Goal: Task Accomplishment & Management: Complete application form

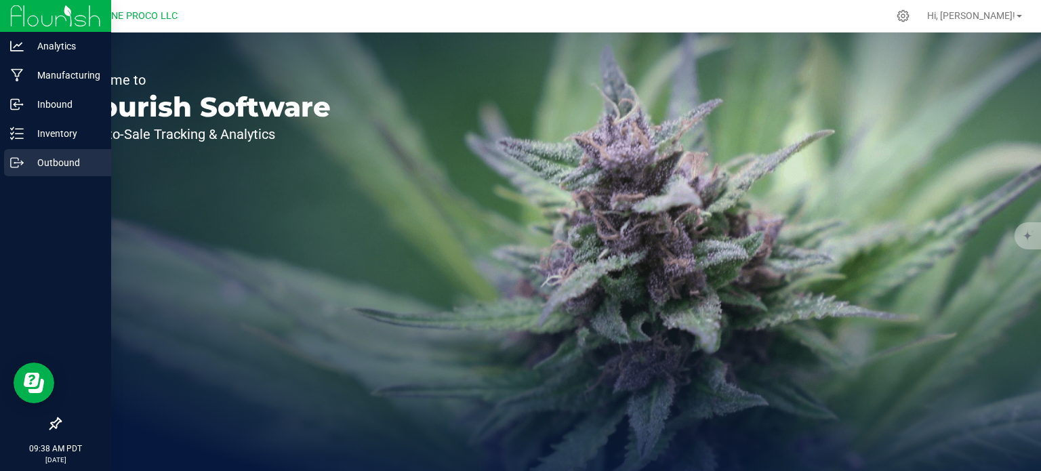
click at [35, 159] on p "Outbound" at bounding box center [64, 163] width 81 height 16
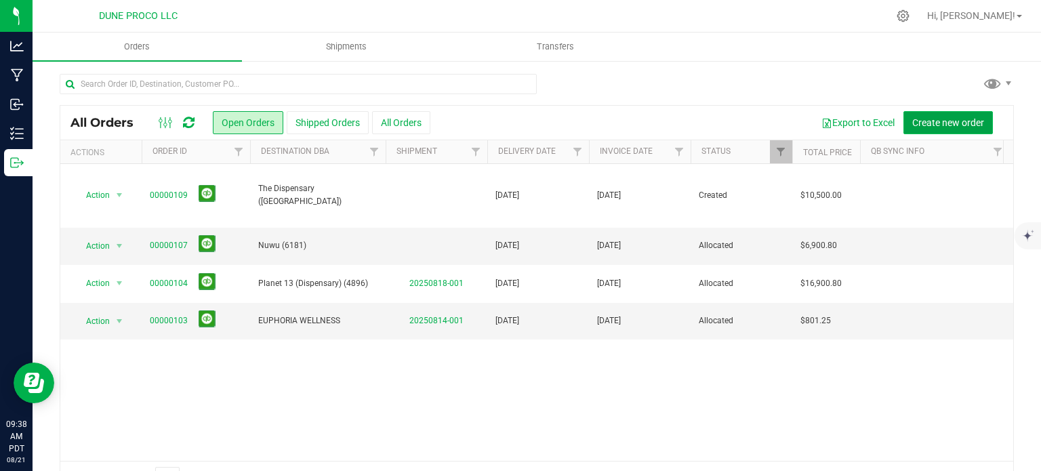
click at [936, 124] on span "Create new order" at bounding box center [948, 122] width 72 height 11
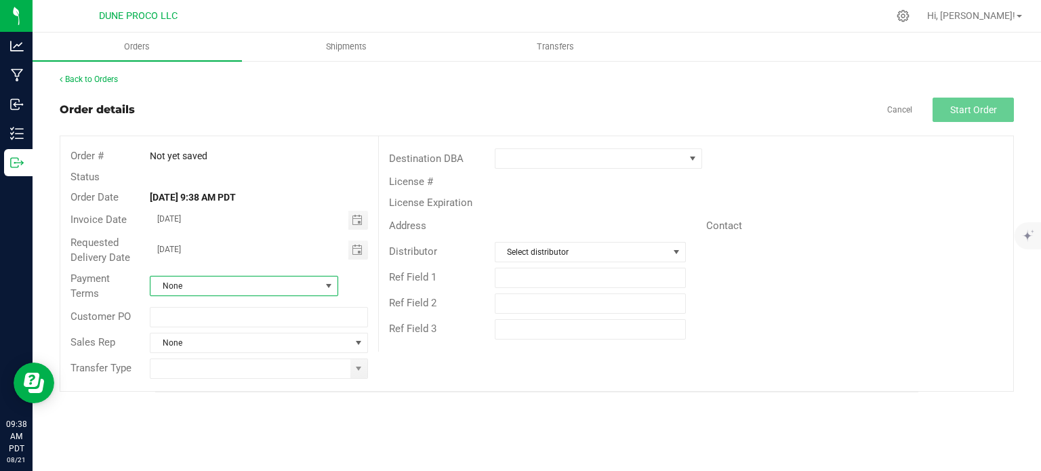
click at [325, 282] on span at bounding box center [328, 286] width 11 height 11
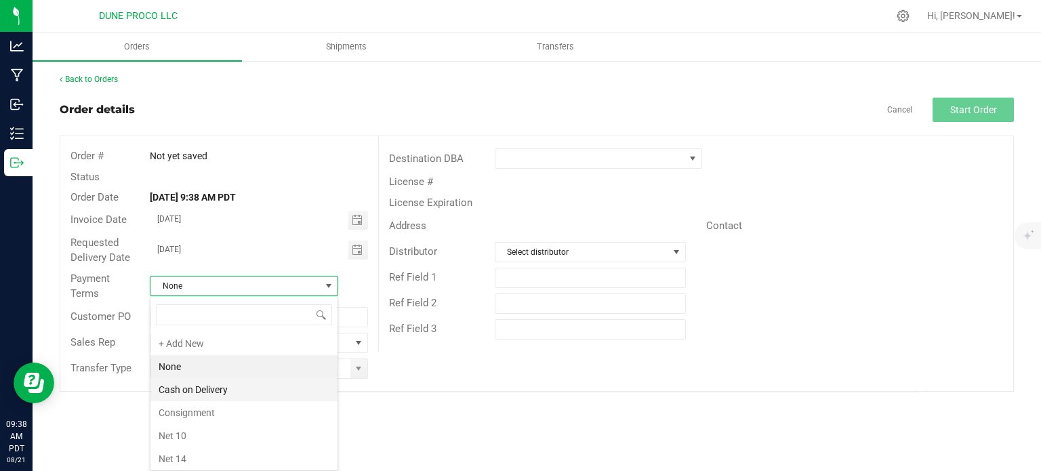
click at [225, 388] on li "Cash on Delivery" at bounding box center [243, 389] width 187 height 23
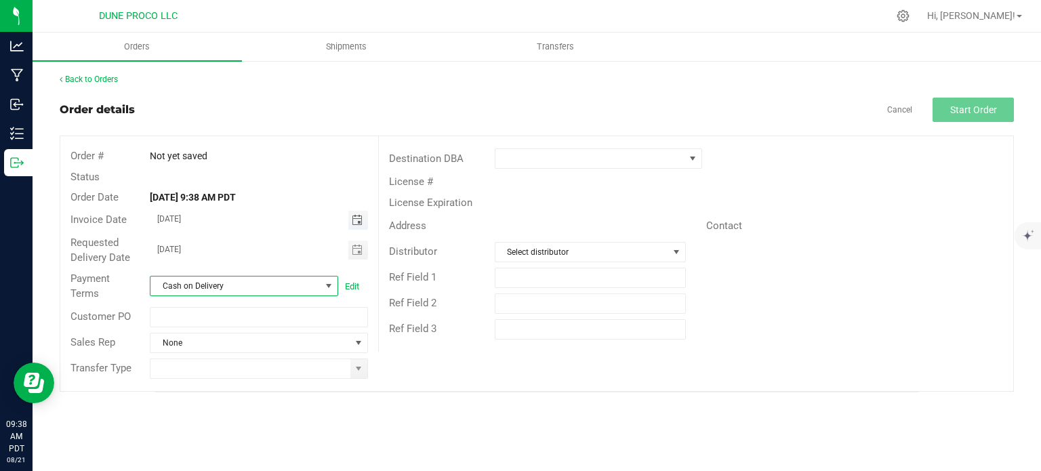
click at [356, 222] on span "Toggle calendar" at bounding box center [357, 220] width 11 height 11
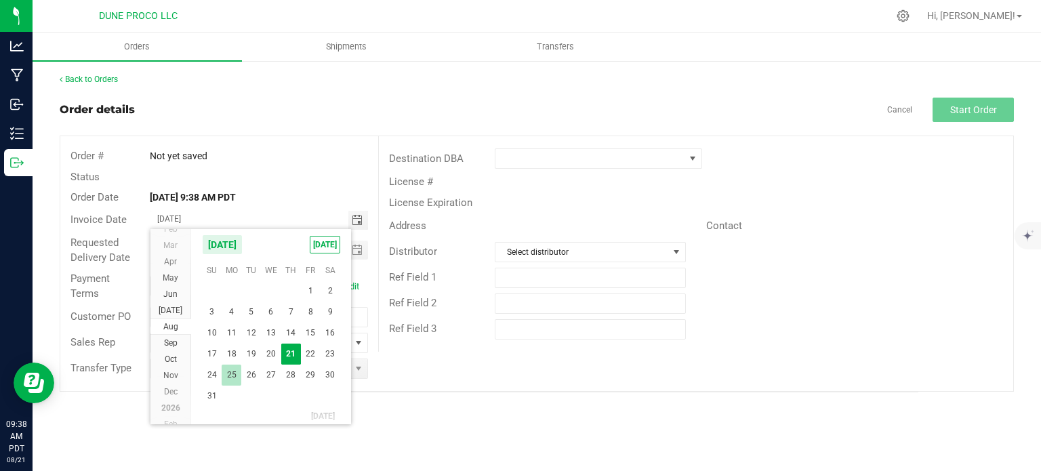
click at [237, 371] on span "25" at bounding box center [232, 375] width 20 height 21
type input "08/25/2025"
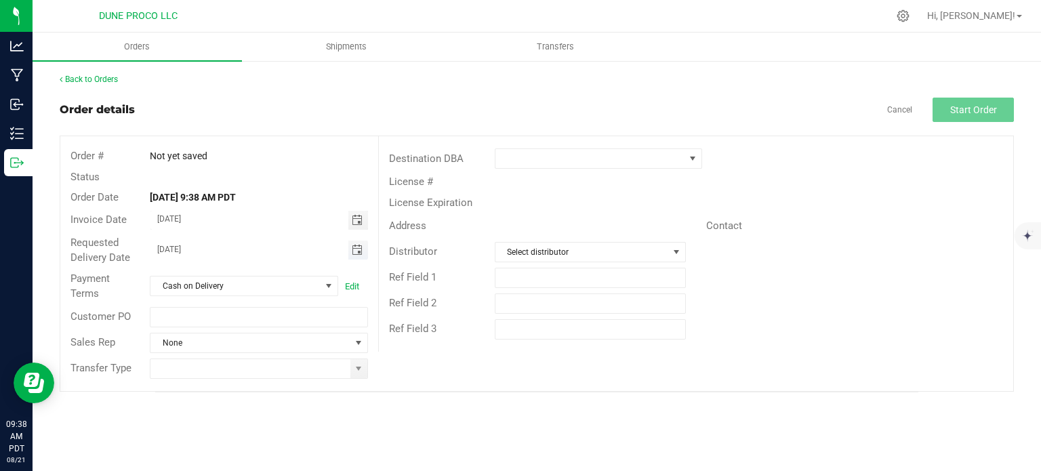
click at [357, 252] on span "Toggle calendar" at bounding box center [357, 250] width 11 height 11
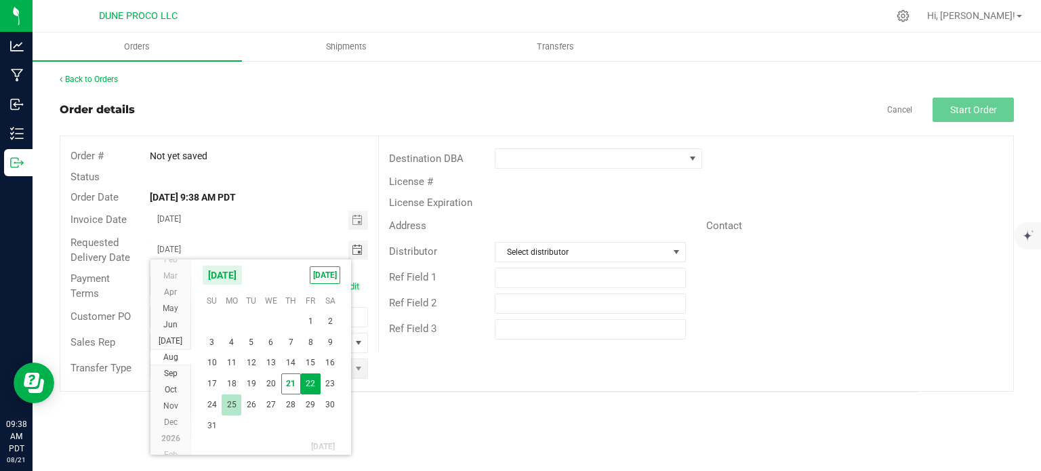
click at [229, 401] on span "25" at bounding box center [232, 404] width 20 height 21
type input "08/25/2025"
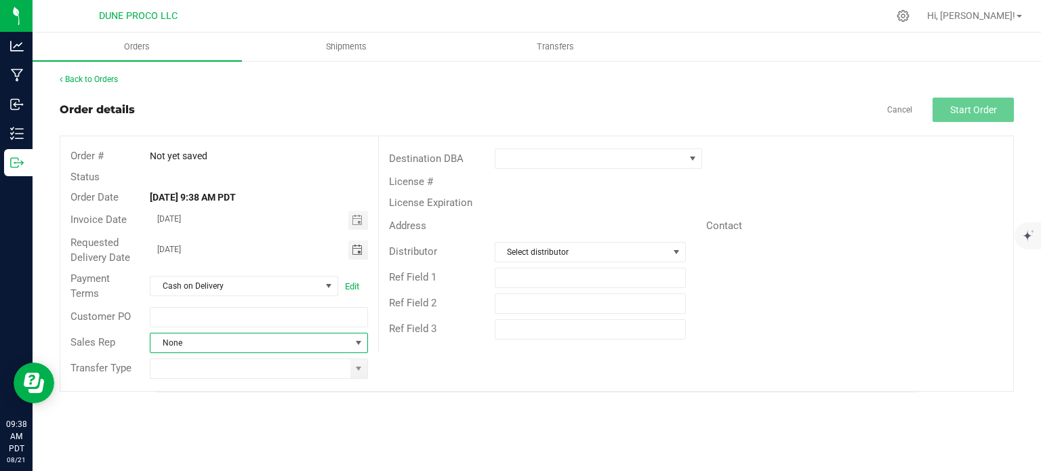
click at [359, 341] on span at bounding box center [358, 342] width 11 height 11
click at [382, 413] on div "Orders Shipments Transfers Back to Orders Order details Cancel Start Order Orde…" at bounding box center [537, 252] width 1008 height 438
click at [353, 371] on span at bounding box center [358, 368] width 11 height 11
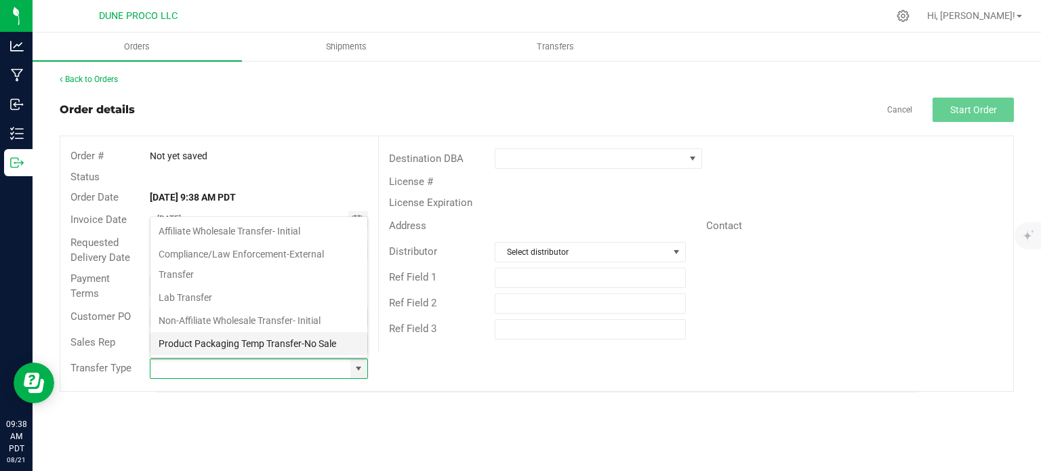
scroll to position [89, 0]
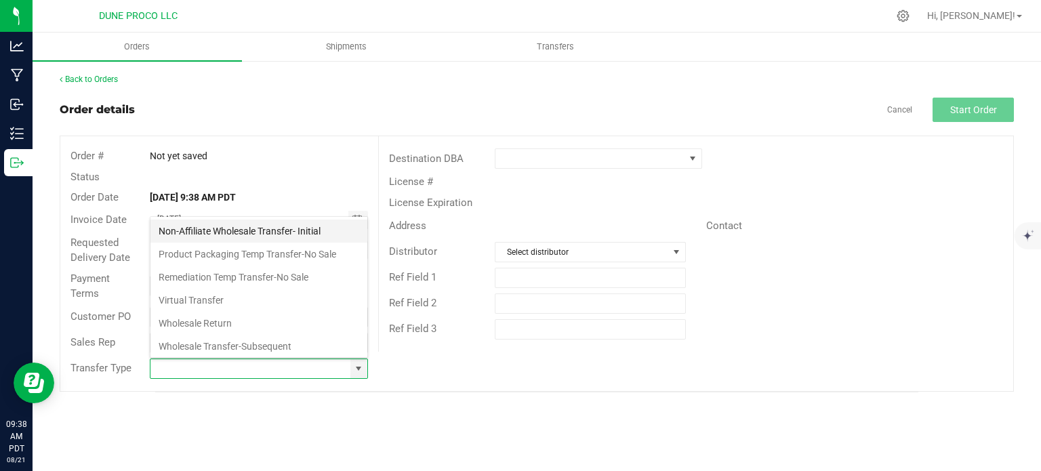
click at [237, 230] on li "Non-Affiliate Wholesale Transfer- Initial" at bounding box center [258, 231] width 217 height 23
type input "Non-Affiliate Wholesale Transfer- Initial"
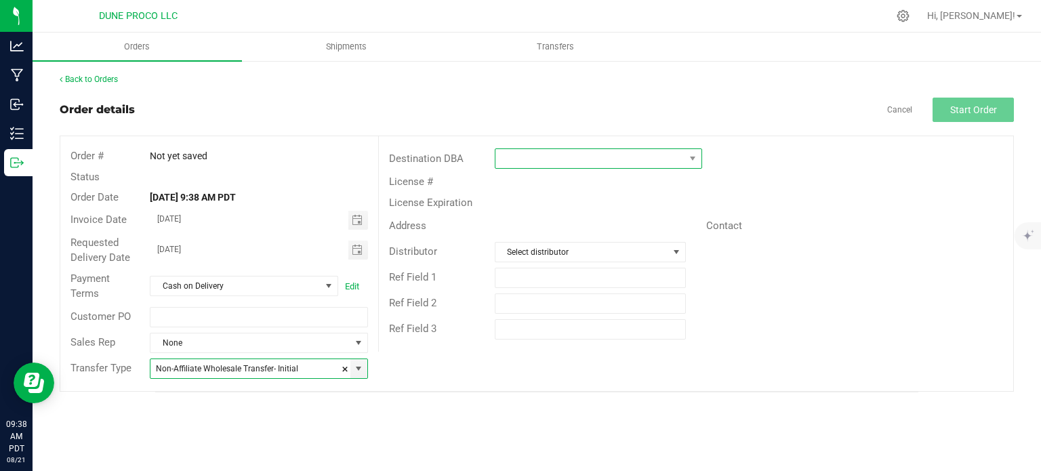
click at [629, 155] on span at bounding box center [589, 158] width 189 height 19
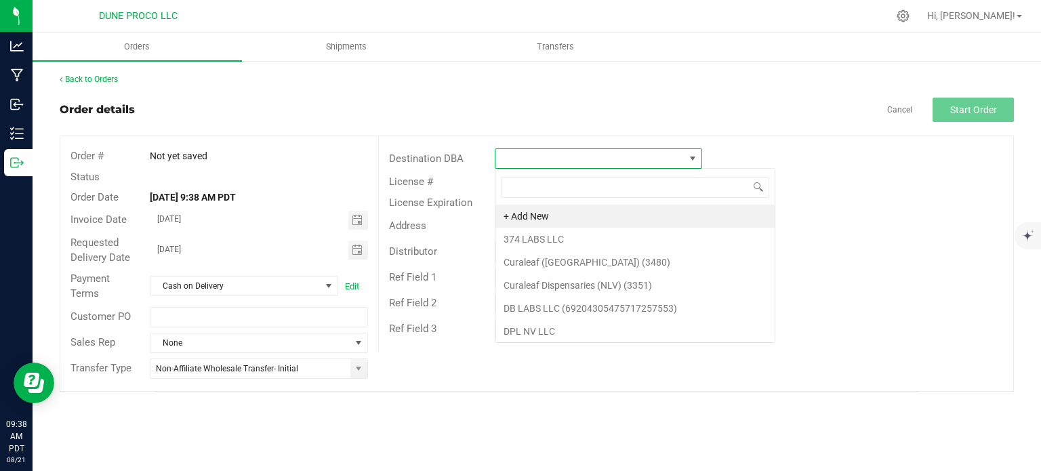
scroll to position [20, 207]
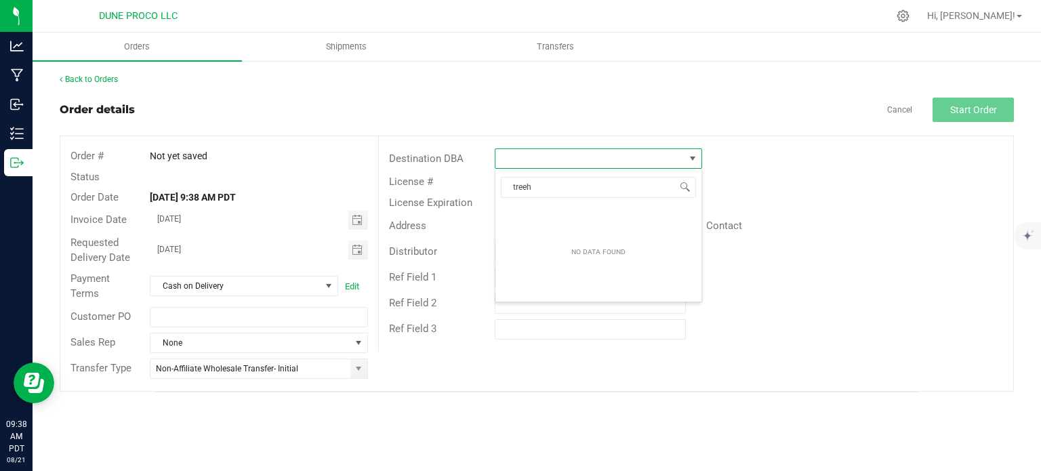
type input "treeh"
click at [693, 162] on span at bounding box center [692, 158] width 11 height 11
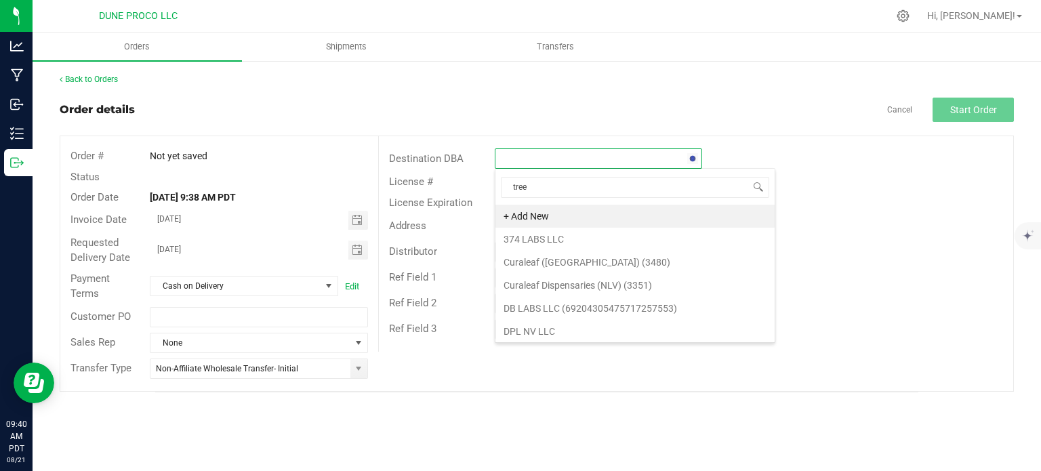
type input "treeh"
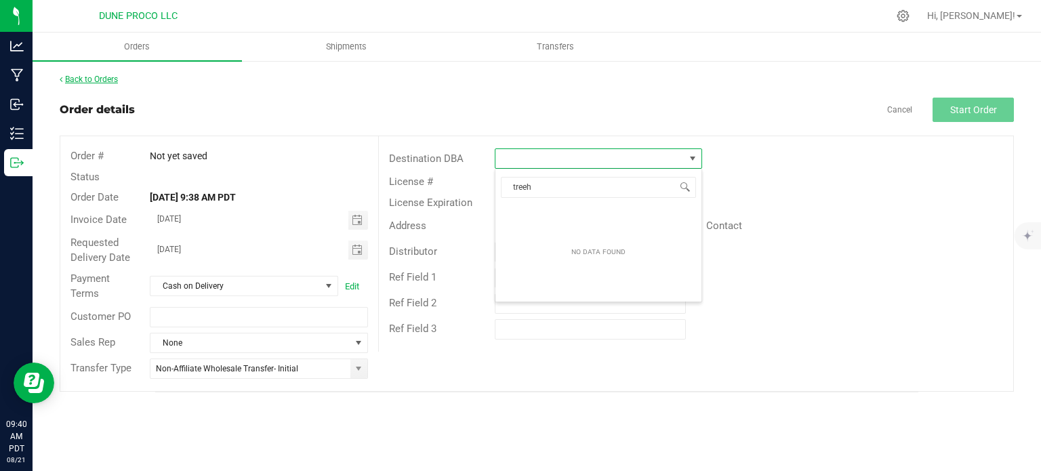
click at [85, 81] on link "Back to Orders" at bounding box center [89, 79] width 58 height 9
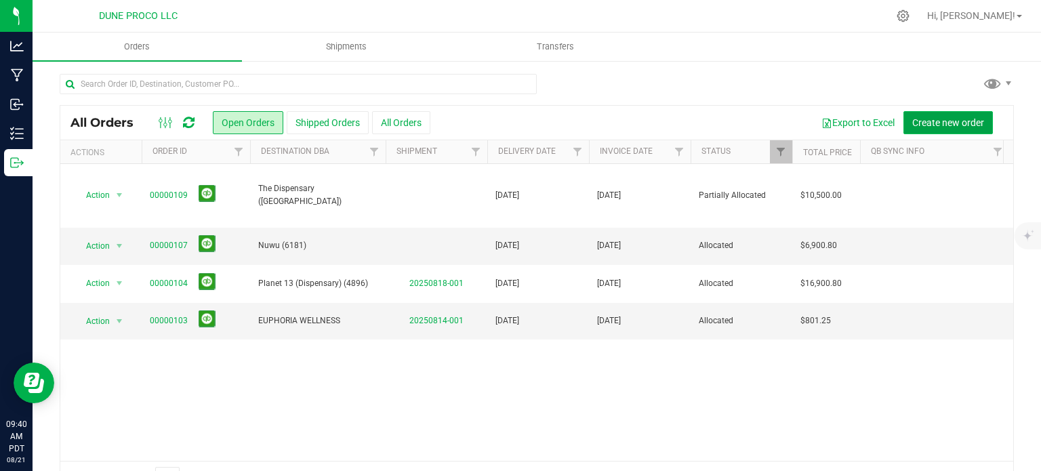
click at [920, 129] on button "Create new order" at bounding box center [947, 122] width 89 height 23
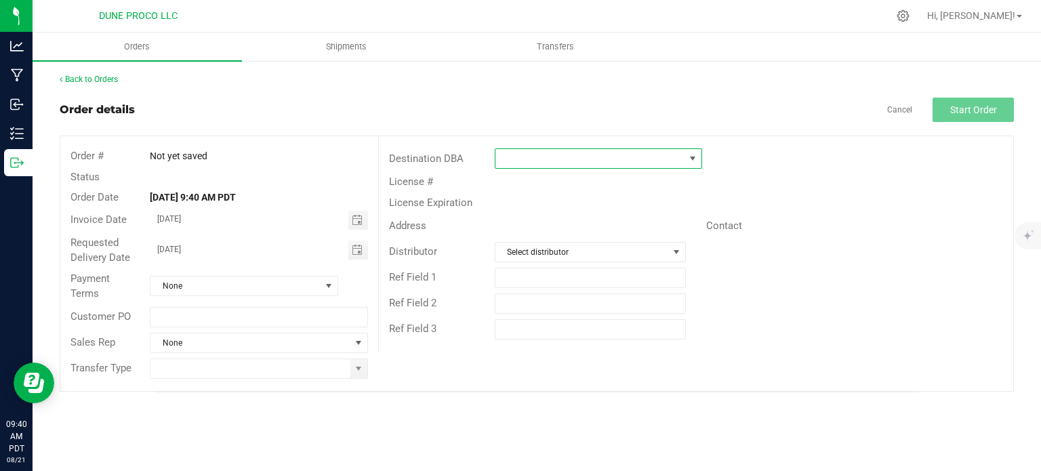
click at [621, 157] on span at bounding box center [589, 158] width 189 height 19
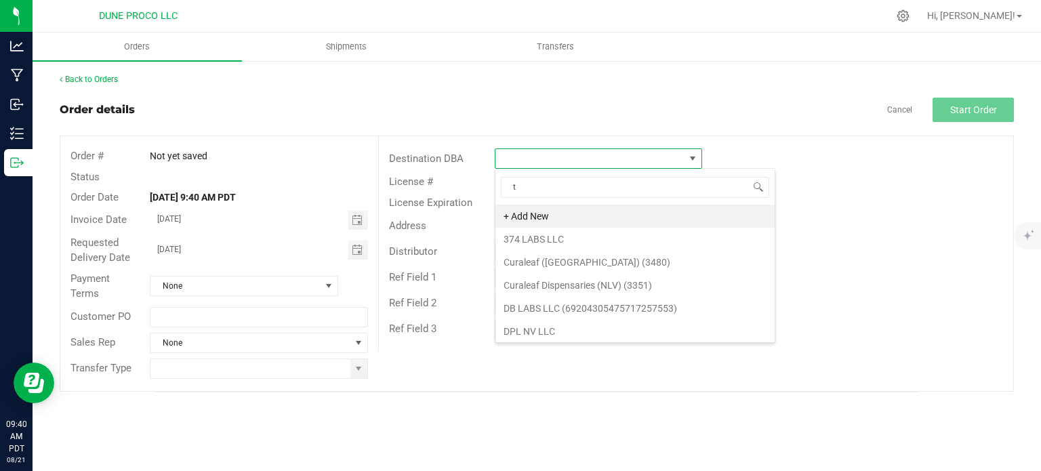
scroll to position [20, 207]
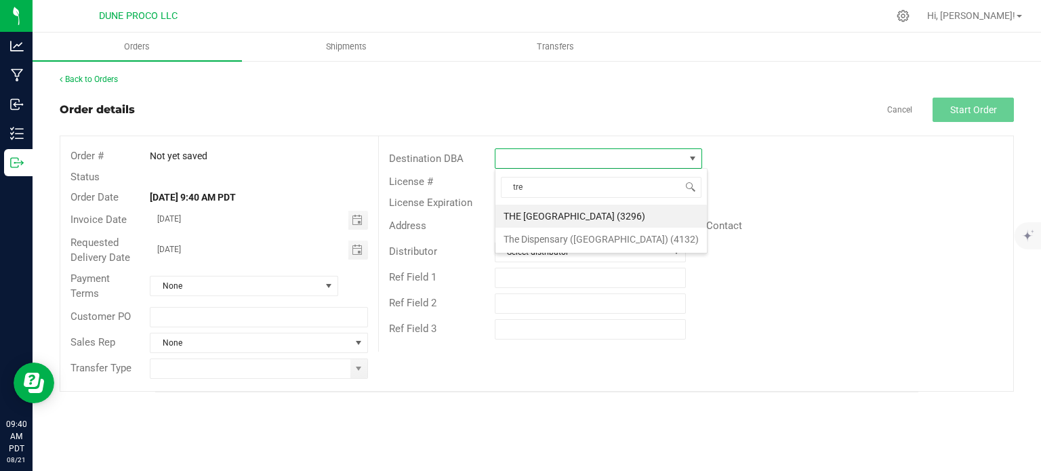
type input "tree"
click at [583, 214] on li "THE TREEHOUSE VEGAS (3296)" at bounding box center [600, 216] width 211 height 23
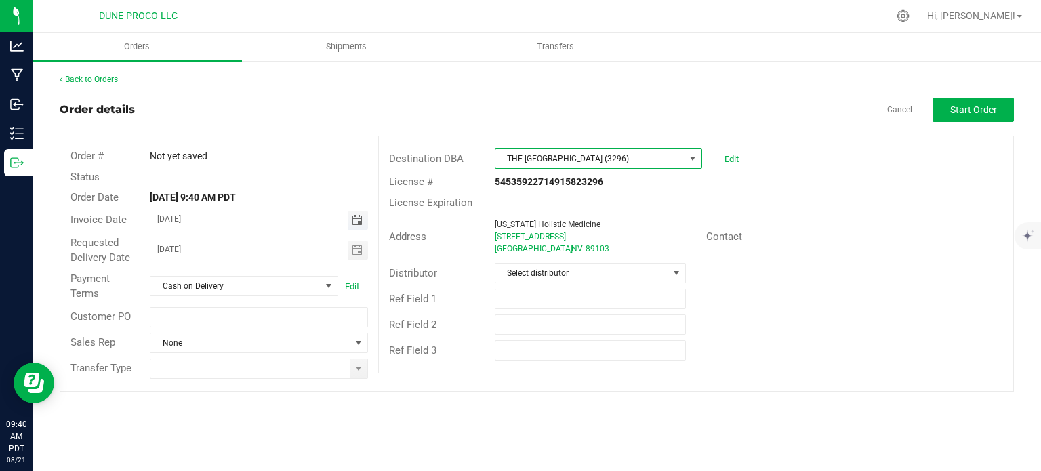
click at [362, 222] on span "Toggle calendar" at bounding box center [357, 220] width 11 height 11
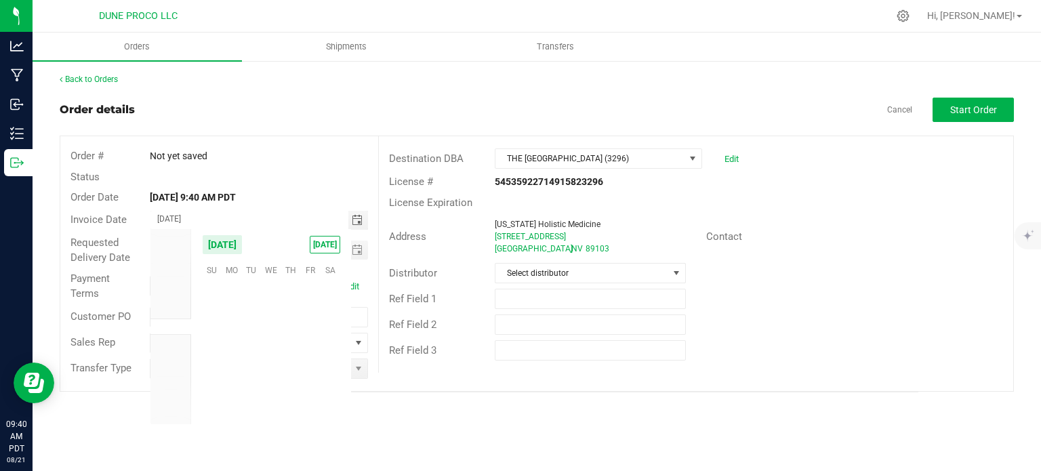
scroll to position [219679, 0]
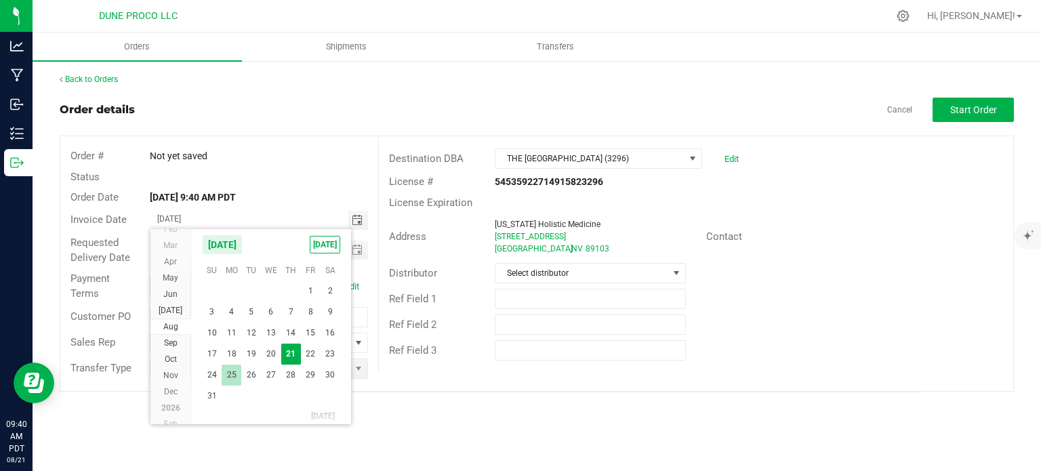
click at [233, 372] on span "25" at bounding box center [232, 375] width 20 height 21
type input "08/25/2025"
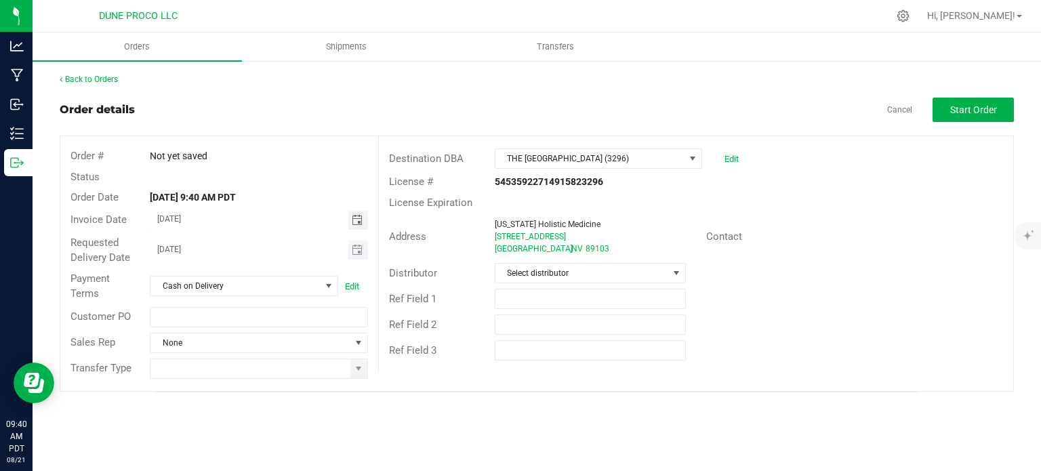
click at [365, 253] on span "Toggle calendar" at bounding box center [358, 250] width 20 height 19
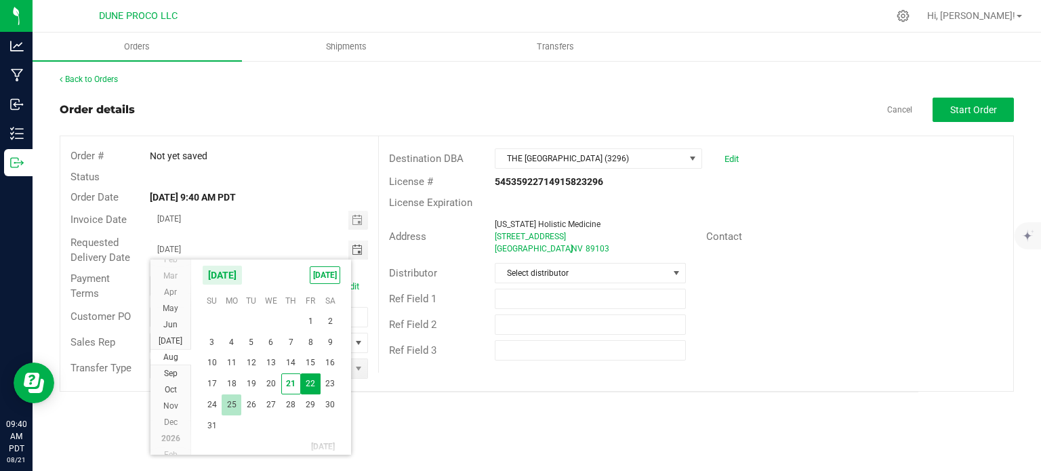
click at [234, 398] on span "25" at bounding box center [232, 404] width 20 height 21
type input "08/25/2025"
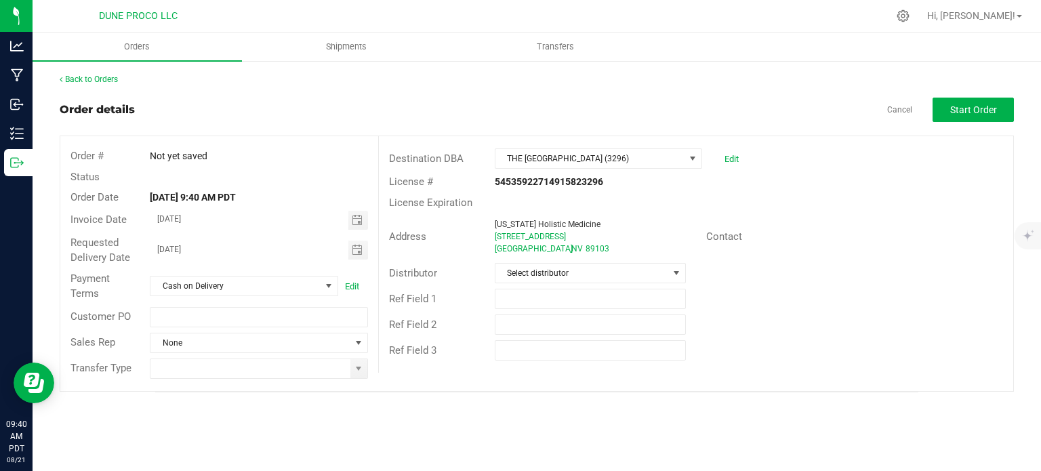
click at [352, 356] on div "Transfer Type" at bounding box center [219, 369] width 318 height 26
click at [356, 360] on span at bounding box center [358, 368] width 17 height 19
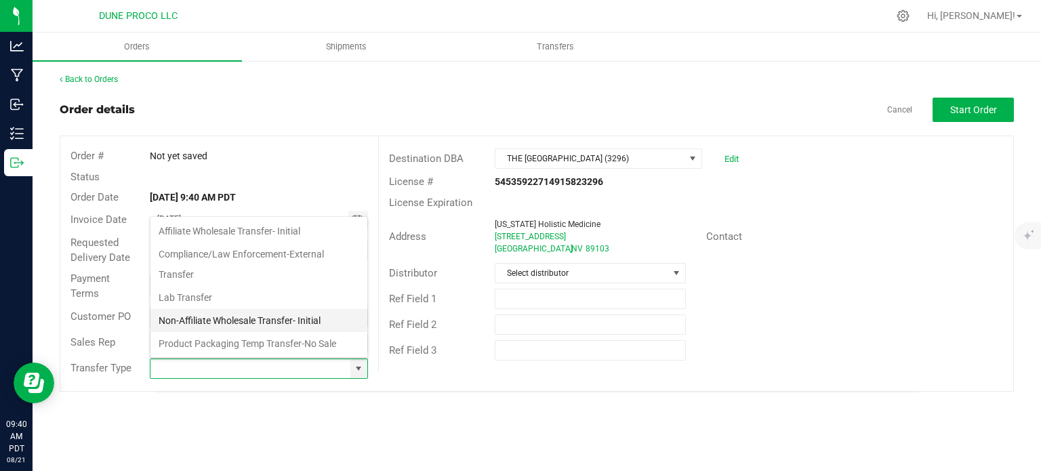
scroll to position [89, 0]
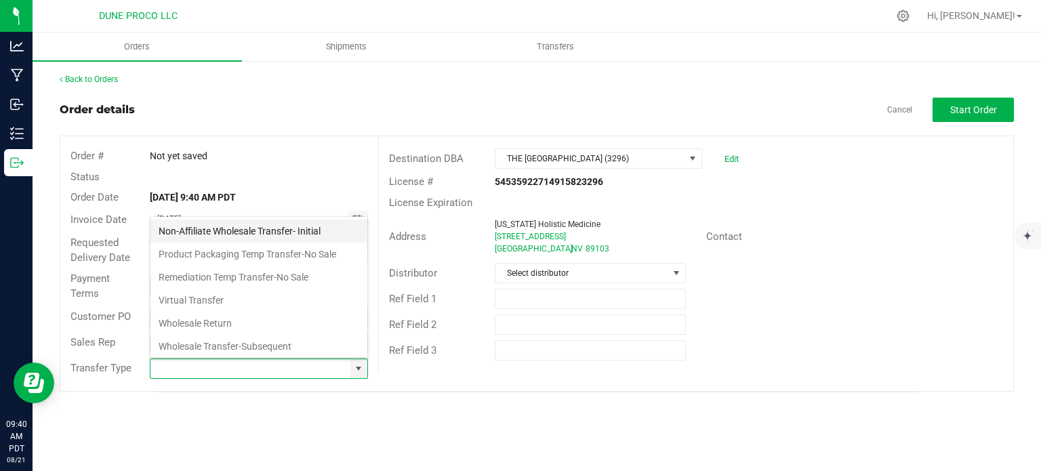
click at [275, 232] on li "Non-Affiliate Wholesale Transfer- Initial" at bounding box center [258, 231] width 217 height 23
type input "Non-Affiliate Wholesale Transfer- Initial"
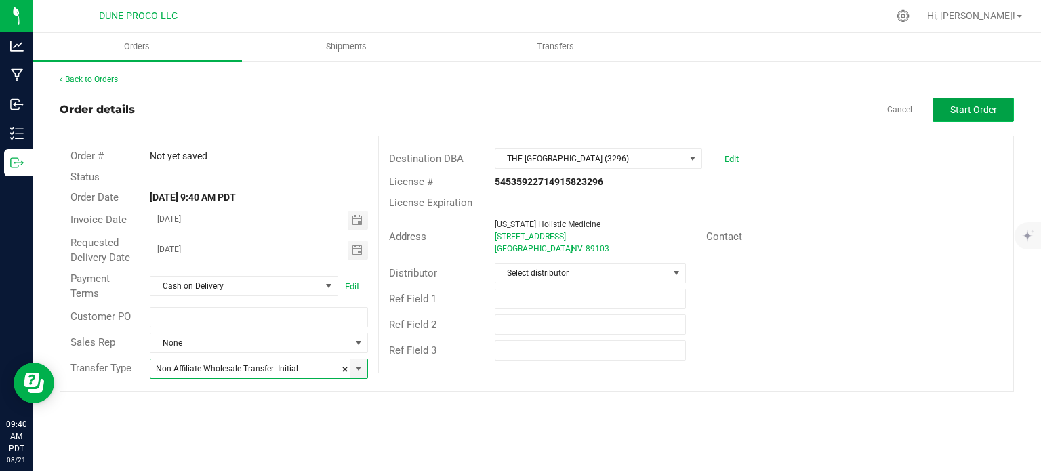
click at [983, 110] on span "Start Order" at bounding box center [973, 109] width 47 height 11
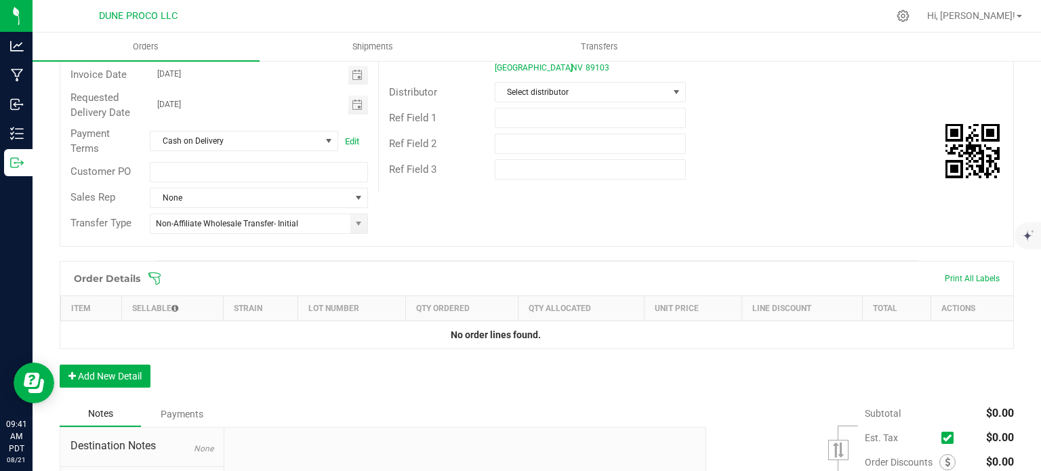
scroll to position [198, 0]
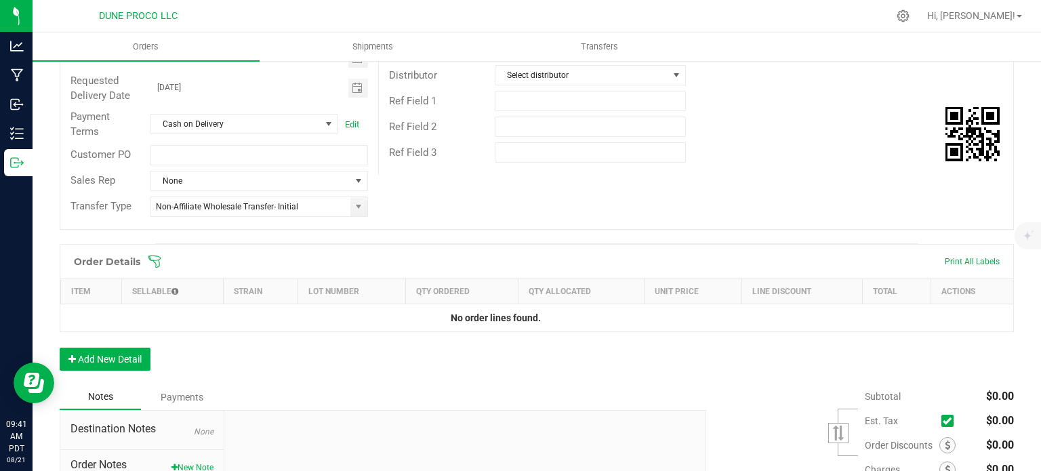
click at [87, 369] on div "Order Details Print All Labels Item Sellable Strain Lot Number Qty Ordered Qty …" at bounding box center [537, 314] width 954 height 140
click at [95, 361] on button "Add New Detail" at bounding box center [105, 359] width 91 height 23
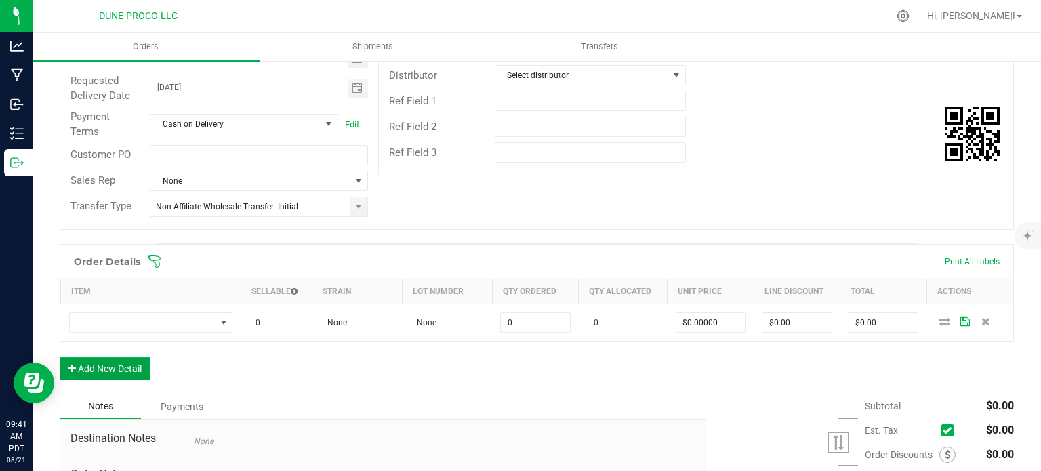
click at [100, 371] on button "Add New Detail" at bounding box center [105, 368] width 91 height 23
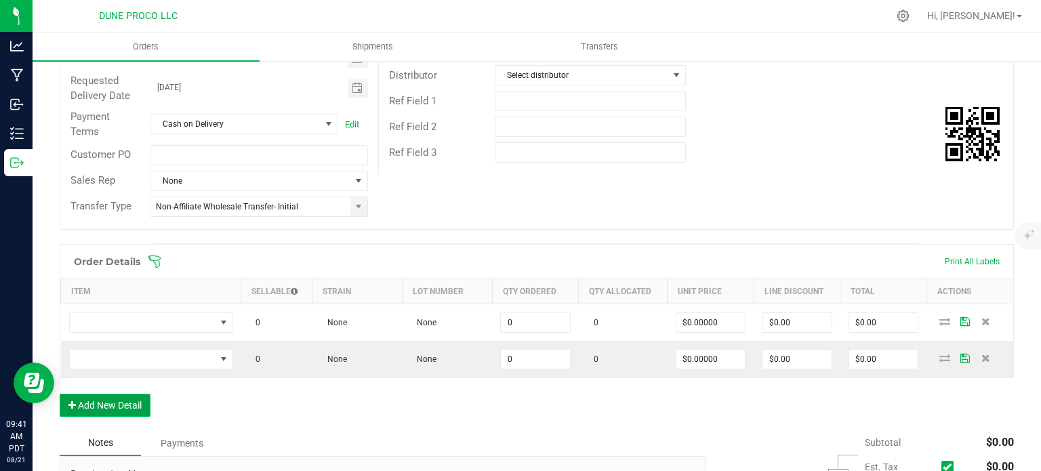
click at [119, 403] on button "Add New Detail" at bounding box center [105, 405] width 91 height 23
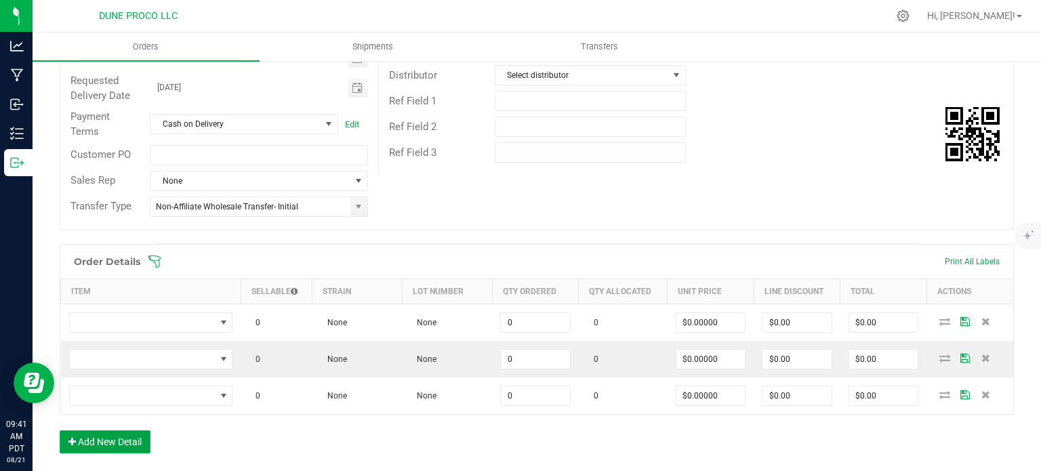
click at [118, 437] on button "Add New Detail" at bounding box center [105, 441] width 91 height 23
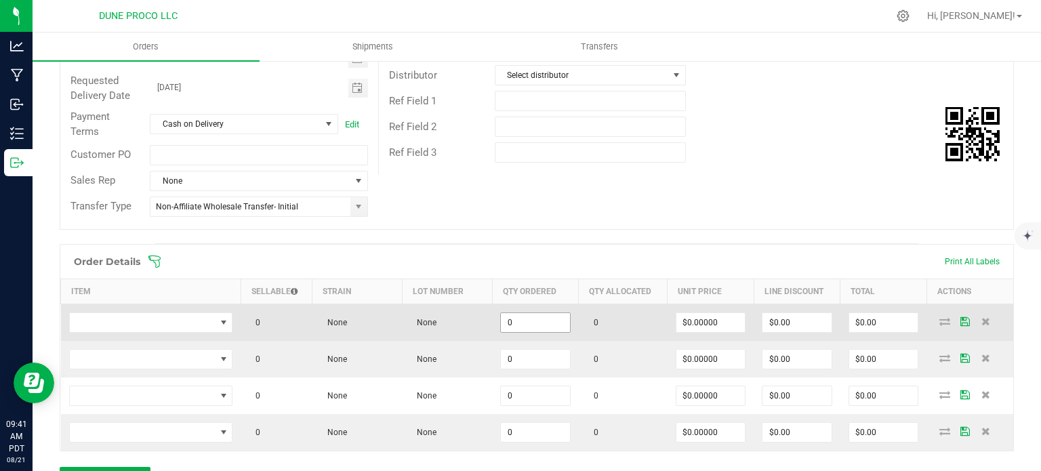
click at [529, 313] on input "0" at bounding box center [535, 322] width 69 height 19
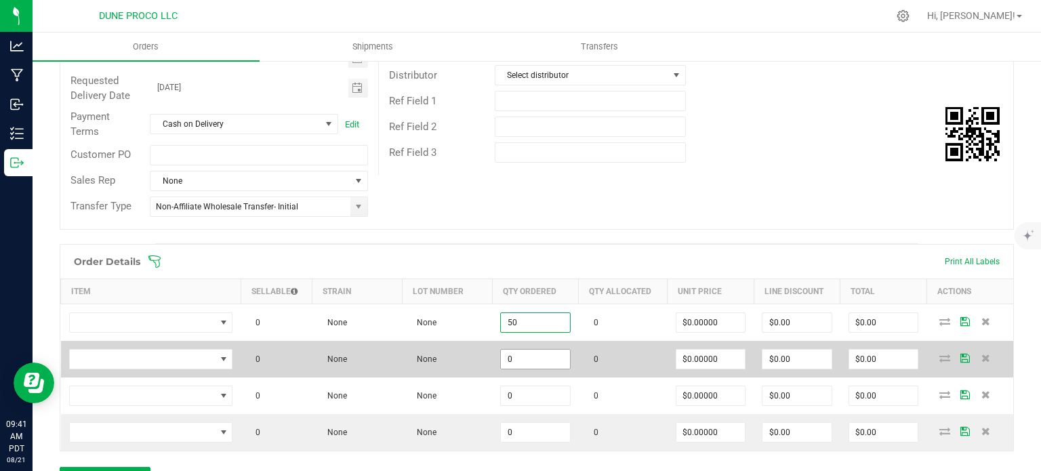
type input "50"
click at [529, 356] on input "0" at bounding box center [535, 359] width 69 height 19
paste input "5"
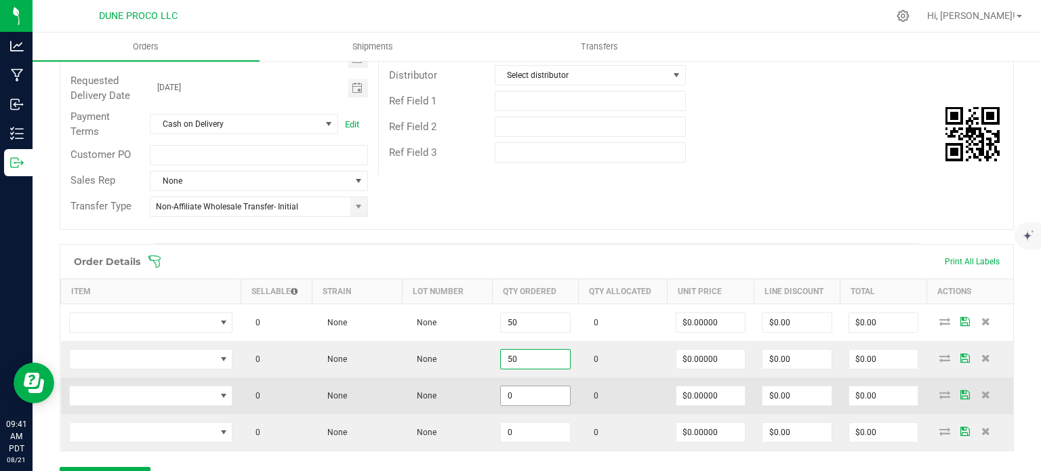
type input "50"
click at [517, 390] on input "0" at bounding box center [535, 395] width 69 height 19
paste input "5"
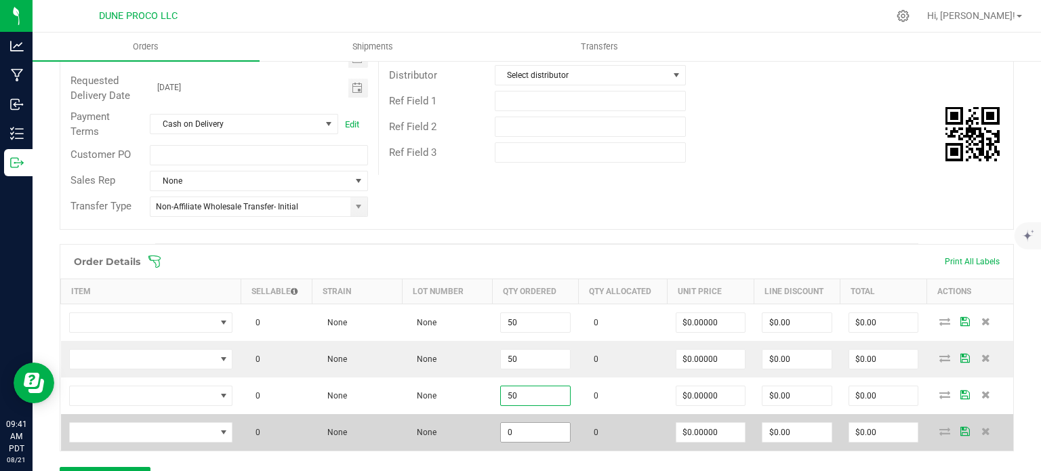
type input "50"
click at [520, 423] on input "0" at bounding box center [535, 432] width 69 height 19
paste input "5"
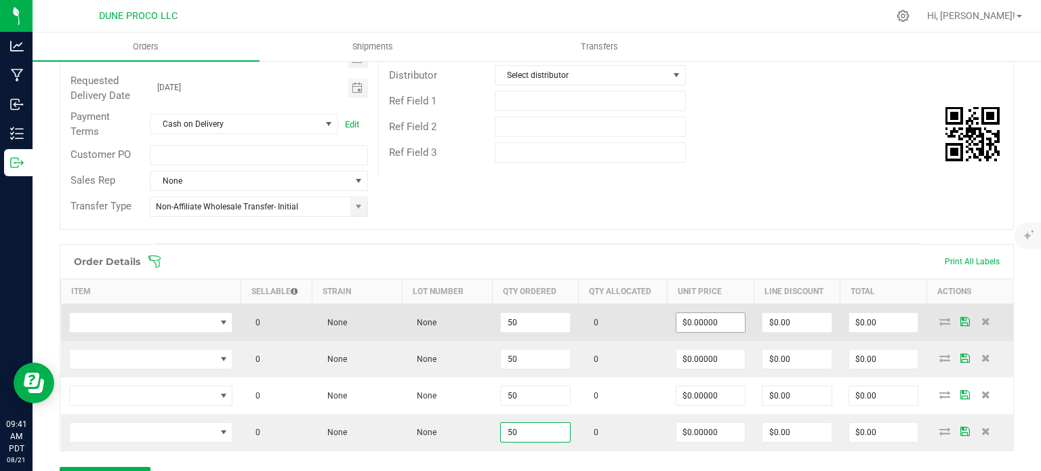
type input "50"
click at [710, 324] on input "0" at bounding box center [710, 322] width 69 height 19
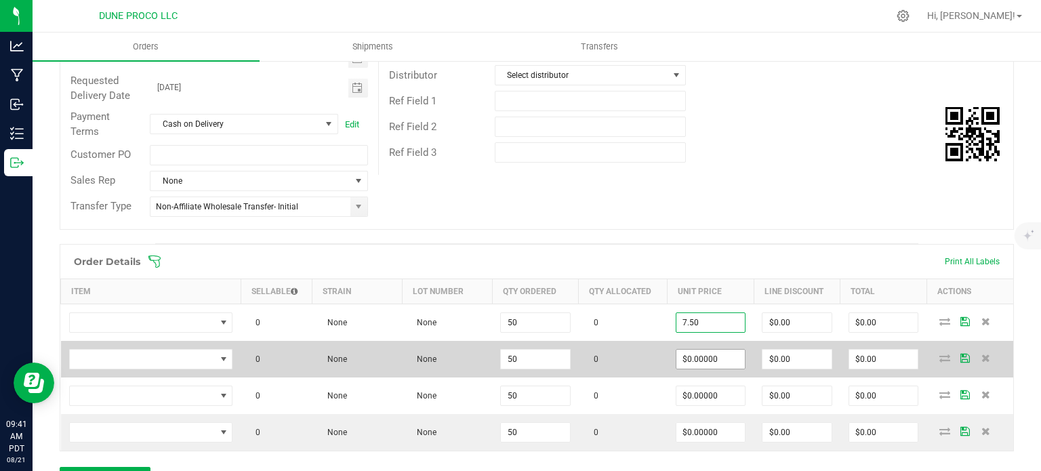
type input "$7.50000"
type input "$375.00"
click at [716, 354] on input "0" at bounding box center [710, 359] width 69 height 19
paste input "7.5"
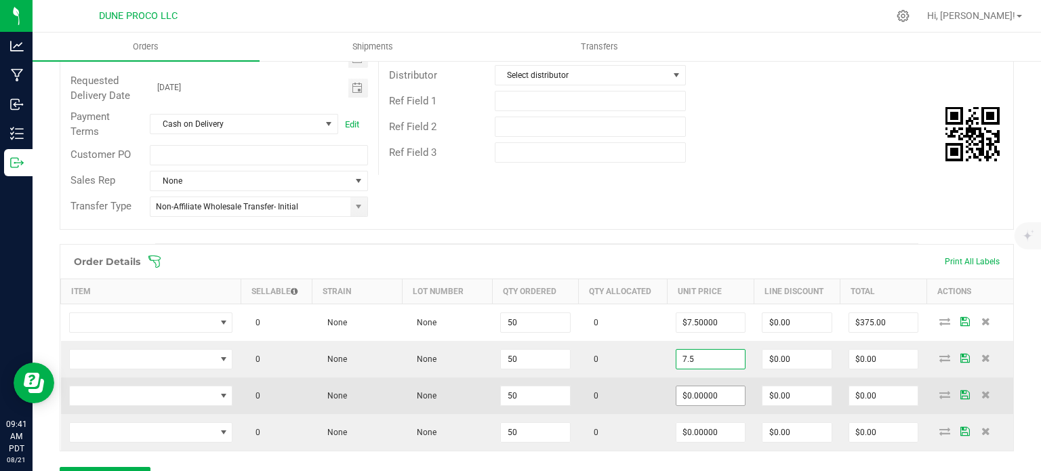
type input "$7.50000"
type input "$375.00"
click at [719, 396] on input "0" at bounding box center [710, 395] width 69 height 19
paste input "7.5"
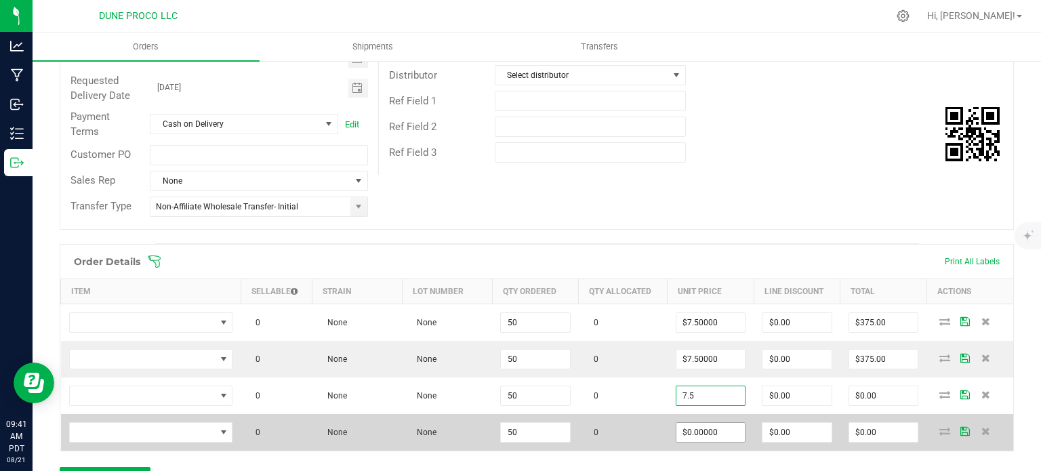
type input "$7.50000"
type input "$375.00"
click at [708, 438] on input "0" at bounding box center [710, 432] width 69 height 19
paste input "7.5"
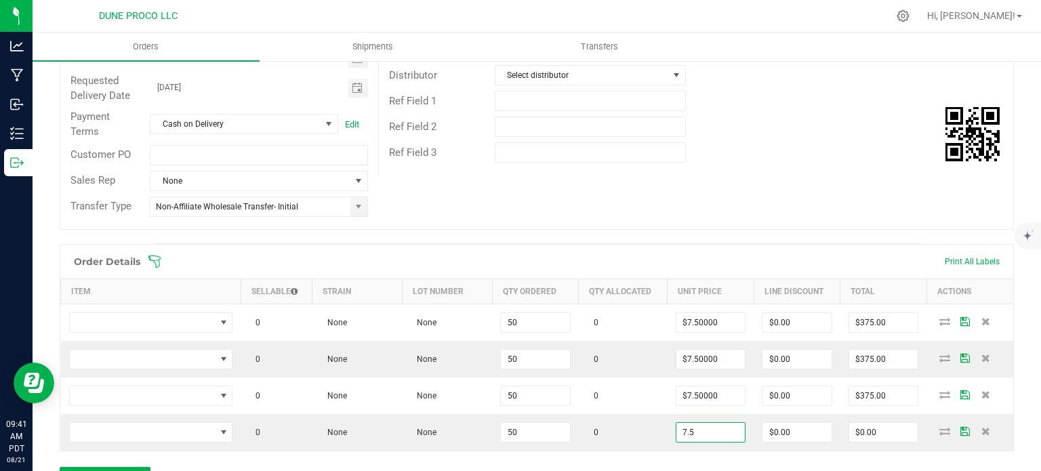
type input "$7.50000"
type input "$375.00"
click at [705, 233] on div "Order details Export PDF Done Editing Order # 00000110 Status Created Order Dat…" at bounding box center [537, 306] width 954 height 813
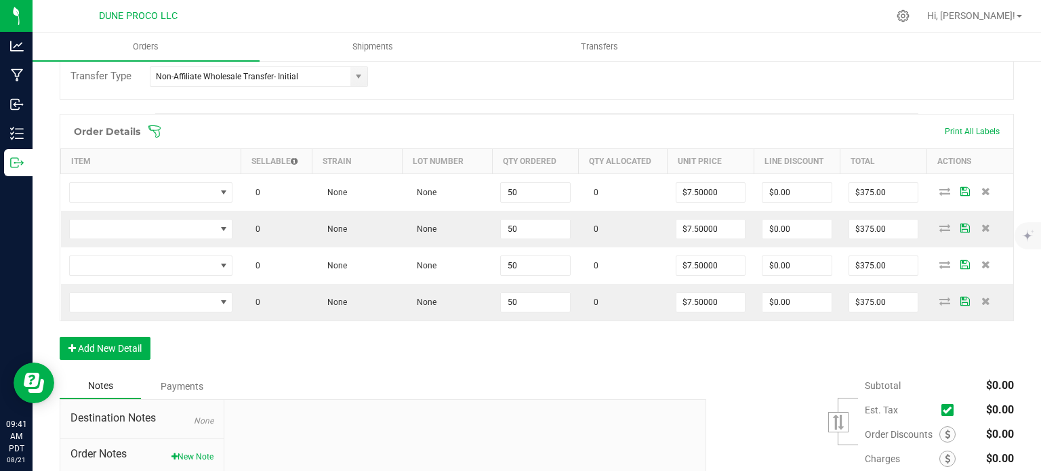
scroll to position [317, 0]
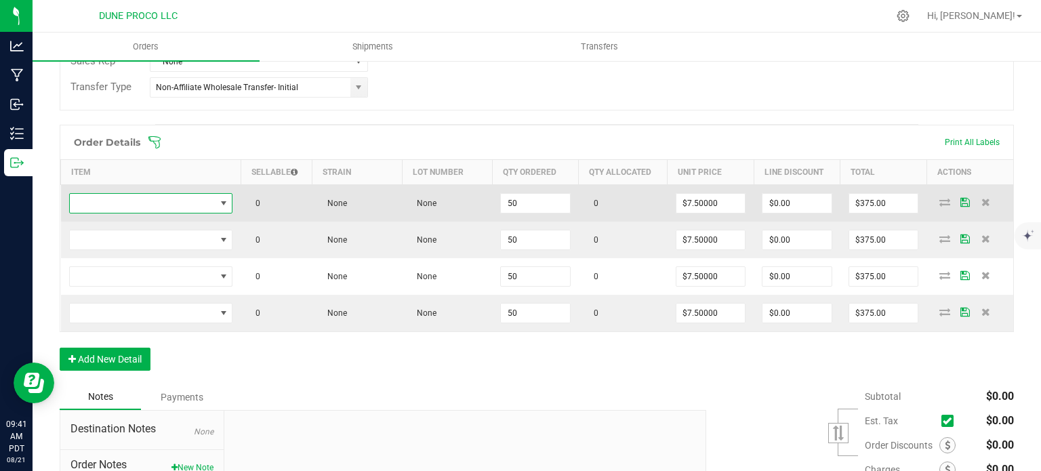
click at [159, 197] on span "NO DATA FOUND" at bounding box center [143, 203] width 146 height 19
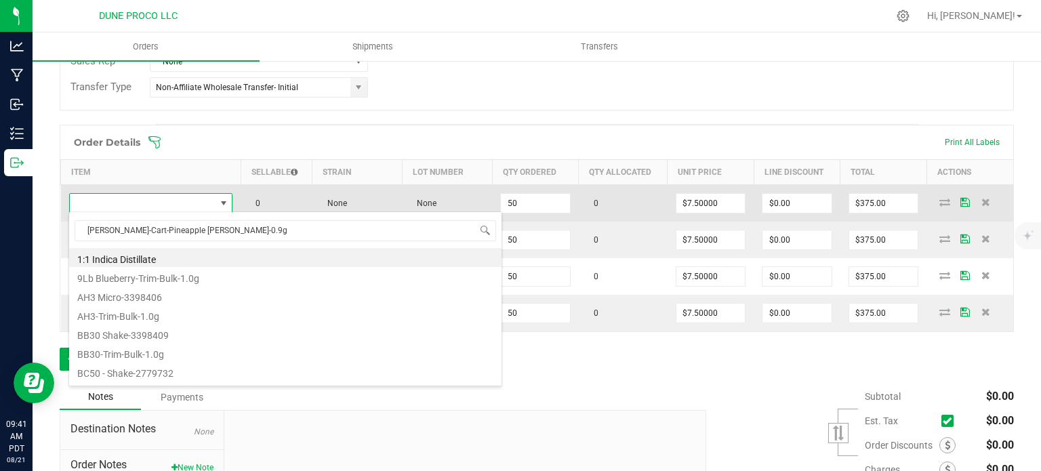
scroll to position [20, 160]
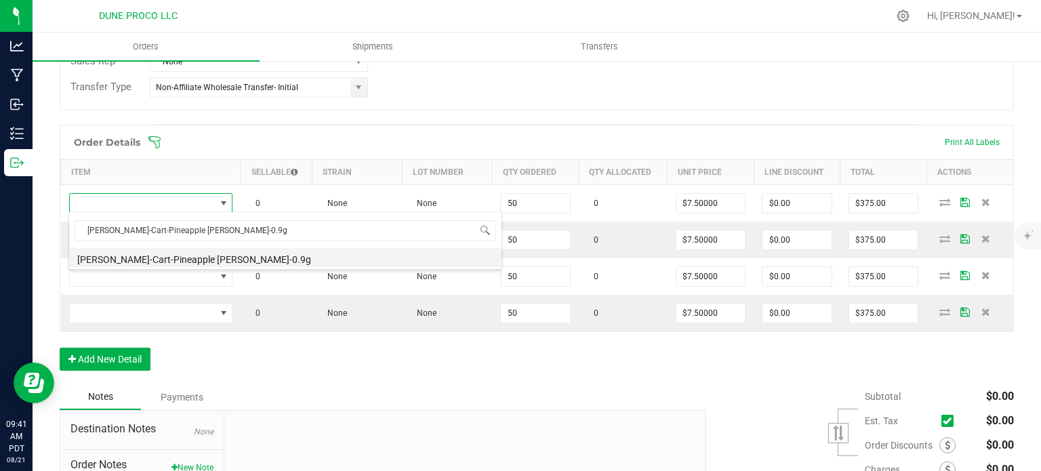
click at [155, 254] on li "[PERSON_NAME]-Cart-Pineapple [PERSON_NAME]-0.9g" at bounding box center [285, 257] width 432 height 19
type input "50 ea"
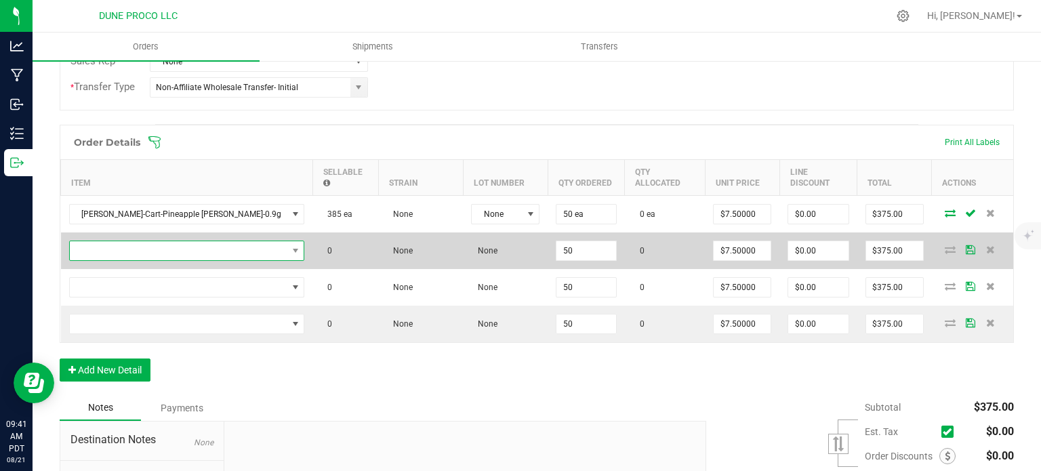
click at [173, 241] on span "NO DATA FOUND" at bounding box center [179, 250] width 218 height 19
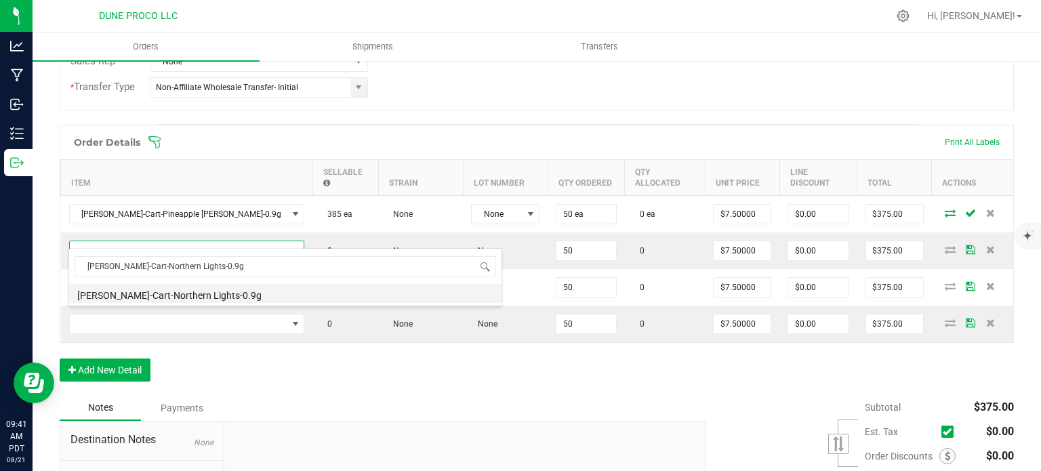
click at [171, 291] on li "[PERSON_NAME]-Cart-Northern Lights-0.9g" at bounding box center [285, 293] width 432 height 19
type input "50 ea"
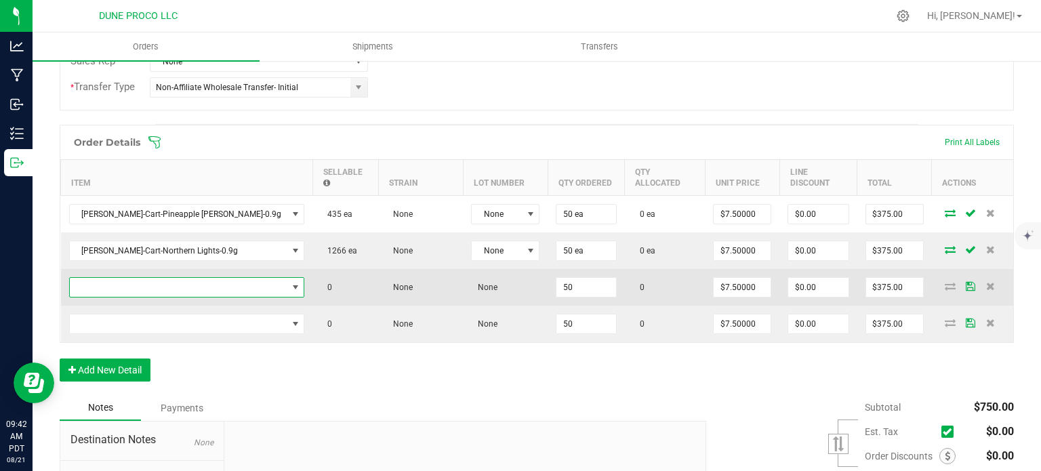
click at [192, 277] on span "NO DATA FOUND" at bounding box center [187, 287] width 236 height 20
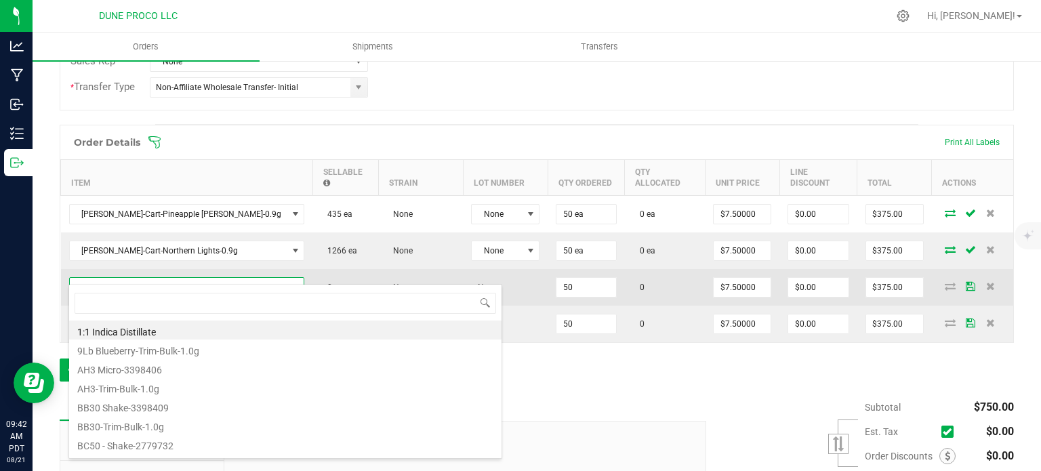
type input "[PERSON_NAME]-Cart-Strawberry Banana-0.9g"
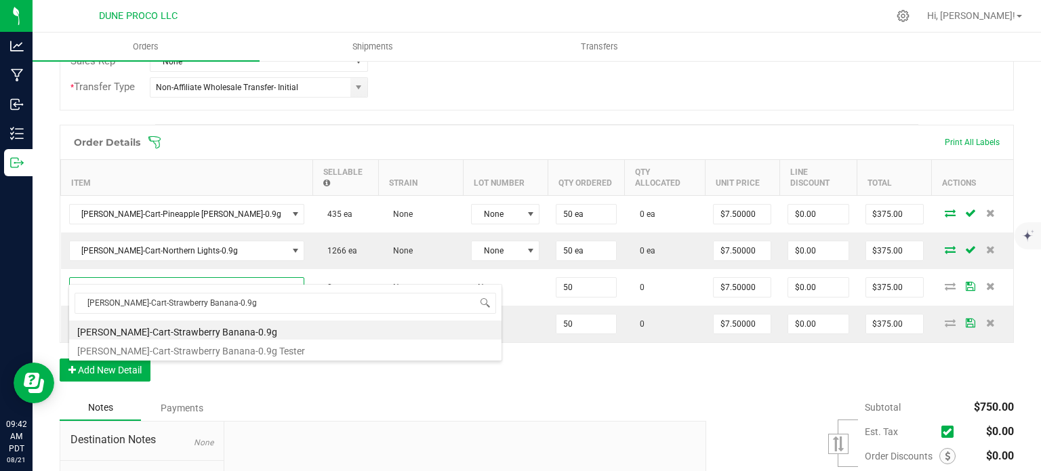
click at [176, 328] on li "[PERSON_NAME]-Cart-Strawberry Banana-0.9g" at bounding box center [285, 330] width 432 height 19
type input "50 ea"
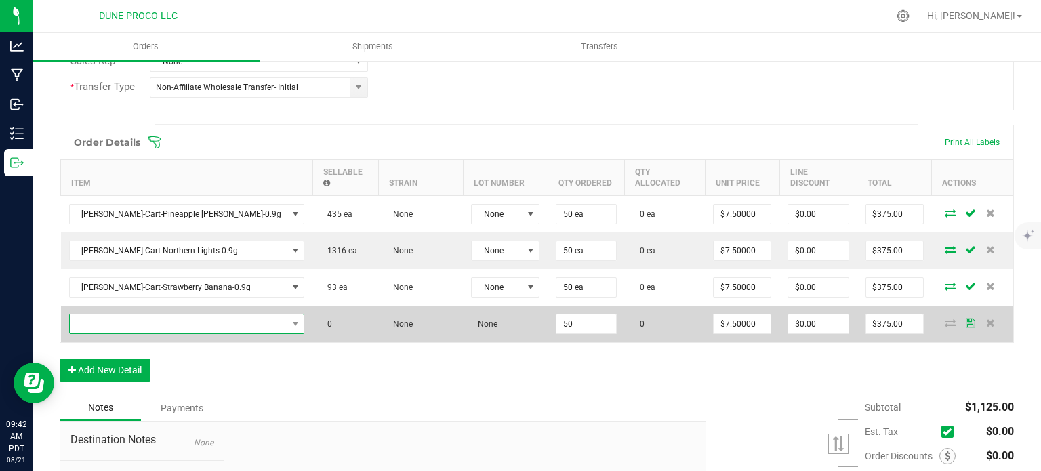
click at [196, 314] on span "NO DATA FOUND" at bounding box center [179, 323] width 218 height 19
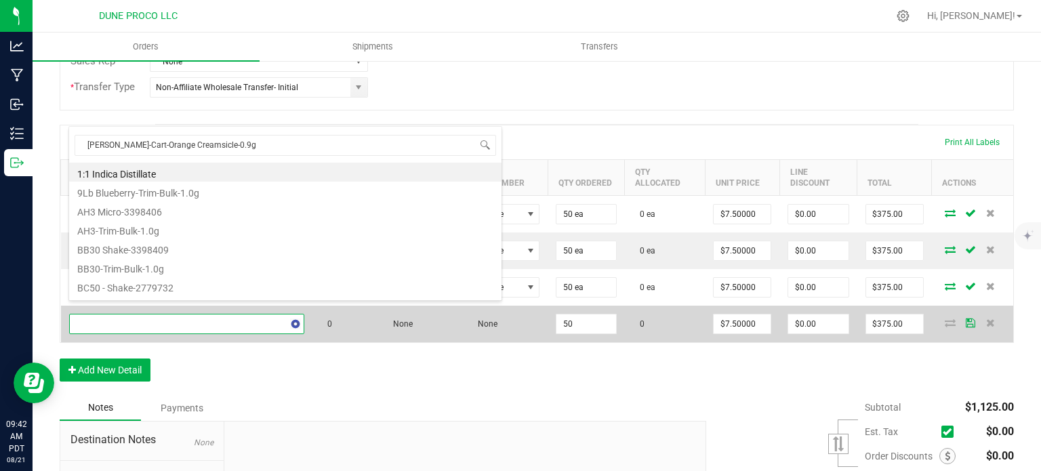
scroll to position [20, 166]
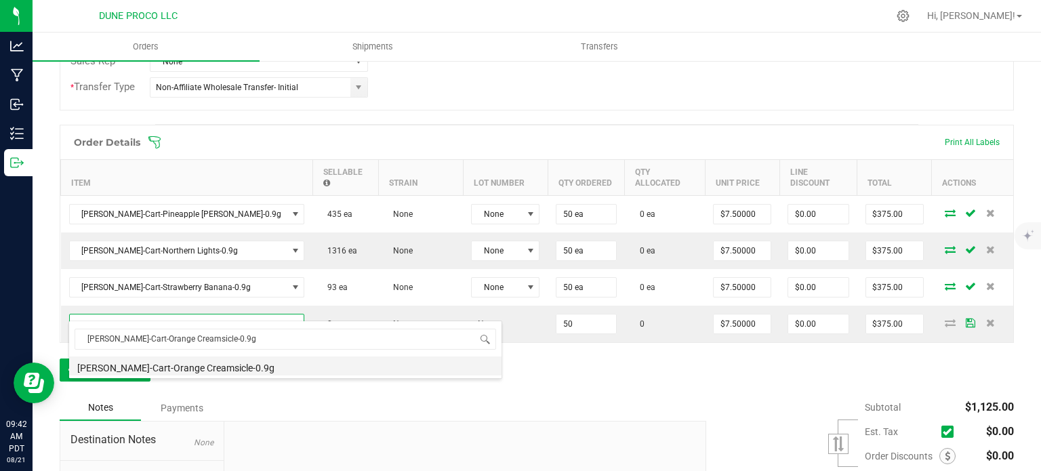
click at [171, 364] on li "[PERSON_NAME]-Cart-Orange Creamsicle-0.9g" at bounding box center [285, 365] width 432 height 19
type input "50 ea"
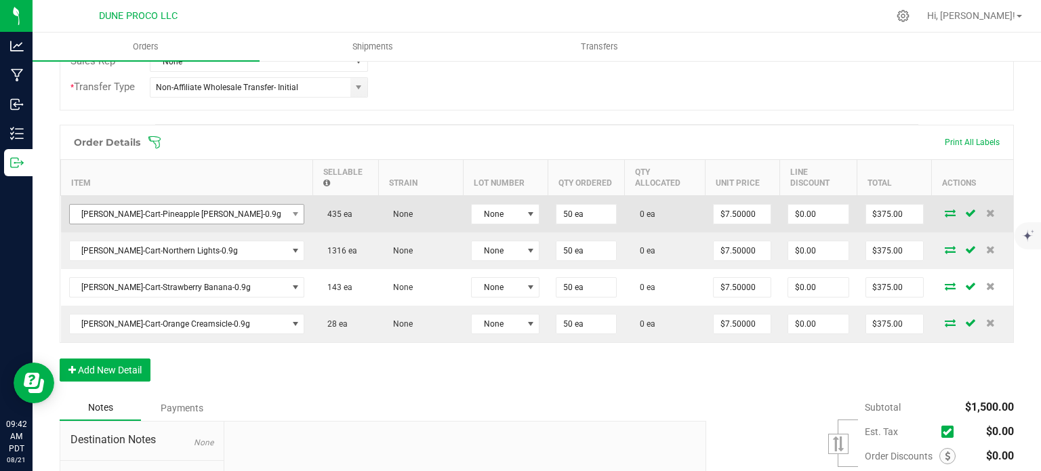
scroll to position [449, 0]
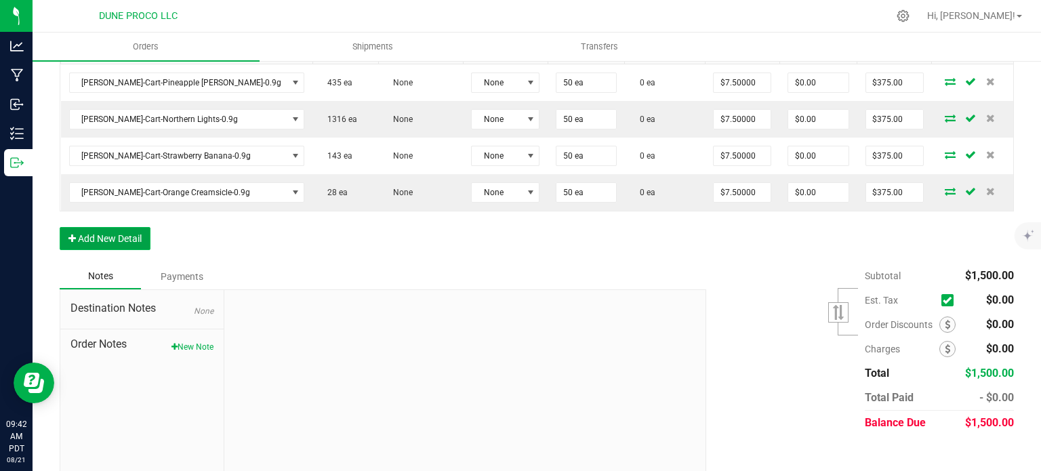
click at [90, 227] on button "Add New Detail" at bounding box center [105, 238] width 91 height 23
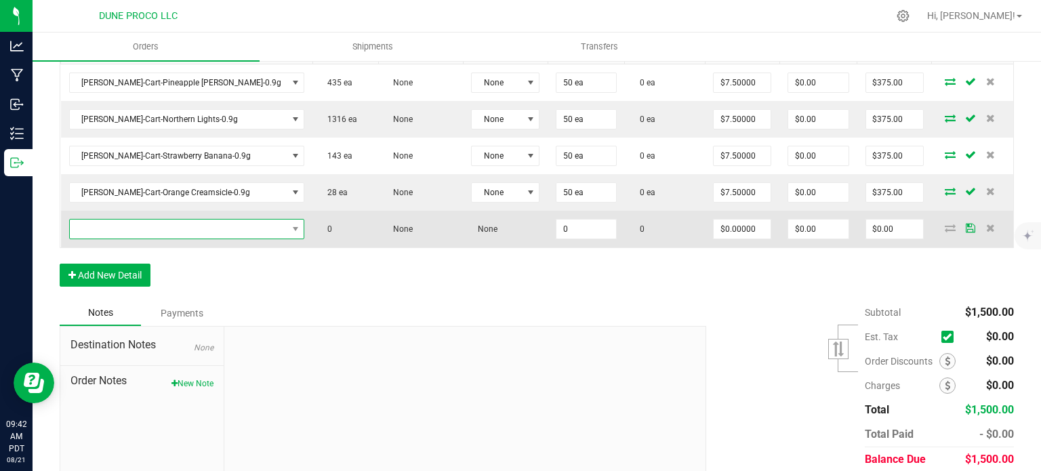
click at [177, 220] on span "NO DATA FOUND" at bounding box center [179, 229] width 218 height 19
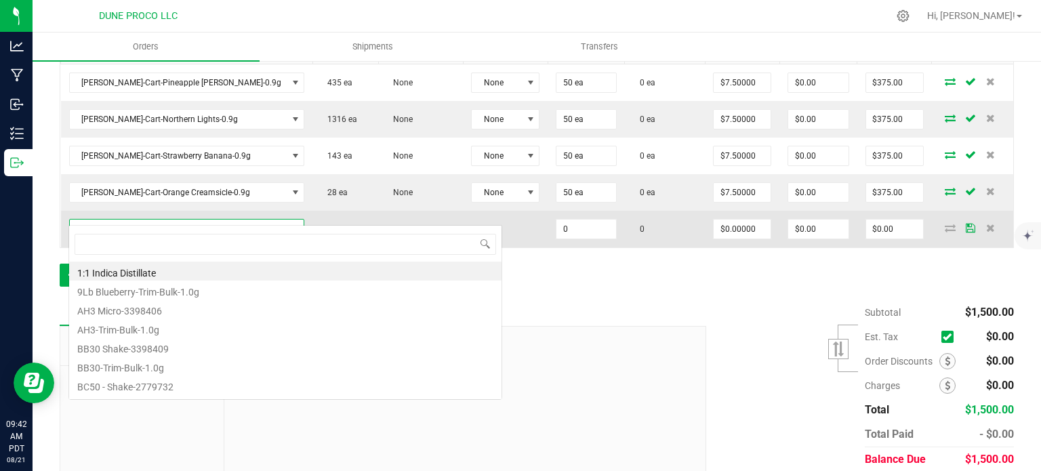
type input "[PERSON_NAME]-Disp-Baja Blast-1.0g"
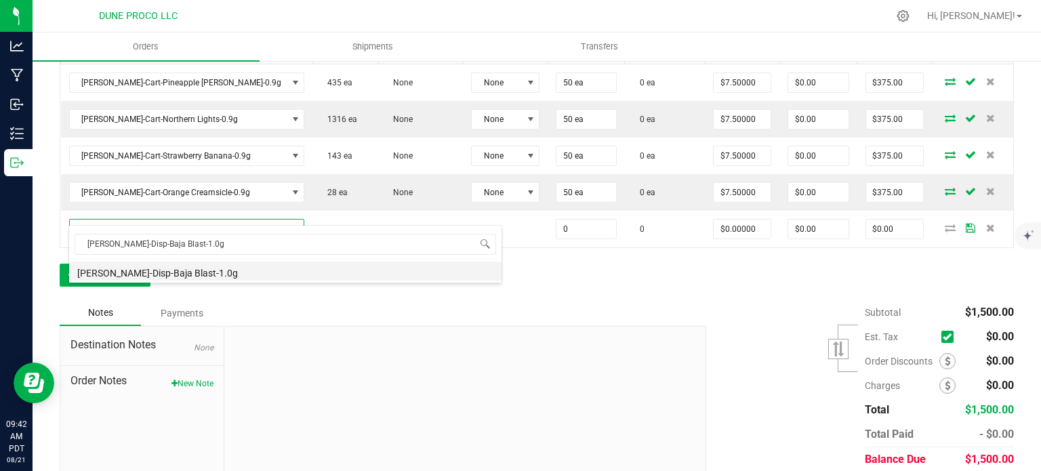
click at [173, 273] on li "[PERSON_NAME]-Disp-Baja Blast-1.0g" at bounding box center [285, 271] width 432 height 19
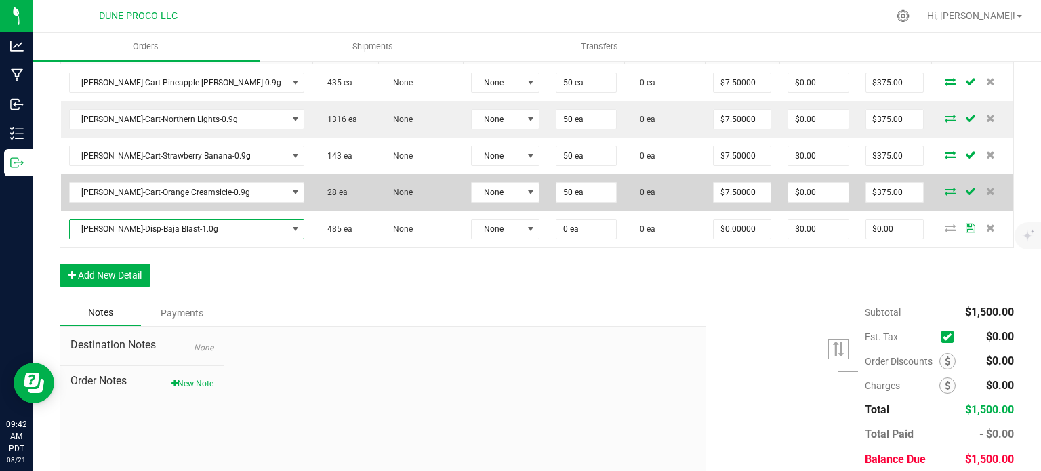
scroll to position [485, 0]
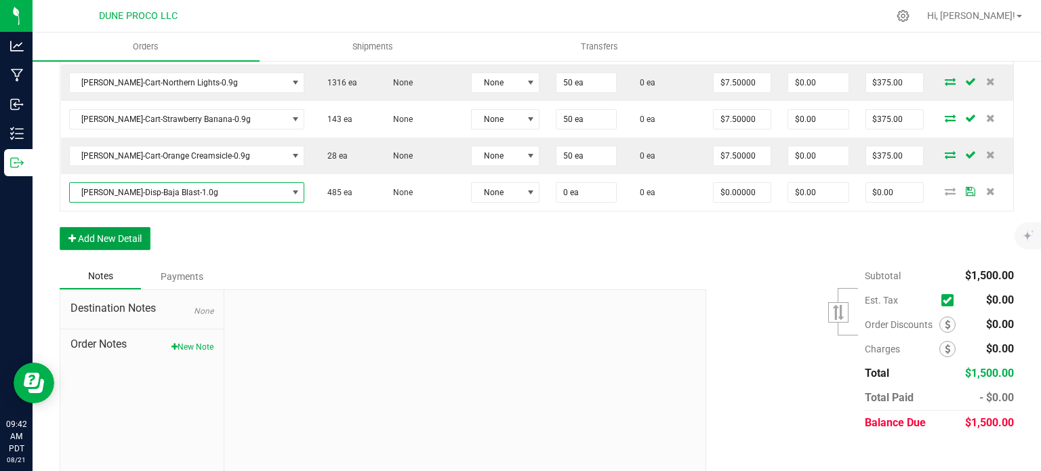
click at [103, 228] on button "Add New Detail" at bounding box center [105, 238] width 91 height 23
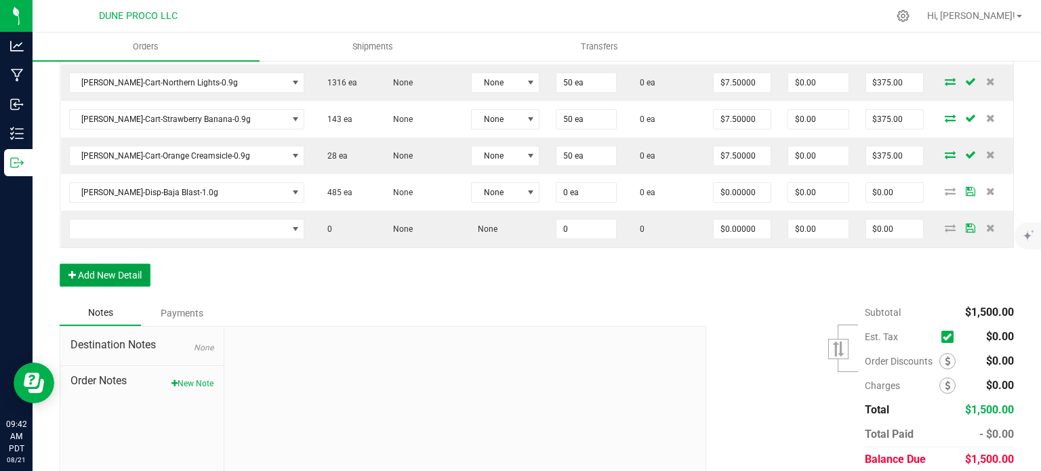
click at [103, 266] on button "Add New Detail" at bounding box center [105, 275] width 91 height 23
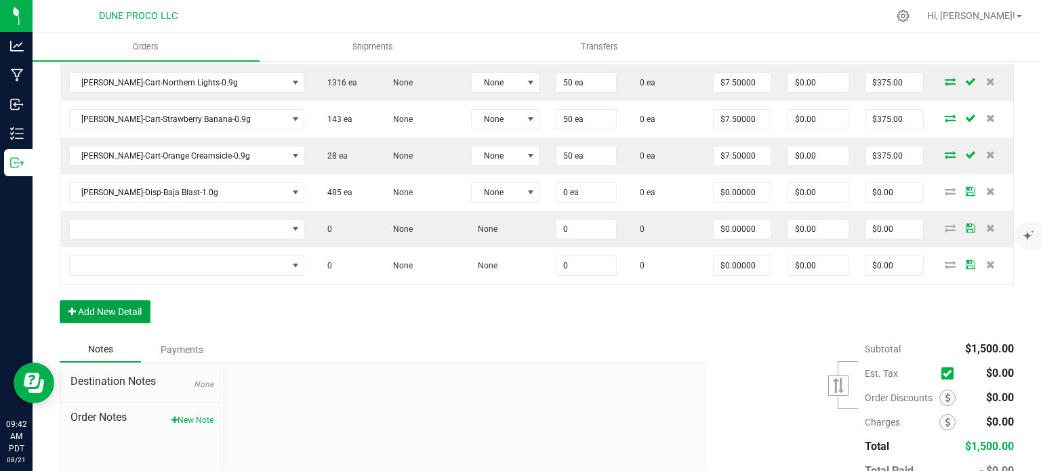
click at [104, 300] on button "Add New Detail" at bounding box center [105, 311] width 91 height 23
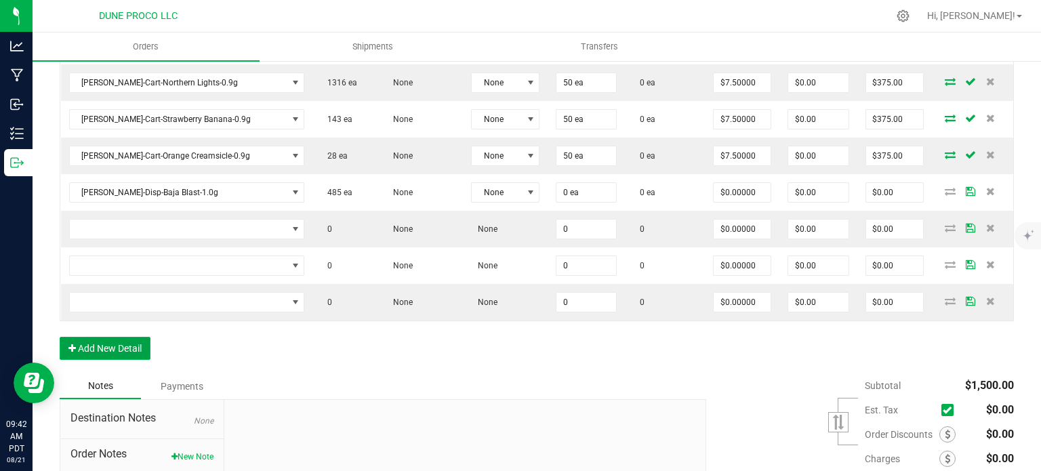
click at [107, 337] on button "Add New Detail" at bounding box center [105, 348] width 91 height 23
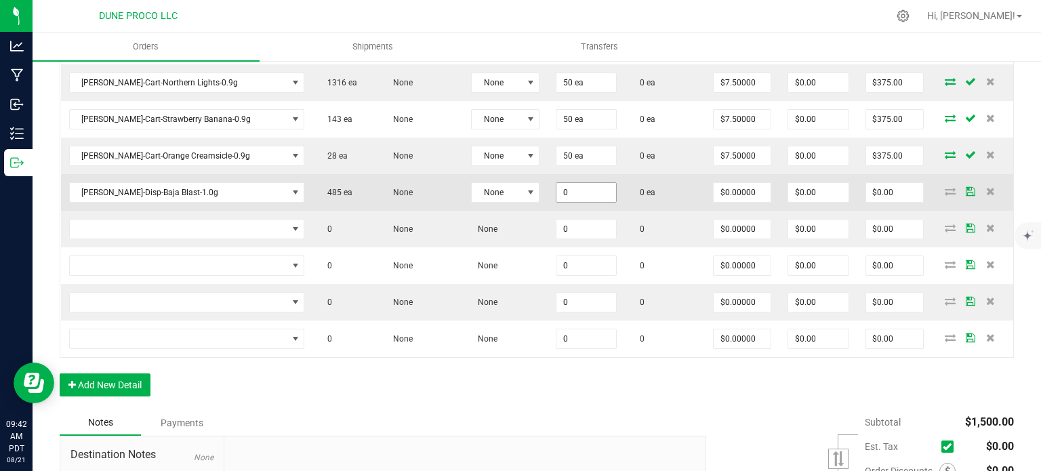
click at [556, 183] on input "0" at bounding box center [586, 192] width 60 height 19
type input "50 ea"
click at [714, 183] on input "0" at bounding box center [742, 192] width 57 height 19
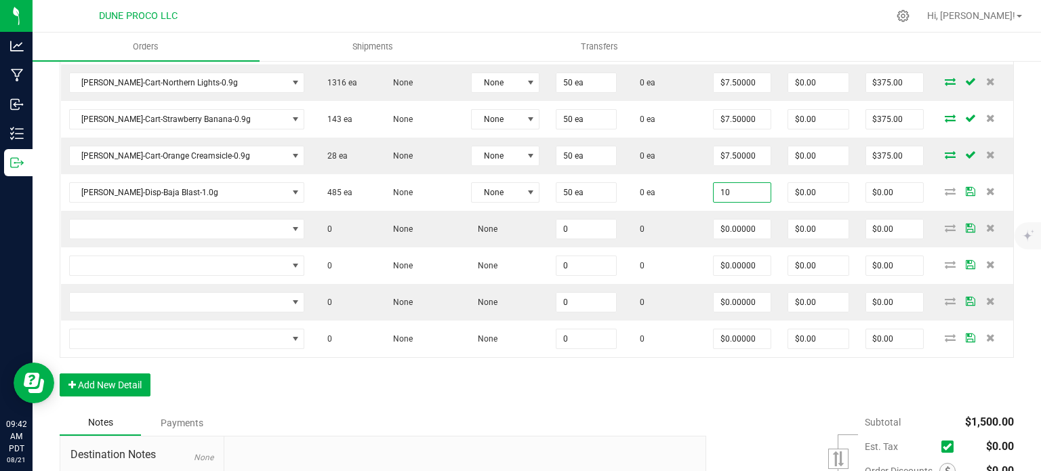
type input "$10.00000"
type input "$500.00"
click at [466, 410] on div "Notes Payments" at bounding box center [378, 423] width 636 height 26
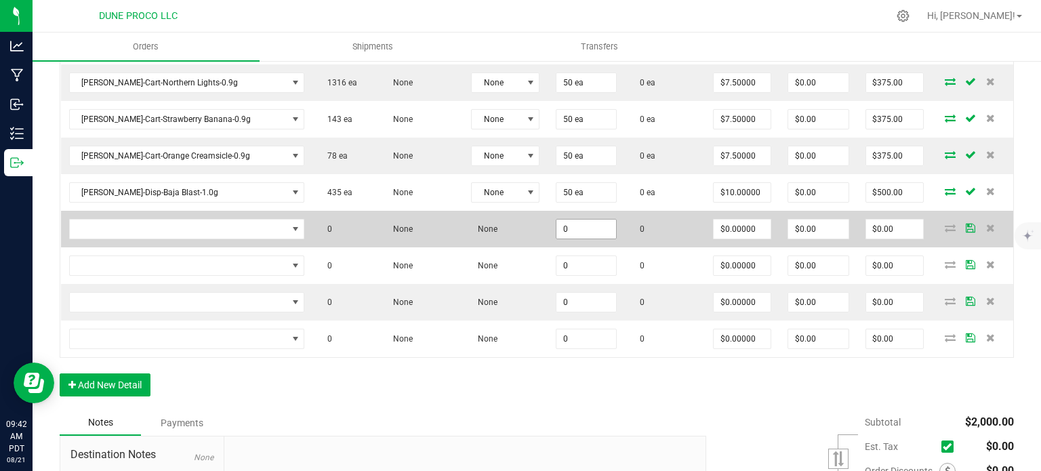
click at [556, 220] on input "0" at bounding box center [586, 229] width 60 height 19
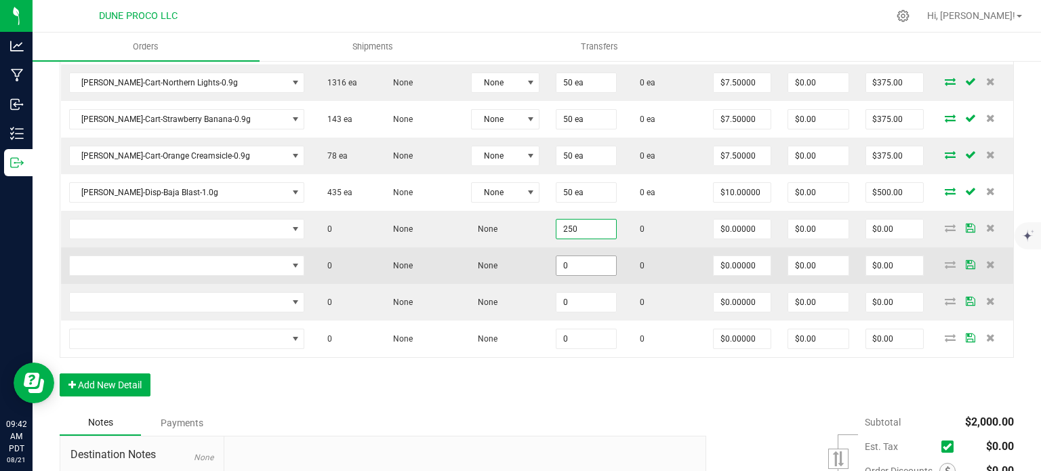
type input "250"
click at [556, 256] on input "0" at bounding box center [586, 265] width 60 height 19
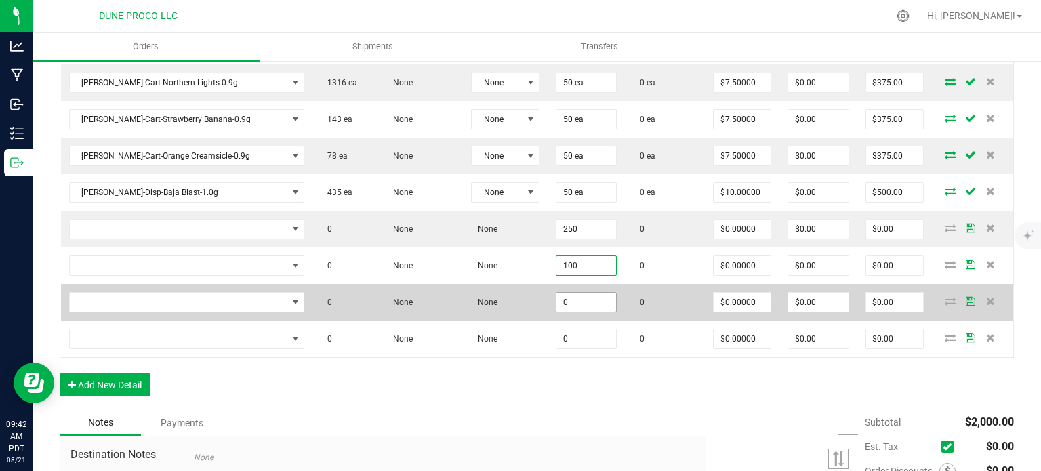
type input "100"
click at [556, 293] on input "0" at bounding box center [586, 302] width 60 height 19
paste input "10"
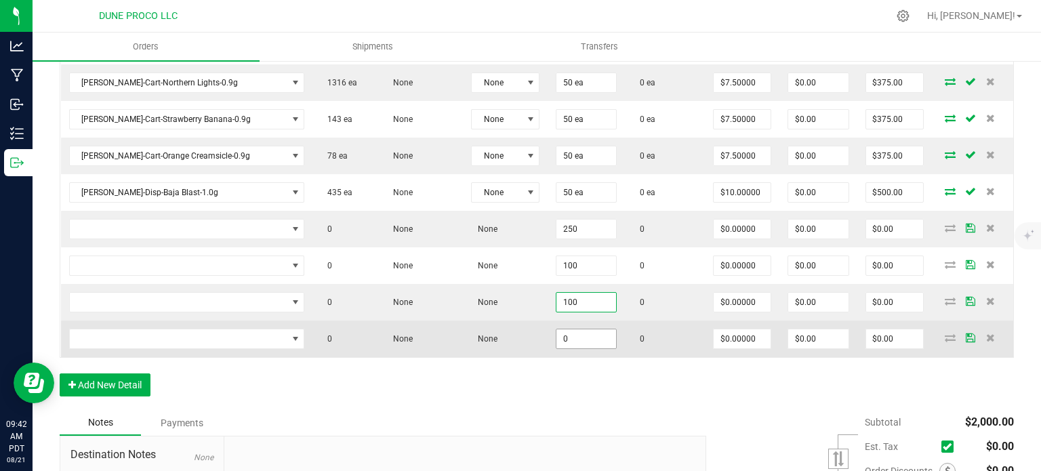
type input "100"
click at [556, 329] on input "0" at bounding box center [586, 338] width 60 height 19
paste input "10"
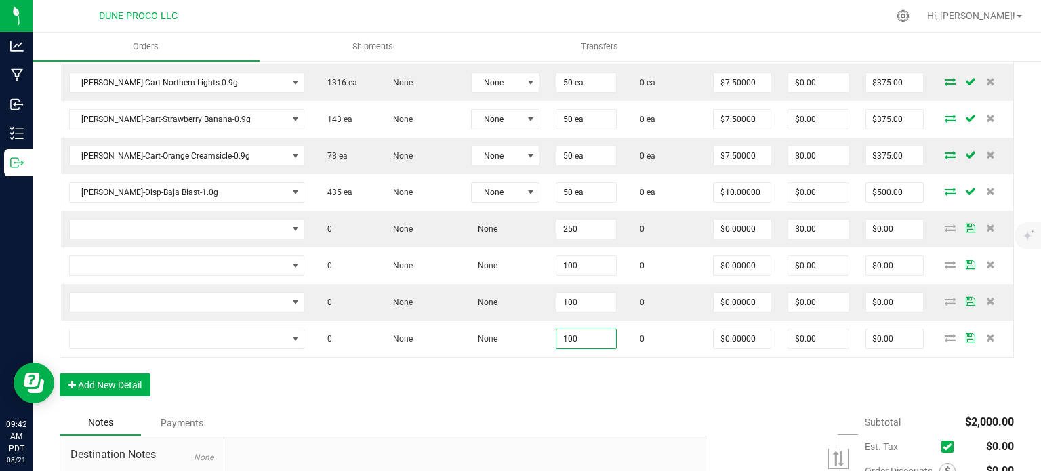
type input "100"
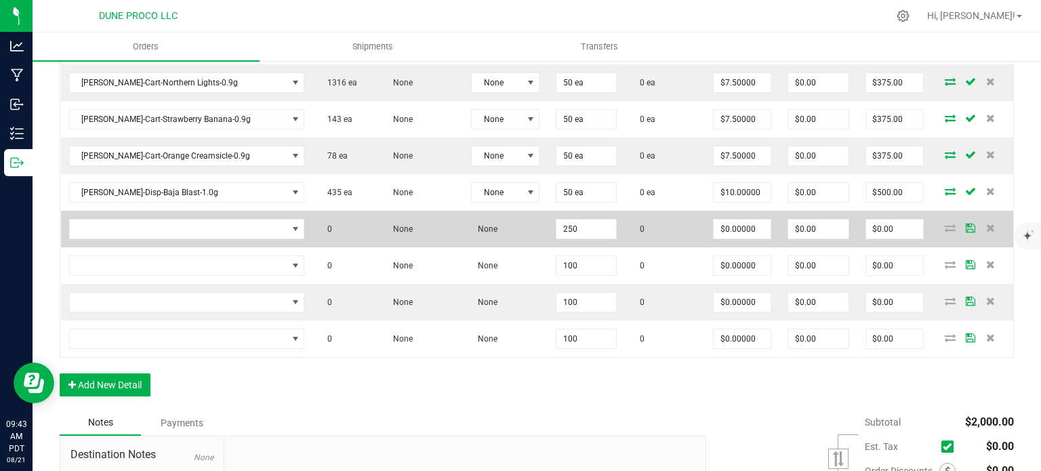
click at [705, 211] on td "$0.00000" at bounding box center [742, 229] width 75 height 37
click at [714, 220] on input "0" at bounding box center [742, 229] width 57 height 19
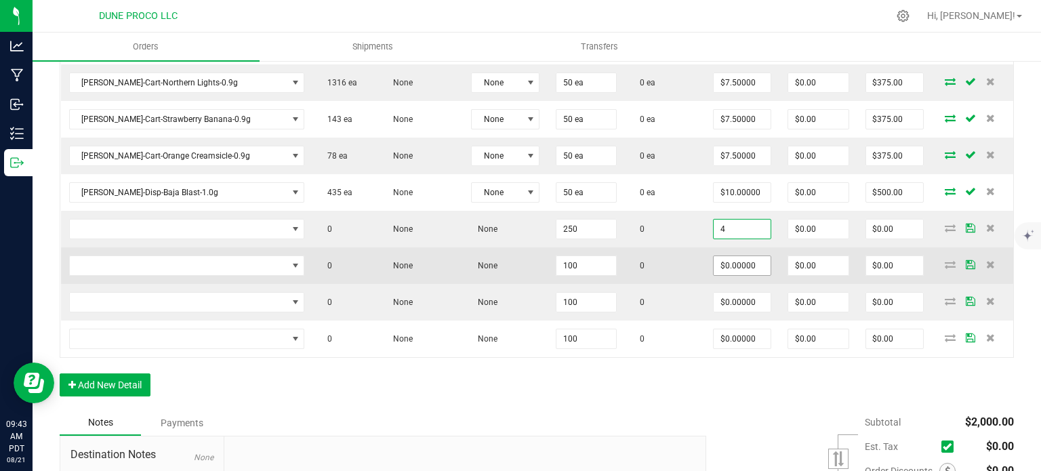
type input "$4.00000"
type input "$1,000.00"
click at [714, 257] on input "0" at bounding box center [742, 265] width 57 height 19
paste input "4"
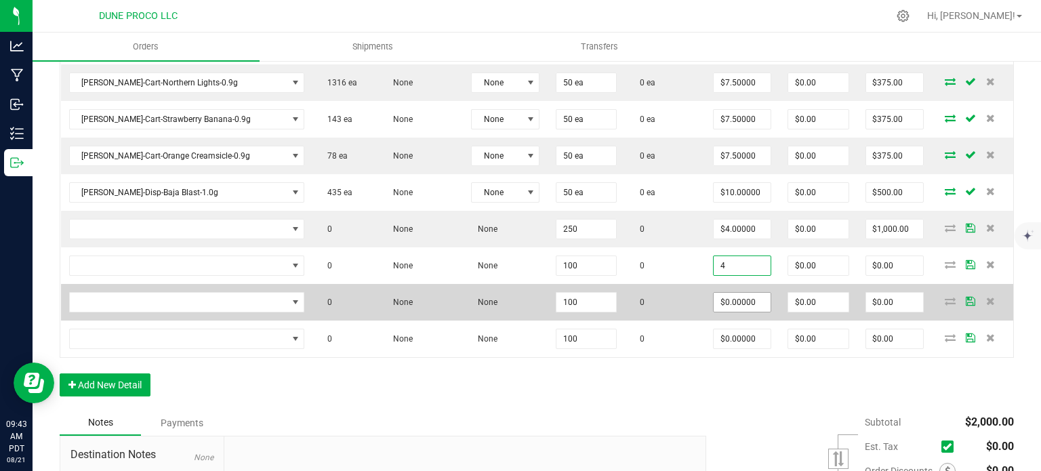
type input "$4.00000"
type input "$400.00"
click at [714, 293] on input "0" at bounding box center [742, 302] width 57 height 19
paste input "4"
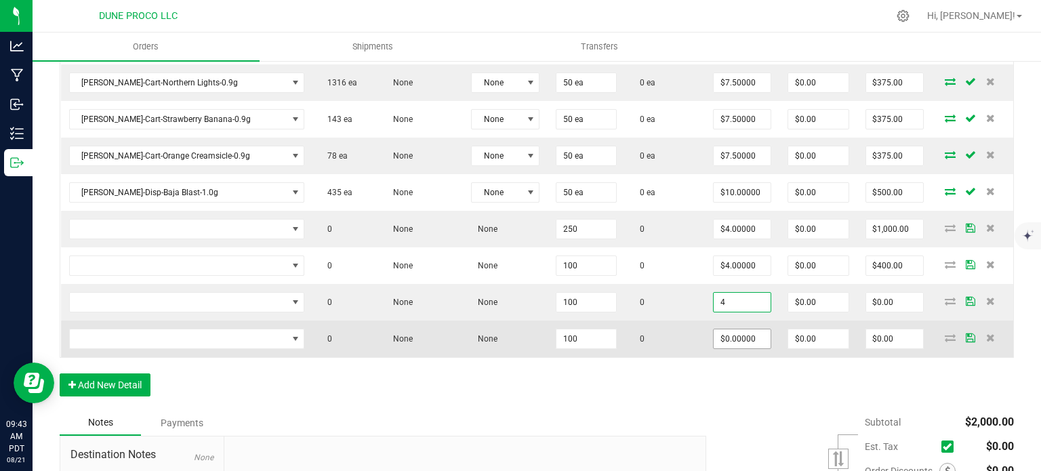
type input "$4.00000"
type input "$400.00"
click at [714, 329] on input "0" at bounding box center [742, 338] width 57 height 19
paste input "4"
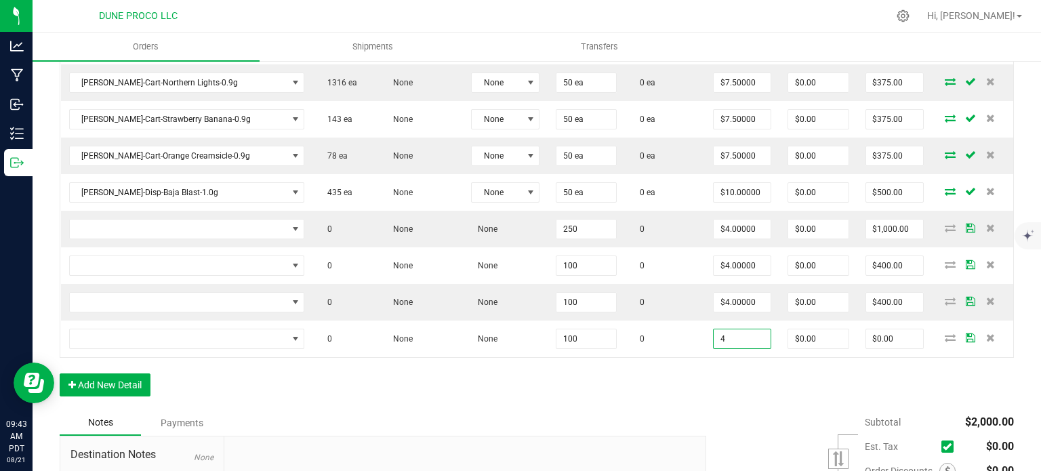
type input "$4.00000"
type input "$400.00"
click at [621, 391] on div "Order Details Print All Labels Item Sellable Strain Lot Number Qty Ordered Qty …" at bounding box center [537, 183] width 954 height 453
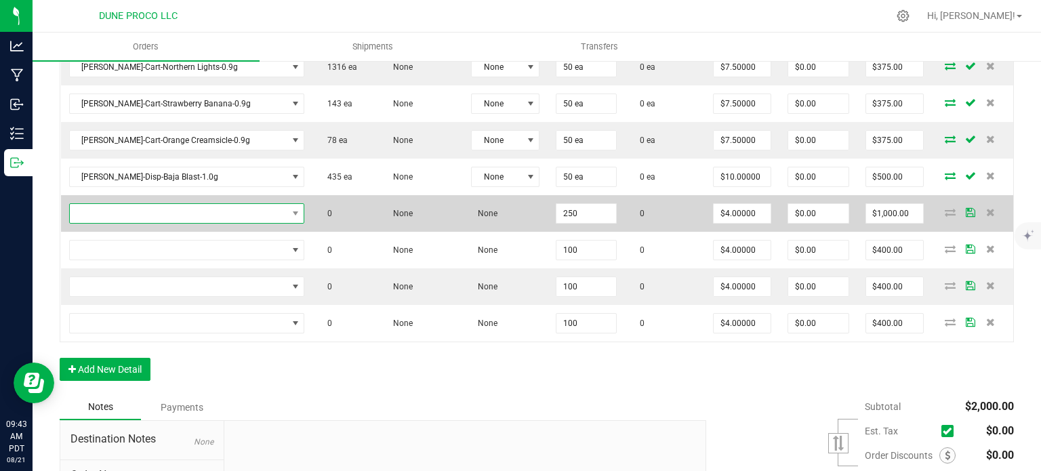
click at [173, 204] on span "NO DATA FOUND" at bounding box center [179, 213] width 218 height 19
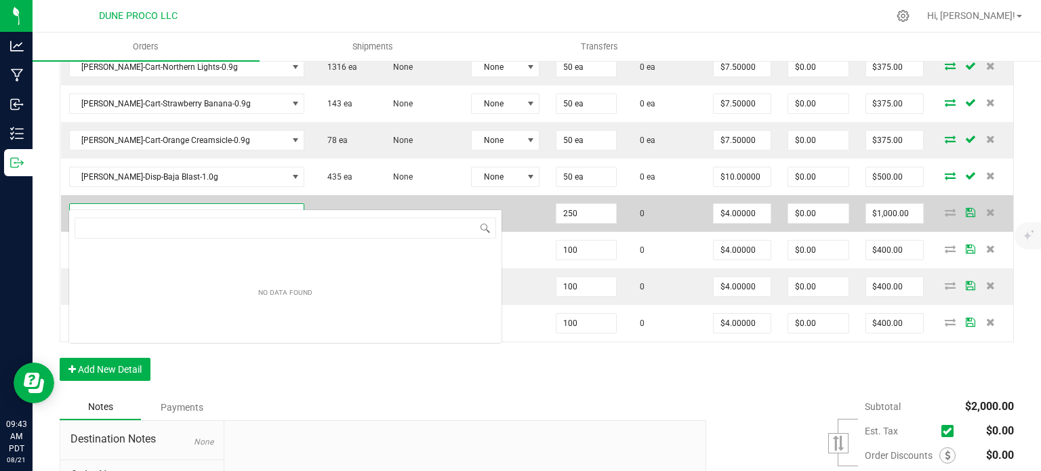
type input "HUST-Infused Preroll-Sin City Confidential-1.0g"
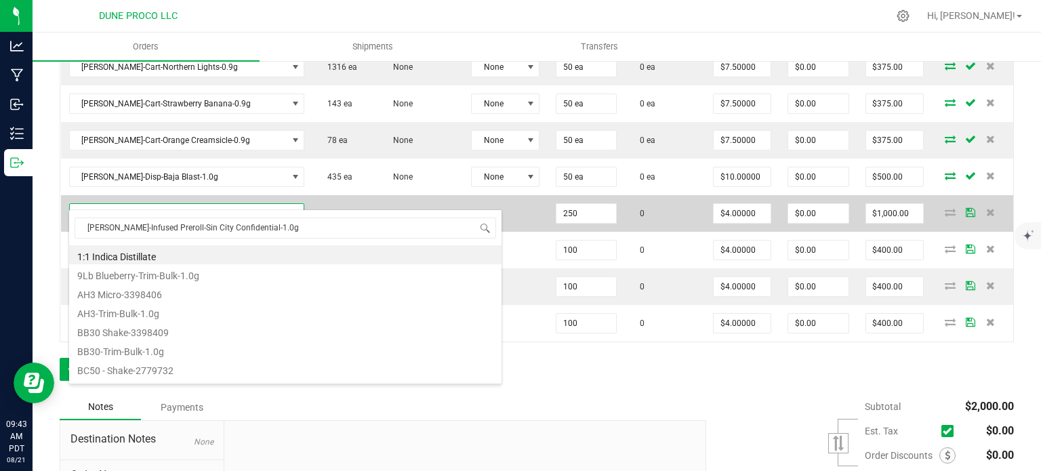
scroll to position [20, 167]
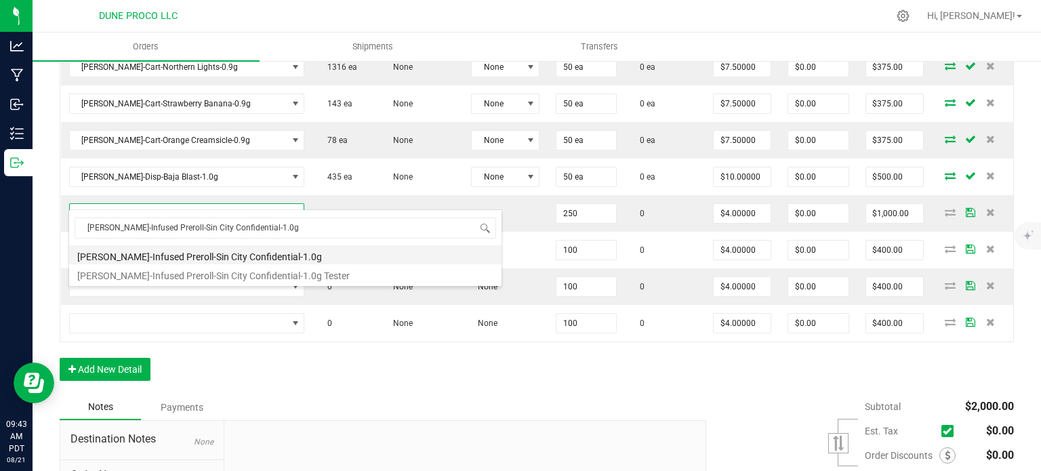
click at [179, 255] on li "HUST-Infused Preroll-Sin City Confidential-1.0g" at bounding box center [285, 254] width 432 height 19
type input "250 ea"
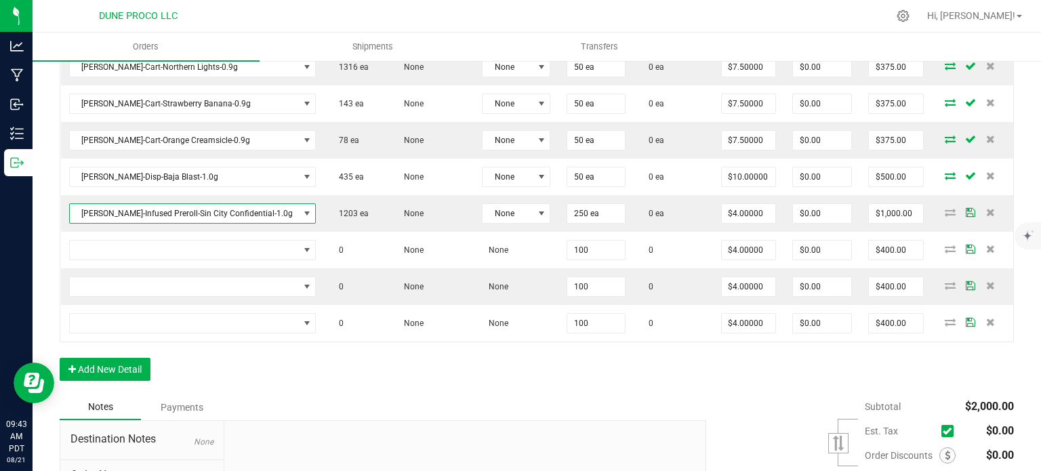
scroll to position [512, 0]
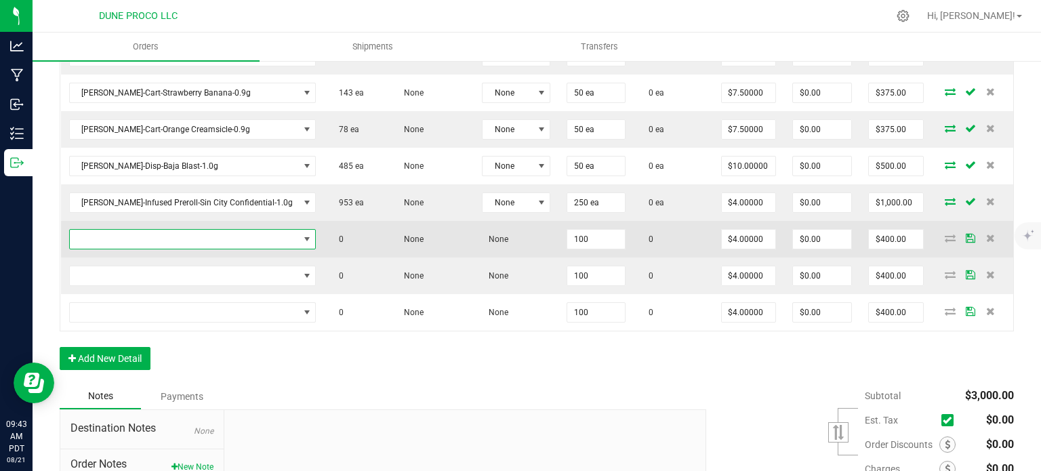
click at [199, 230] on span "NO DATA FOUND" at bounding box center [184, 239] width 229 height 19
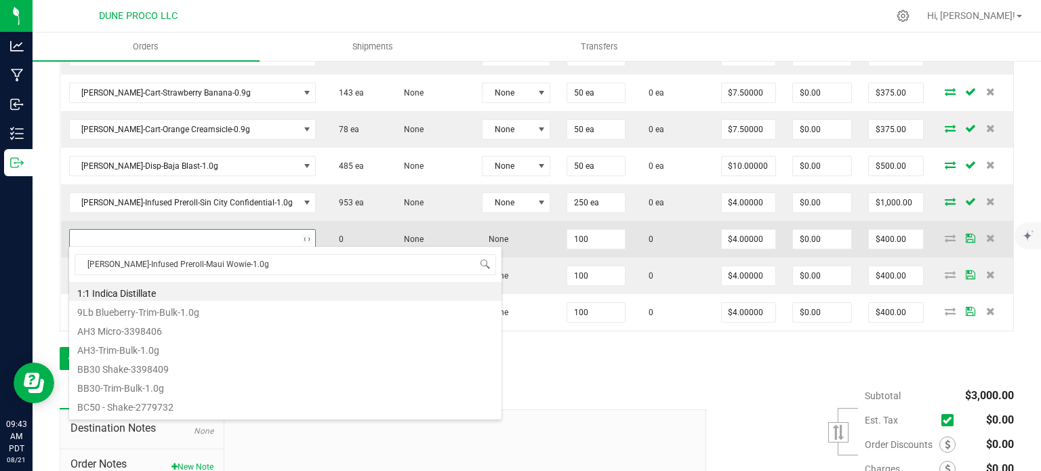
scroll to position [20, 203]
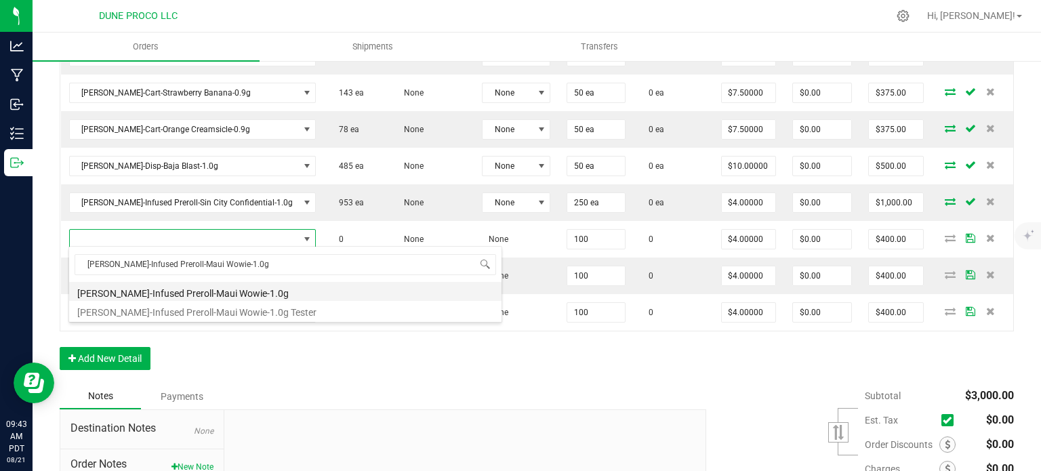
click at [185, 291] on li "[PERSON_NAME]-Infused Preroll-Maui Wowie-1.0g" at bounding box center [285, 291] width 432 height 19
type input "100 ea"
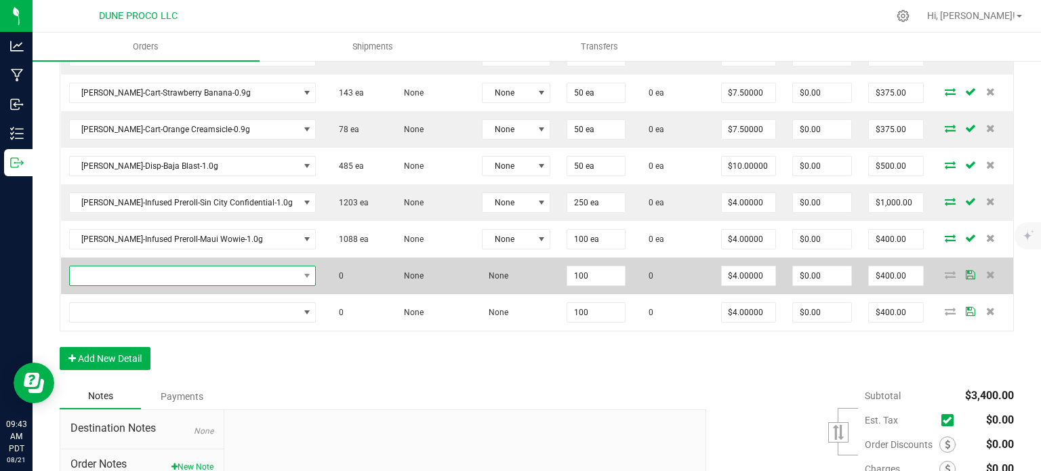
click at [229, 270] on span "NO DATA FOUND" at bounding box center [184, 275] width 229 height 19
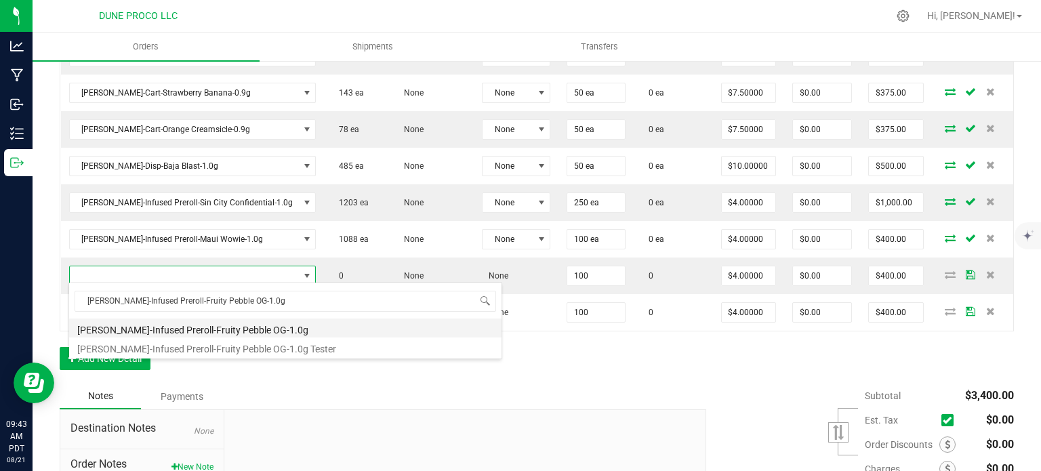
click at [219, 323] on li "[PERSON_NAME]-Infused Preroll-Fruity Pebble OG-1.0g" at bounding box center [285, 328] width 432 height 19
type input "100 ea"
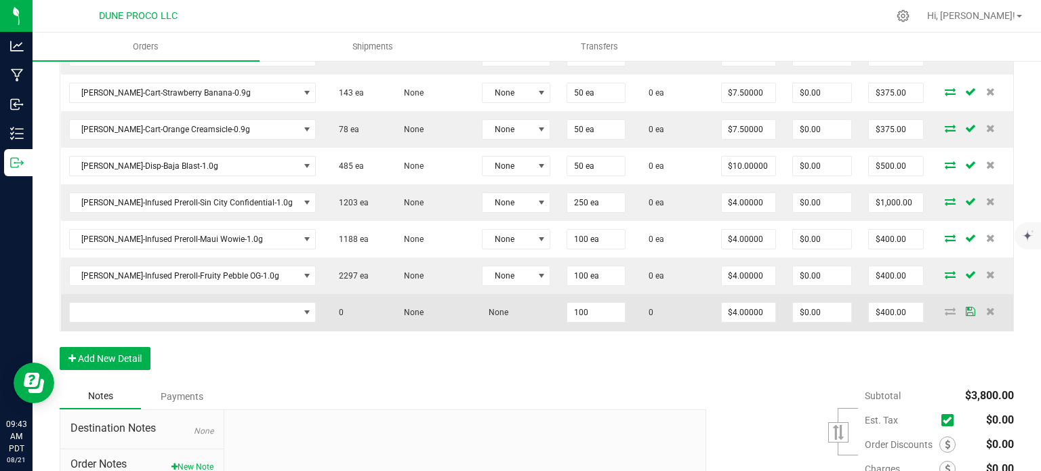
click at [225, 319] on td at bounding box center [193, 312] width 264 height 37
click at [225, 314] on span "NO DATA FOUND" at bounding box center [184, 312] width 229 height 19
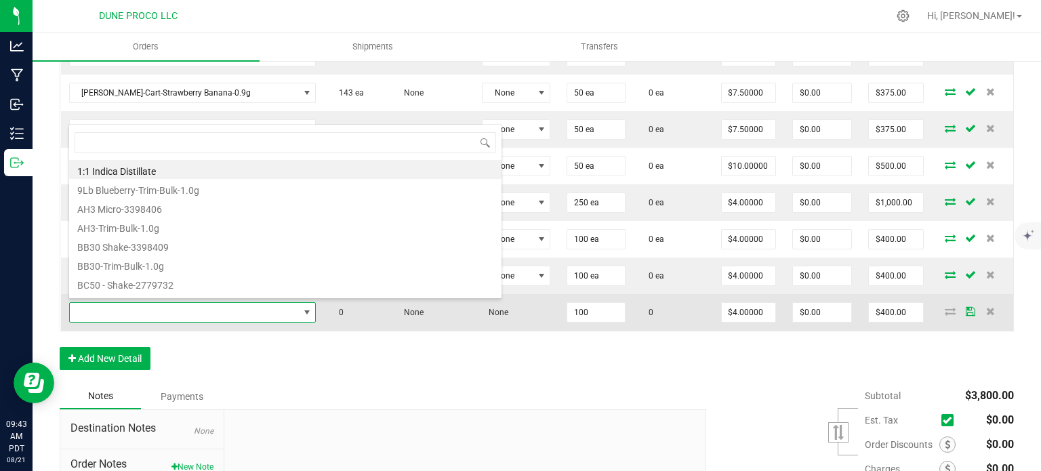
type input "[PERSON_NAME]-Infused Preroll-Blueberry Muffin-1.0g"
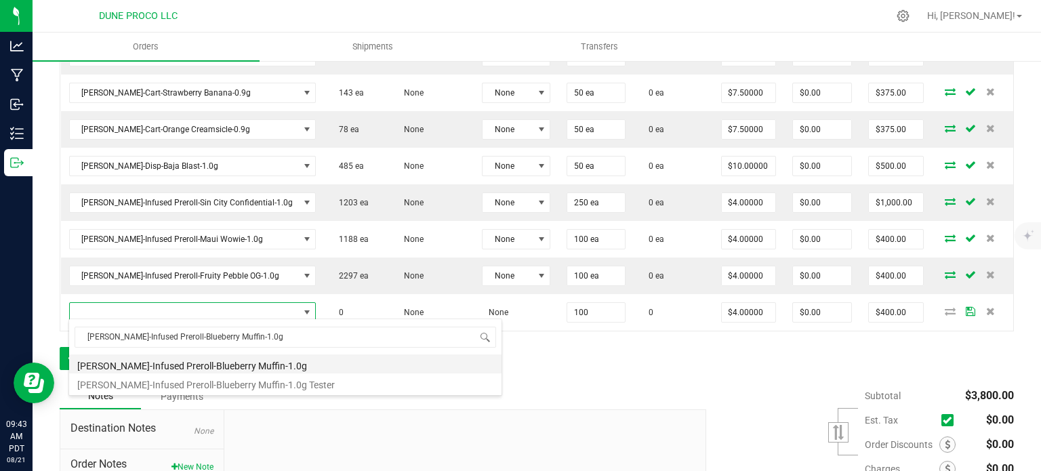
click at [192, 369] on li "[PERSON_NAME]-Infused Preroll-Blueberry Muffin-1.0g" at bounding box center [285, 363] width 432 height 19
type input "100 ea"
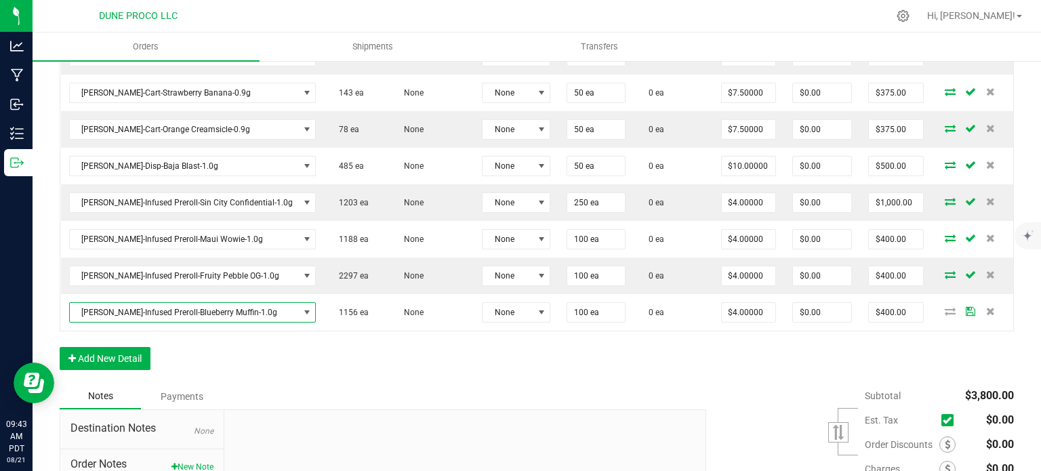
click at [260, 345] on div "Order Details Print All Labels Item Sellable Strain Lot Number Qty Ordered Qty …" at bounding box center [537, 156] width 954 height 453
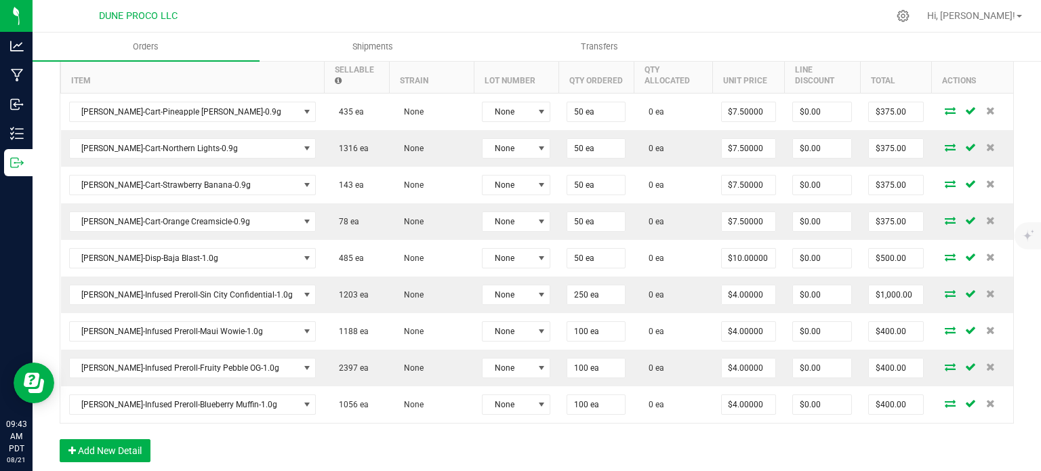
scroll to position [401, 0]
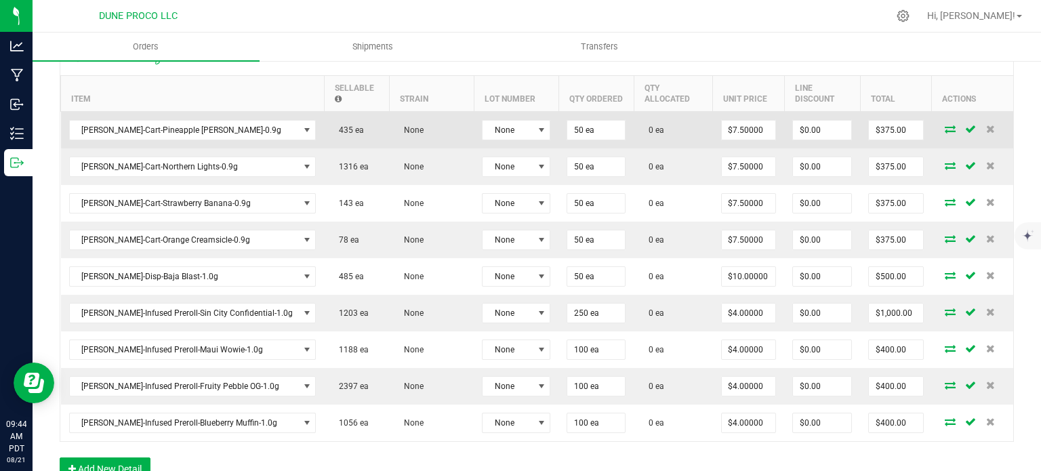
click at [945, 125] on icon at bounding box center [950, 129] width 11 height 8
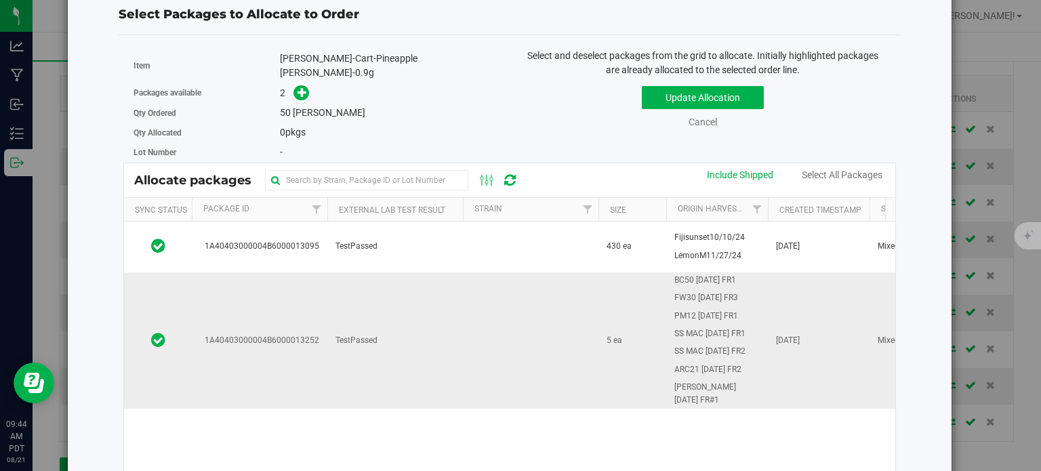
scroll to position [49, 0]
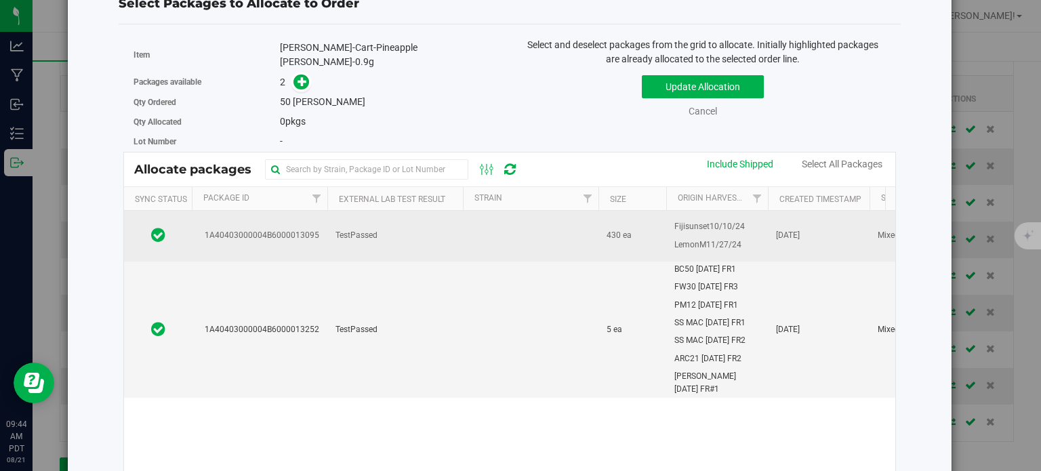
click at [267, 237] on td "1A40403000004B6000013095" at bounding box center [260, 236] width 136 height 51
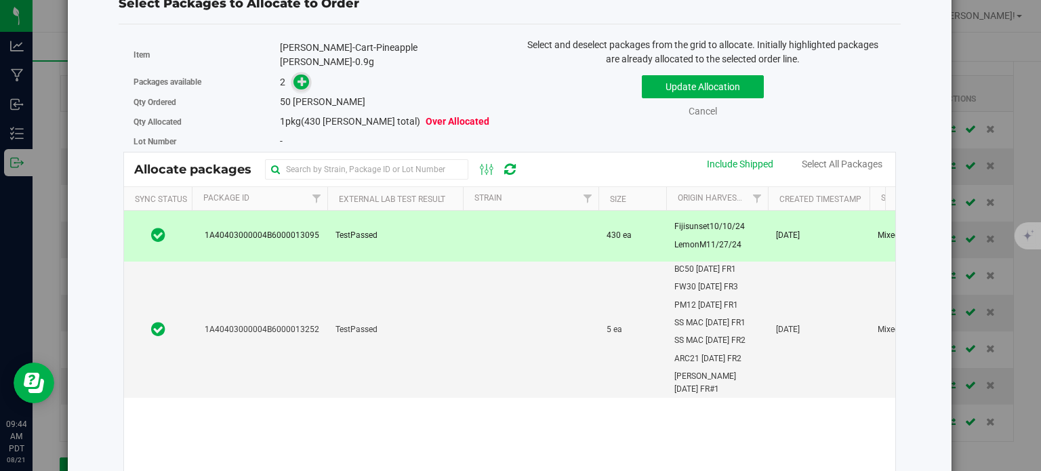
click at [301, 77] on icon at bounding box center [302, 81] width 9 height 9
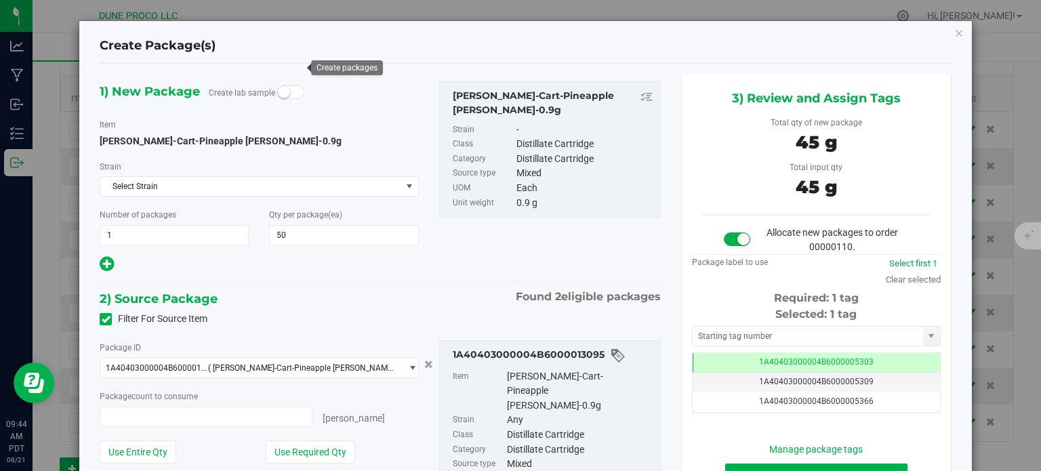
type input "50"
type input "50 ea"
click at [693, 365] on td "1A40403000004B6000005303" at bounding box center [816, 363] width 247 height 20
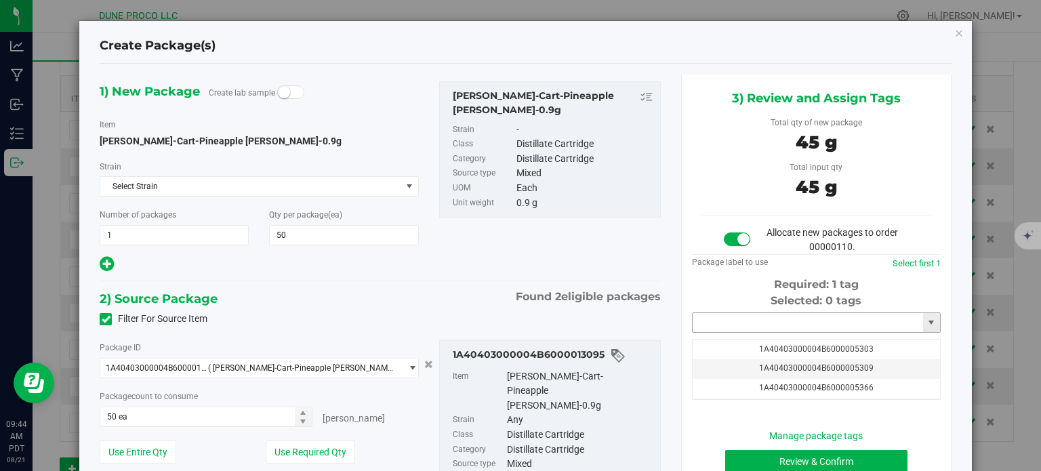
click at [713, 324] on input "text" at bounding box center [808, 322] width 230 height 19
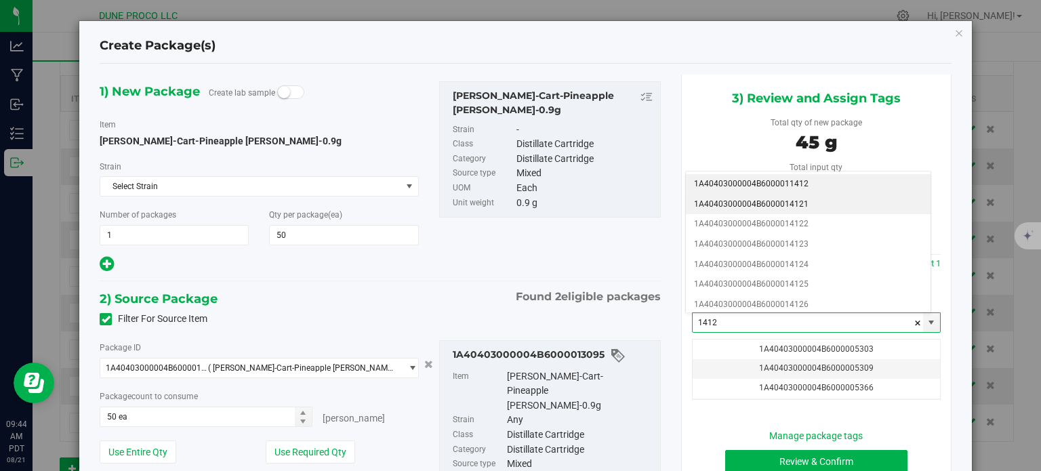
click at [791, 205] on li "1A40403000004B6000014121" at bounding box center [808, 204] width 245 height 20
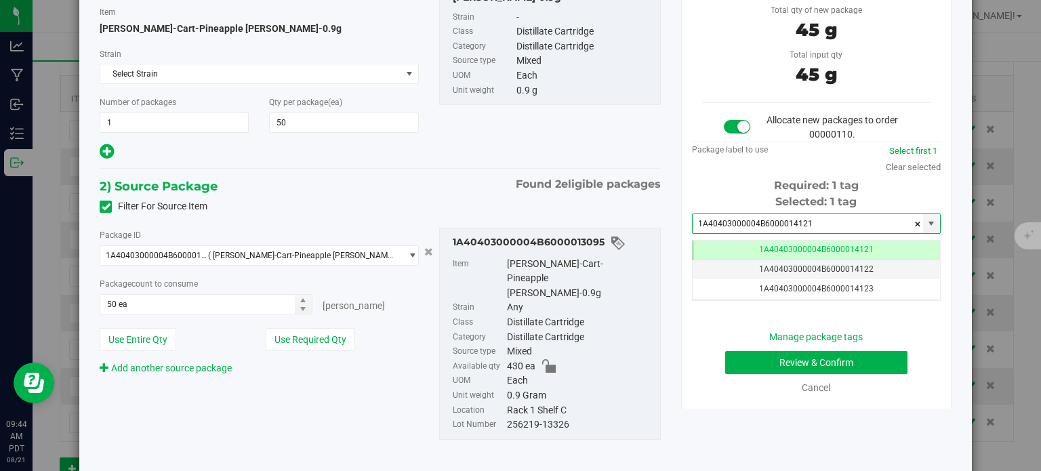
type input "1A40403000004B6000014121"
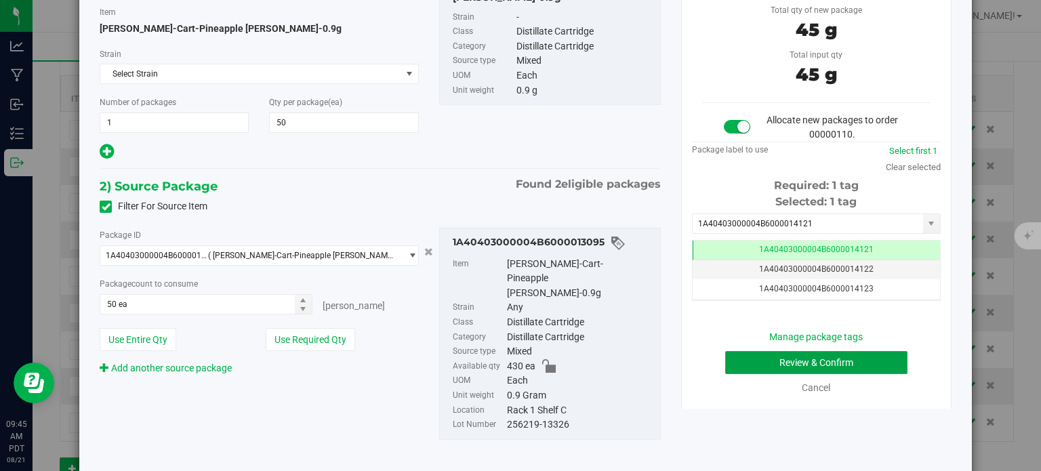
click at [768, 361] on button "Review & Confirm" at bounding box center [816, 362] width 182 height 23
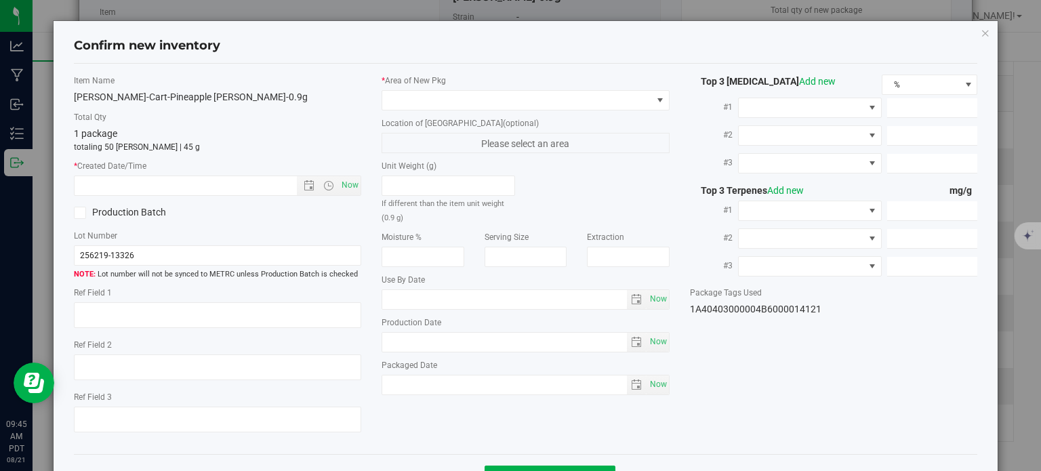
type textarea "87.8836%"
type textarea "Pineapple [PERSON_NAME]"
type textarea "0.2505%"
type input "878.8360"
type input "26.9900"
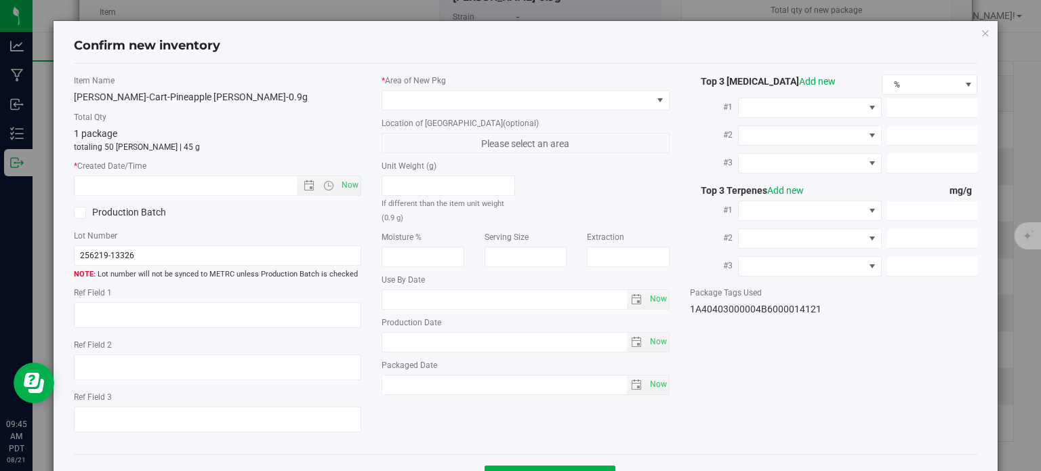
type input "14.3280"
type input "13.2910"
type input "12.6810"
type input "11.4120"
type input "[DATE]"
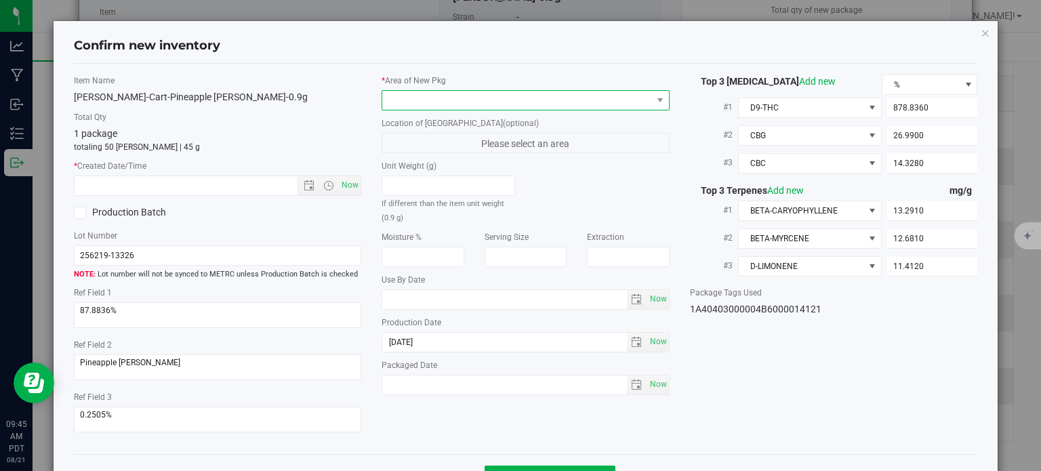
click at [434, 94] on span at bounding box center [517, 100] width 270 height 19
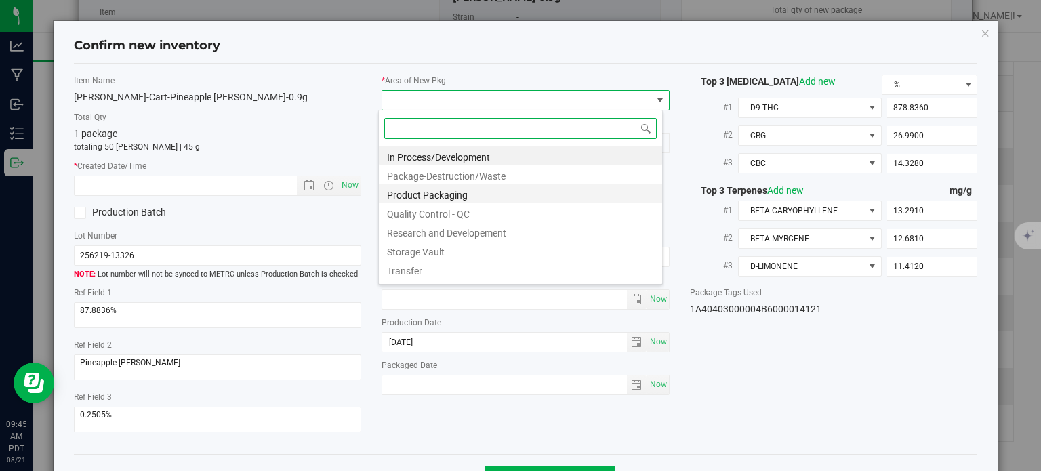
click at [426, 191] on li "Product Packaging" at bounding box center [520, 193] width 283 height 19
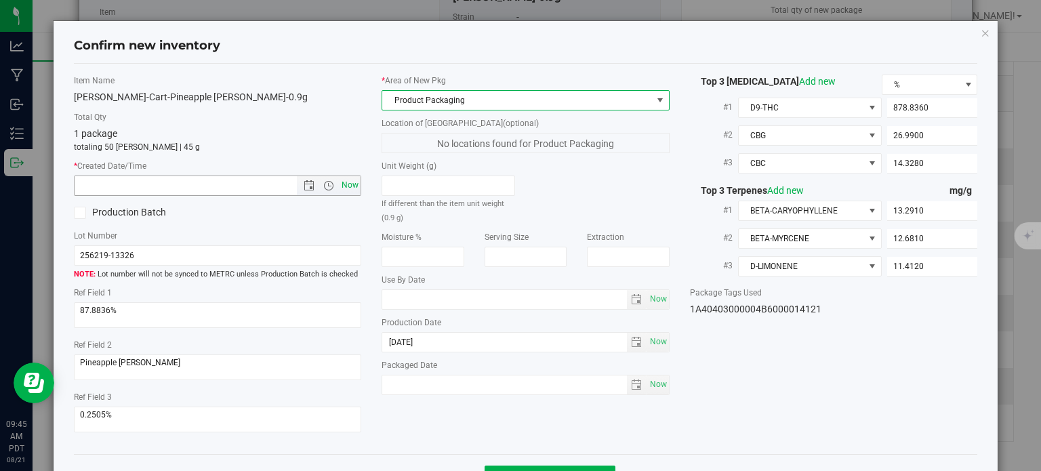
click at [341, 188] on span "Now" at bounding box center [350, 186] width 23 height 20
type input "8/21/2025 9:45 AM"
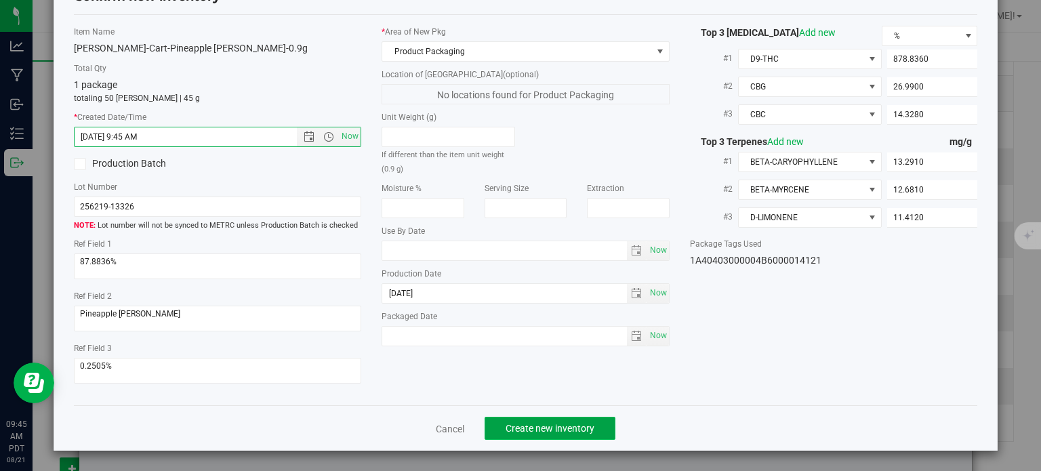
click at [507, 417] on button "Create new inventory" at bounding box center [550, 428] width 131 height 23
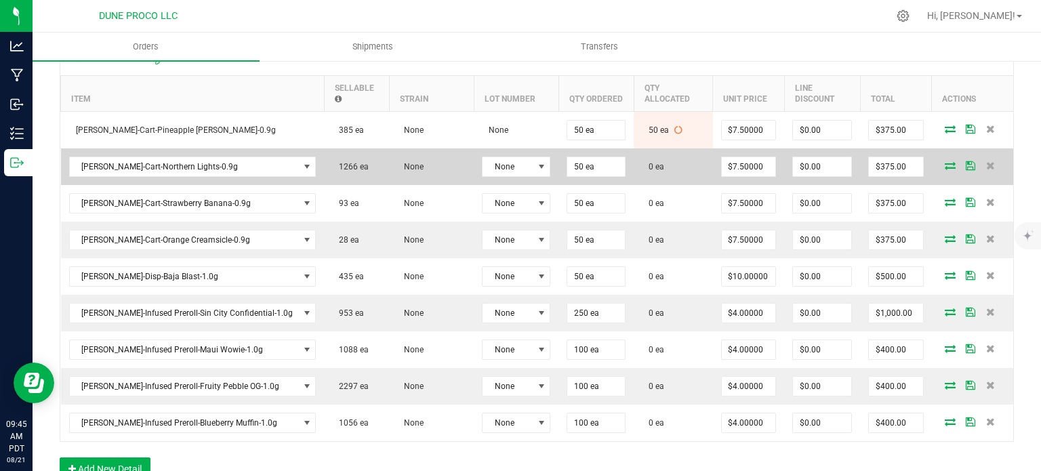
click at [945, 161] on icon at bounding box center [950, 165] width 11 height 8
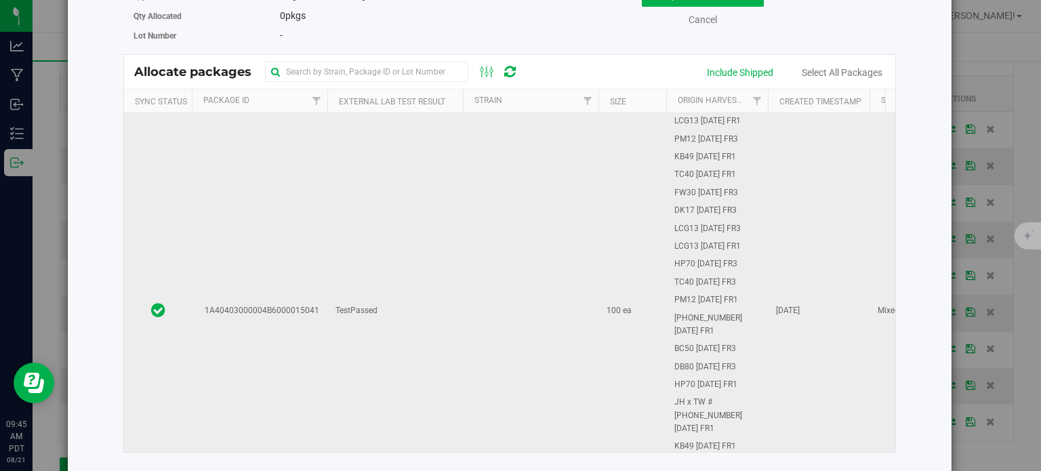
click at [327, 207] on td "TestPassed" at bounding box center [395, 311] width 136 height 396
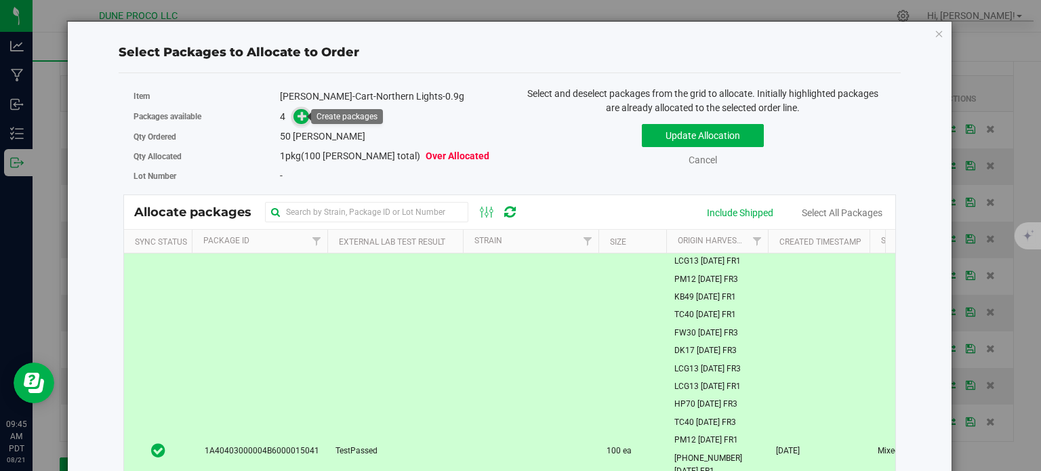
click at [301, 109] on span at bounding box center [301, 117] width 16 height 16
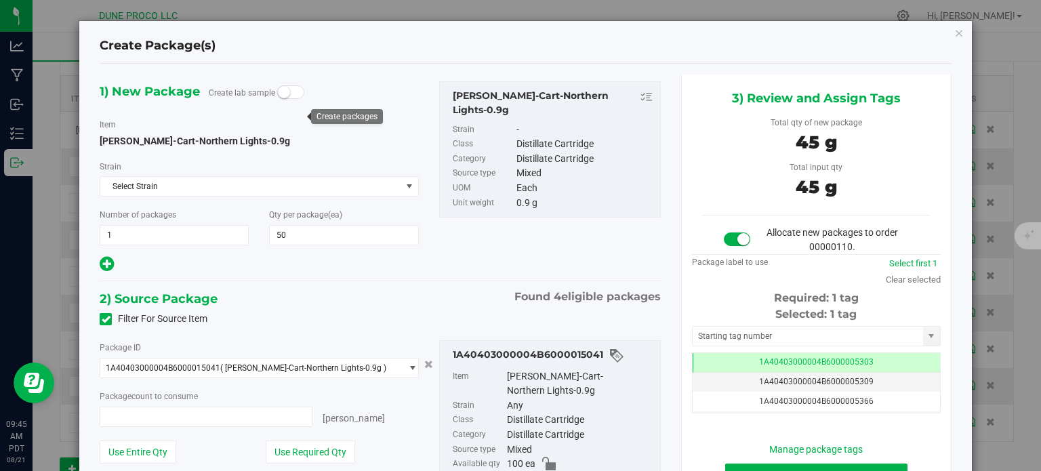
type input "50 ea"
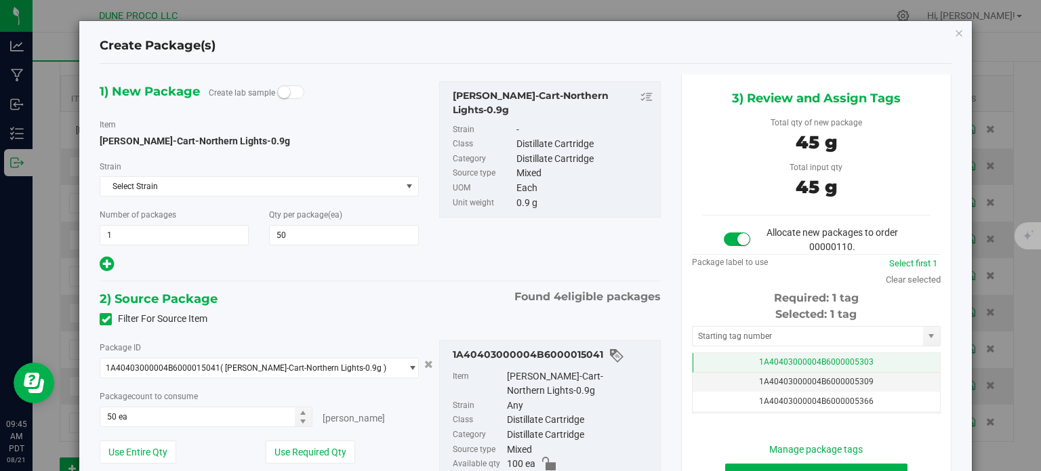
click at [705, 356] on td "1A40403000004B6000005303" at bounding box center [816, 363] width 247 height 20
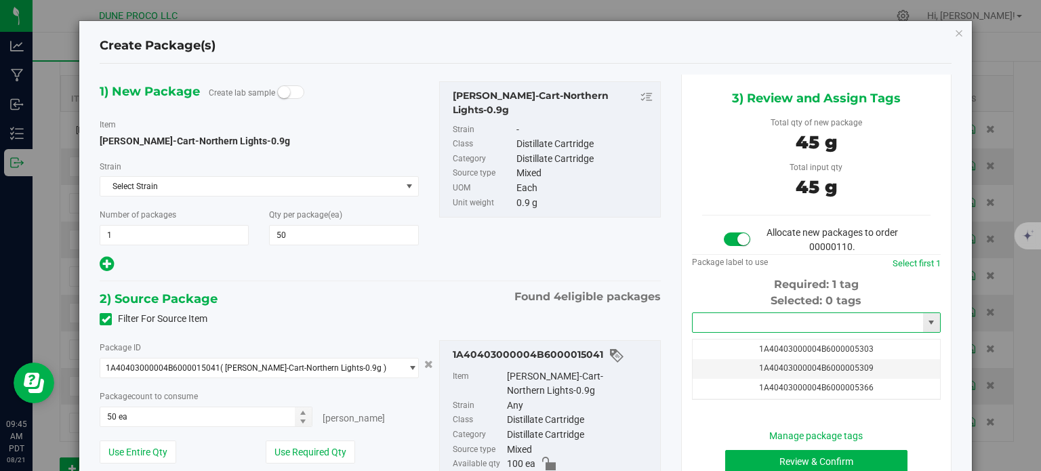
click at [713, 321] on input "text" at bounding box center [808, 322] width 230 height 19
click at [736, 345] on li "1A40403000004B6000014122" at bounding box center [808, 345] width 245 height 20
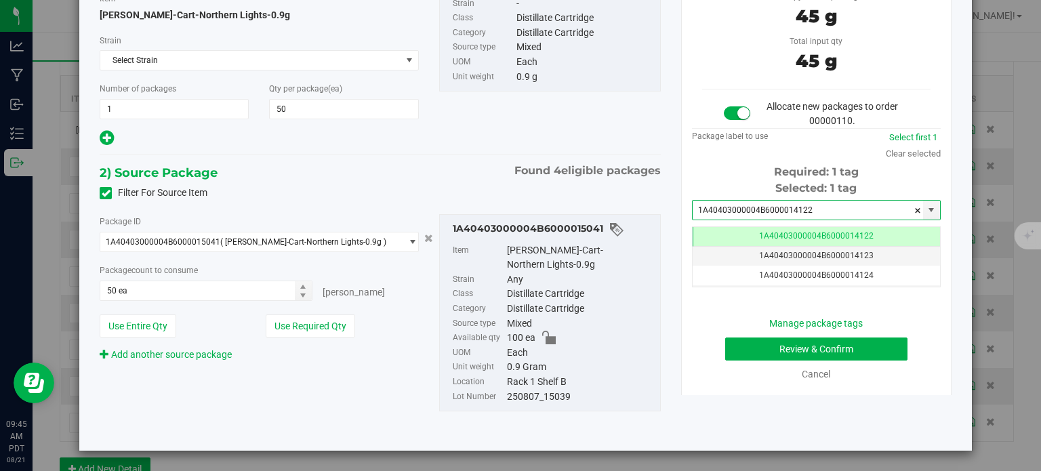
type input "1A40403000004B6000014122"
click at [757, 349] on button "Review & Confirm" at bounding box center [816, 348] width 182 height 23
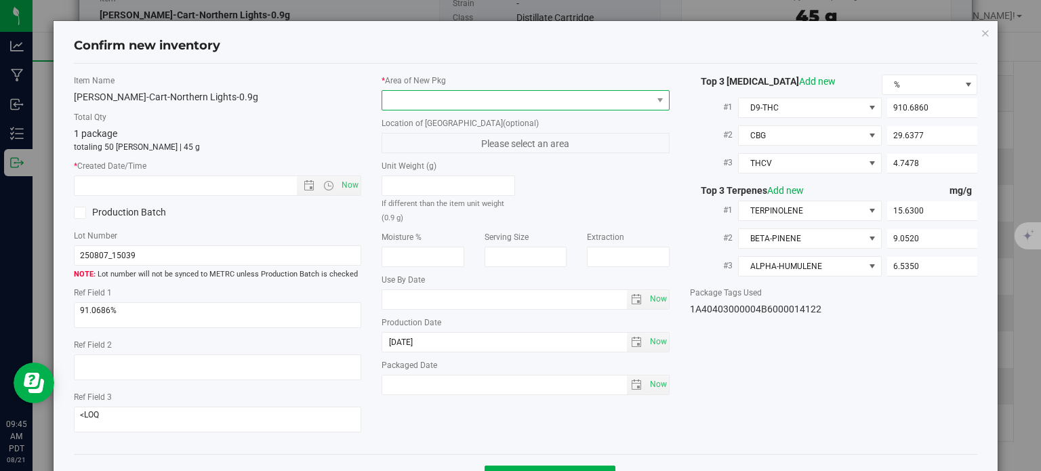
click at [477, 102] on span at bounding box center [517, 100] width 270 height 19
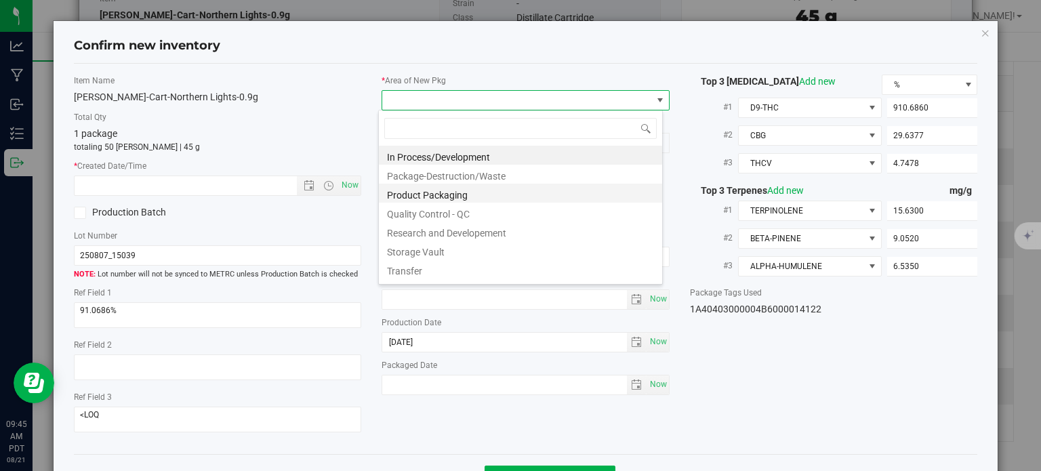
click at [457, 186] on li "Product Packaging" at bounding box center [520, 193] width 283 height 19
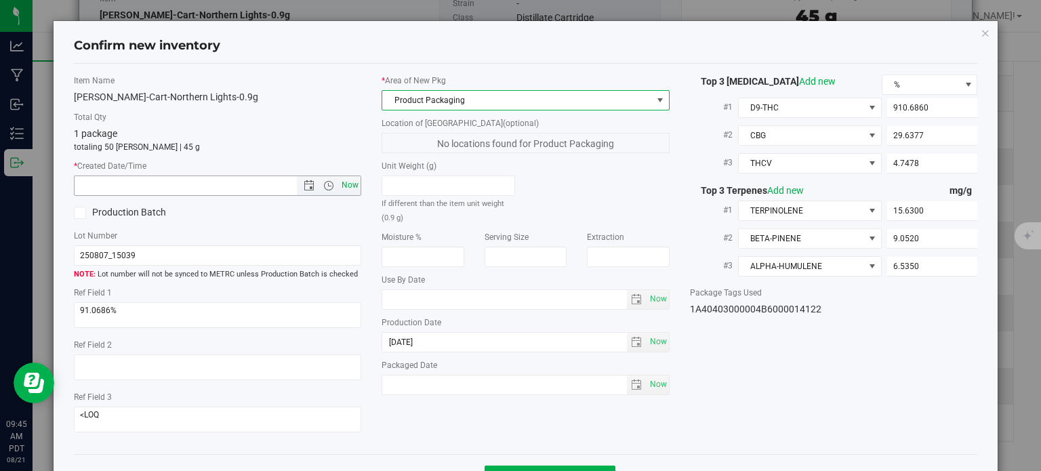
click at [344, 182] on span "Now" at bounding box center [350, 186] width 23 height 20
type input "8/21/2025 9:45 AM"
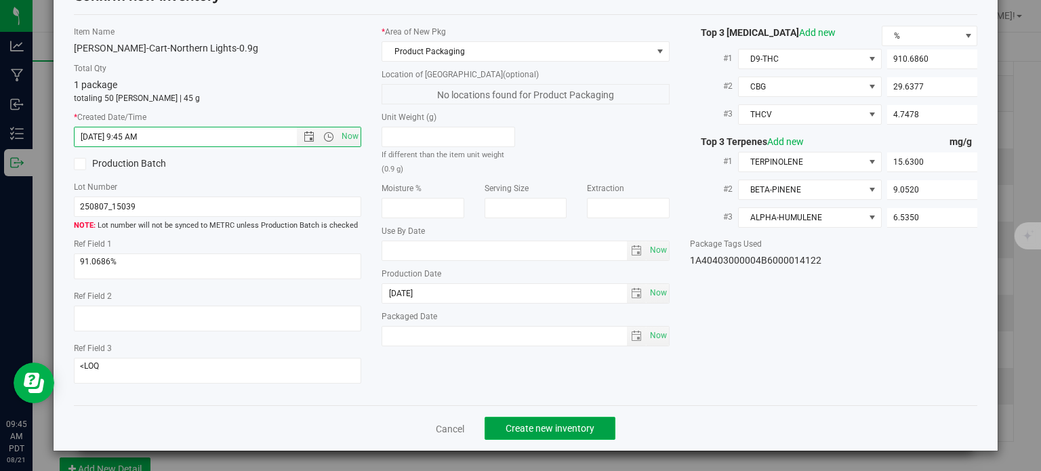
click at [534, 423] on span "Create new inventory" at bounding box center [550, 428] width 89 height 11
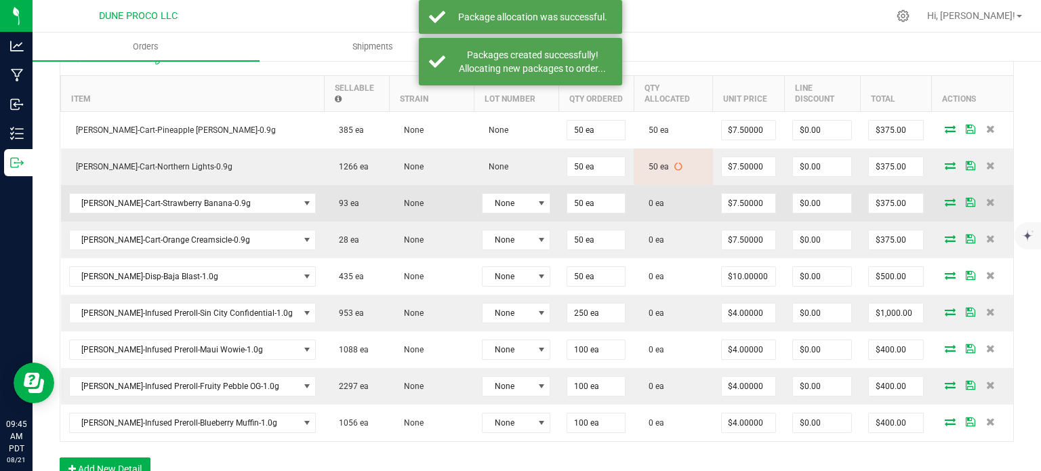
click at [945, 198] on icon at bounding box center [950, 202] width 11 height 8
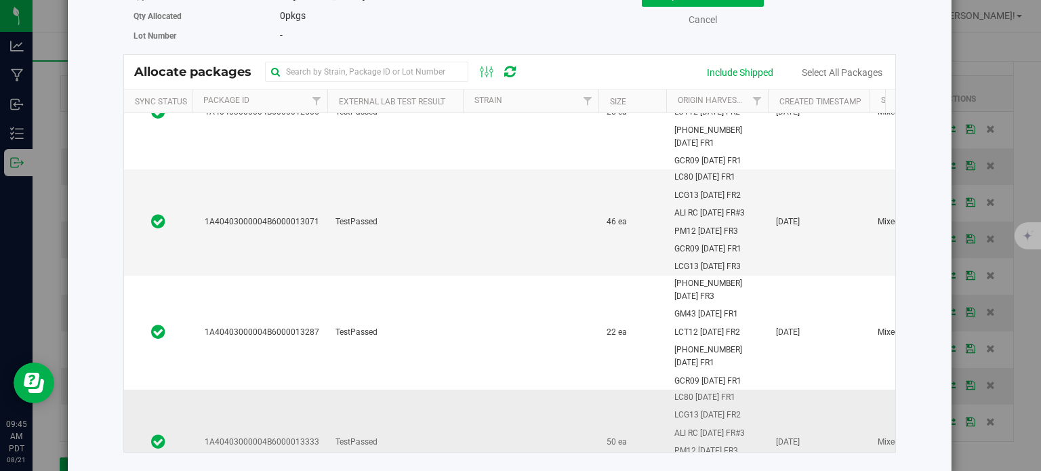
click at [304, 412] on td "1A40403000004B6000013333" at bounding box center [260, 442] width 136 height 105
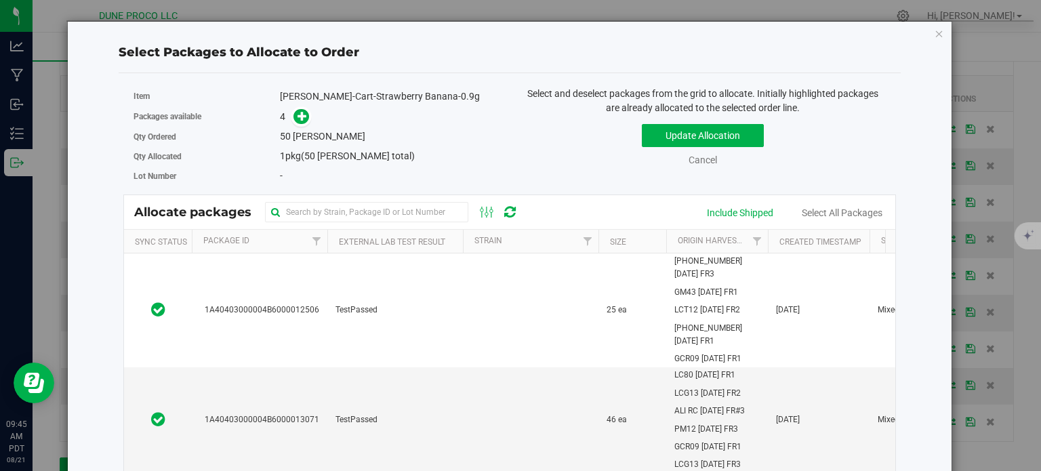
click at [290, 125] on div "Packages available 4" at bounding box center [317, 116] width 366 height 21
click at [298, 121] on icon at bounding box center [302, 115] width 9 height 9
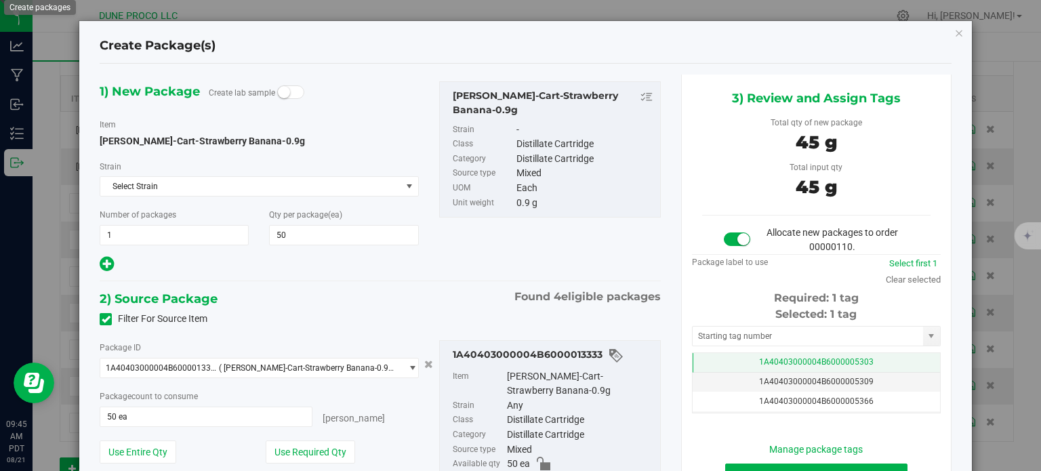
click at [716, 356] on td "1A40403000004B6000005303" at bounding box center [816, 363] width 247 height 20
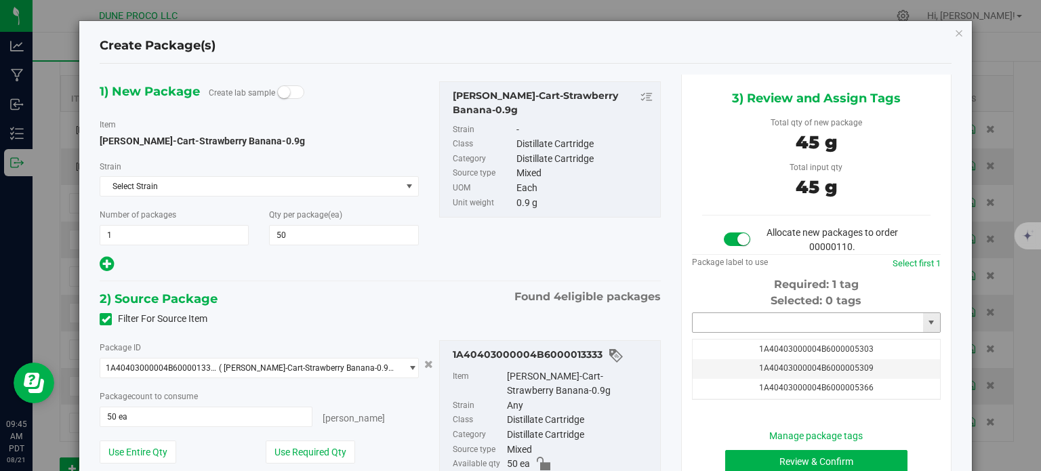
click at [721, 324] on input "text" at bounding box center [808, 322] width 230 height 19
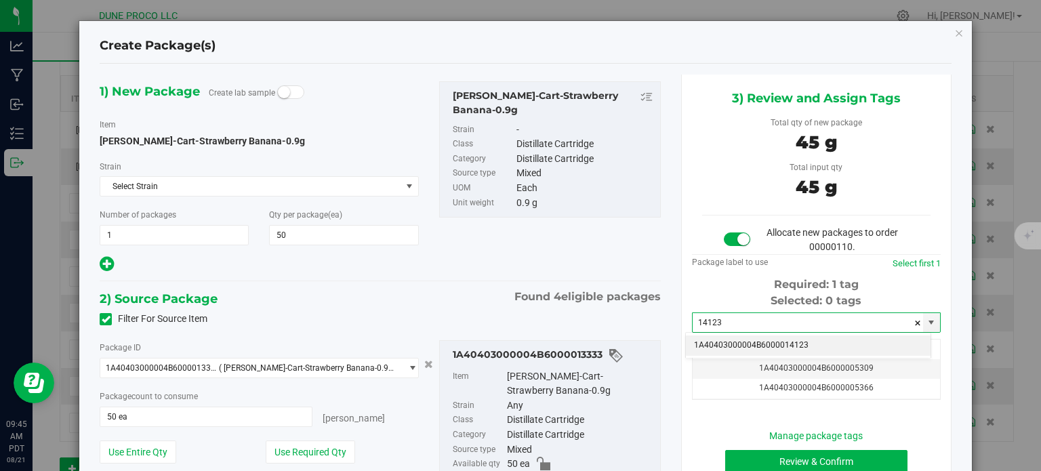
click at [741, 342] on li "1A40403000004B6000014123" at bounding box center [808, 345] width 245 height 20
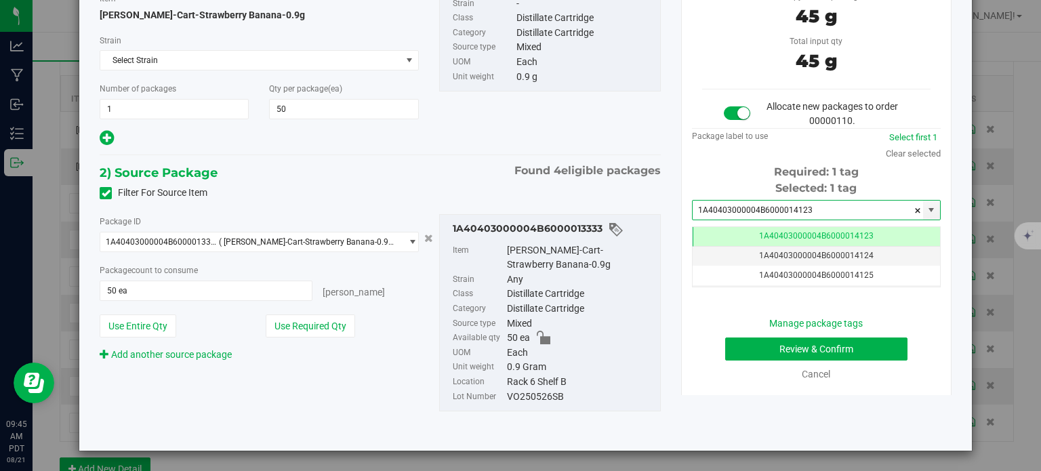
type input "1A40403000004B6000014123"
click at [727, 344] on button "Review & Confirm" at bounding box center [816, 348] width 182 height 23
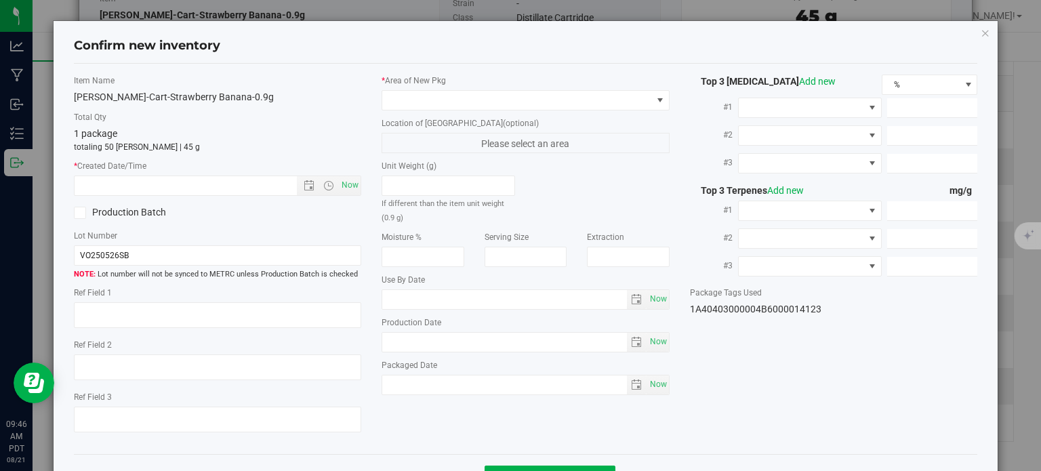
type textarea "84.12%"
type textarea "<LOQ"
type input "841.2000"
type input "22.5000"
type input "7.4000"
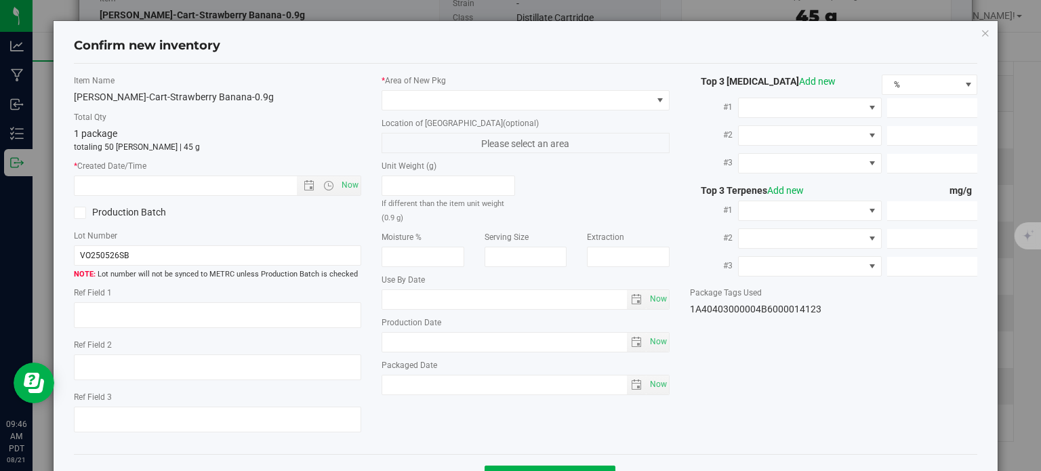
type input "1.9800"
type input "1.1200"
type input "0.3900"
type input "[DATE]"
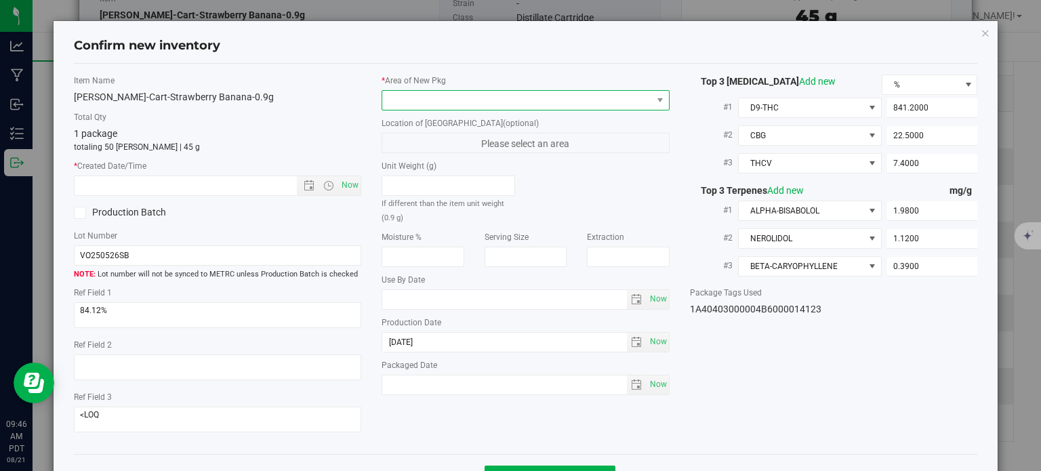
click at [548, 106] on span at bounding box center [517, 100] width 270 height 19
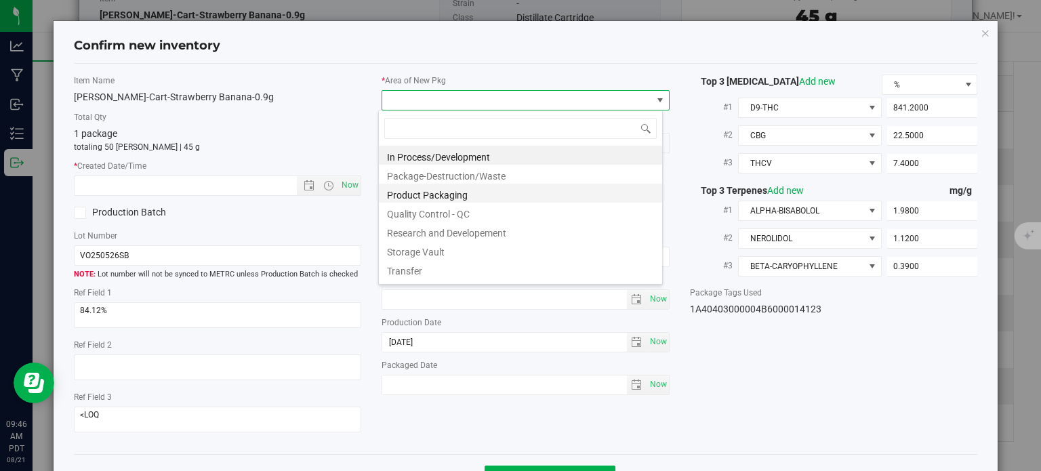
click at [450, 192] on li "Product Packaging" at bounding box center [520, 193] width 283 height 19
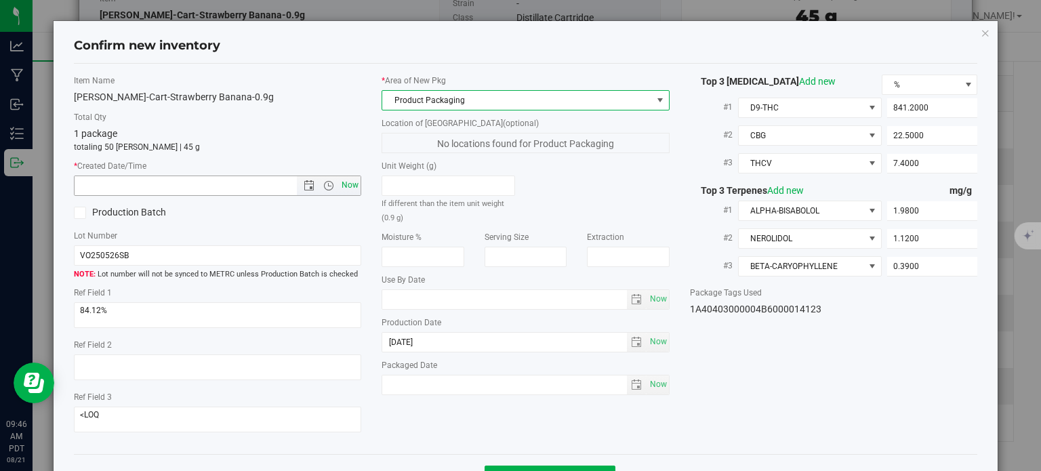
click at [342, 189] on span "Now" at bounding box center [350, 186] width 23 height 20
type input "8/21/2025 9:46 AM"
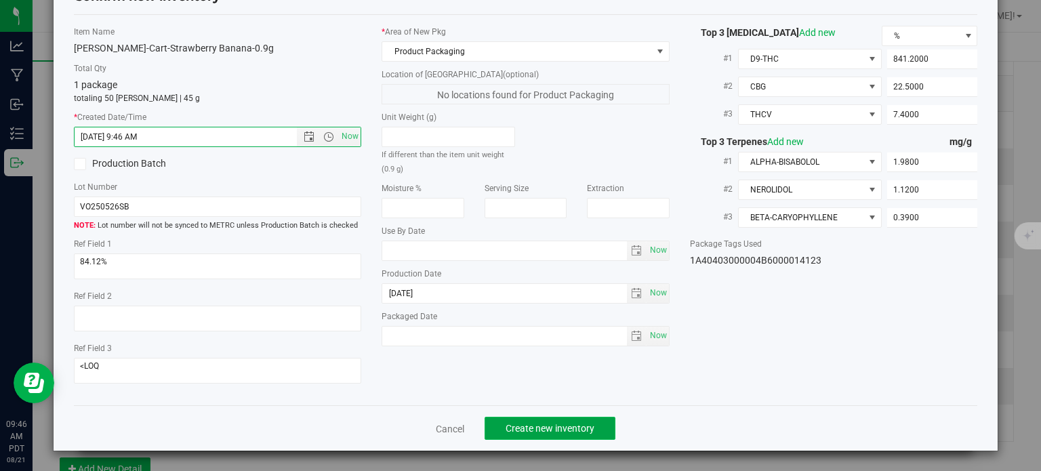
click at [540, 430] on span "Create new inventory" at bounding box center [550, 428] width 89 height 11
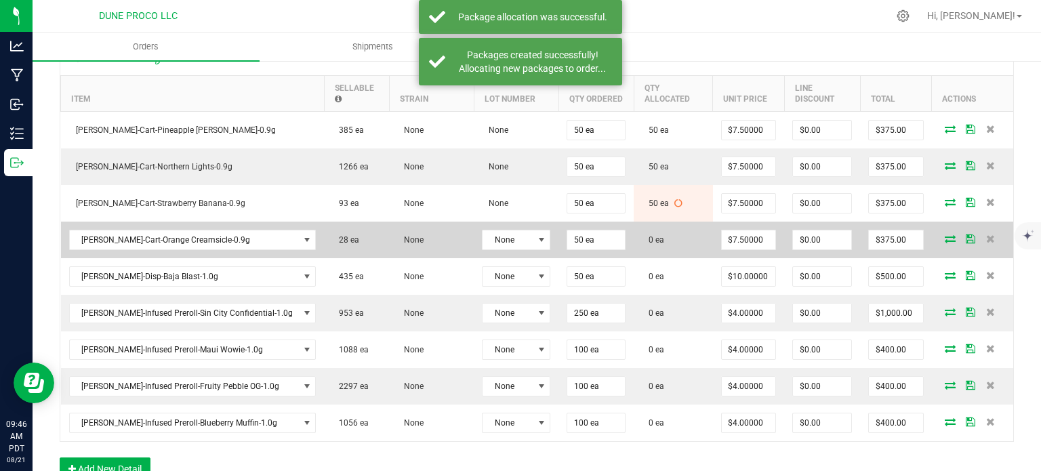
click at [945, 238] on icon at bounding box center [950, 238] width 11 height 8
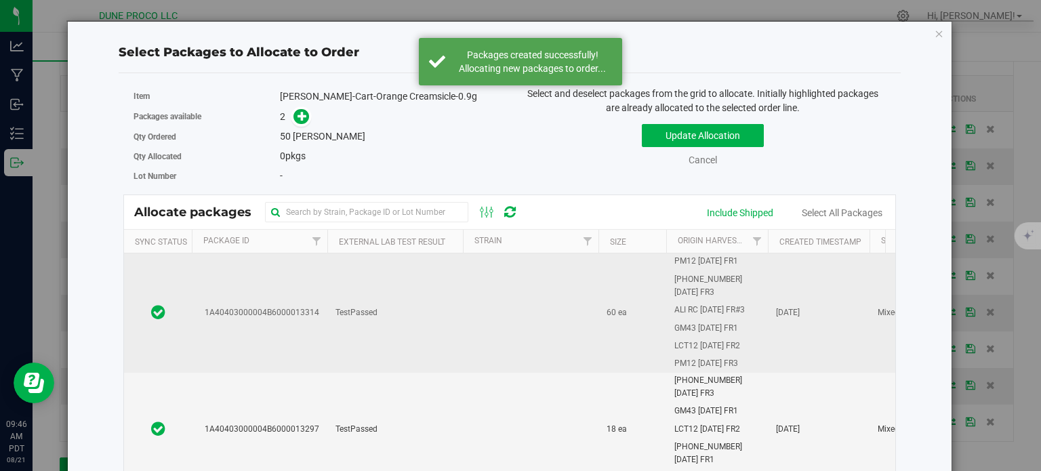
click at [287, 287] on td "1A40403000004B6000013314" at bounding box center [260, 312] width 136 height 119
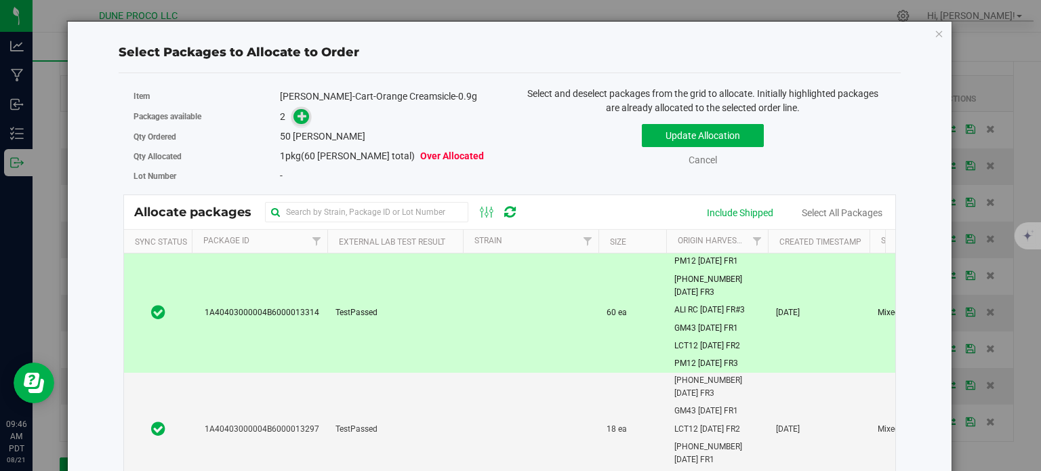
click at [298, 121] on icon at bounding box center [302, 115] width 9 height 9
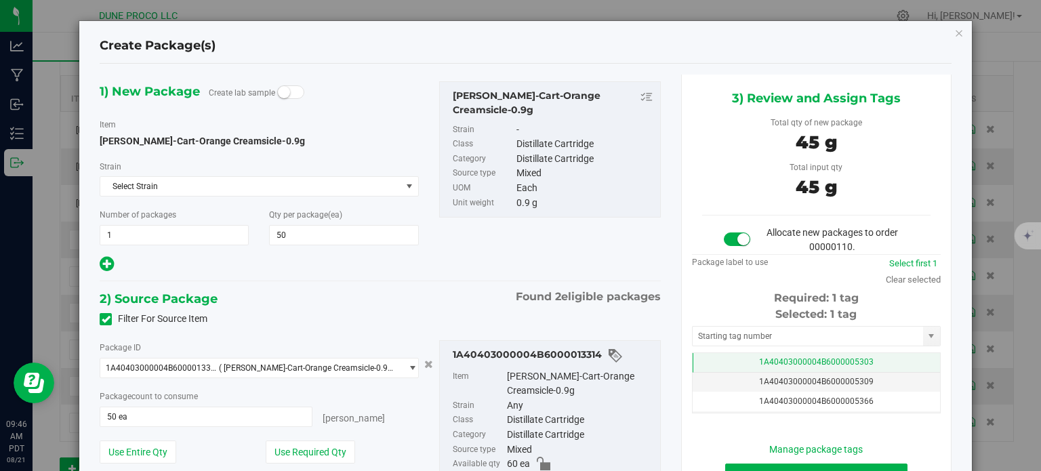
click at [716, 368] on td "1A40403000004B6000005303" at bounding box center [816, 363] width 247 height 20
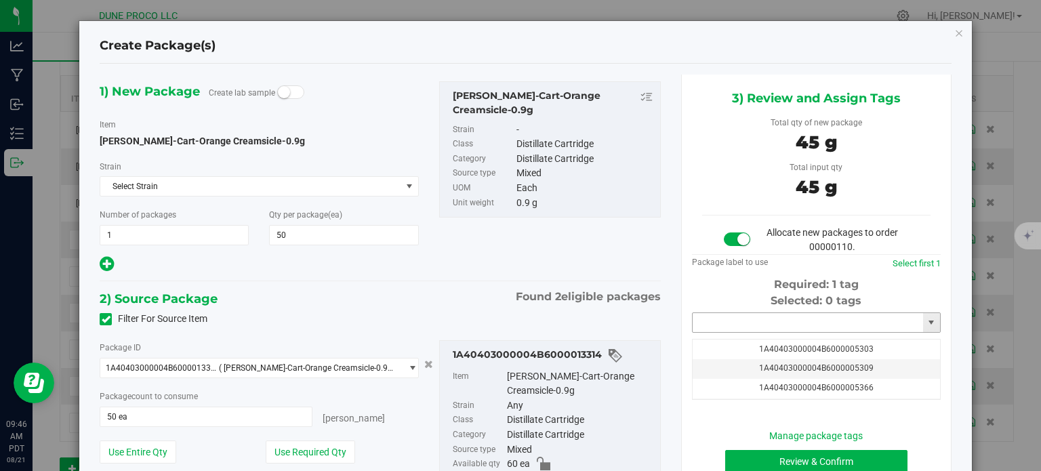
click at [731, 320] on input "text" at bounding box center [808, 322] width 230 height 19
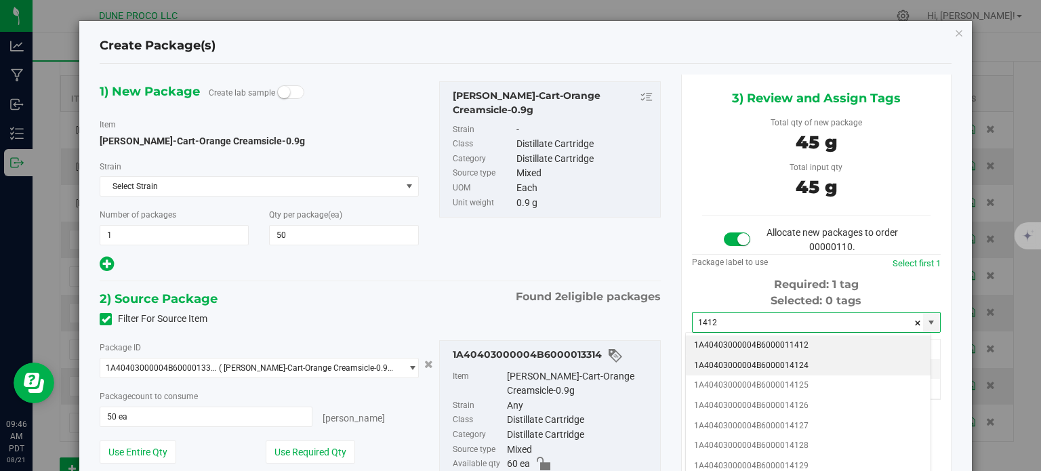
click at [741, 367] on li "1A40403000004B6000014124" at bounding box center [808, 366] width 245 height 20
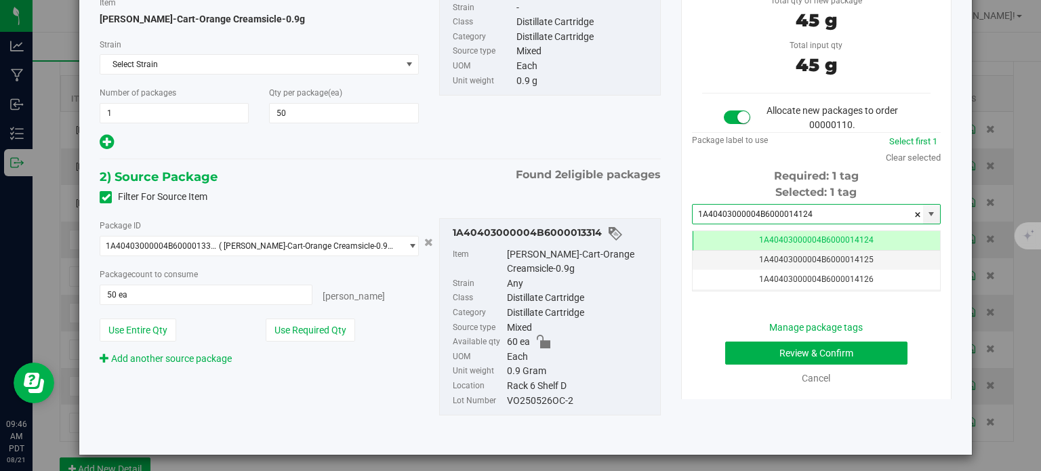
type input "1A40403000004B6000014124"
click at [761, 345] on button "Review & Confirm" at bounding box center [816, 353] width 182 height 23
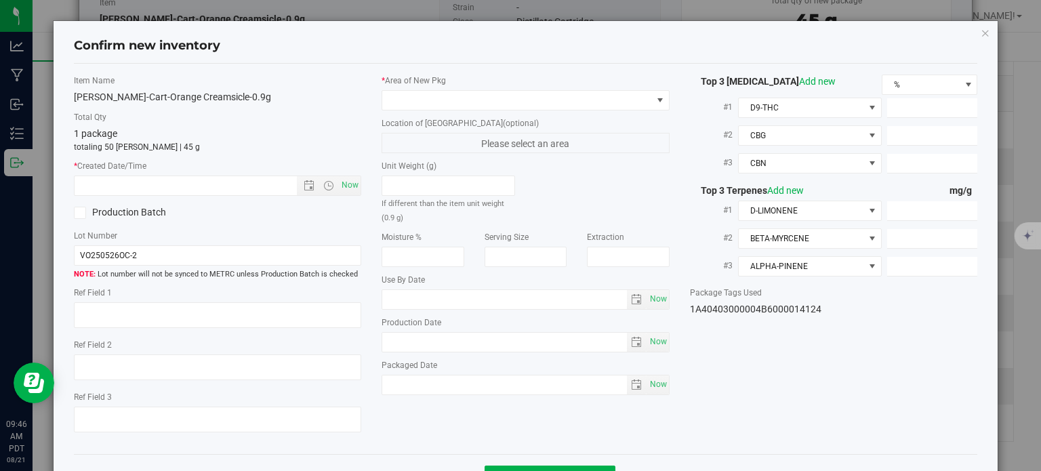
type textarea "85.35%"
type textarea "<LOQ"
type input "853.5000"
type input "27.1000"
type input "5.6000"
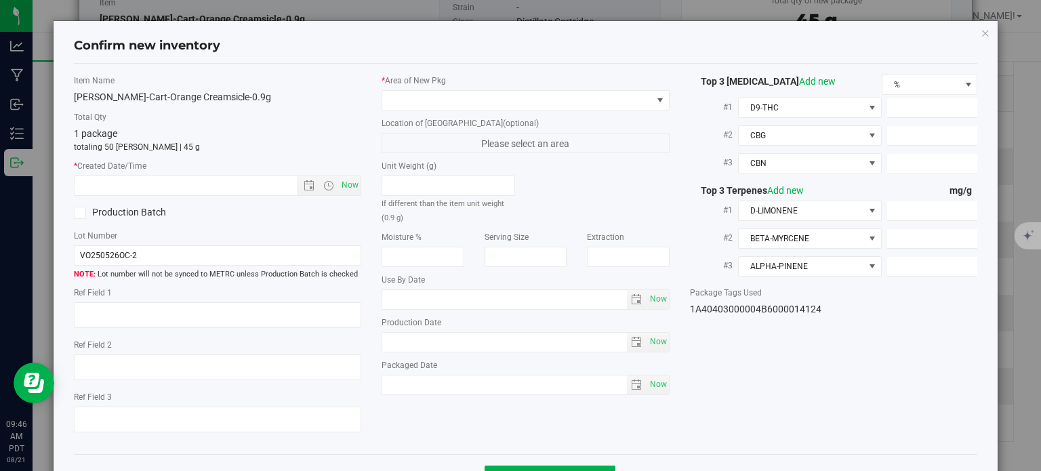
type input "4.0600"
type input "0.1100"
type input "0.0700"
type input "[DATE]"
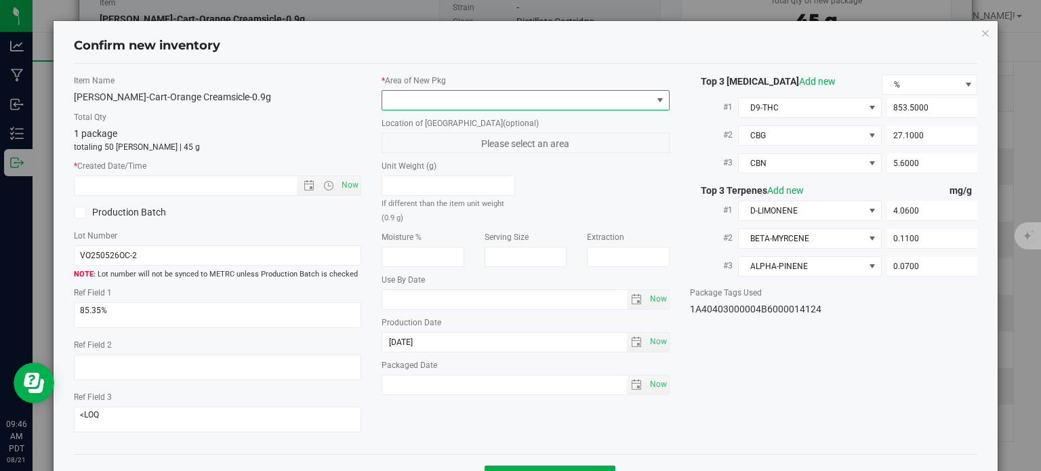
click at [515, 91] on span at bounding box center [517, 100] width 270 height 19
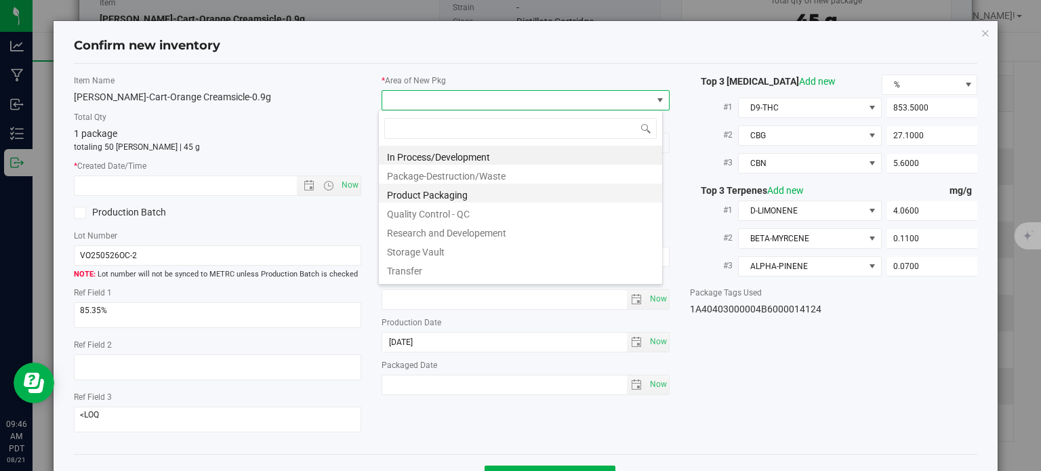
click at [445, 192] on li "Product Packaging" at bounding box center [520, 193] width 283 height 19
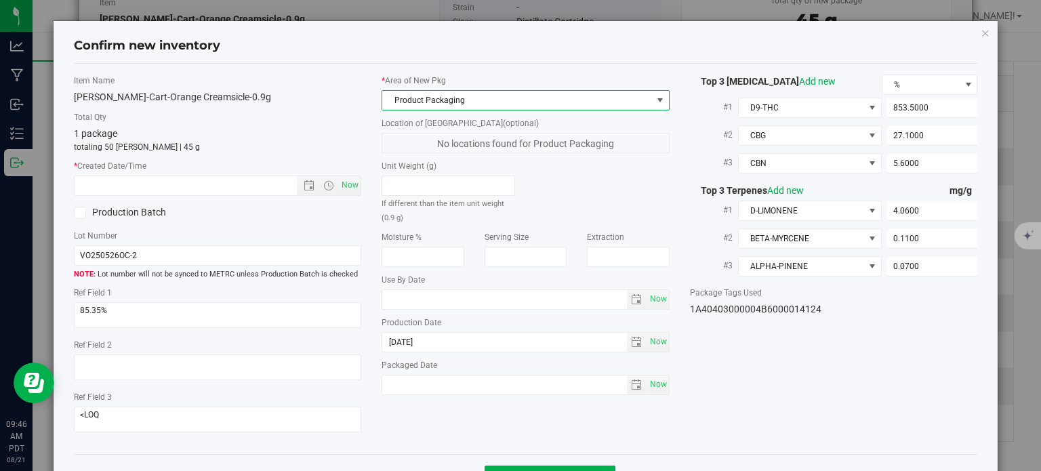
click at [371, 187] on div "Unit Weight (g) If different than the item unit weight (0.9 g)" at bounding box center [448, 192] width 154 height 64
click at [350, 187] on span "Now" at bounding box center [350, 186] width 23 height 20
type input "8/21/2025 9:46 AM"
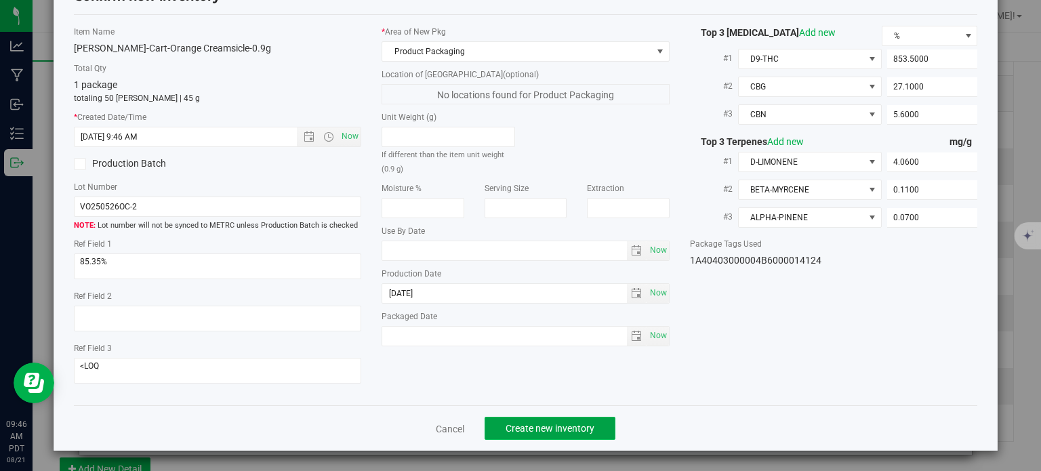
click at [525, 419] on button "Create new inventory" at bounding box center [550, 428] width 131 height 23
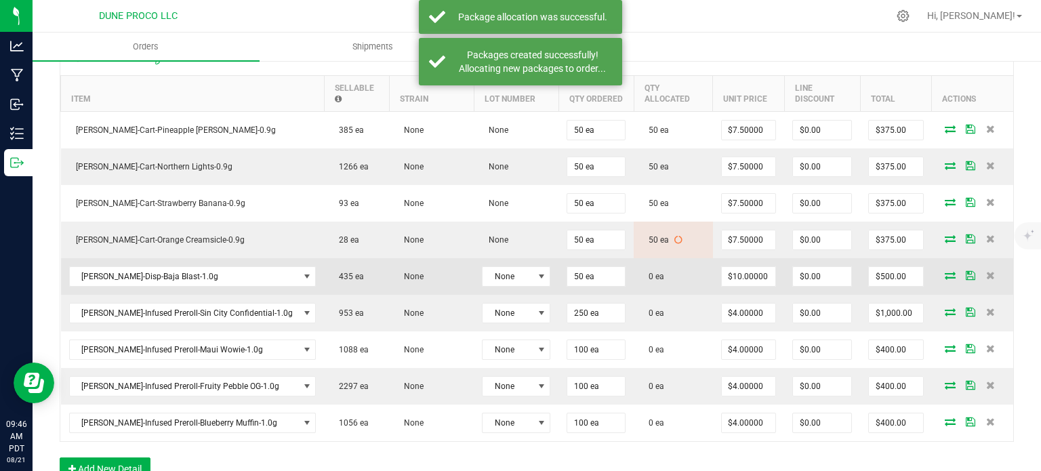
click at [945, 271] on icon at bounding box center [950, 275] width 11 height 8
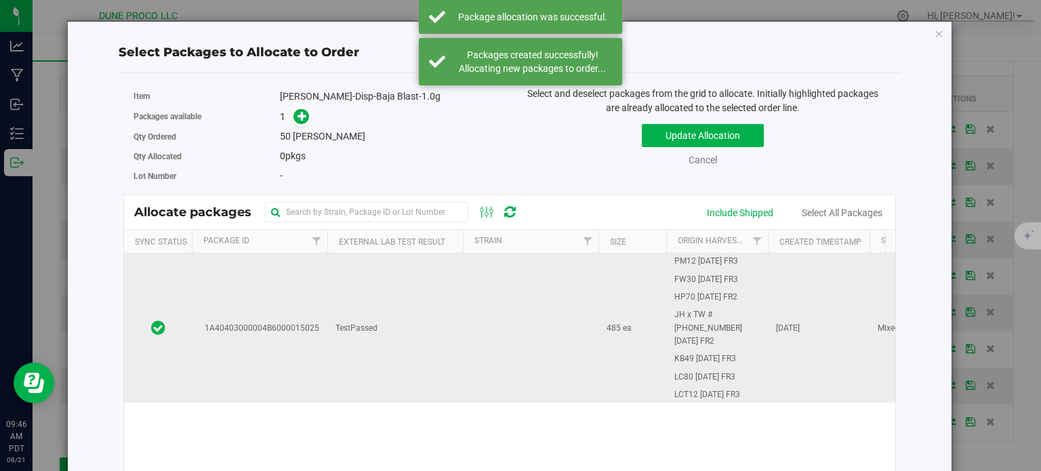
click at [292, 335] on td "1A40403000004B6000015025" at bounding box center [260, 327] width 136 height 149
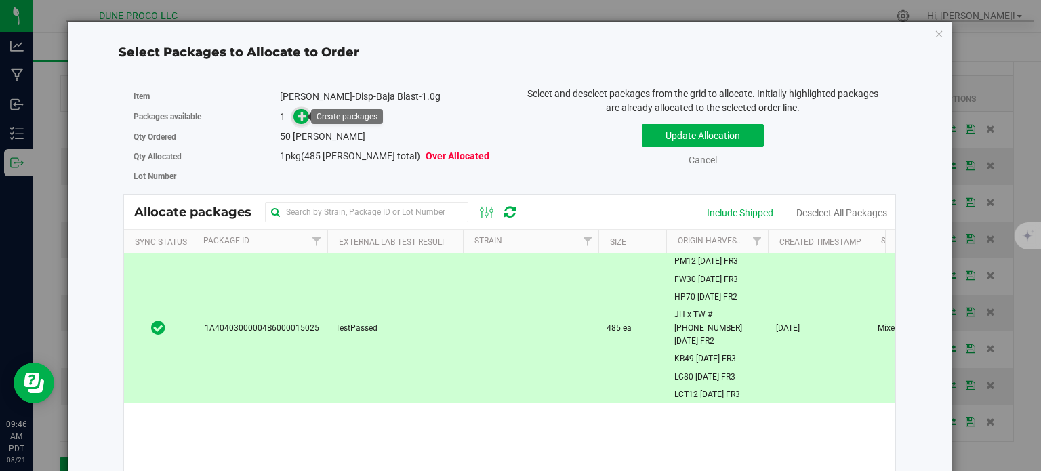
click at [301, 111] on icon at bounding box center [302, 115] width 9 height 9
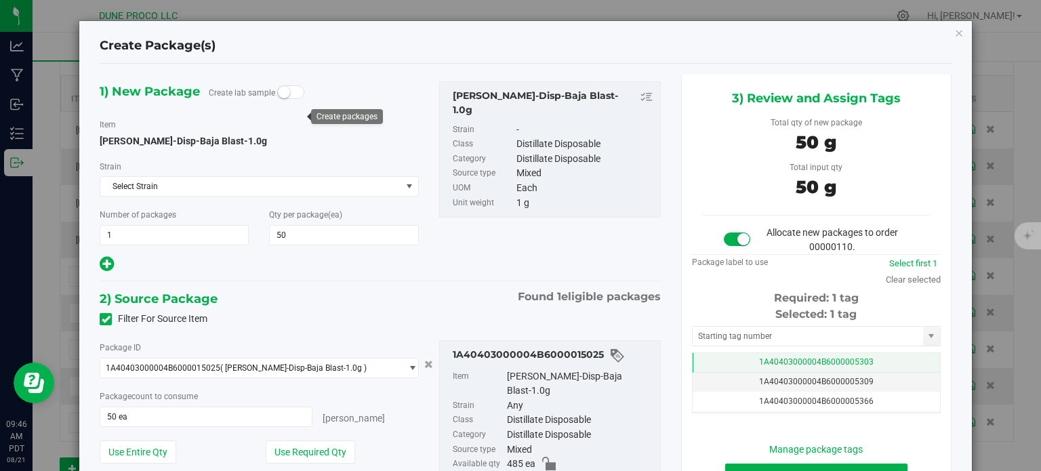
click at [734, 361] on td "1A40403000004B6000005303" at bounding box center [816, 363] width 247 height 20
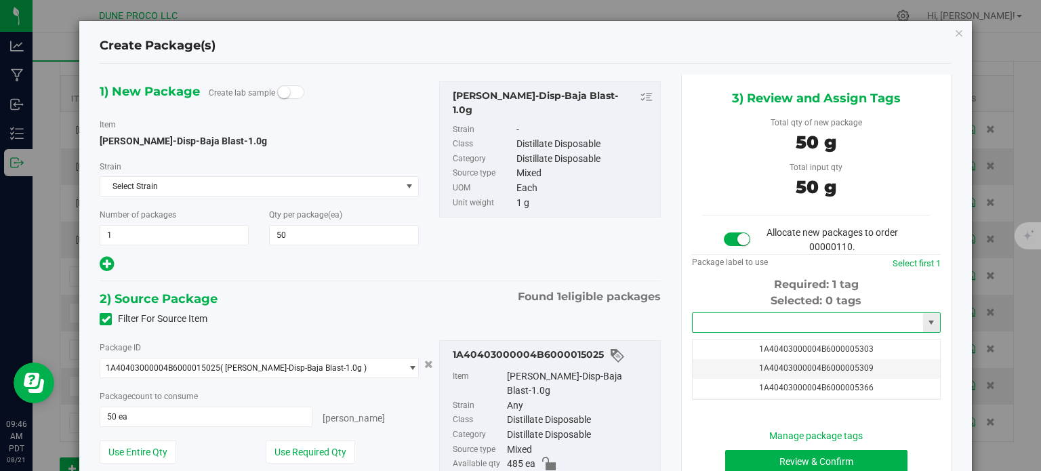
click at [729, 322] on input "text" at bounding box center [808, 322] width 230 height 19
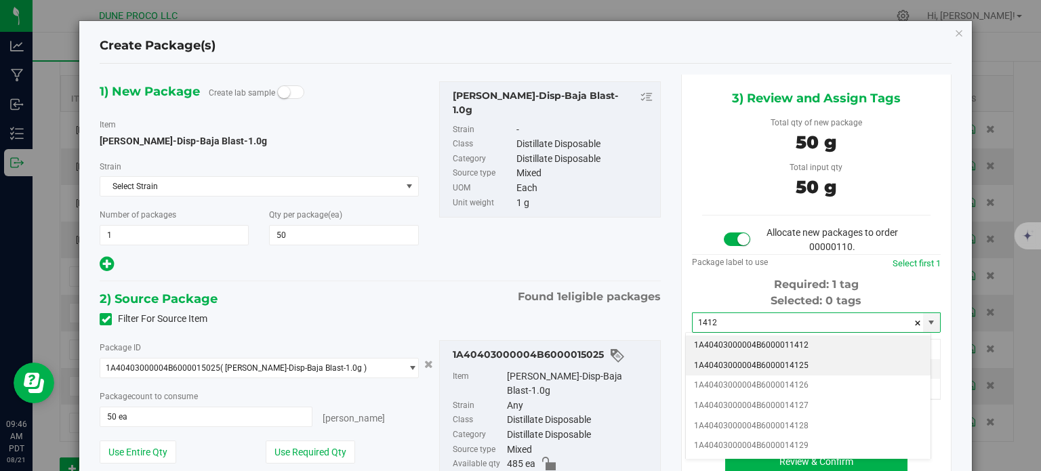
click at [758, 367] on li "1A40403000004B6000014125" at bounding box center [808, 366] width 245 height 20
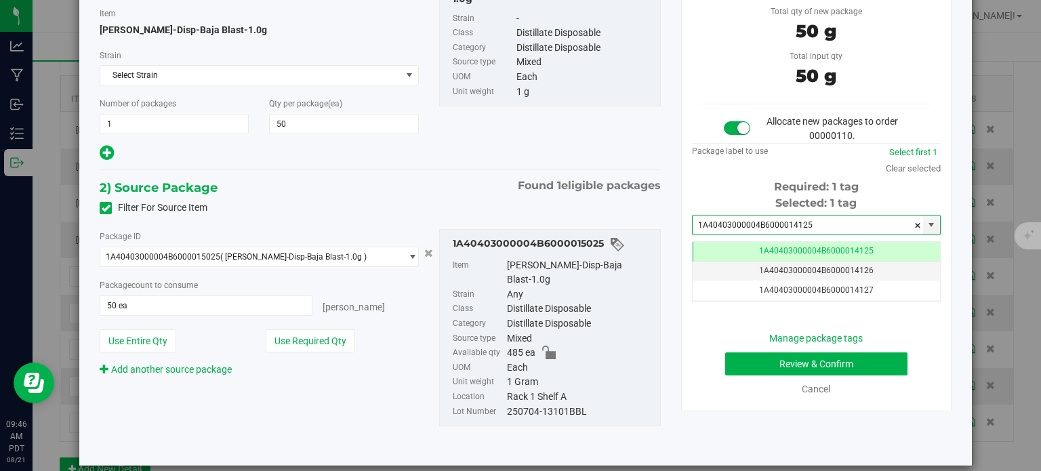
type input "1A40403000004B6000014125"
click at [725, 354] on button "Review & Confirm" at bounding box center [816, 363] width 182 height 23
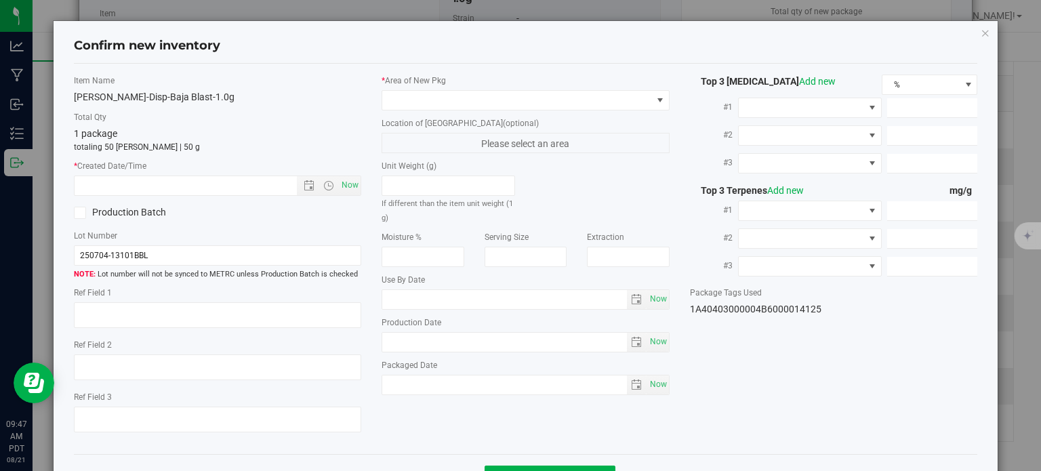
type textarea "92.5082%"
type textarea "0.2734%"
type input "925.0820"
type input "33.7760"
type input "14.5450"
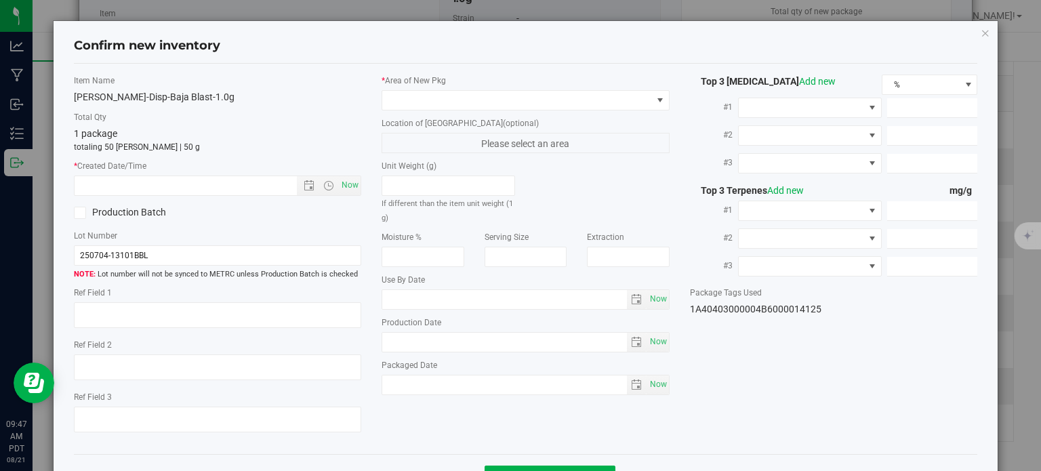
type input "0.9970"
type input "0.9310"
type input "0.7260"
type input "[DATE]"
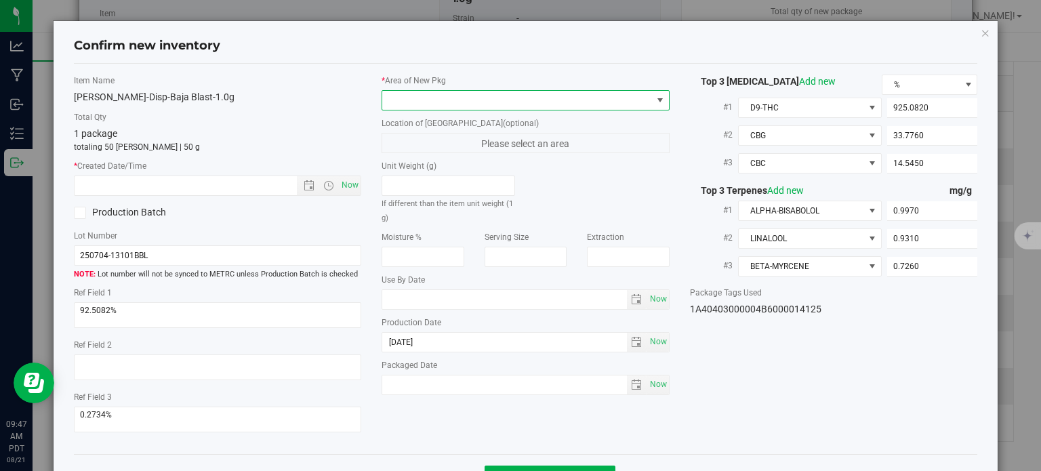
click at [488, 99] on span at bounding box center [517, 100] width 270 height 19
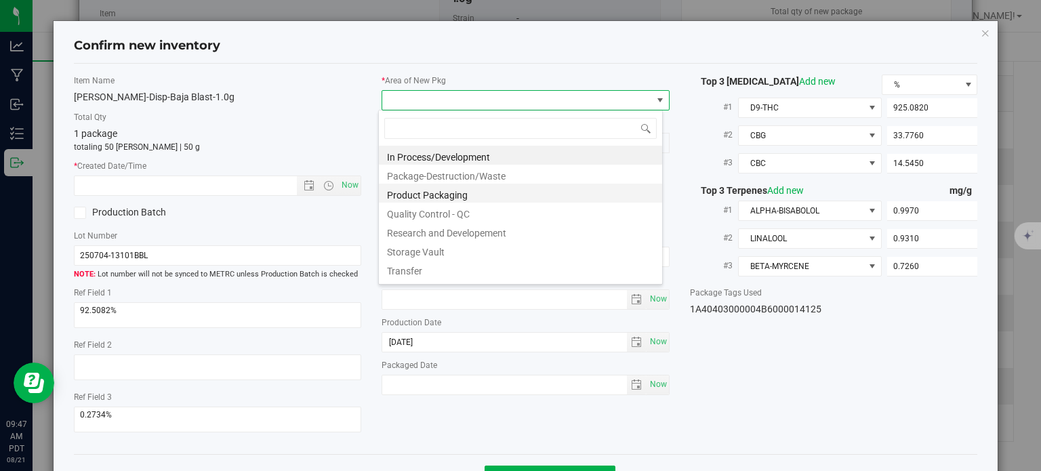
click at [419, 194] on li "Product Packaging" at bounding box center [520, 193] width 283 height 19
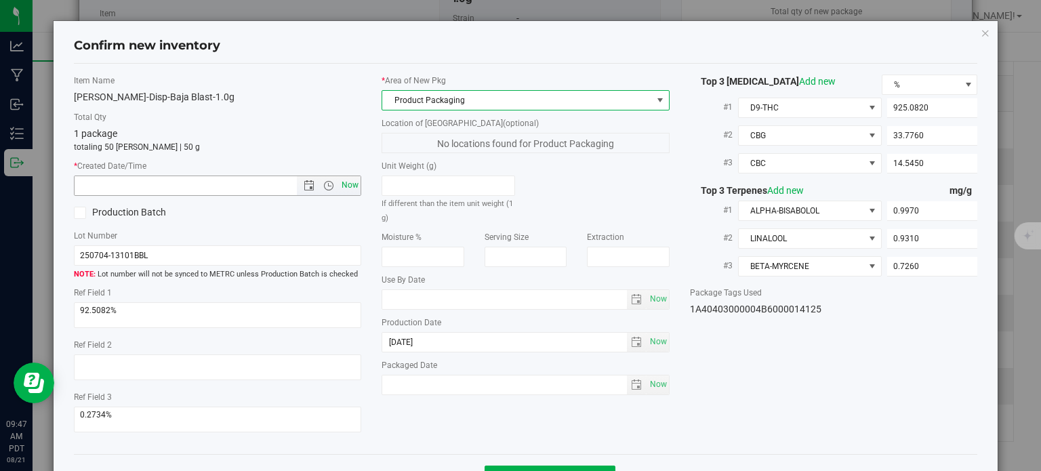
click at [344, 182] on span "Now" at bounding box center [350, 186] width 23 height 20
type input "8/21/2025 9:47 AM"
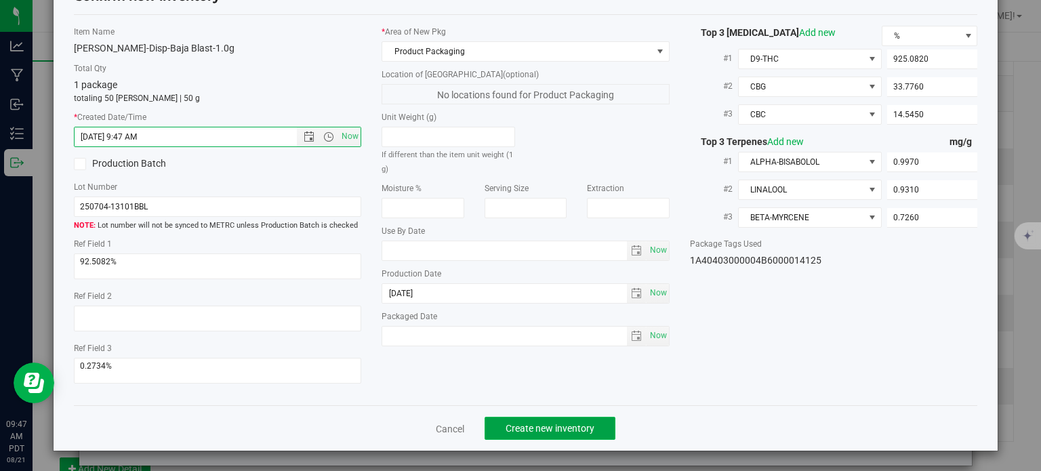
click at [529, 426] on span "Create new inventory" at bounding box center [550, 428] width 89 height 11
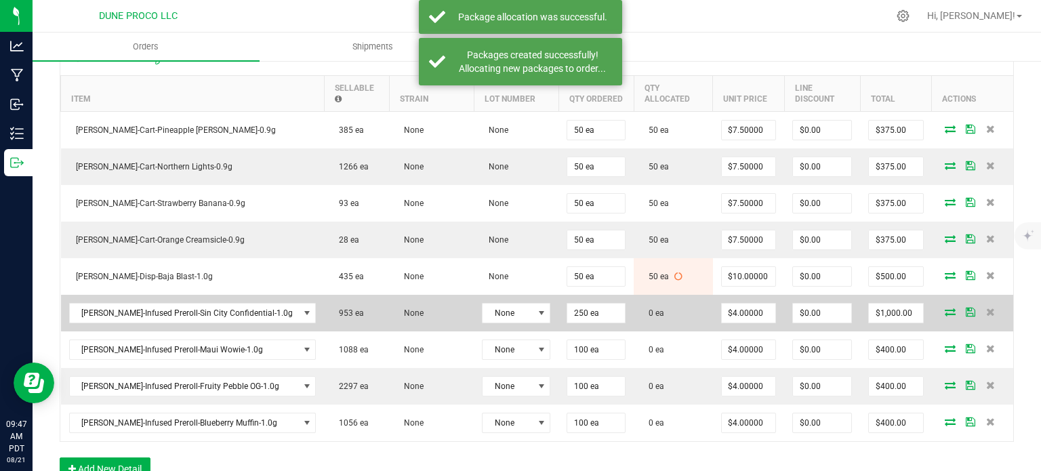
click at [945, 308] on icon at bounding box center [950, 312] width 11 height 8
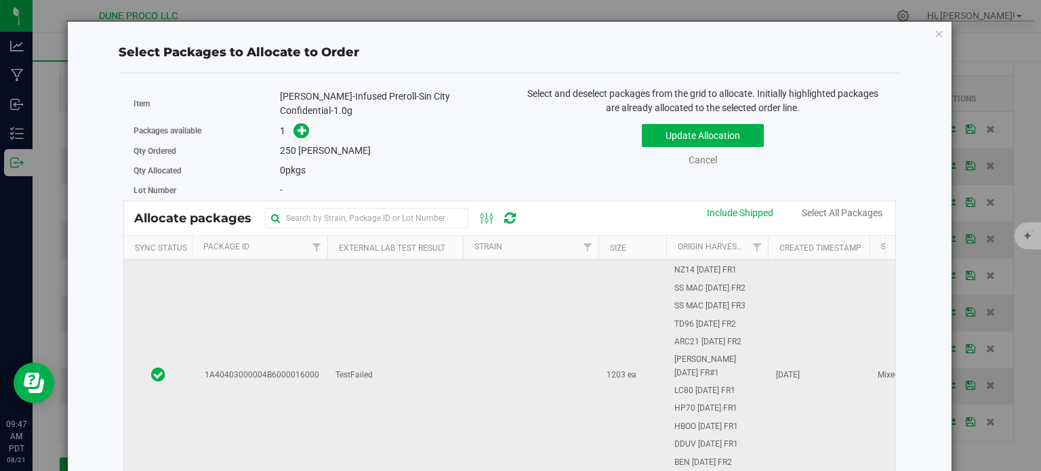
click at [310, 310] on td "1A40403000004B6000016000" at bounding box center [260, 375] width 136 height 886
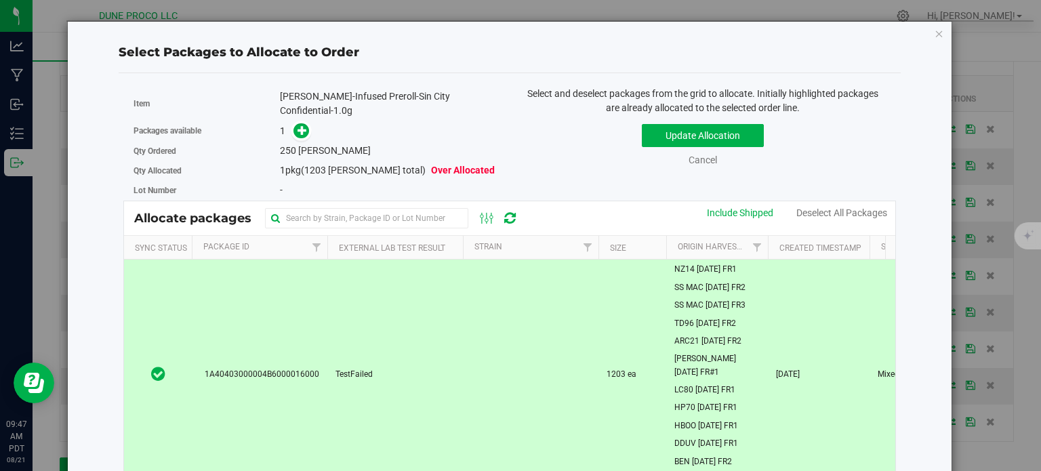
scroll to position [365, 0]
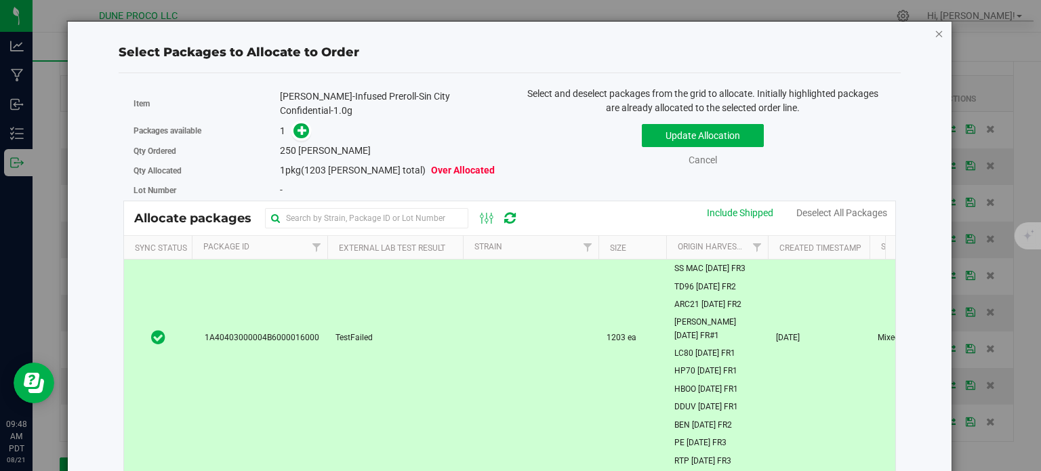
click at [935, 35] on icon "button" at bounding box center [939, 33] width 9 height 16
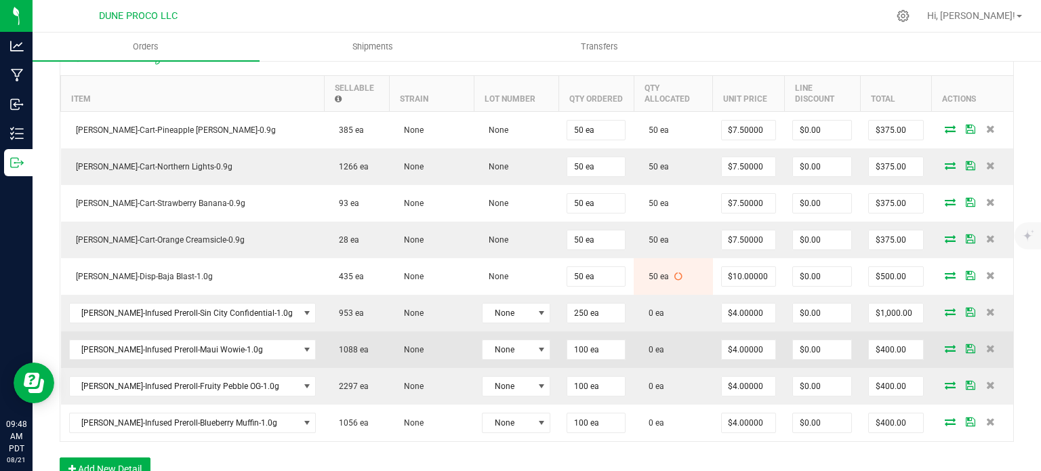
click at [945, 345] on icon at bounding box center [950, 348] width 11 height 8
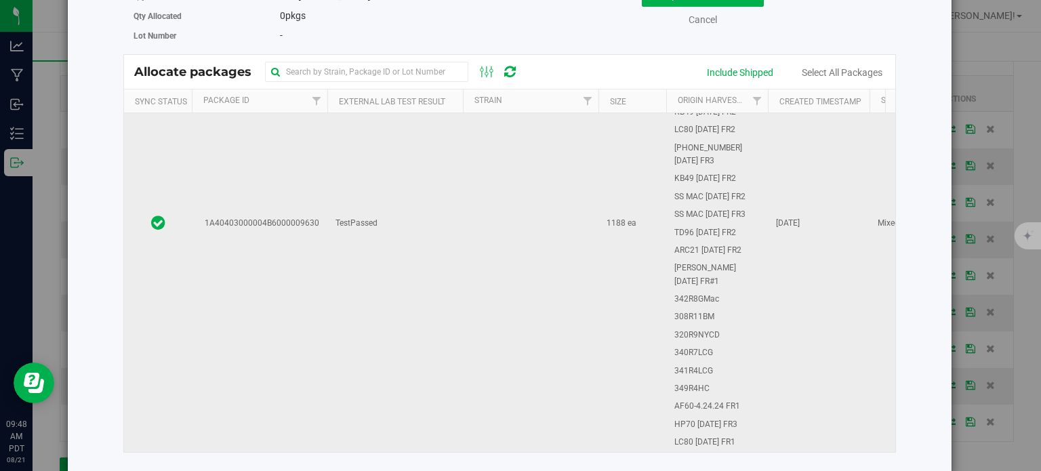
scroll to position [113, 0]
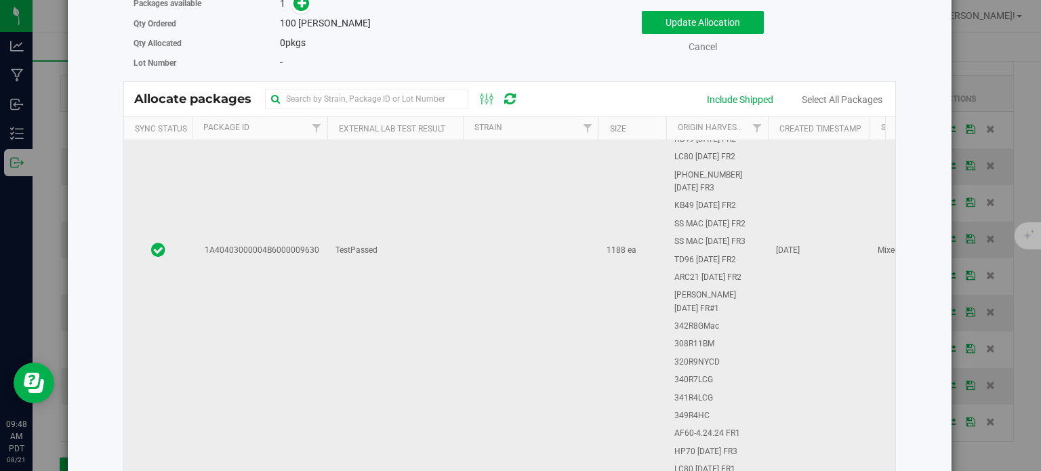
click at [290, 335] on td "1A40403000004B6000009630" at bounding box center [260, 250] width 136 height 489
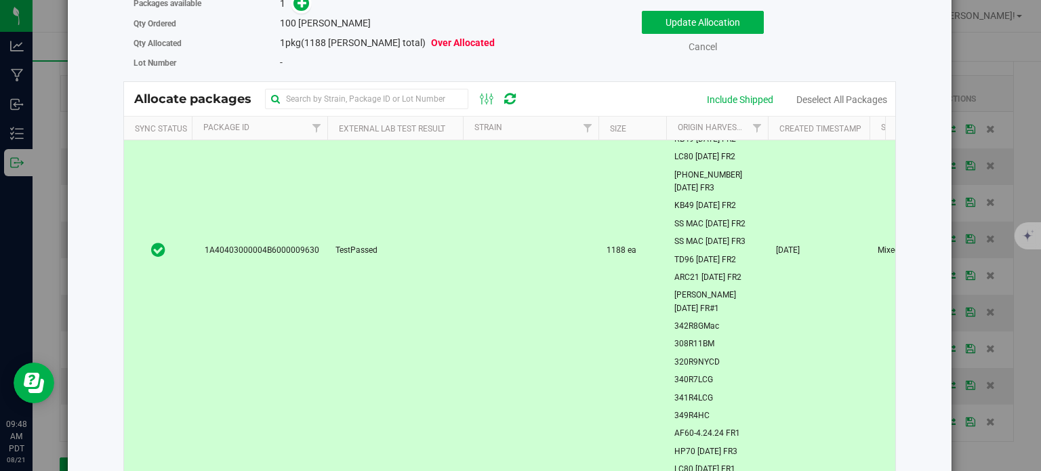
scroll to position [0, 0]
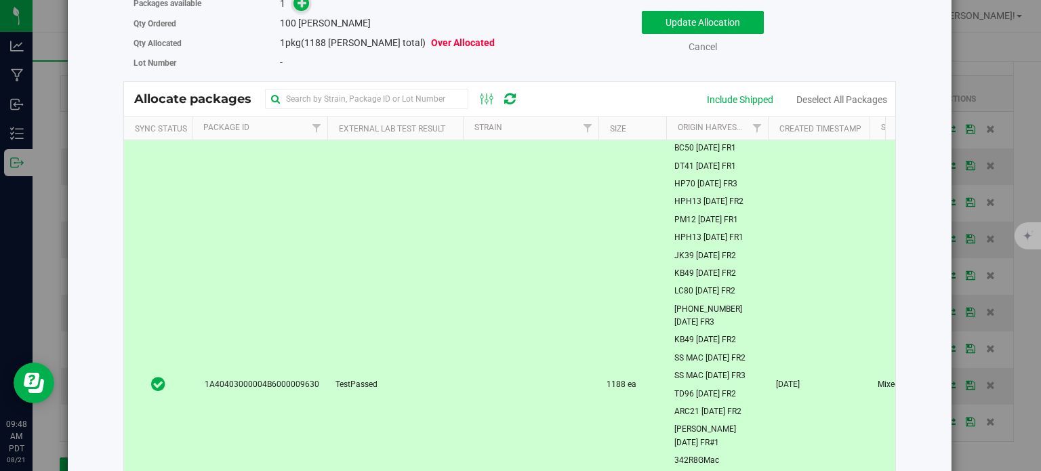
click at [300, 3] on icon at bounding box center [302, 2] width 9 height 9
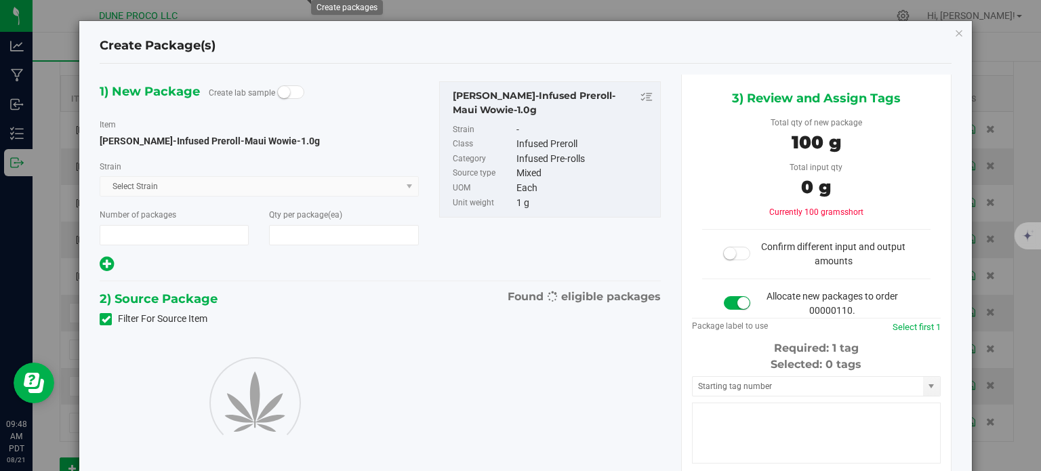
type input "1"
type input "100"
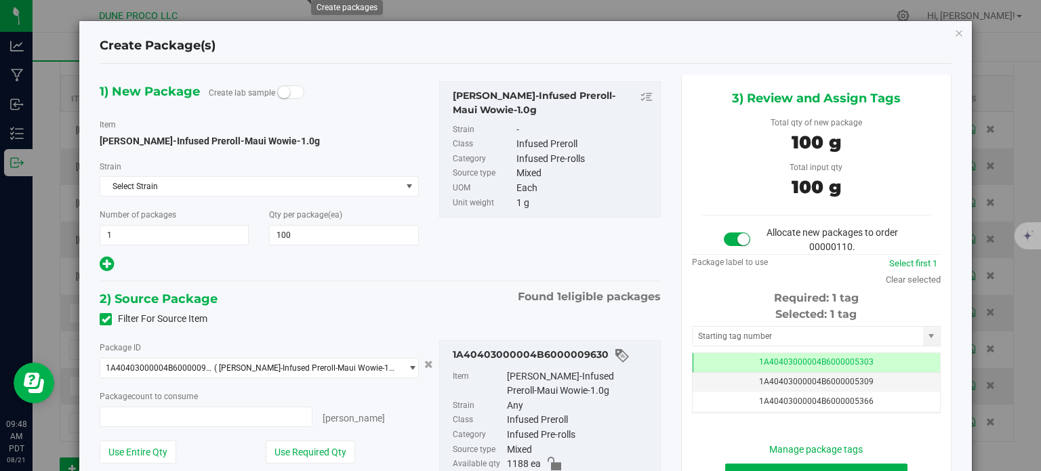
type input "100 ea"
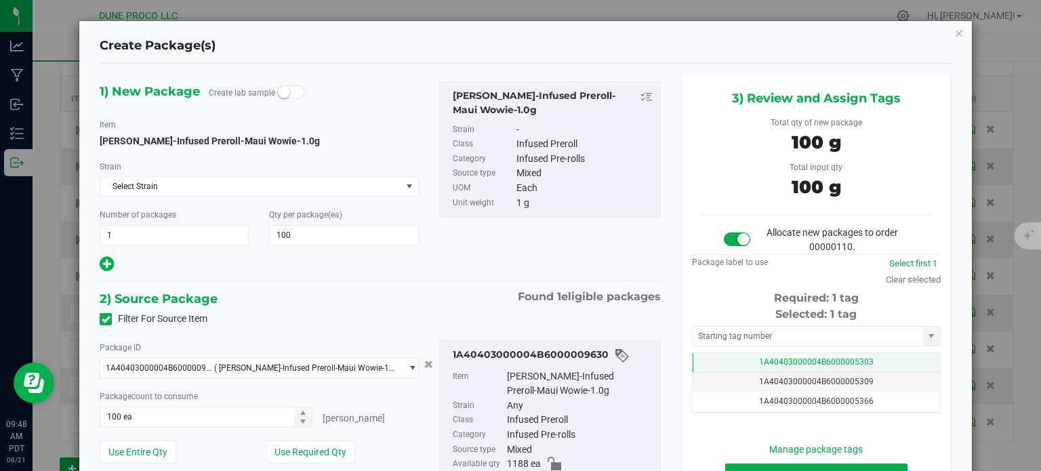
click at [704, 359] on td "1A40403000004B6000005303" at bounding box center [816, 363] width 247 height 20
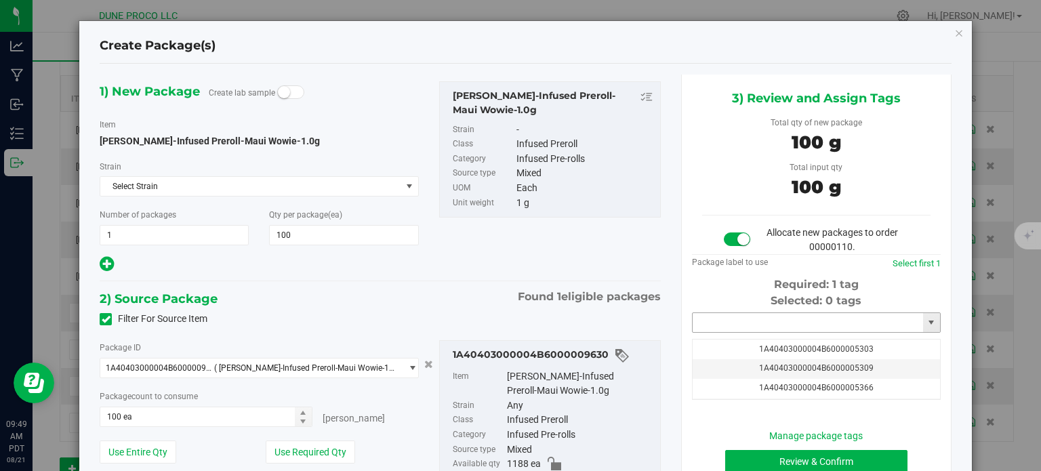
click at [730, 329] on input "text" at bounding box center [808, 322] width 230 height 19
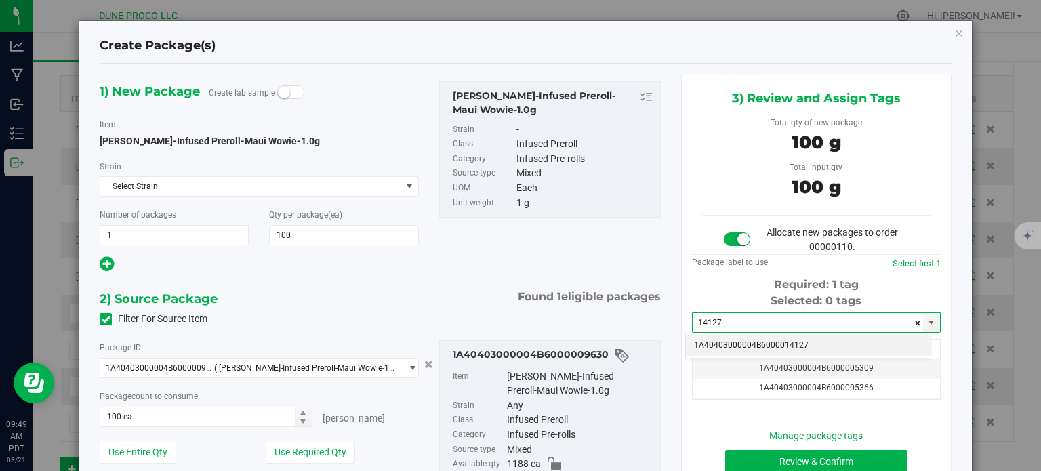
click at [746, 345] on li "1A40403000004B6000014127" at bounding box center [808, 345] width 245 height 20
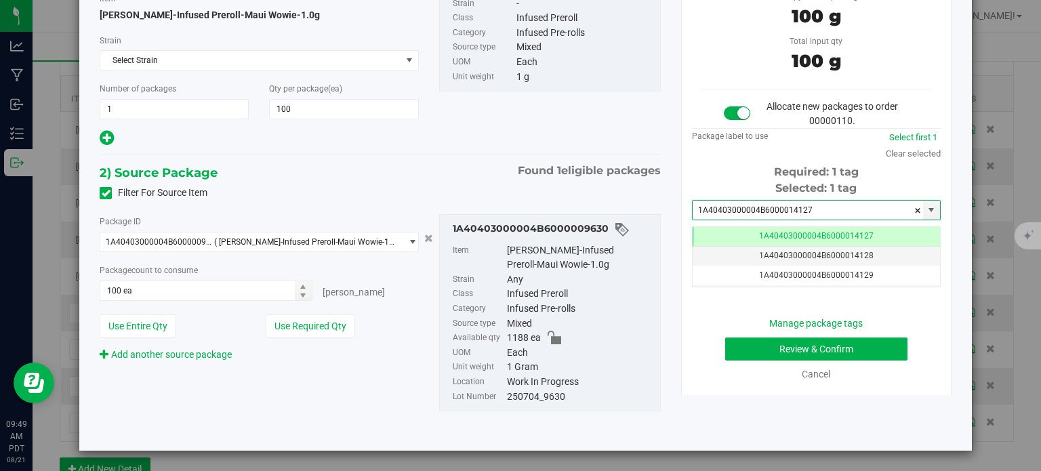
type input "1A40403000004B6000014127"
click at [730, 352] on button "Review & Confirm" at bounding box center [816, 348] width 182 height 23
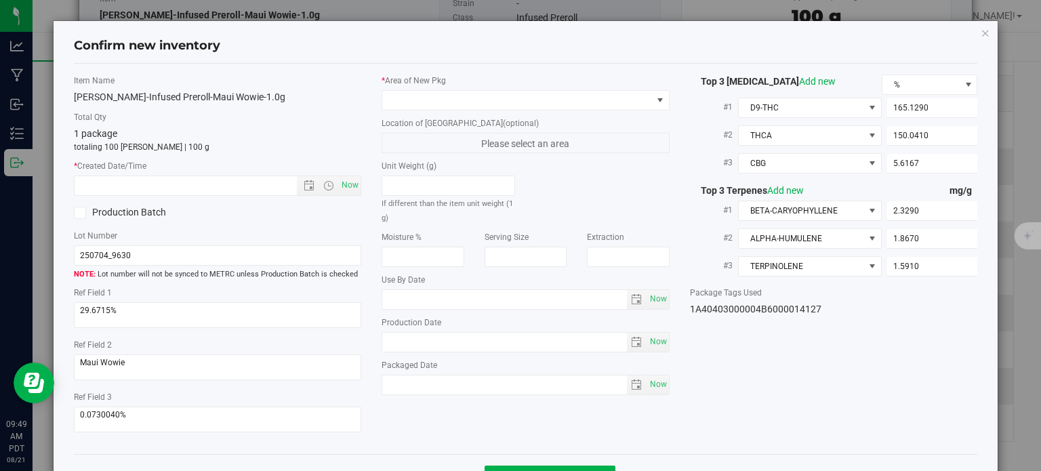
type input "[DATE]"
click at [531, 104] on span at bounding box center [517, 100] width 270 height 19
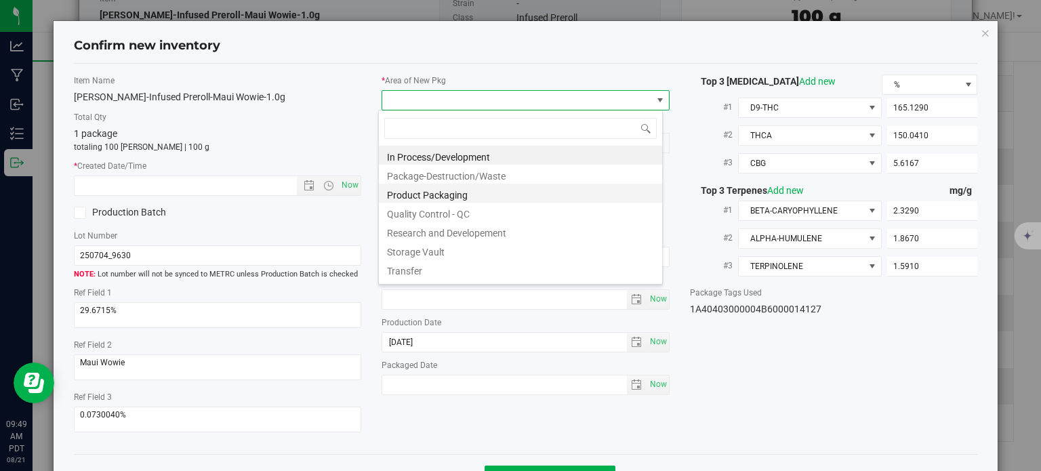
click at [455, 189] on li "Product Packaging" at bounding box center [520, 193] width 283 height 19
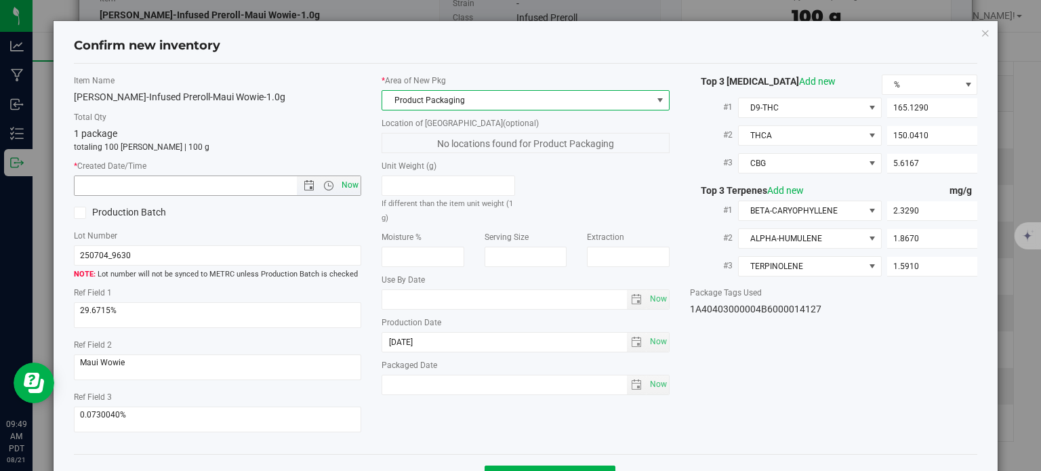
click at [339, 184] on span "Now" at bounding box center [350, 186] width 23 height 20
type input "8/21/2025 9:49 AM"
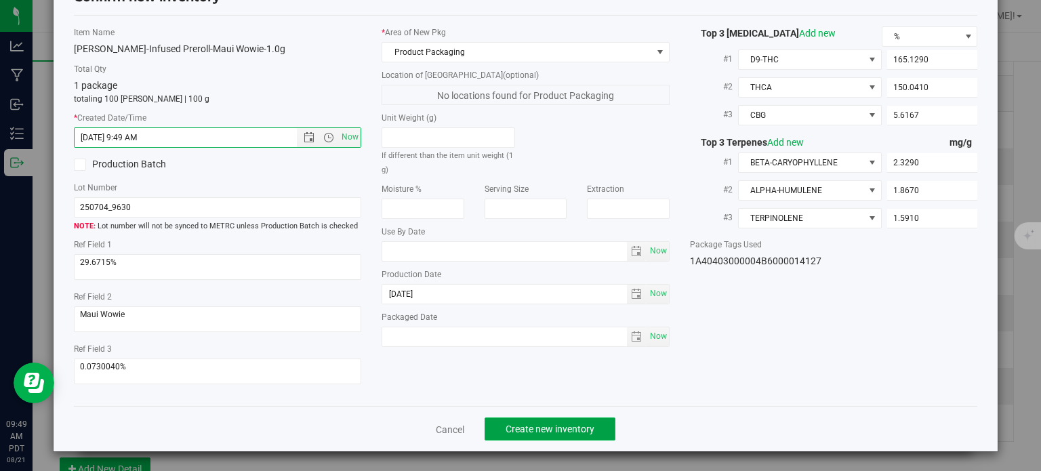
click at [520, 422] on button "Create new inventory" at bounding box center [550, 428] width 131 height 23
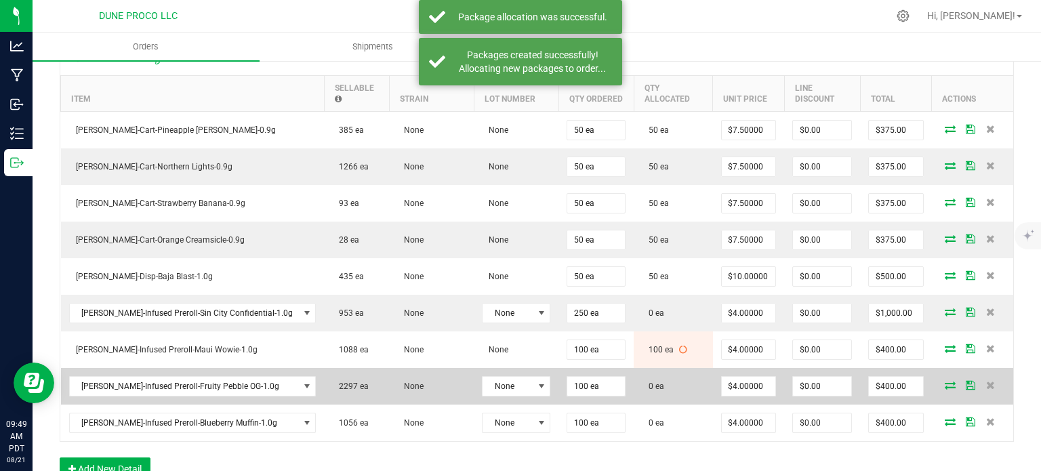
click at [945, 382] on icon at bounding box center [950, 385] width 11 height 8
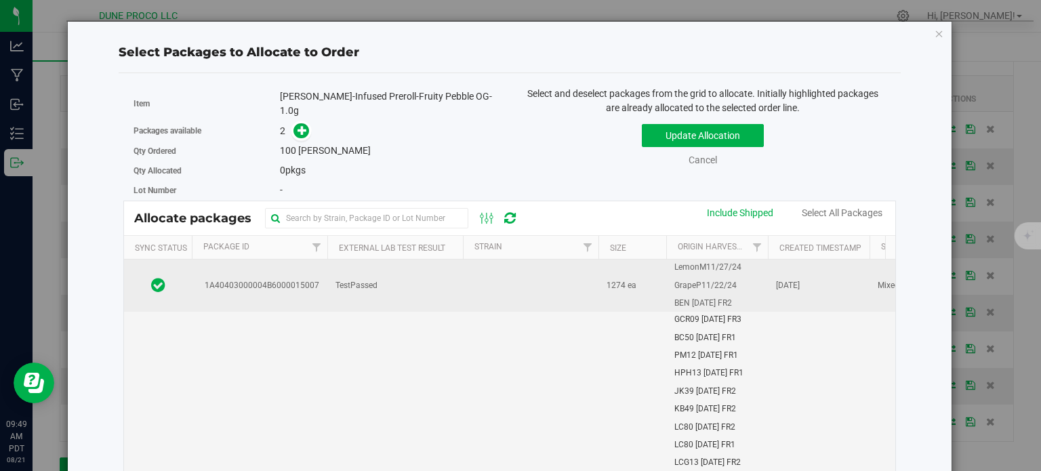
click at [308, 279] on span "1A40403000004B6000015007" at bounding box center [259, 285] width 119 height 13
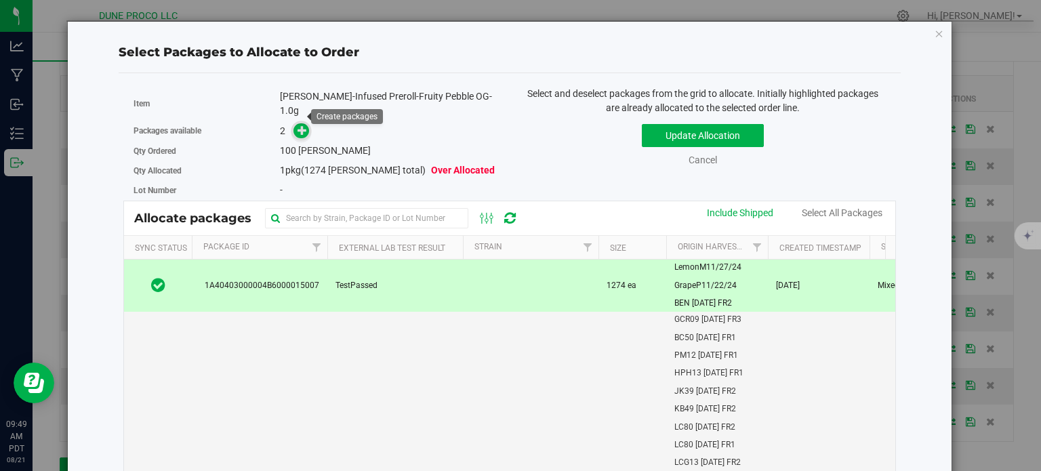
click at [300, 125] on icon at bounding box center [302, 129] width 9 height 9
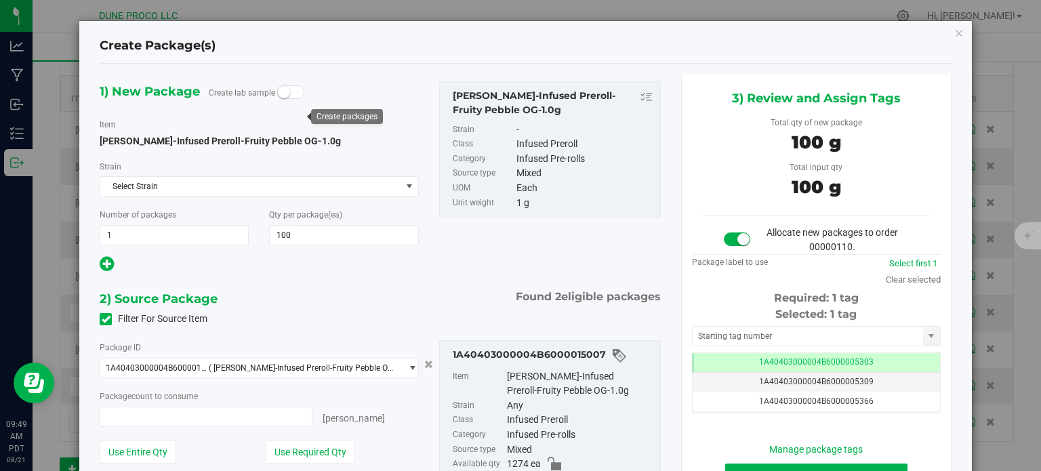
type input "100 ea"
click at [743, 360] on td "1A40403000004B6000005303" at bounding box center [816, 363] width 247 height 20
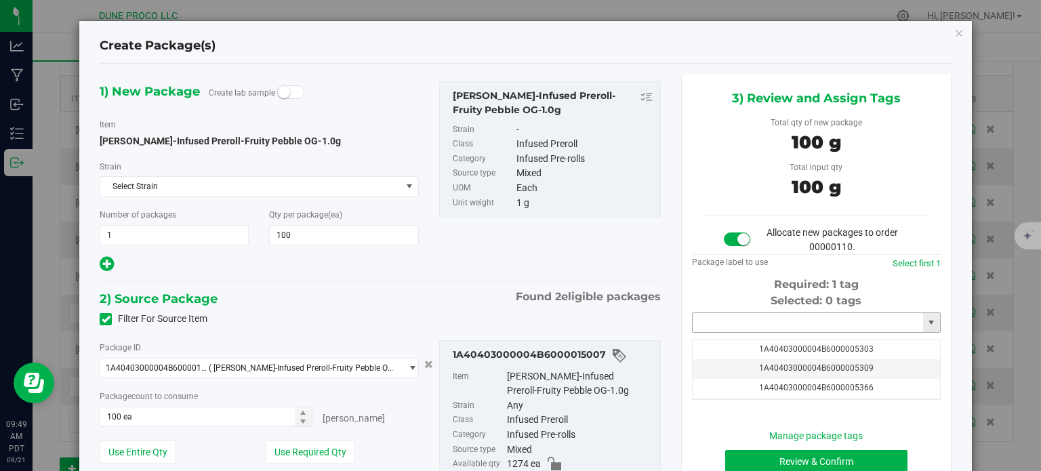
click at [737, 325] on input "text" at bounding box center [808, 322] width 230 height 19
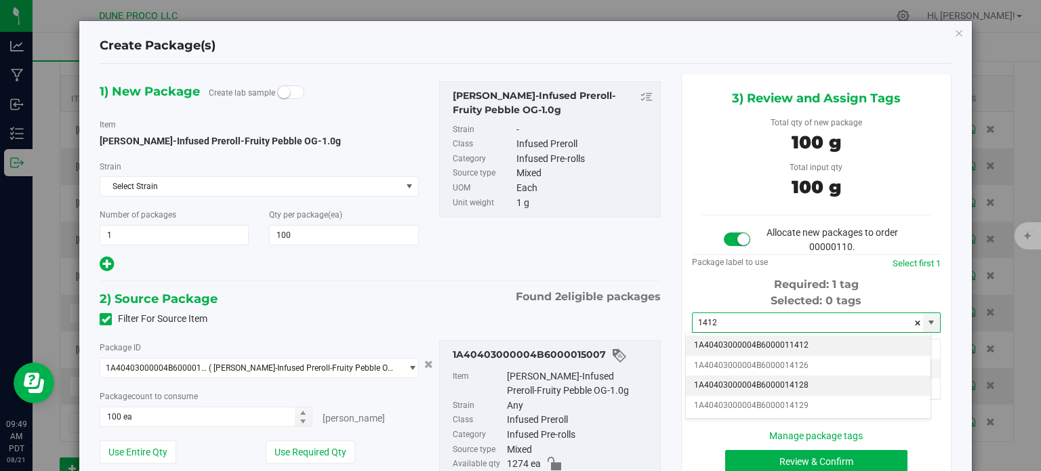
click at [758, 382] on li "1A40403000004B6000014128" at bounding box center [808, 385] width 245 height 20
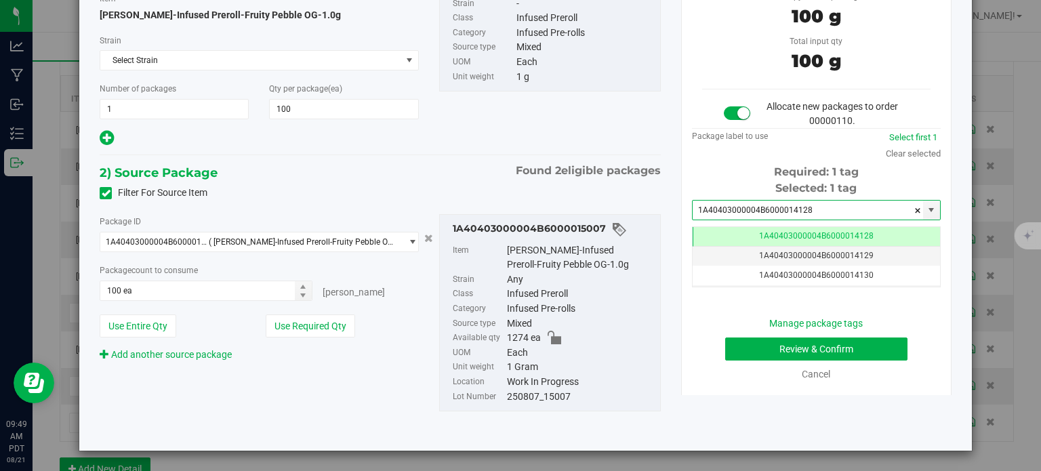
type input "1A40403000004B6000014128"
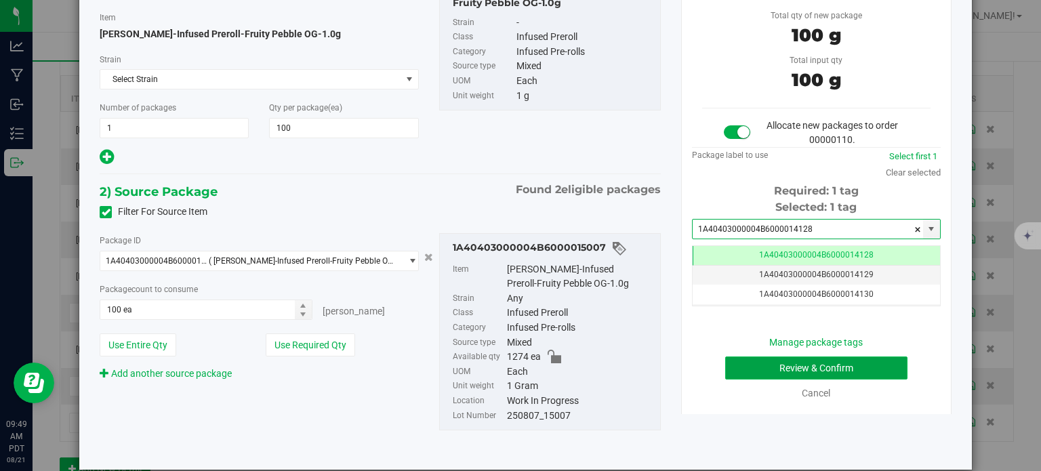
click at [737, 363] on button "Review & Confirm" at bounding box center [816, 367] width 182 height 23
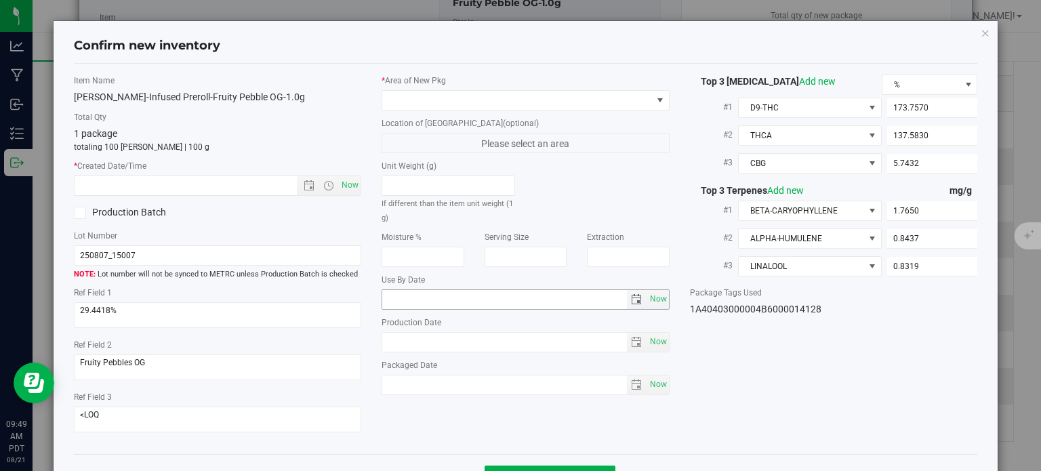
type input "[DATE]"
click at [538, 98] on span at bounding box center [517, 100] width 270 height 19
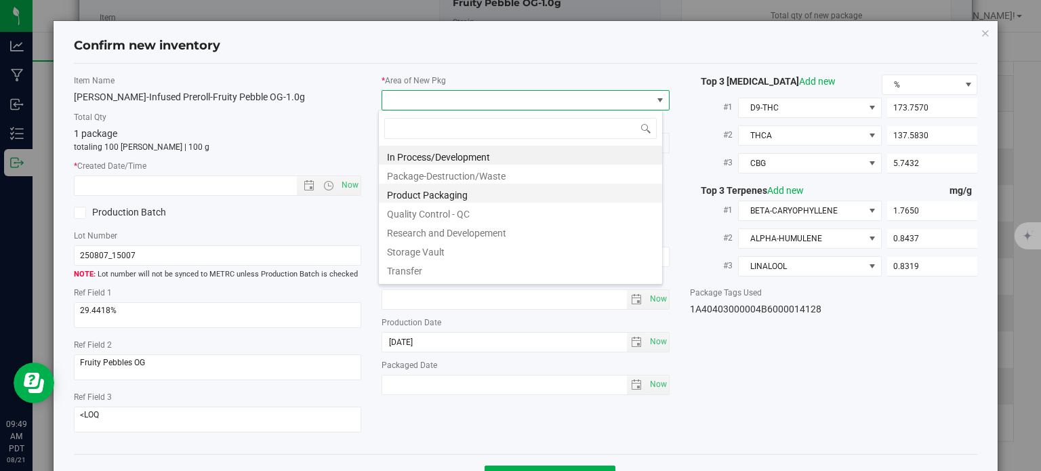
click at [469, 192] on li "Product Packaging" at bounding box center [520, 193] width 283 height 19
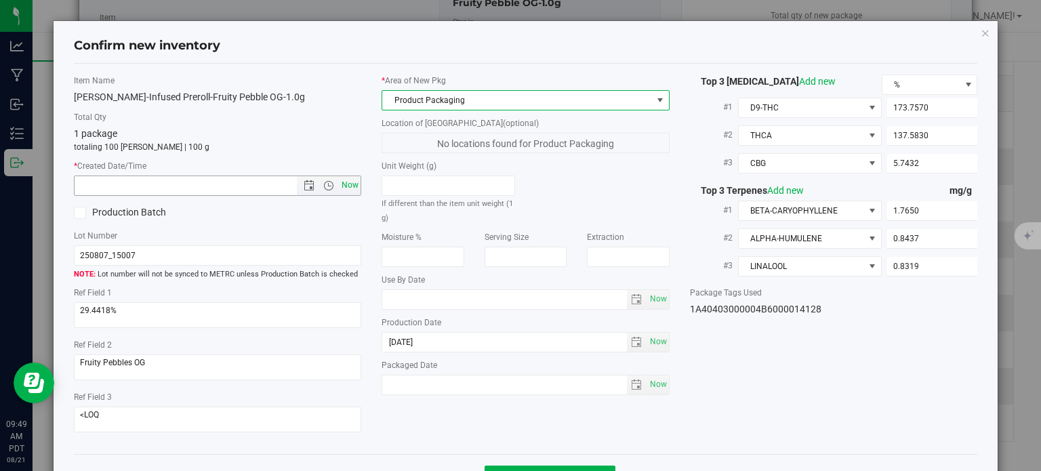
click at [355, 180] on span "Now" at bounding box center [350, 186] width 23 height 20
type input "8/21/2025 9:49 AM"
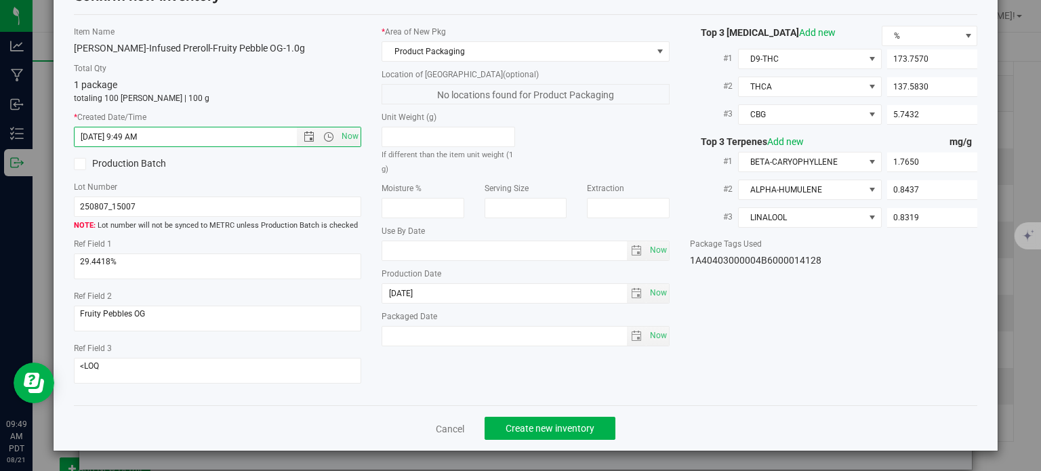
click at [532, 447] on div "Cancel Create new inventory" at bounding box center [526, 427] width 904 height 45
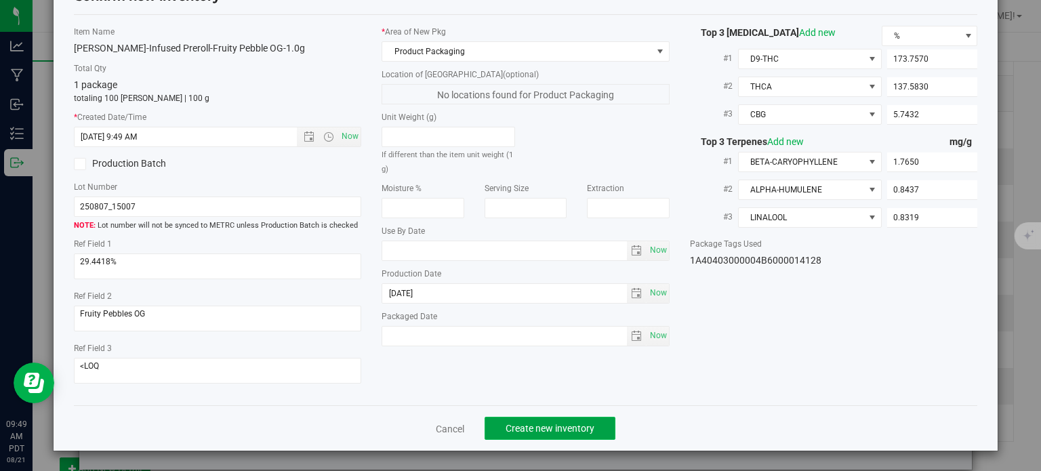
click at [532, 427] on span "Create new inventory" at bounding box center [550, 428] width 89 height 11
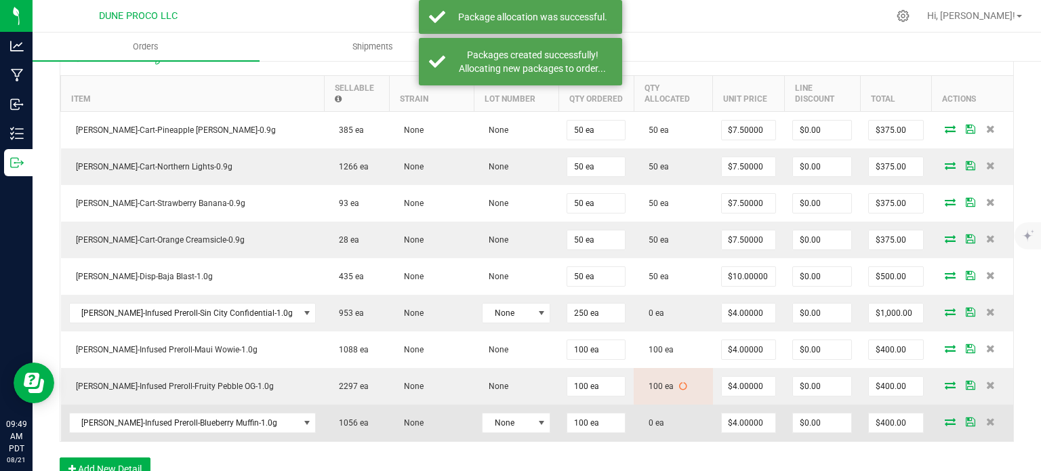
click at [945, 418] on icon at bounding box center [950, 421] width 11 height 8
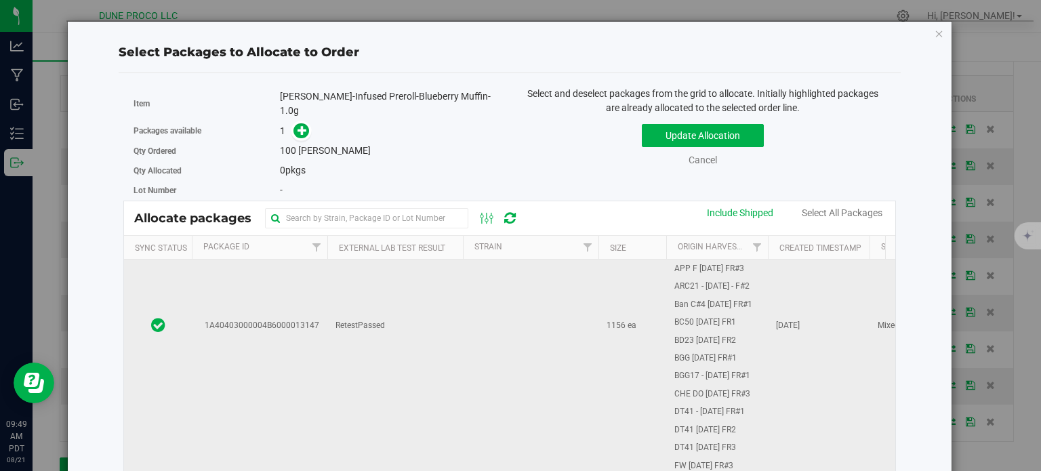
click at [287, 315] on td "1A40403000004B6000013147" at bounding box center [260, 326] width 136 height 868
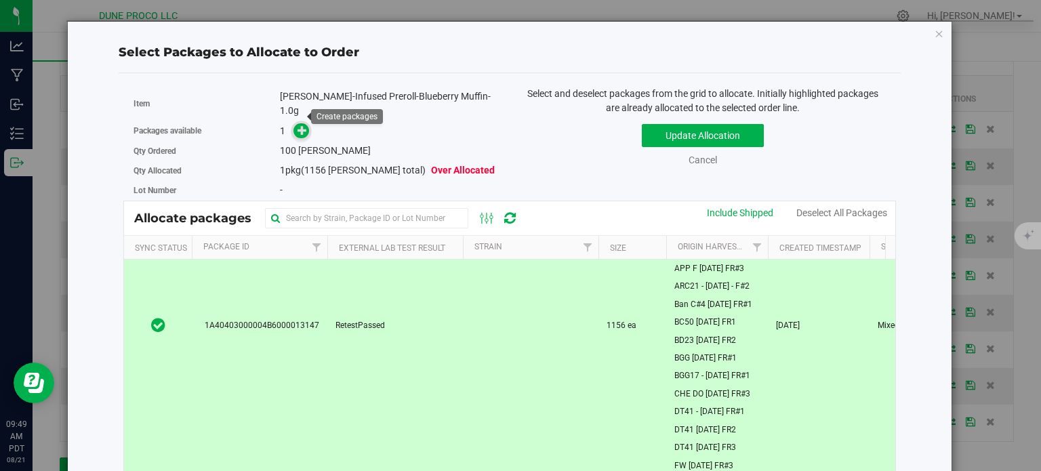
click at [306, 123] on span at bounding box center [301, 131] width 16 height 16
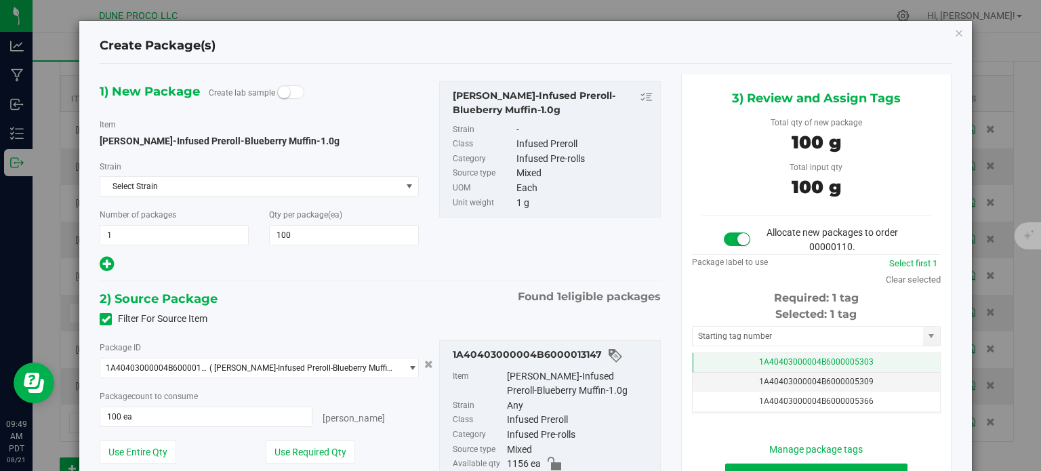
click at [781, 369] on td "1A40403000004B6000005303" at bounding box center [816, 363] width 247 height 20
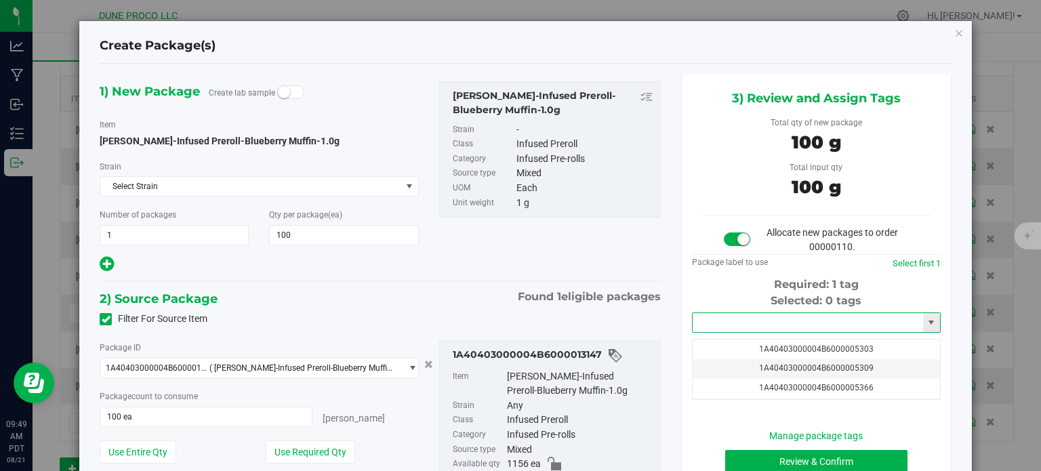
click at [774, 323] on input "text" at bounding box center [808, 322] width 230 height 19
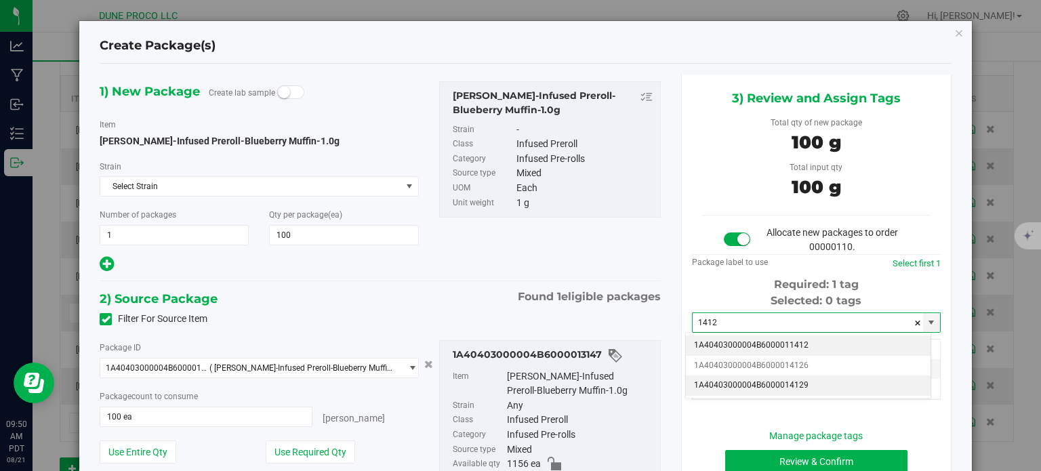
click at [779, 385] on li "1A40403000004B6000014129" at bounding box center [808, 385] width 245 height 20
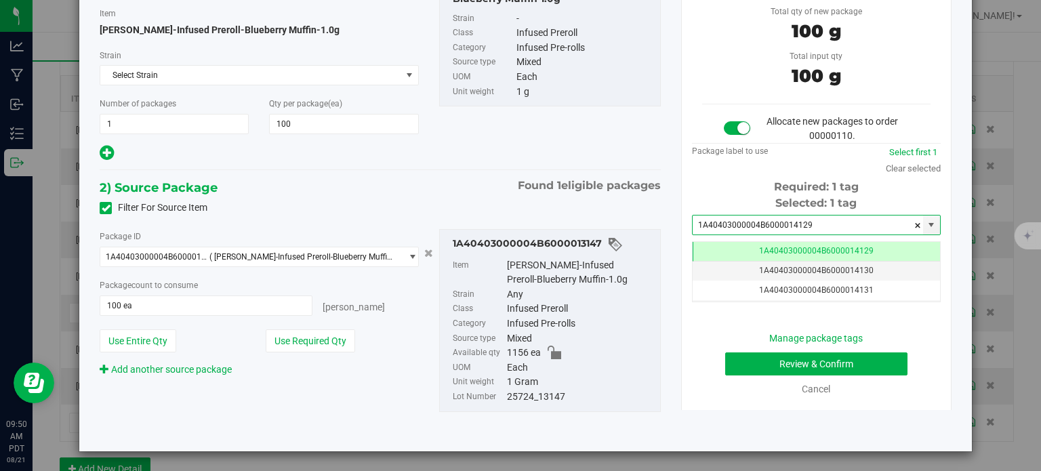
type input "1A40403000004B6000014129"
click at [759, 354] on button "Review & Confirm" at bounding box center [816, 363] width 182 height 23
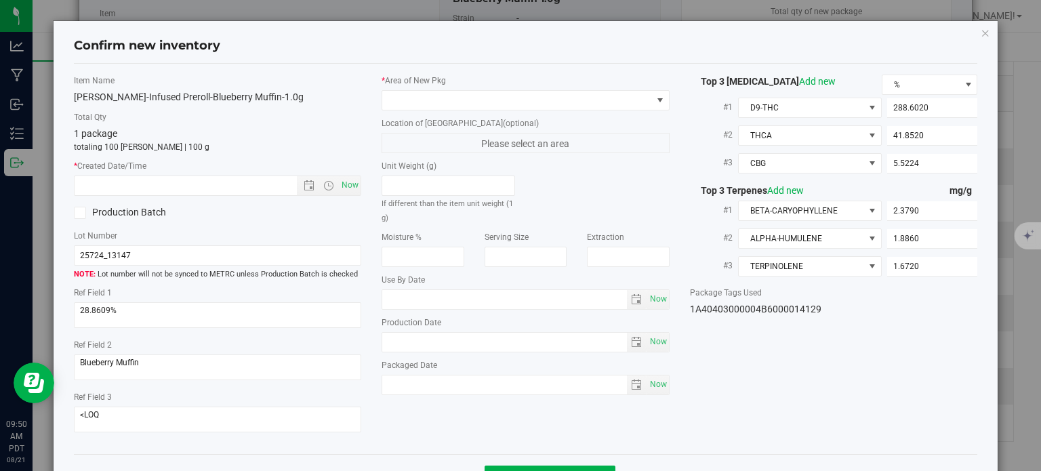
type input "[DATE]"
click at [544, 101] on span at bounding box center [517, 100] width 270 height 19
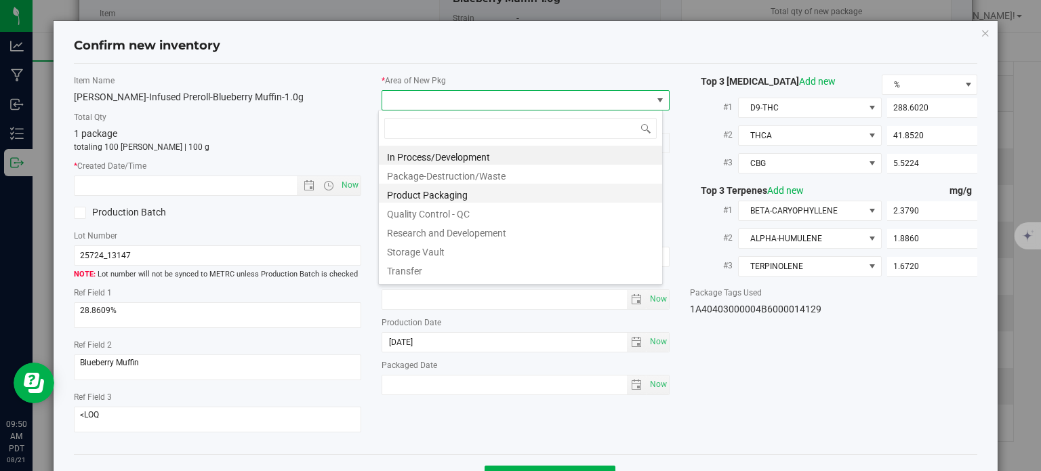
click at [444, 192] on li "Product Packaging" at bounding box center [520, 193] width 283 height 19
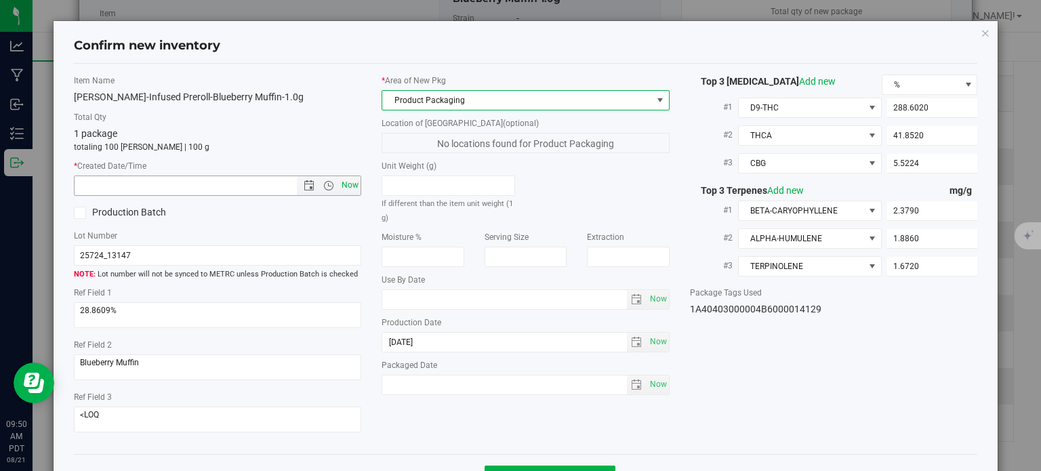
click at [347, 178] on span "Now" at bounding box center [350, 186] width 23 height 20
type input "8/21/2025 9:50 AM"
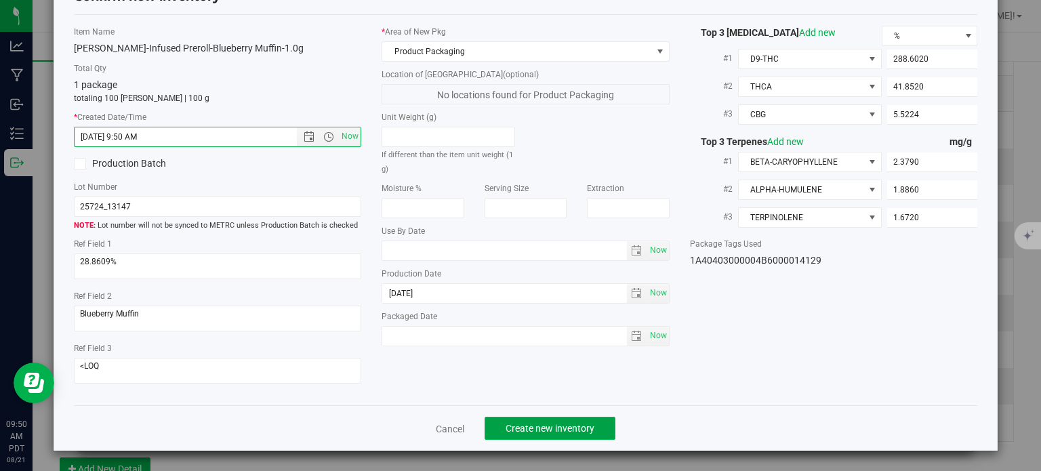
click at [537, 435] on button "Create new inventory" at bounding box center [550, 428] width 131 height 23
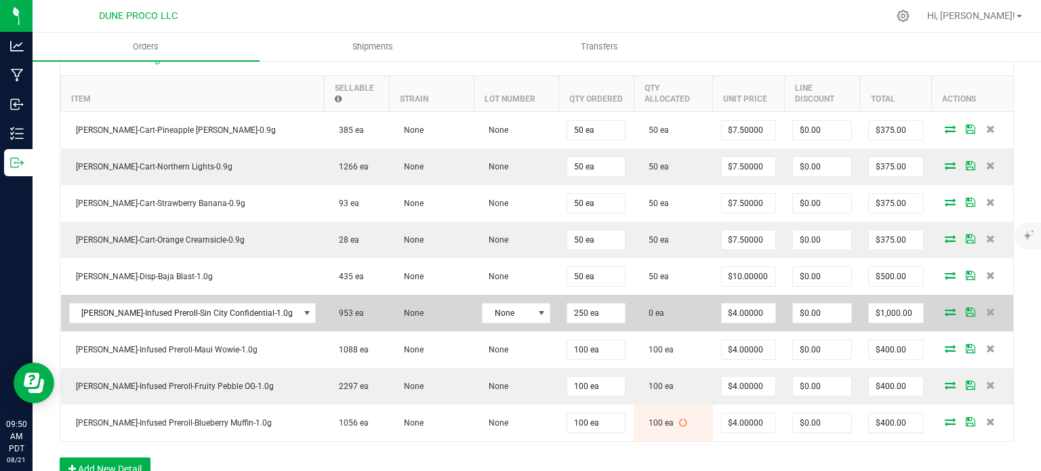
click at [945, 310] on icon at bounding box center [950, 312] width 11 height 8
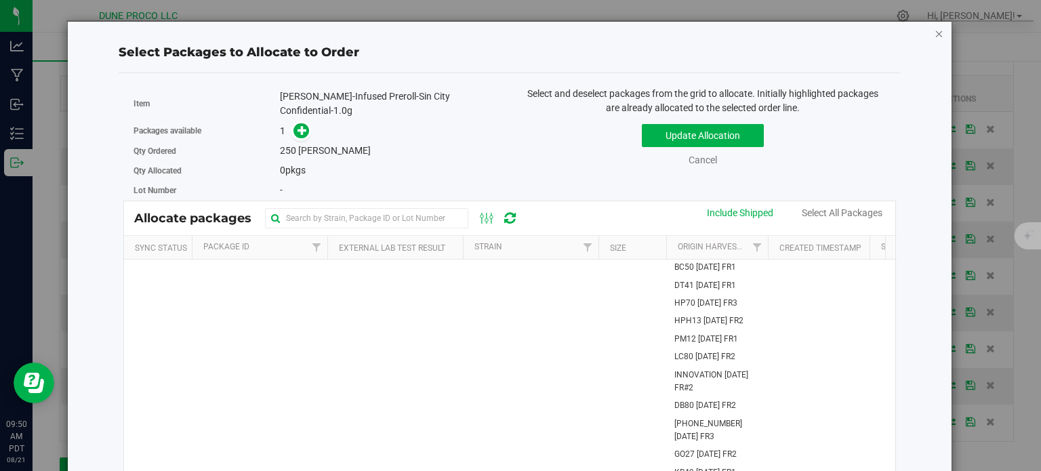
click at [935, 30] on icon "button" at bounding box center [939, 33] width 9 height 16
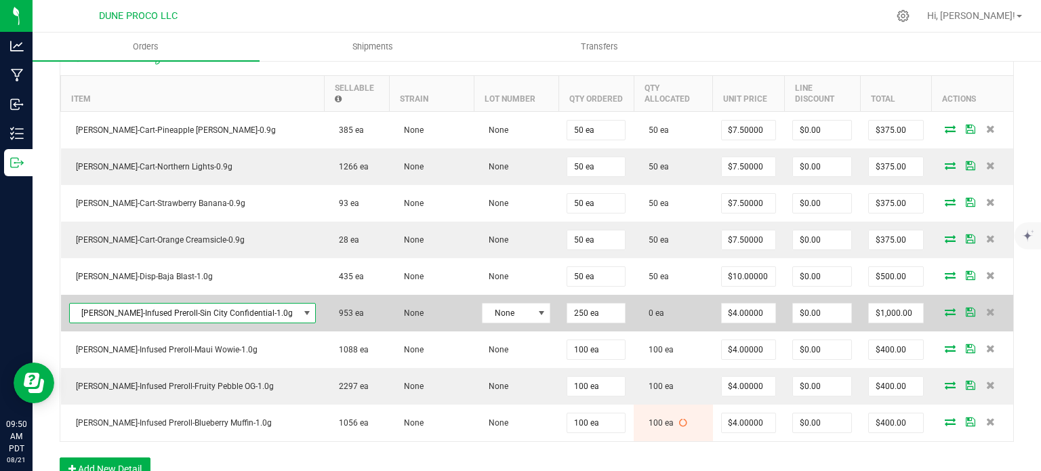
click at [201, 310] on span "HUST-Infused Preroll-Sin City Confidential-1.0g" at bounding box center [184, 313] width 229 height 19
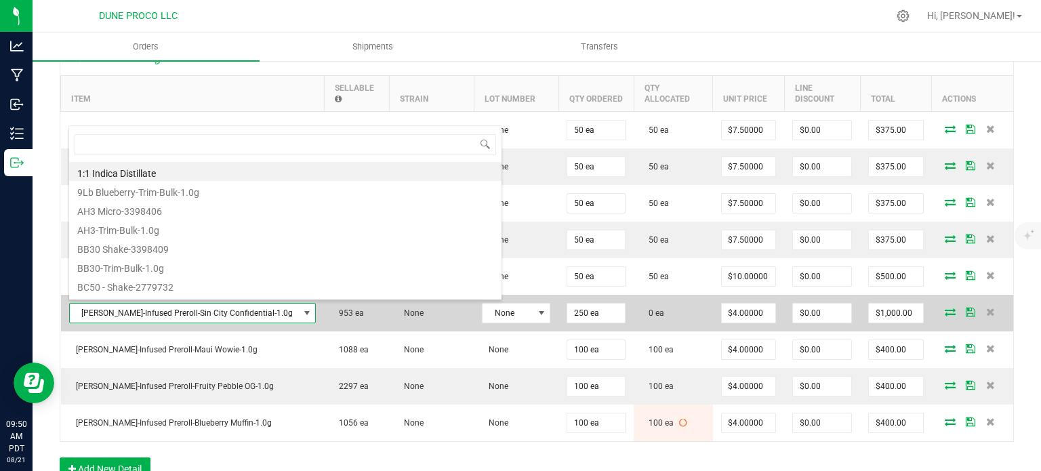
type input "[PERSON_NAME]-Infused Preroll-Sin City Confidental-1.0g"
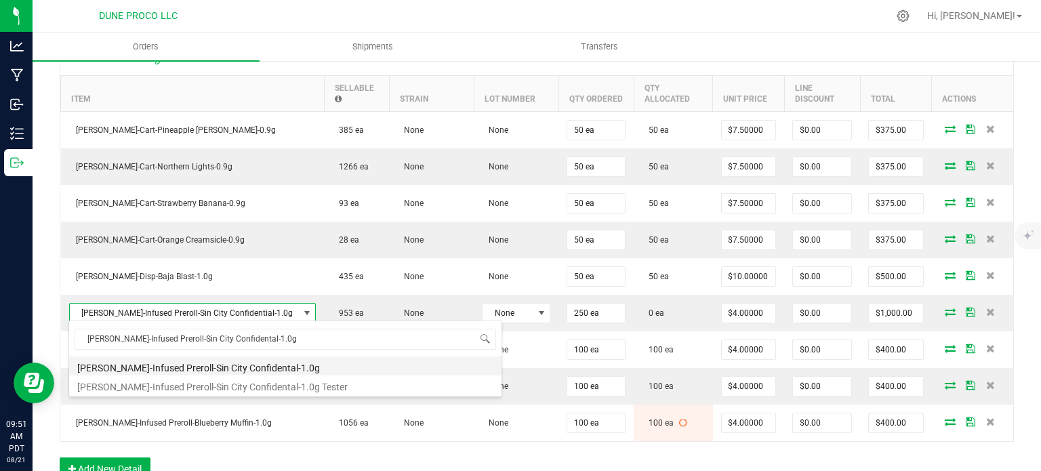
click at [208, 371] on li "[PERSON_NAME]-Infused Preroll-Sin City Confidental-1.0g" at bounding box center [285, 365] width 432 height 19
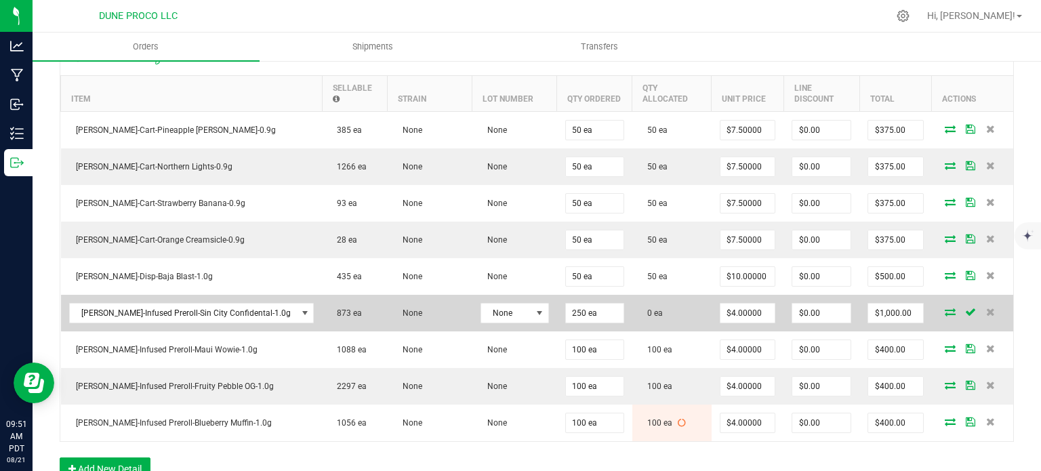
click at [945, 310] on icon at bounding box center [950, 312] width 11 height 8
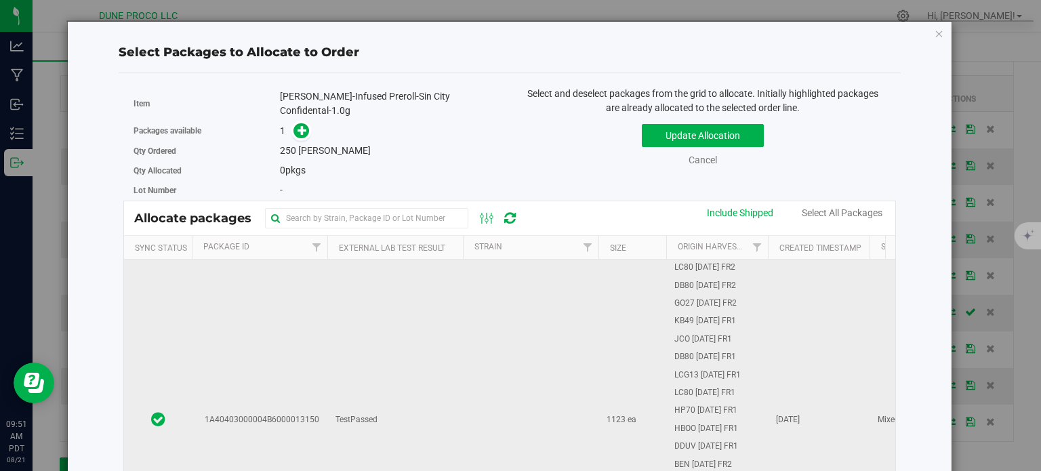
click at [390, 320] on td "TestPassed" at bounding box center [395, 420] width 136 height 320
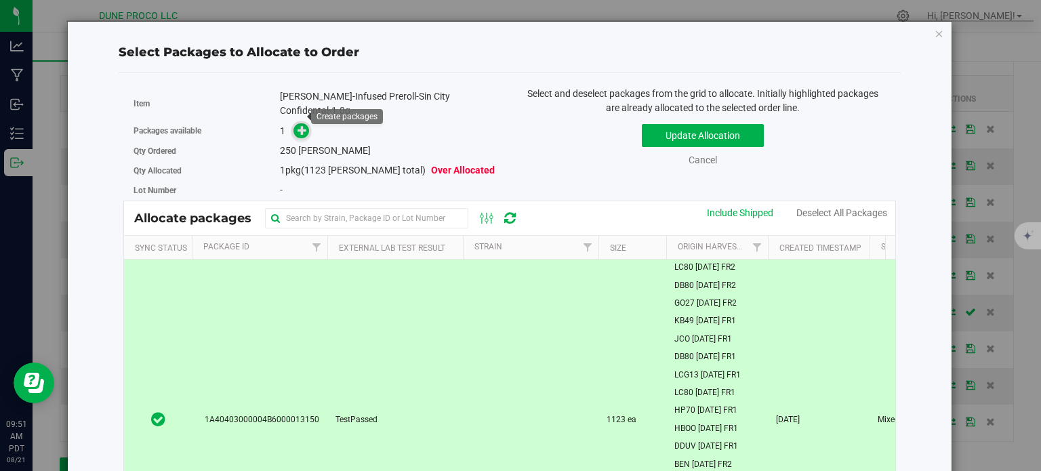
click at [300, 125] on icon at bounding box center [302, 129] width 9 height 9
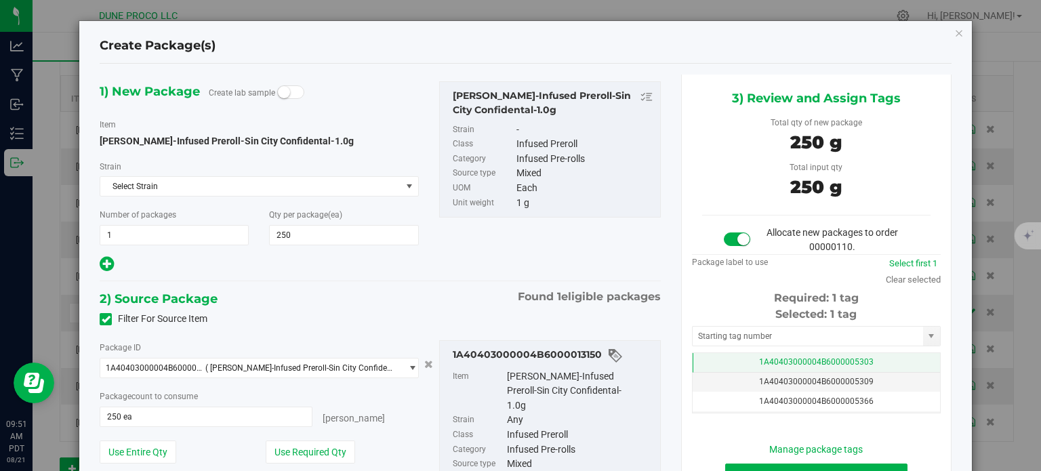
click at [721, 356] on td "1A40403000004B6000005303" at bounding box center [816, 363] width 247 height 20
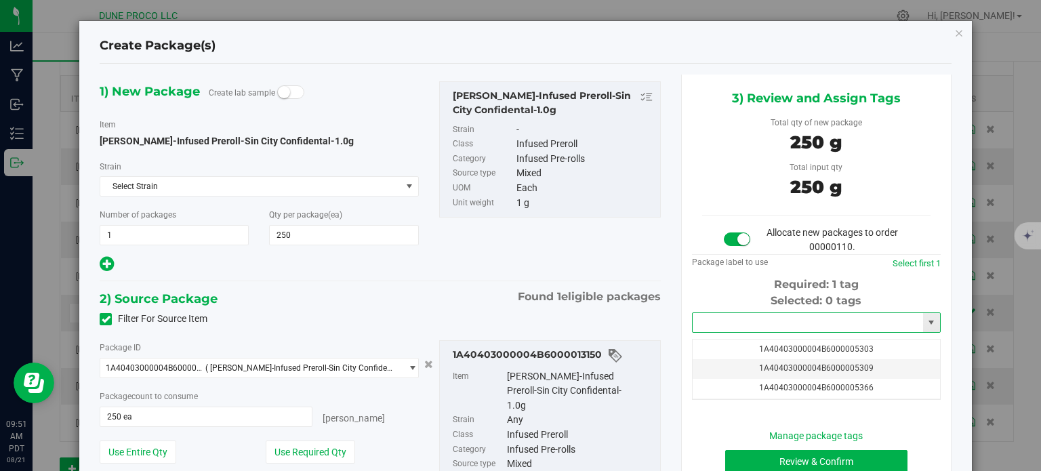
click at [721, 329] on input "text" at bounding box center [808, 322] width 230 height 19
click at [797, 363] on li "1A40403000004B6000014126" at bounding box center [808, 366] width 245 height 20
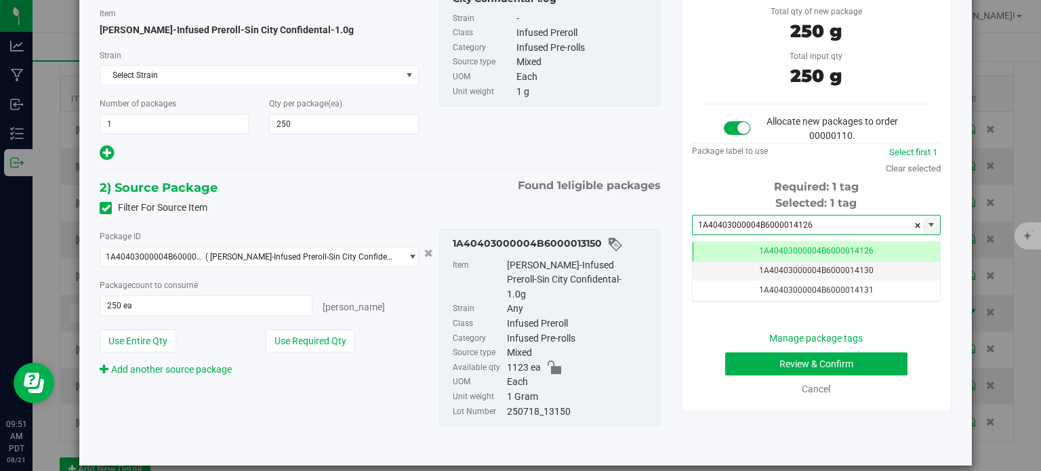
type input "1A40403000004B6000014126"
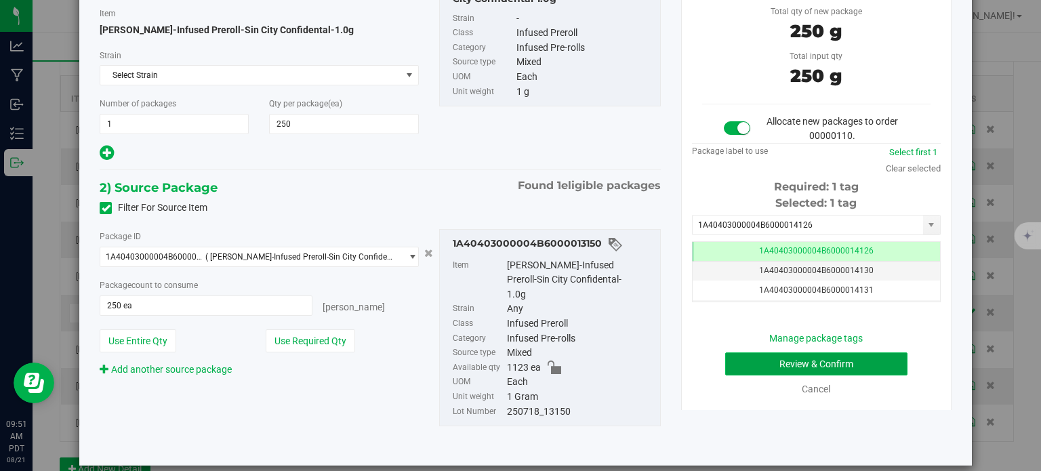
click at [725, 365] on button "Review & Confirm" at bounding box center [816, 363] width 182 height 23
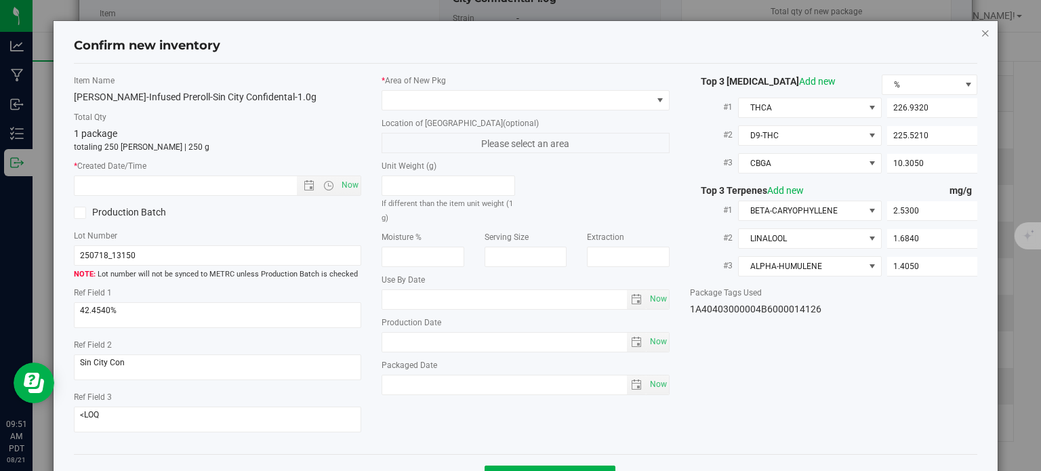
click at [981, 33] on icon "button" at bounding box center [985, 32] width 9 height 16
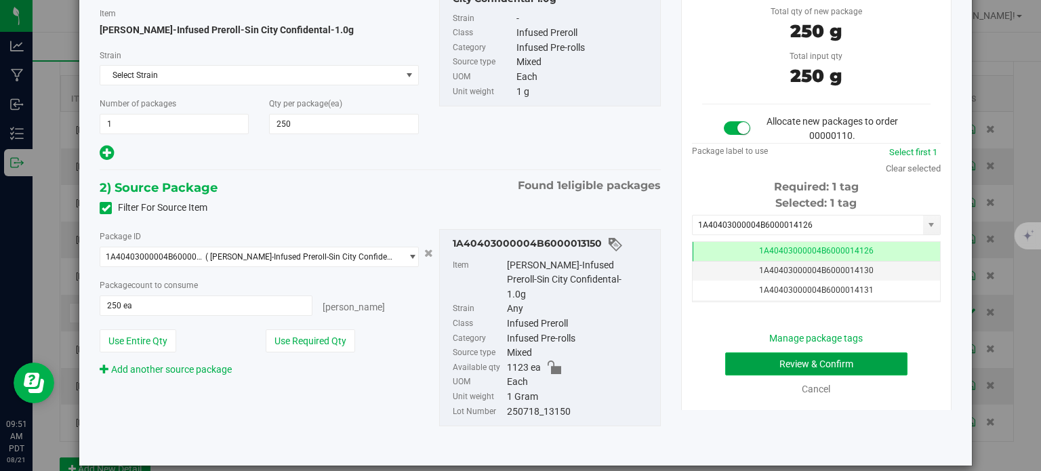
click at [785, 361] on button "Review & Confirm" at bounding box center [816, 363] width 182 height 23
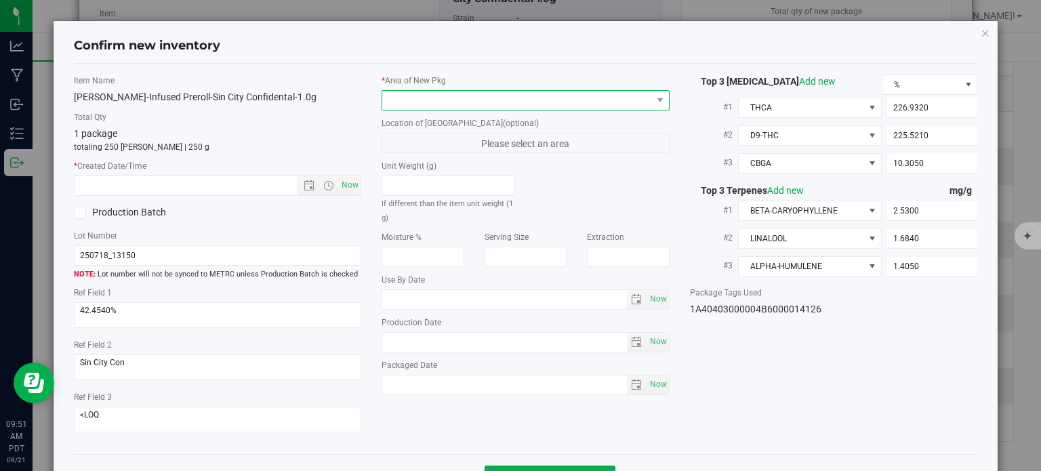
click at [501, 102] on span at bounding box center [517, 100] width 270 height 19
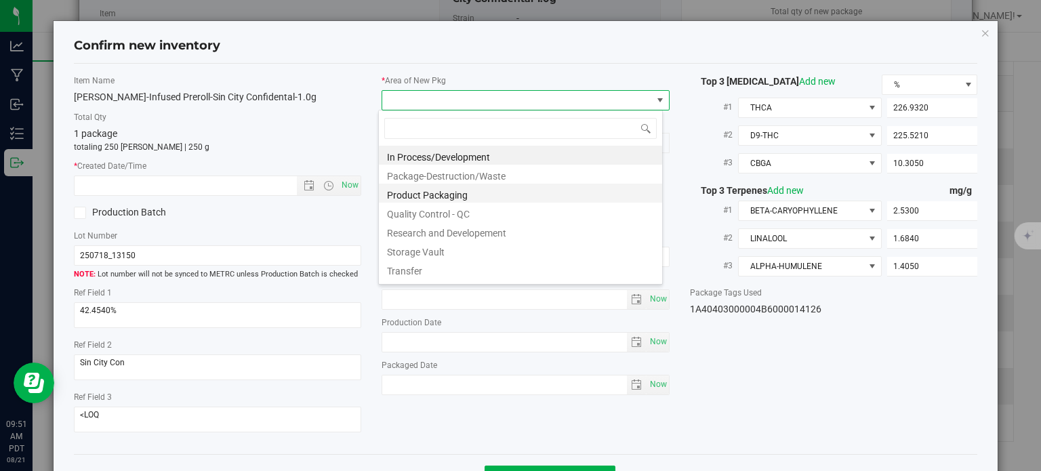
click at [465, 194] on li "Product Packaging" at bounding box center [520, 193] width 283 height 19
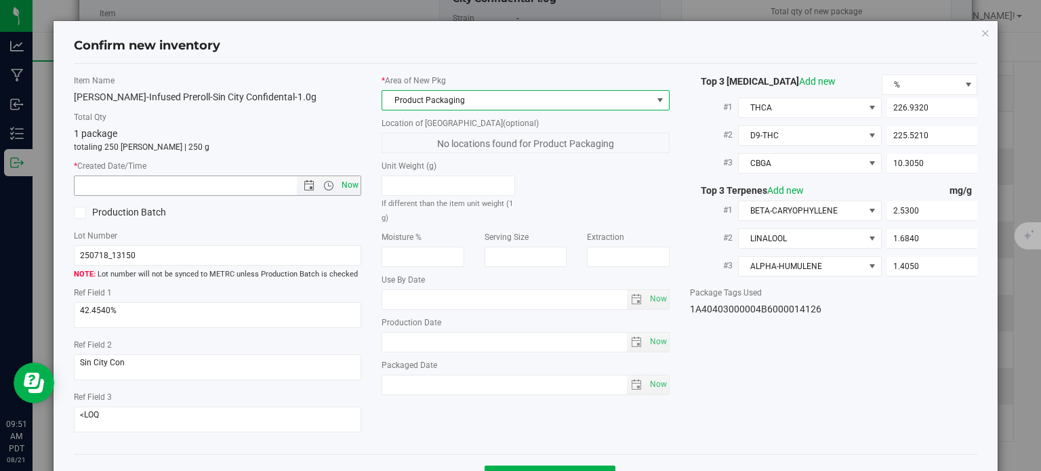
click at [350, 181] on span "Now" at bounding box center [350, 186] width 23 height 20
type input "8/21/2025 9:51 AM"
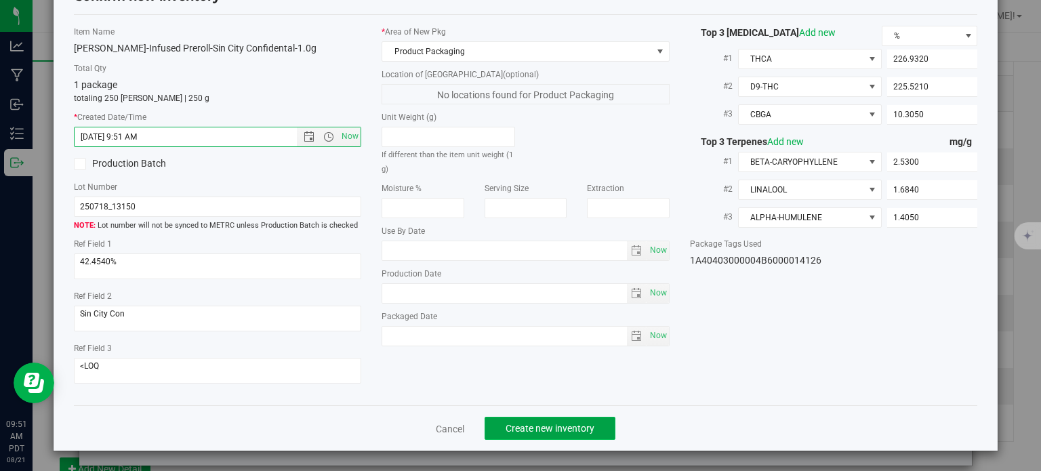
click at [525, 424] on span "Create new inventory" at bounding box center [550, 428] width 89 height 11
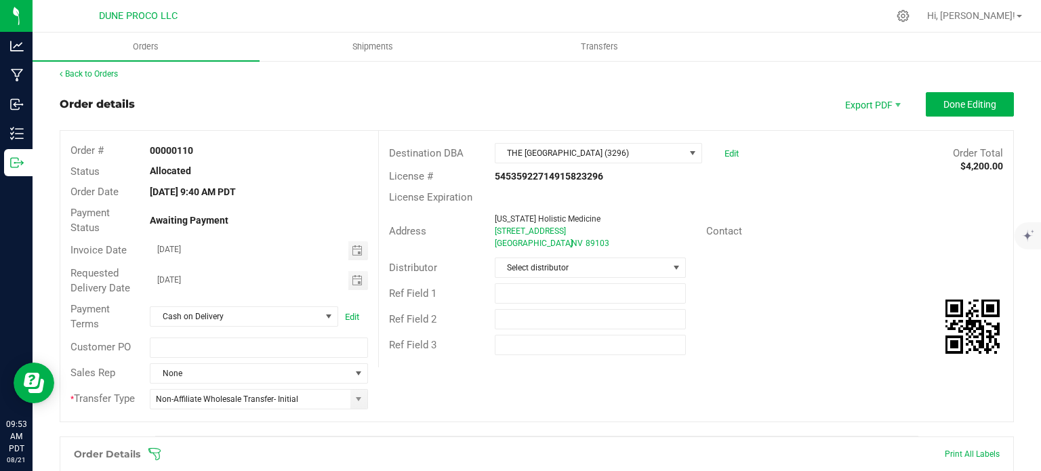
scroll to position [630, 0]
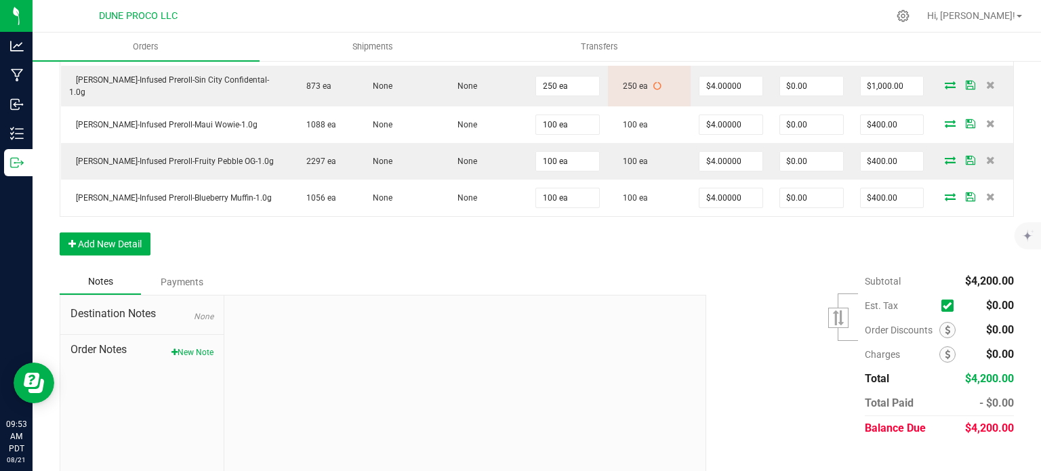
click at [976, 422] on span "$4,200.00" at bounding box center [989, 428] width 49 height 13
copy span "4,200.00"
click at [774, 339] on div "Subtotal $4,200.00 Est. Tax" at bounding box center [855, 354] width 318 height 171
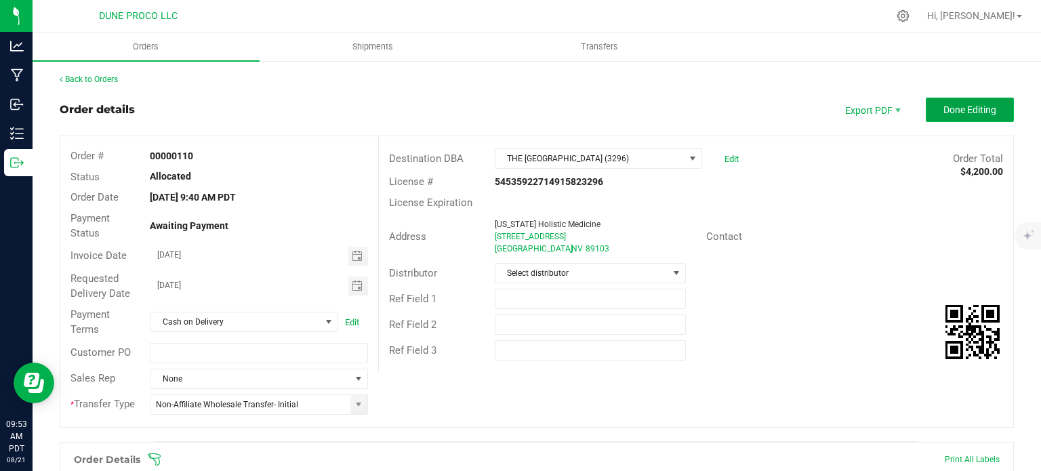
click at [951, 112] on span "Done Editing" at bounding box center [969, 109] width 53 height 11
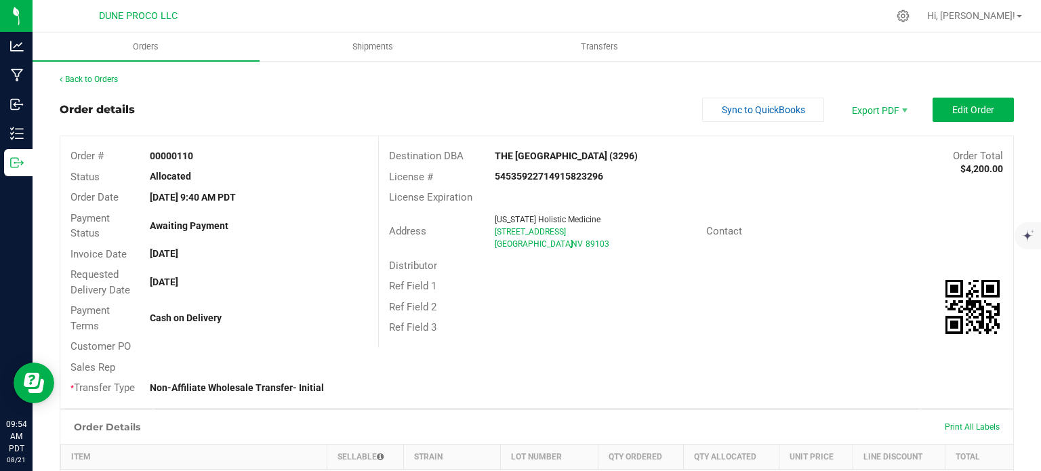
click at [600, 297] on div "Ref Field 2" at bounding box center [696, 307] width 634 height 21
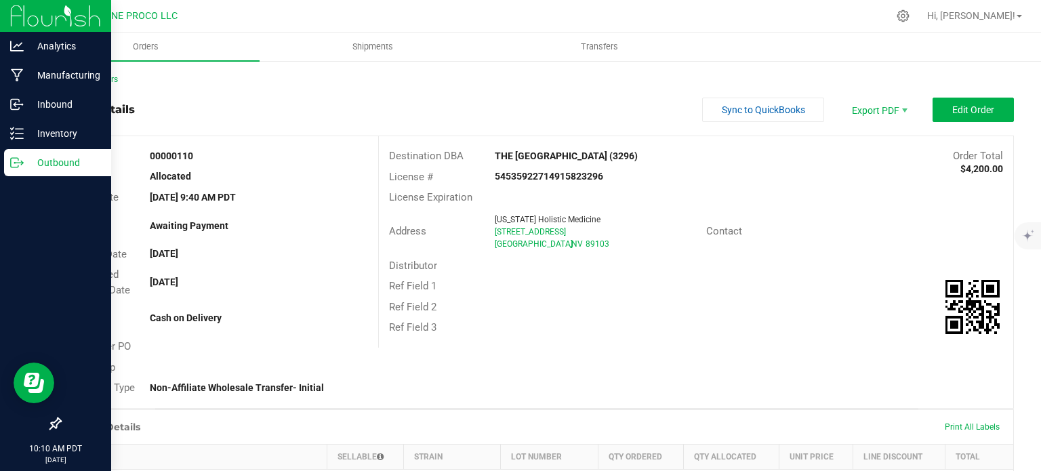
click at [33, 160] on p "Outbound" at bounding box center [64, 163] width 81 height 16
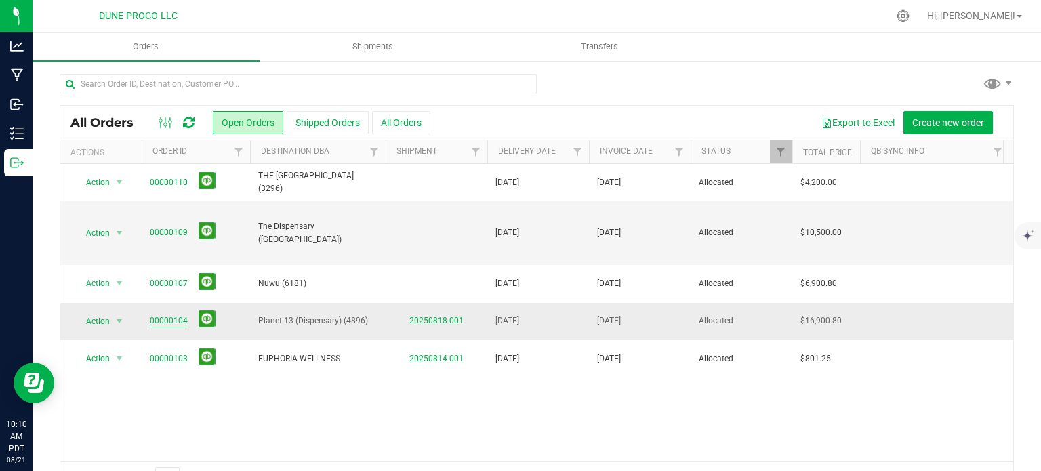
click at [175, 314] on link "00000104" at bounding box center [169, 320] width 38 height 13
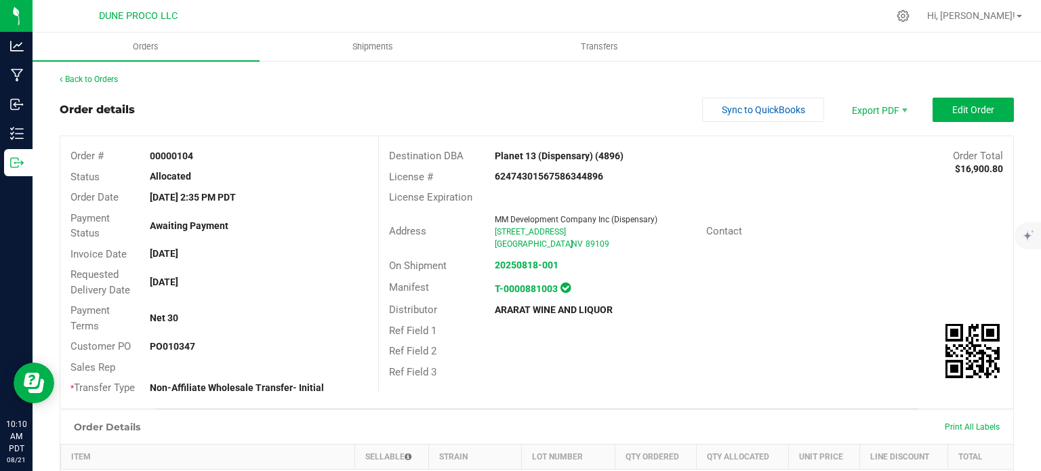
click at [951, 122] on outbound-order-header "Order details Sync to QuickBooks Export PDF Edit Order Order # 00000104 Status …" at bounding box center [537, 253] width 954 height 311
click at [951, 120] on button "Edit Order" at bounding box center [973, 110] width 81 height 24
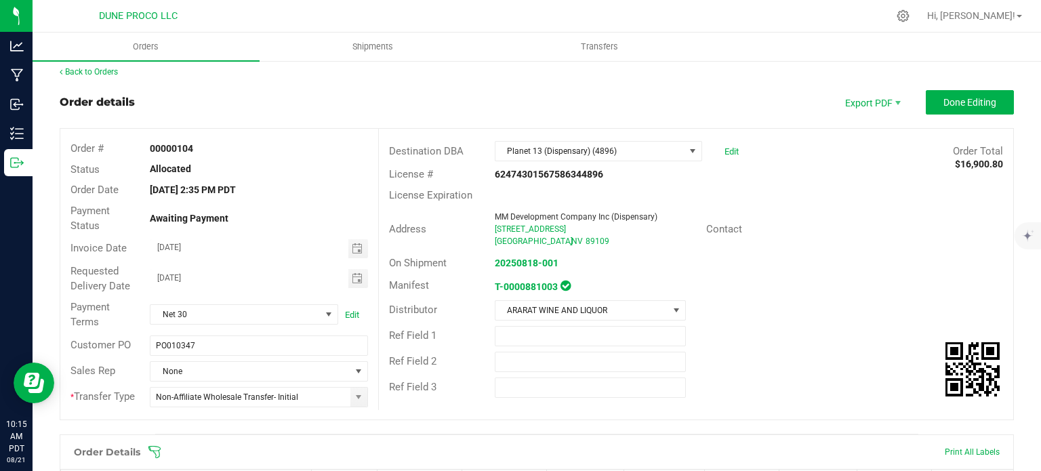
scroll to position [442, 0]
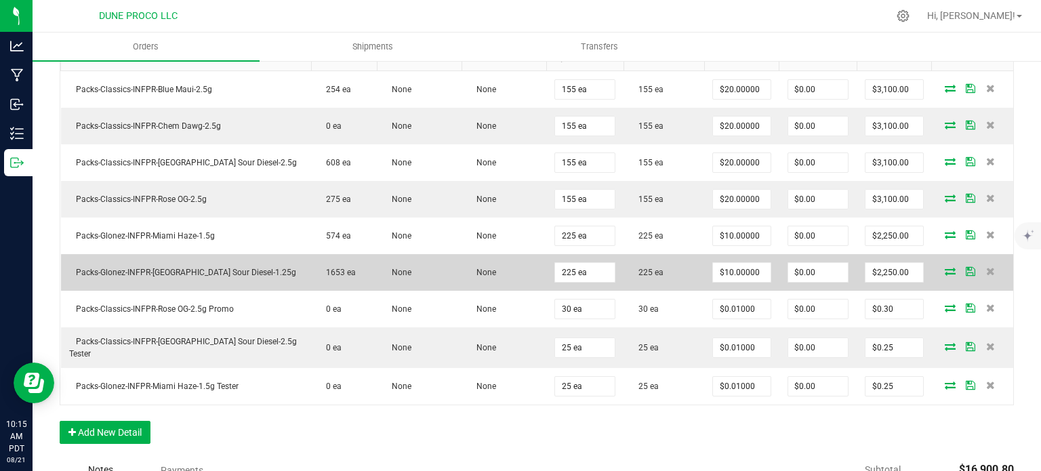
click at [212, 268] on span "Packs-Glonez-INFPR-[GEOGRAPHIC_DATA] Sour Diesel-1.25g" at bounding box center [182, 272] width 227 height 9
copy span "Packs-Glonez-INFPR-[GEOGRAPHIC_DATA] Sour Diesel-1.25g"
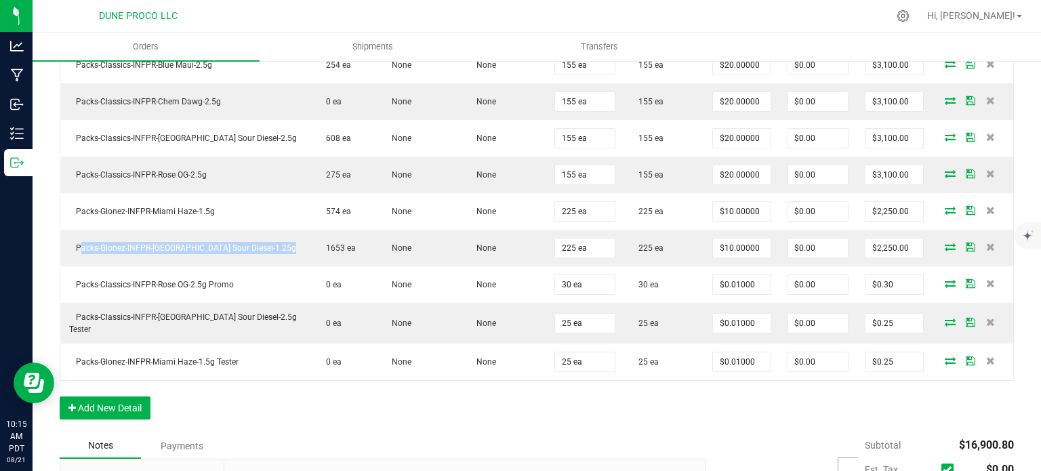
scroll to position [468, 0]
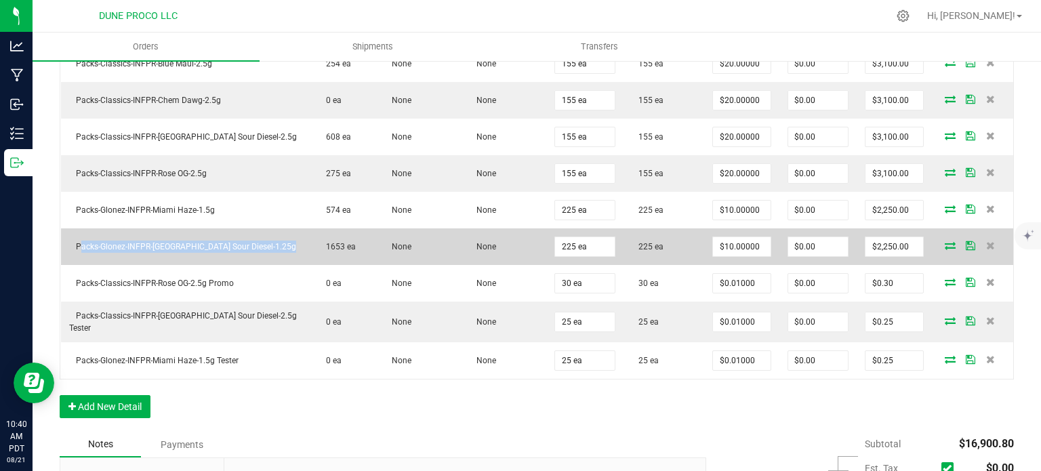
click at [207, 242] on span "Packs-Glonez-INFPR-[GEOGRAPHIC_DATA] Sour Diesel-1.25g" at bounding box center [182, 246] width 227 height 9
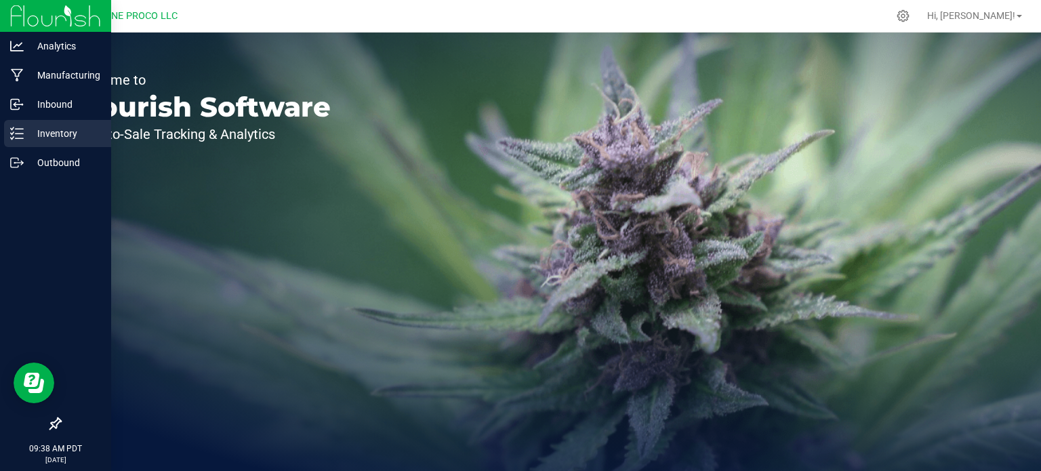
click at [22, 136] on icon at bounding box center [17, 134] width 14 height 14
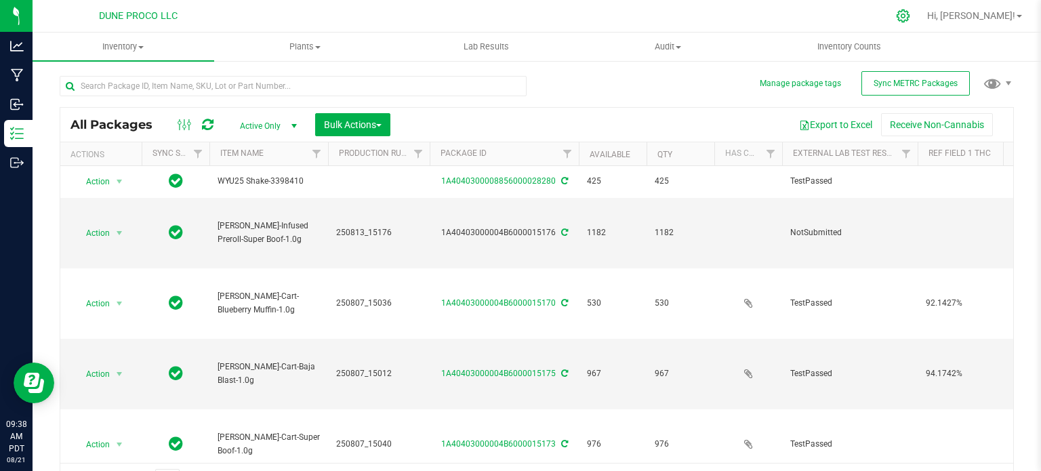
click at [910, 19] on icon at bounding box center [903, 16] width 14 height 14
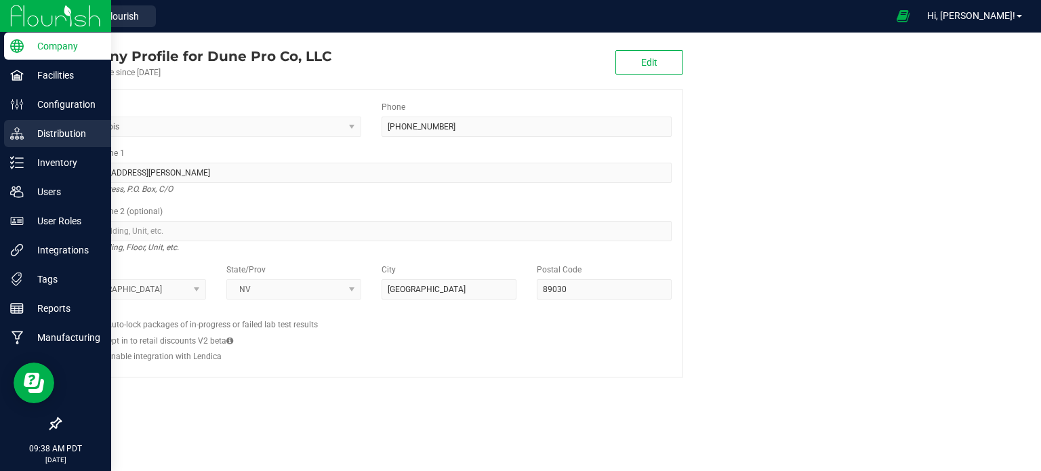
click at [28, 125] on p "Distribution" at bounding box center [64, 133] width 81 height 16
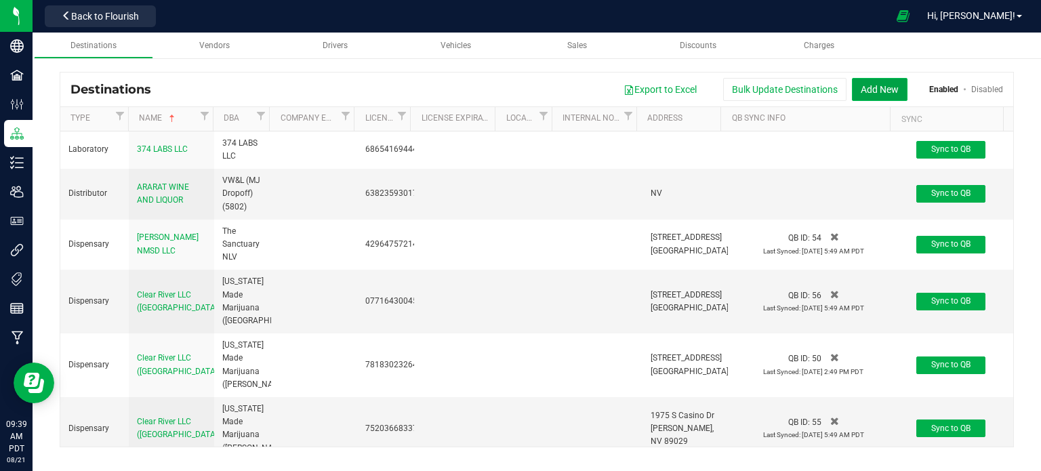
click at [870, 89] on button "Add New" at bounding box center [880, 89] width 56 height 23
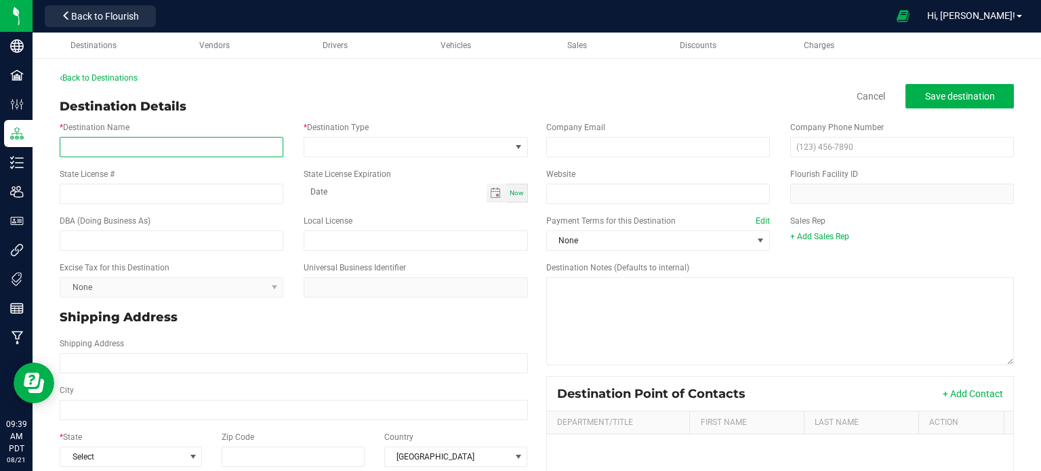
click at [142, 140] on input "* Destination Name" at bounding box center [172, 147] width 224 height 20
click at [182, 148] on input "* Destination Name" at bounding box center [172, 147] width 224 height 20
paste input "[US_STATE] Holistic Medicine"
type input "[US_STATE] Holistic Medicine"
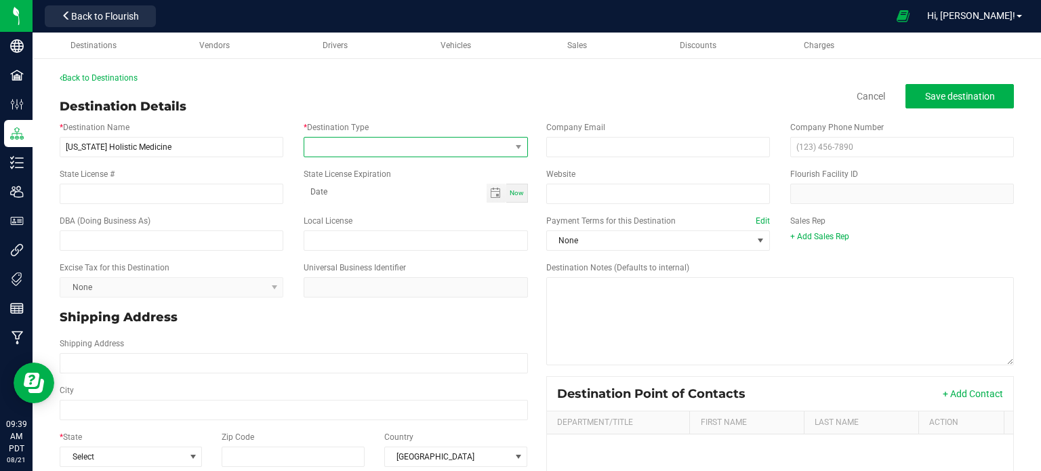
click at [426, 148] on span at bounding box center [406, 147] width 205 height 19
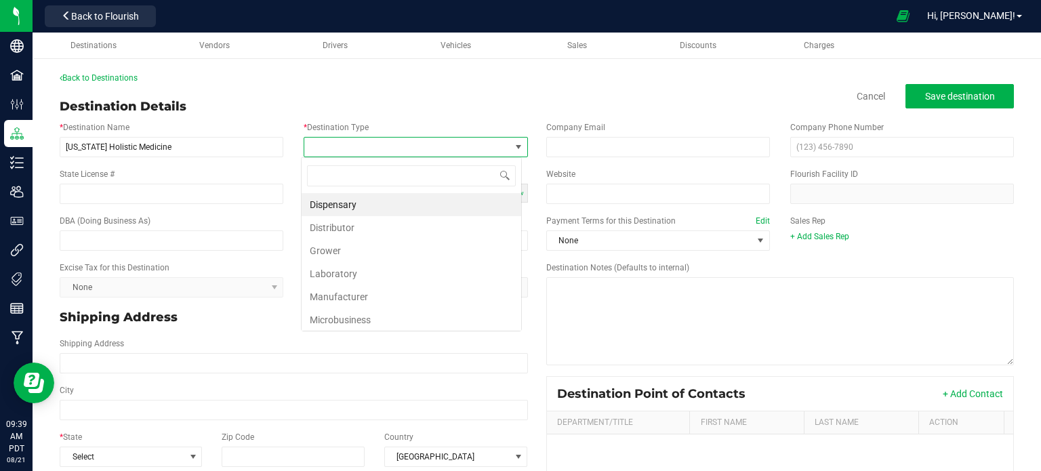
scroll to position [20, 221]
click at [392, 203] on li "Dispensary" at bounding box center [412, 204] width 220 height 23
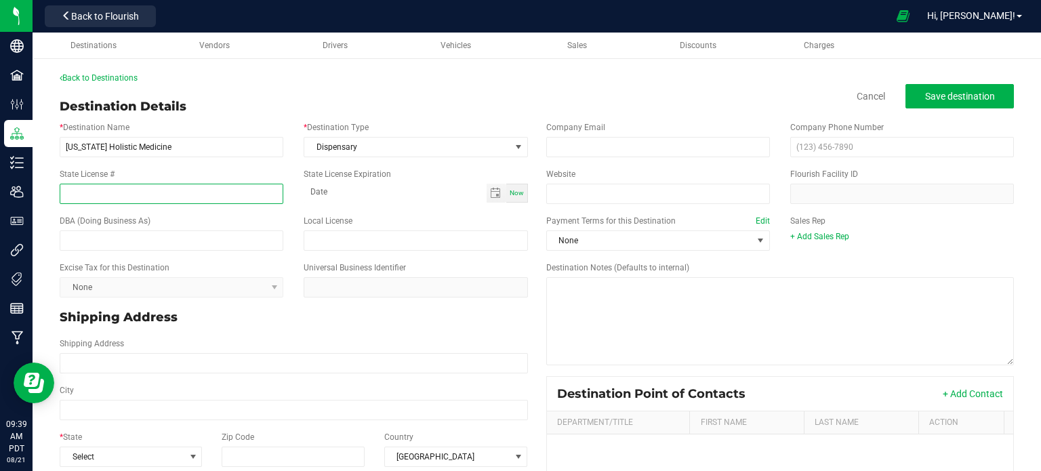
click at [201, 192] on input "State License #" at bounding box center [172, 194] width 224 height 20
paste input "54535922714915823296"
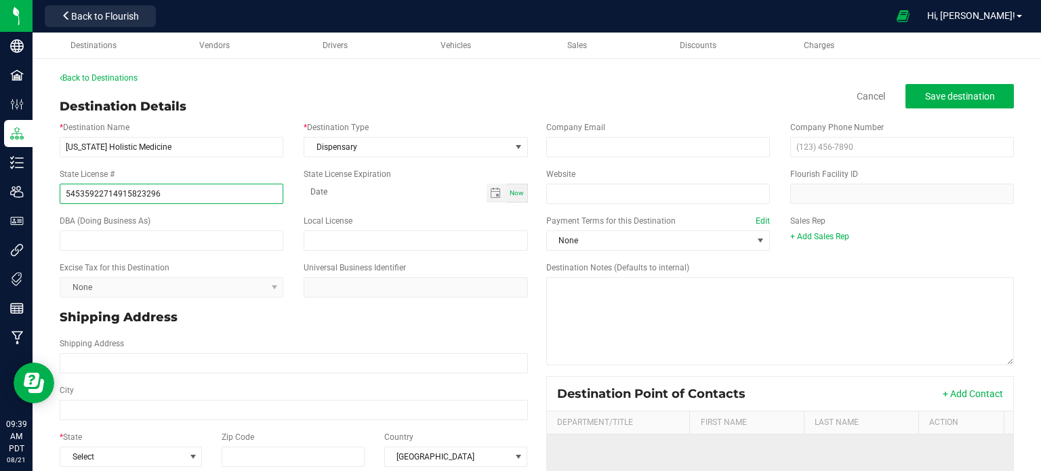
type input "54535922714915823296"
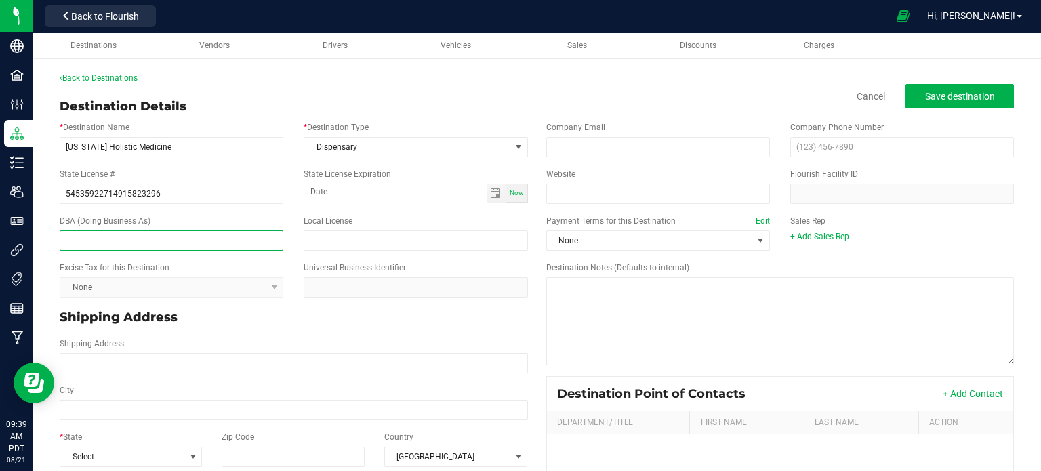
click at [188, 234] on input "text" at bounding box center [172, 240] width 224 height 20
paste input "THE TREEHOUSE VEGAS (3296)"
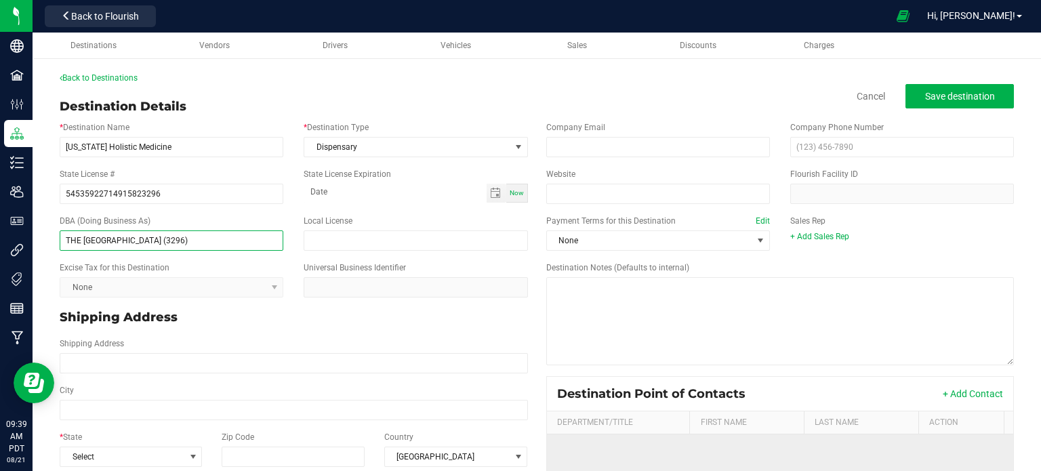
type input "THE TREEHOUSE VEGAS (3296)"
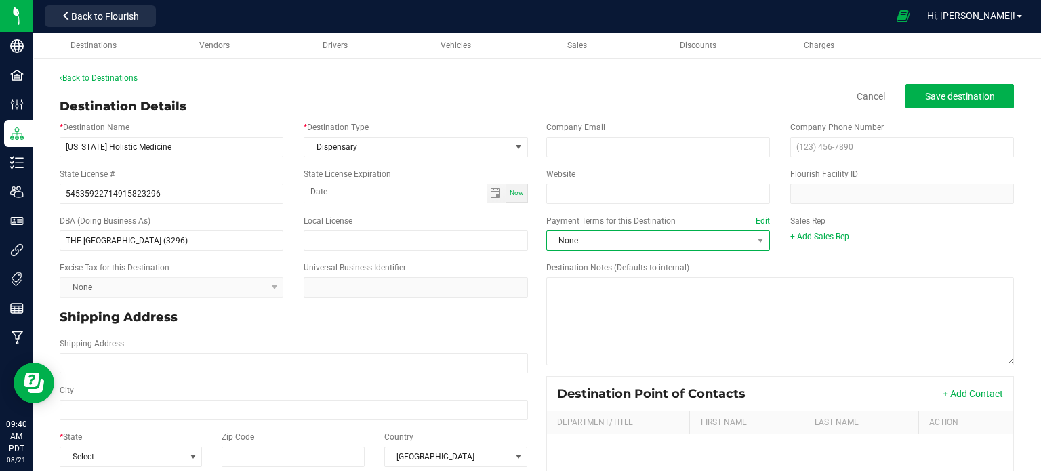
click at [576, 249] on span "None" at bounding box center [649, 240] width 205 height 19
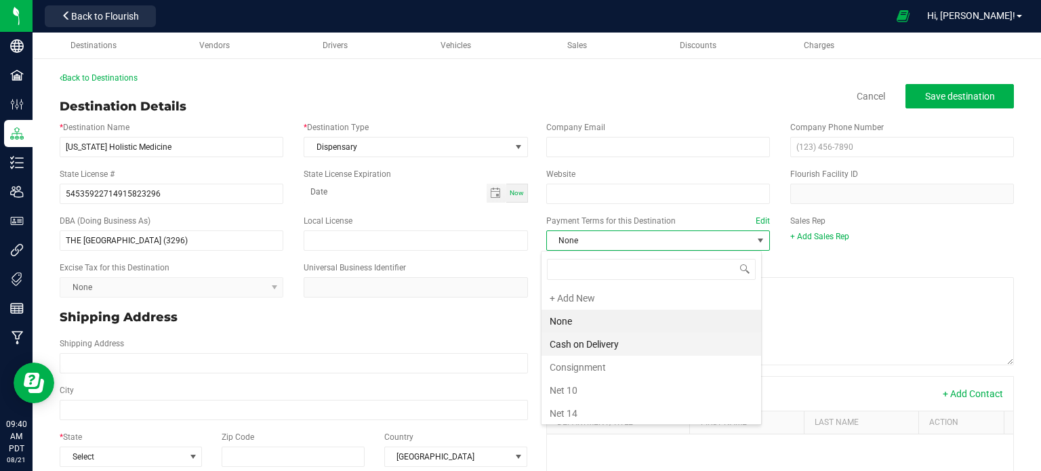
click at [580, 340] on li "Cash on Delivery" at bounding box center [651, 344] width 220 height 23
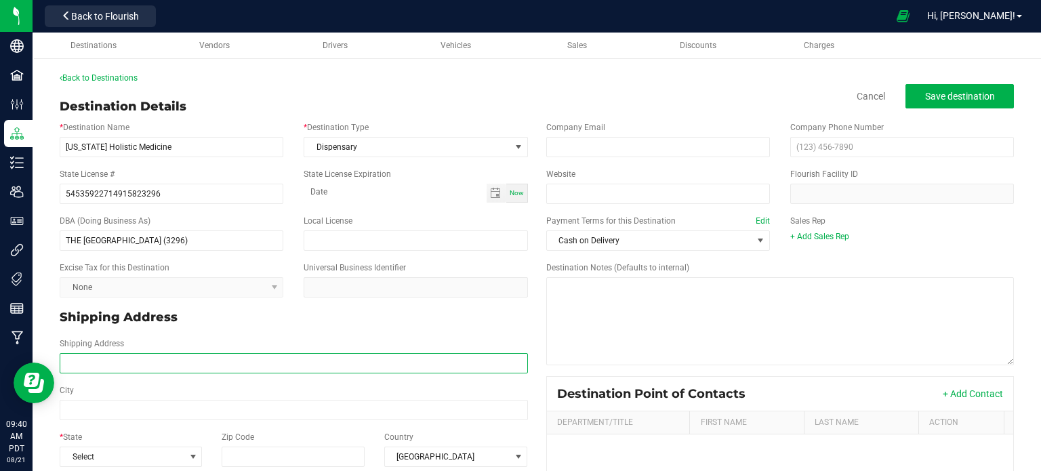
click at [112, 363] on input "Shipping Address" at bounding box center [294, 363] width 468 height 20
paste input "4660 South Decatur Blvd"
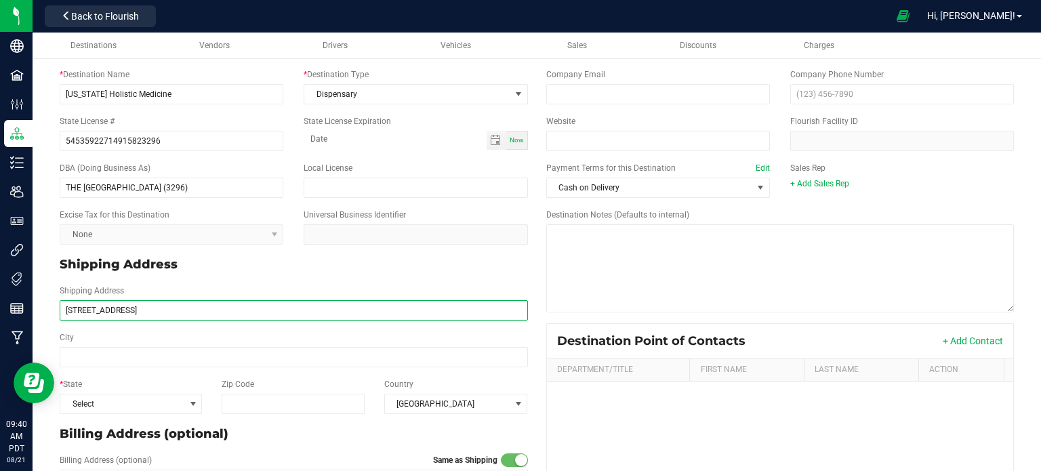
scroll to position [54, 0]
type input "4660 South Decatur Blvd"
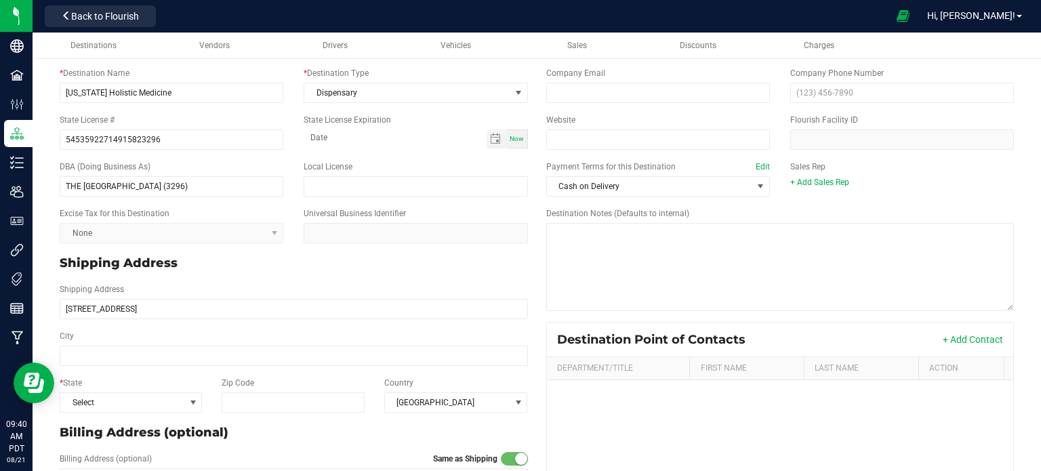
type input "4660 South Decatur Blvd"
click at [297, 389] on div "Zip Code" at bounding box center [293, 395] width 163 height 36
click at [298, 397] on input "Zip Code" at bounding box center [294, 402] width 144 height 20
type input "89103"
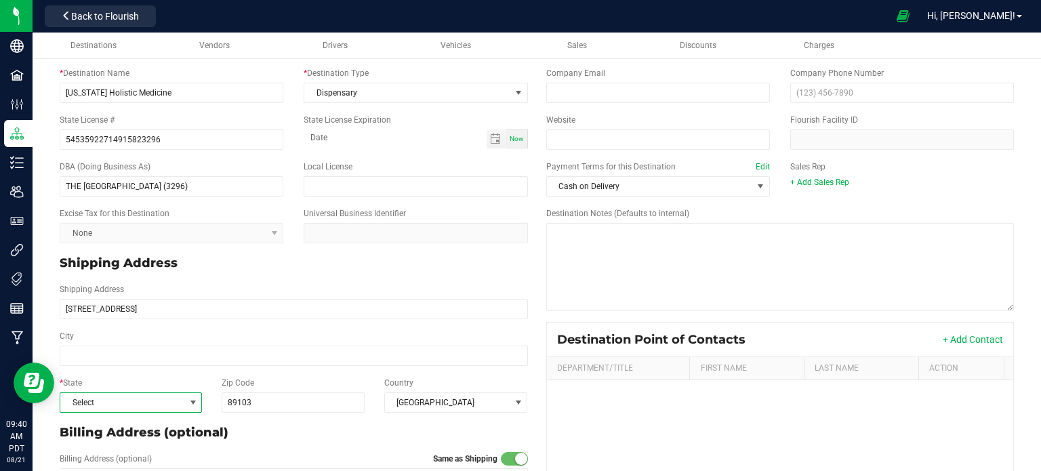
click at [188, 401] on span at bounding box center [193, 402] width 11 height 11
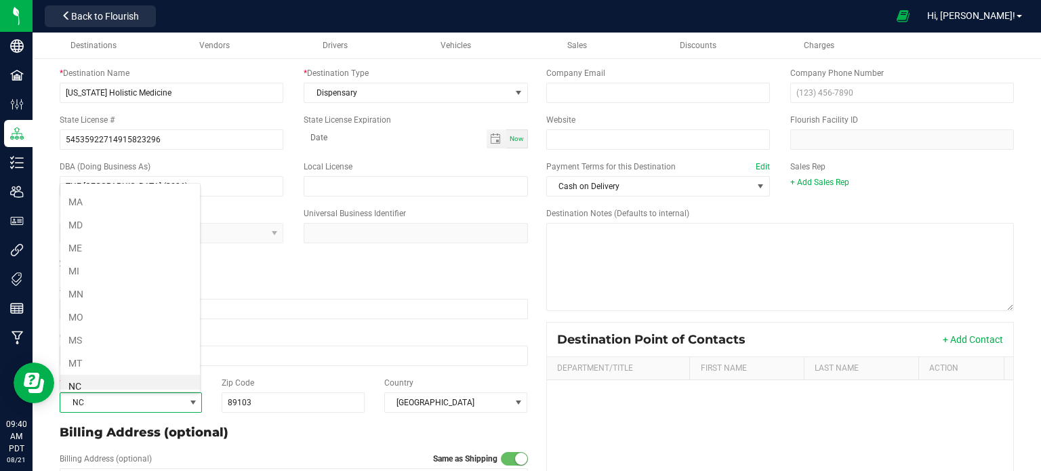
scroll to position [571, 0]
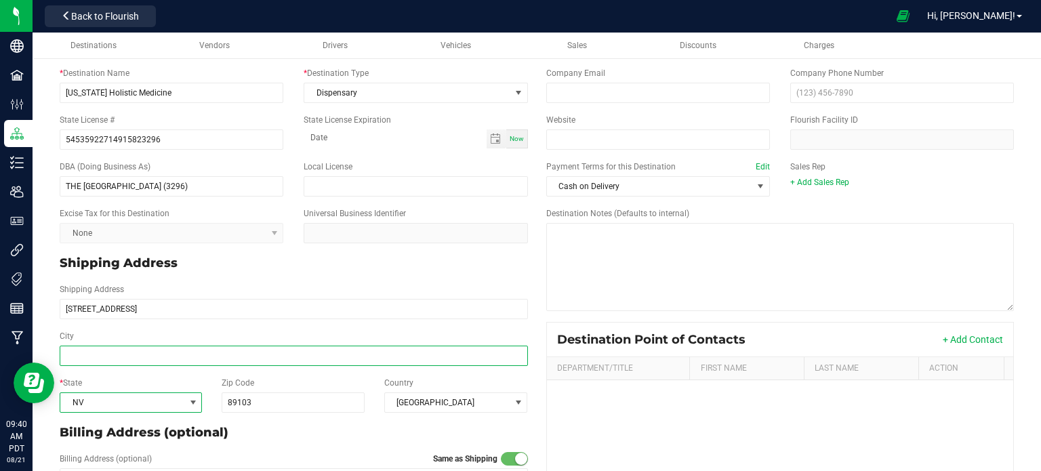
click at [122, 354] on input "City" at bounding box center [294, 356] width 468 height 20
type input "Las Vegas"
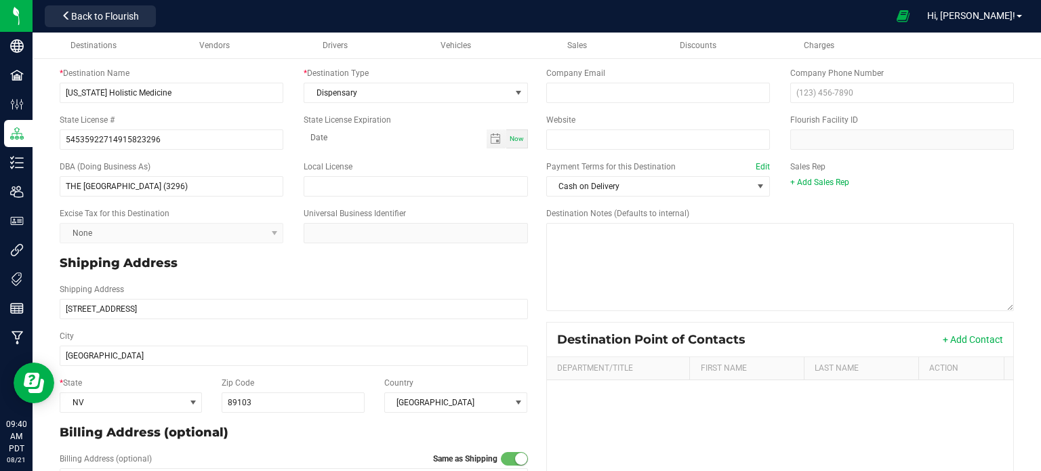
type input "Las Vegas"
click at [314, 386] on div "Zip Code 89103" at bounding box center [293, 395] width 163 height 36
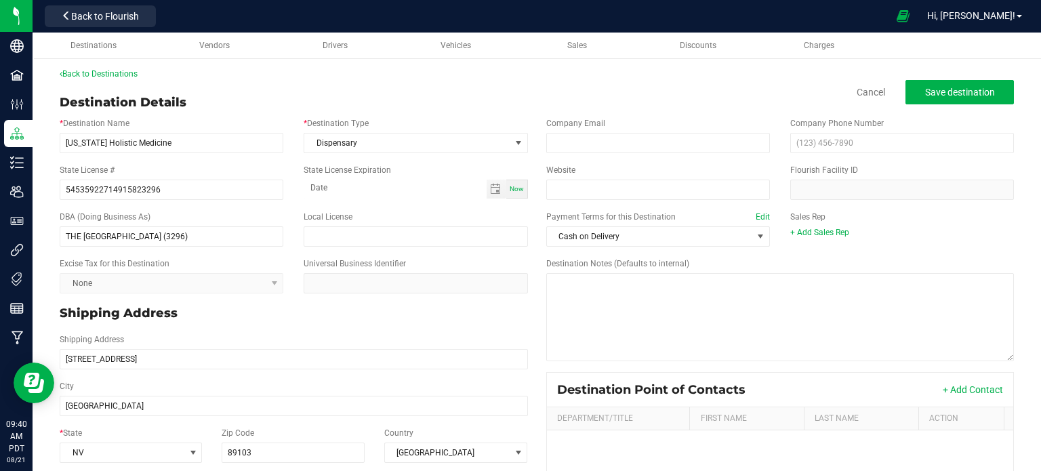
scroll to position [0, 0]
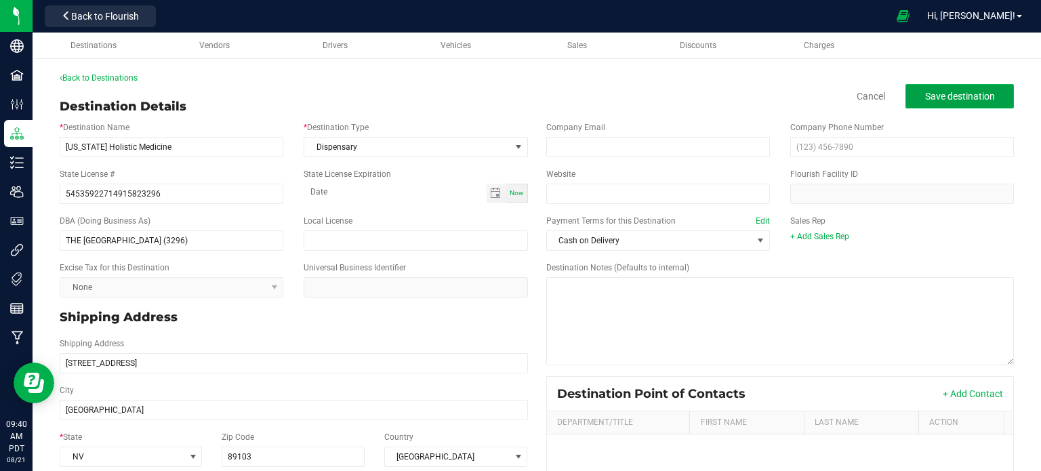
click at [935, 88] on button "Save destination" at bounding box center [959, 96] width 108 height 24
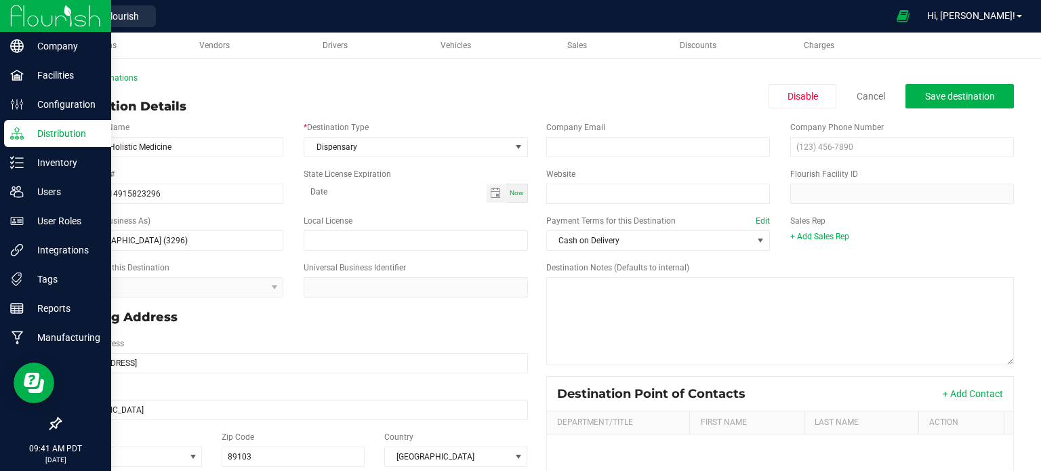
click at [27, 17] on img at bounding box center [55, 16] width 91 height 32
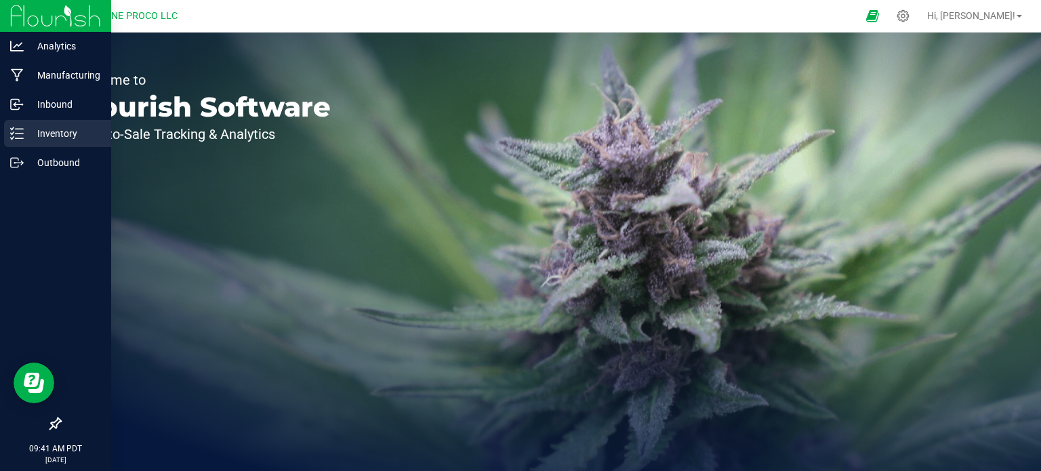
click at [65, 123] on div "Inventory" at bounding box center [57, 133] width 107 height 27
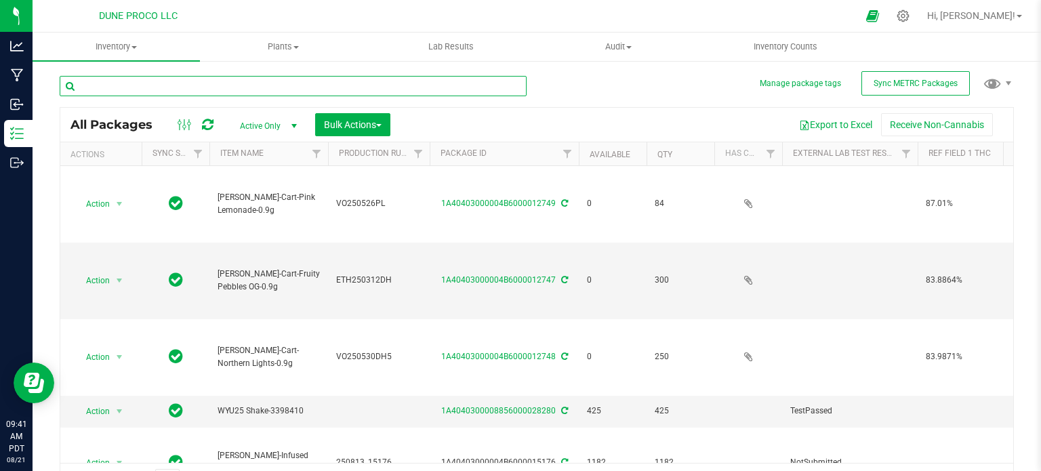
click at [261, 90] on input "text" at bounding box center [293, 86] width 467 height 20
paste input "13095"
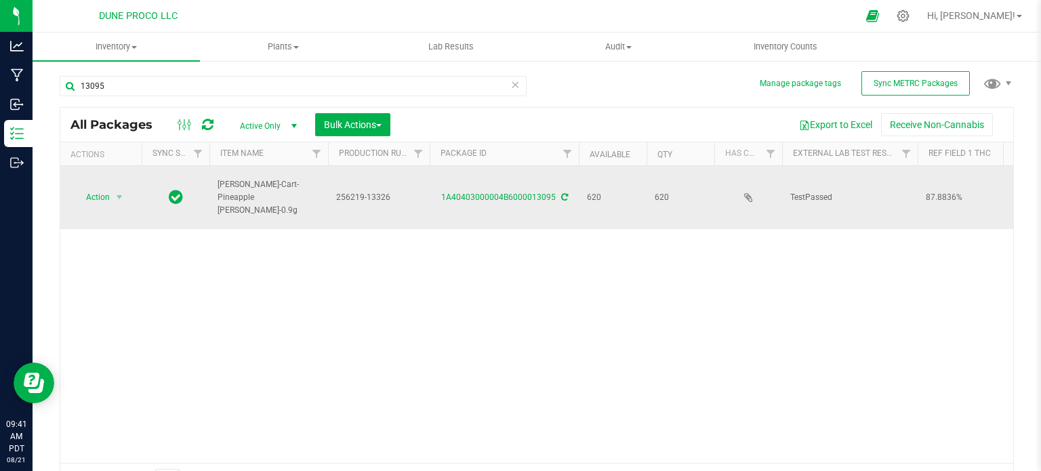
click at [245, 178] on span "[PERSON_NAME]-Cart-Pineapple [PERSON_NAME]-0.9g" at bounding box center [269, 197] width 102 height 39
copy tr "[PERSON_NAME]-Cart-Pineapple [PERSON_NAME]-0.9g"
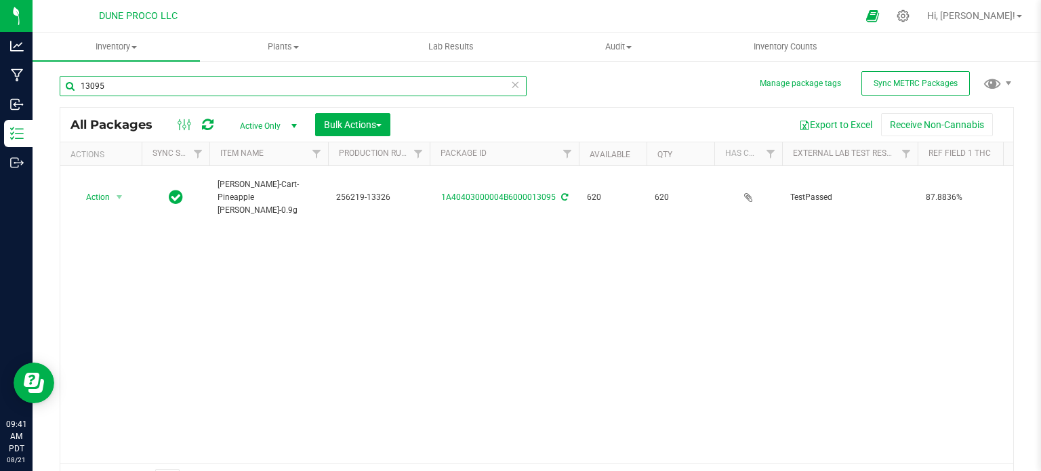
click at [123, 94] on input "13095" at bounding box center [293, 86] width 467 height 20
paste input "5041"
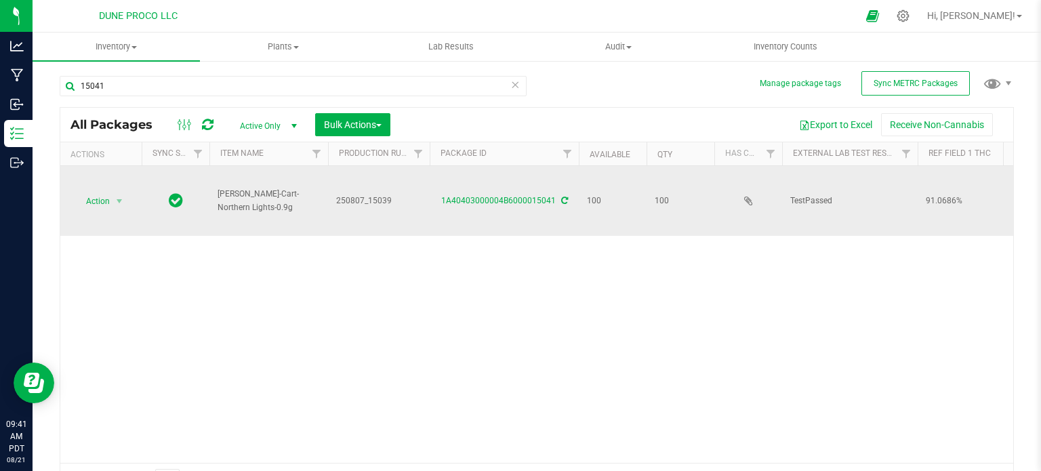
click at [233, 194] on span "[PERSON_NAME]-Cart-Northern Lights-0.9g" at bounding box center [269, 201] width 102 height 26
copy tr "[PERSON_NAME]-Cart-Northern Lights-0.9g"
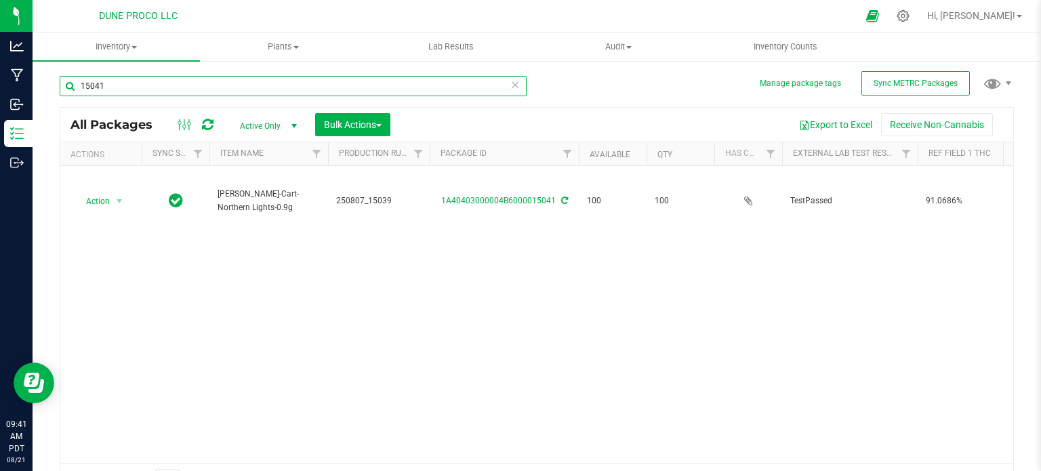
click at [125, 91] on input "15041" at bounding box center [293, 86] width 467 height 20
paste input "3333"
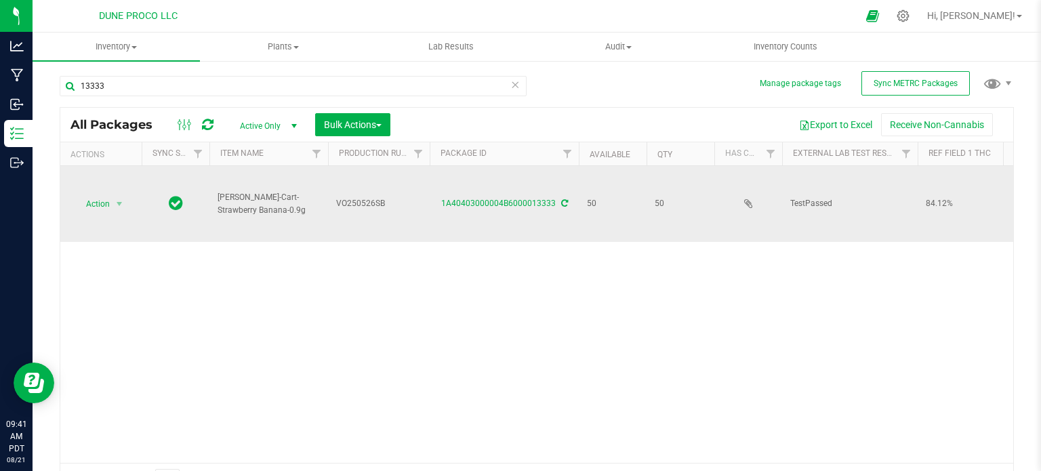
click at [234, 198] on span "[PERSON_NAME]-Cart-Strawberry Banana-0.9g" at bounding box center [269, 204] width 102 height 26
copy tr "[PERSON_NAME]-Cart-Strawberry Banana-0.9g"
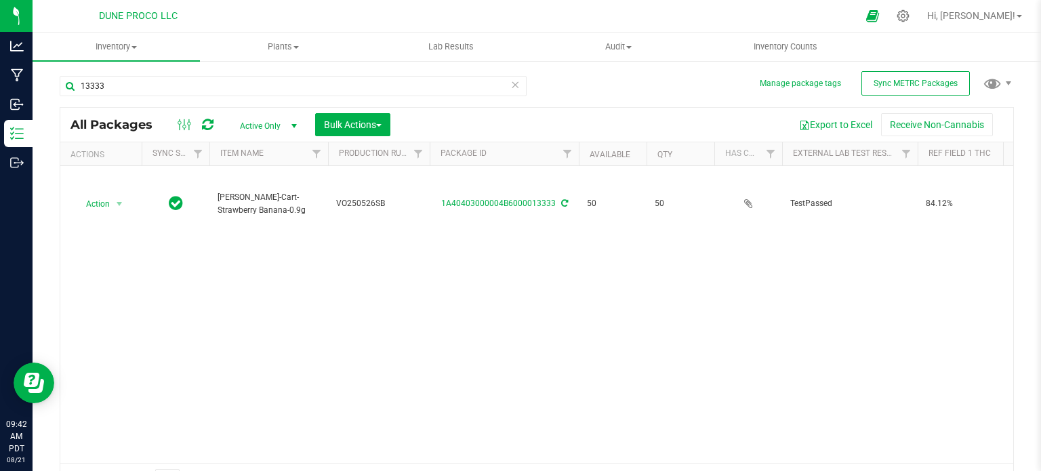
click at [154, 75] on div "13333" at bounding box center [298, 85] width 477 height 43
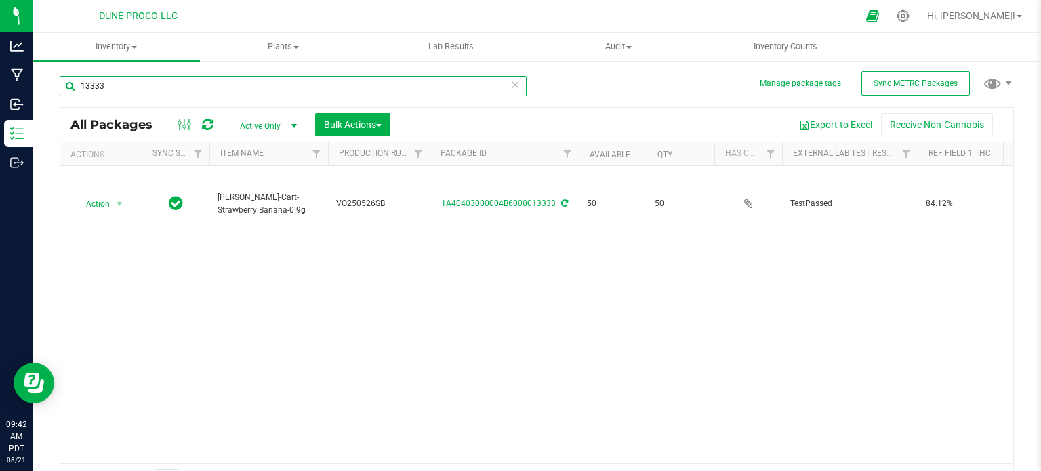
click at [151, 87] on input "13333" at bounding box center [293, 86] width 467 height 20
paste input "14"
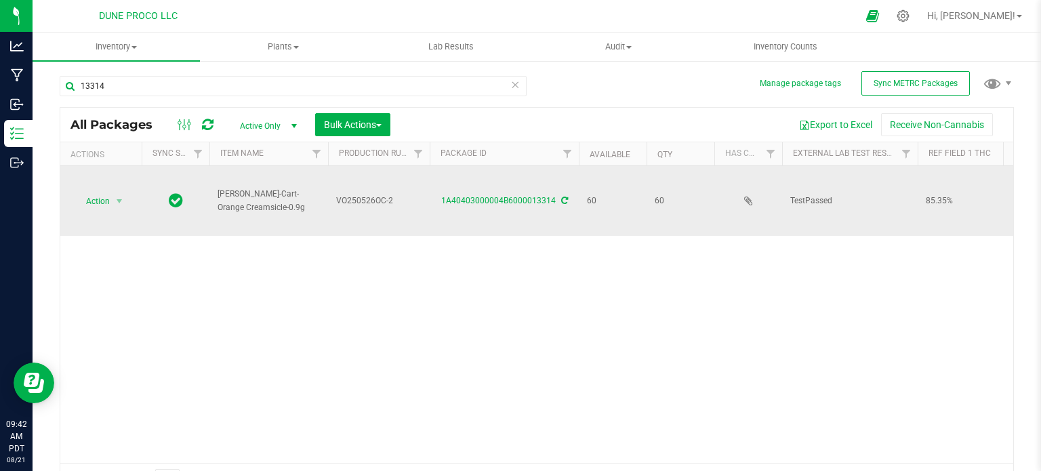
click at [234, 198] on span "[PERSON_NAME]-Cart-Orange Creamsicle-0.9g" at bounding box center [269, 201] width 102 height 26
copy tr "[PERSON_NAME]-Cart-Orange Creamsicle-0.9g"
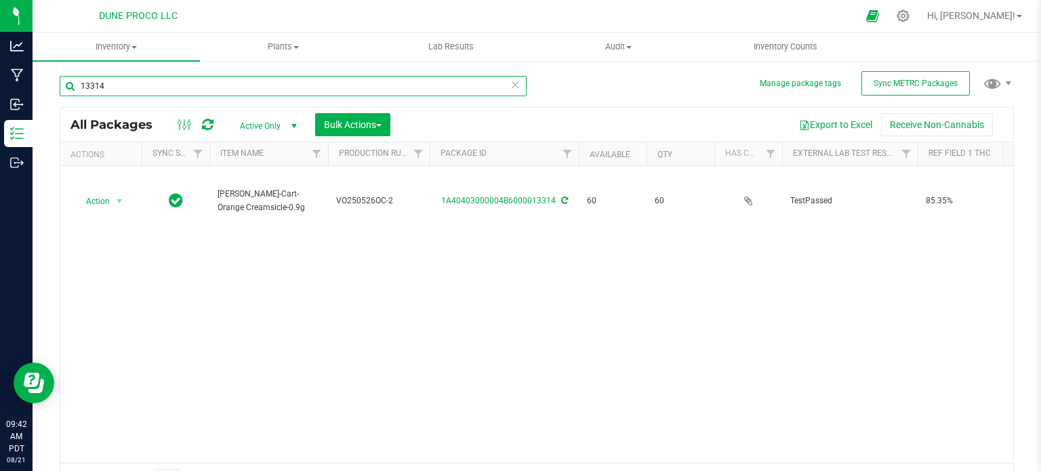
click at [146, 87] on input "13314" at bounding box center [293, 86] width 467 height 20
paste input "5025"
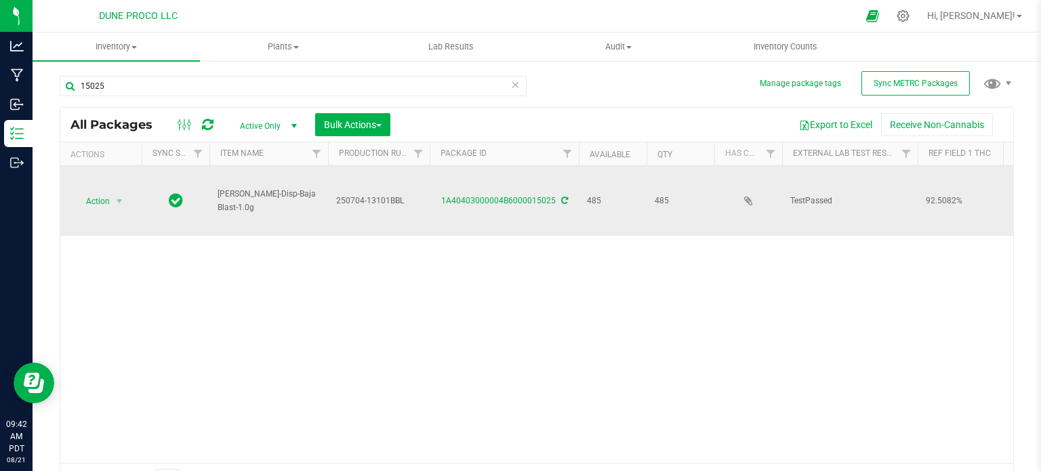
click at [266, 198] on span "[PERSON_NAME]-Disp-Baja Blast-1.0g" at bounding box center [269, 201] width 102 height 26
copy tr "[PERSON_NAME]-Disp-Baja Blast-1.0g"
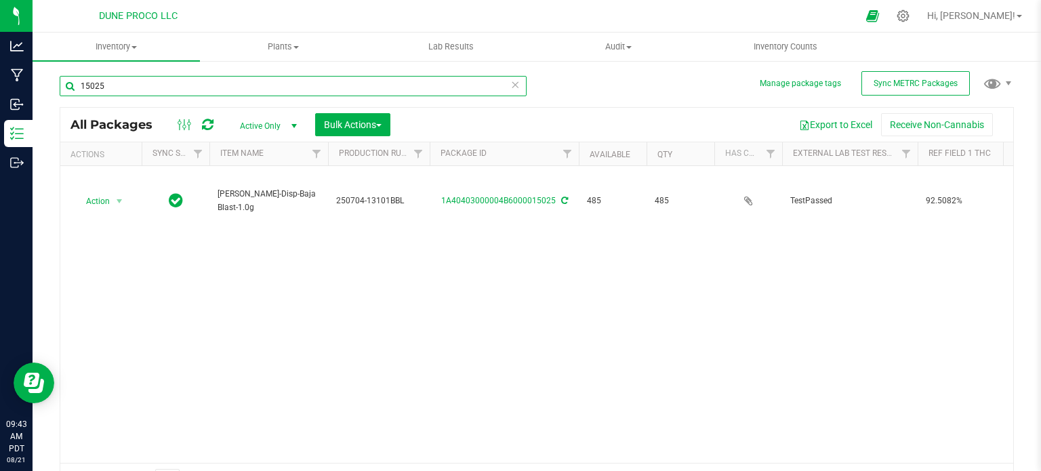
click at [111, 90] on input "15025" at bounding box center [293, 86] width 467 height 20
paste input "6000"
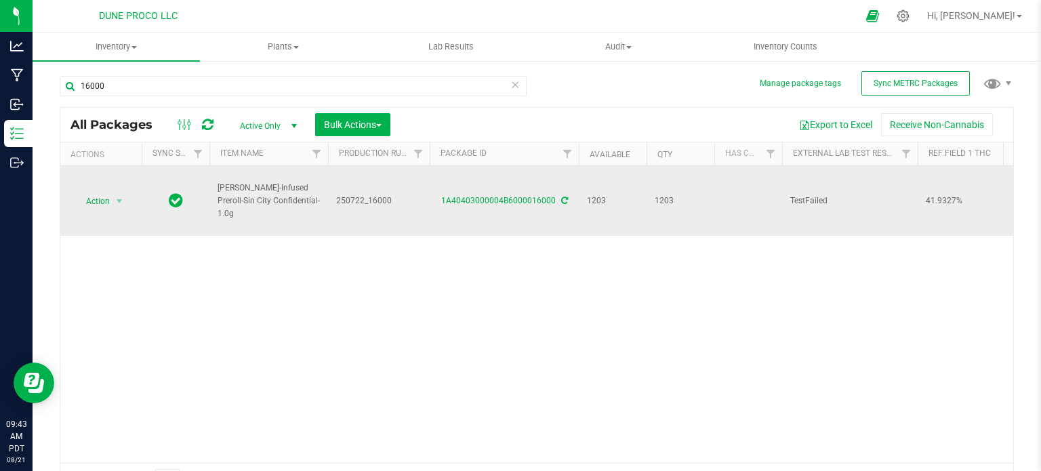
click at [248, 197] on span "HUST-Infused Preroll-Sin City Confidential-1.0g" at bounding box center [269, 201] width 102 height 39
copy tr "HUST-Infused Preroll-Sin City Confidential-1.0g"
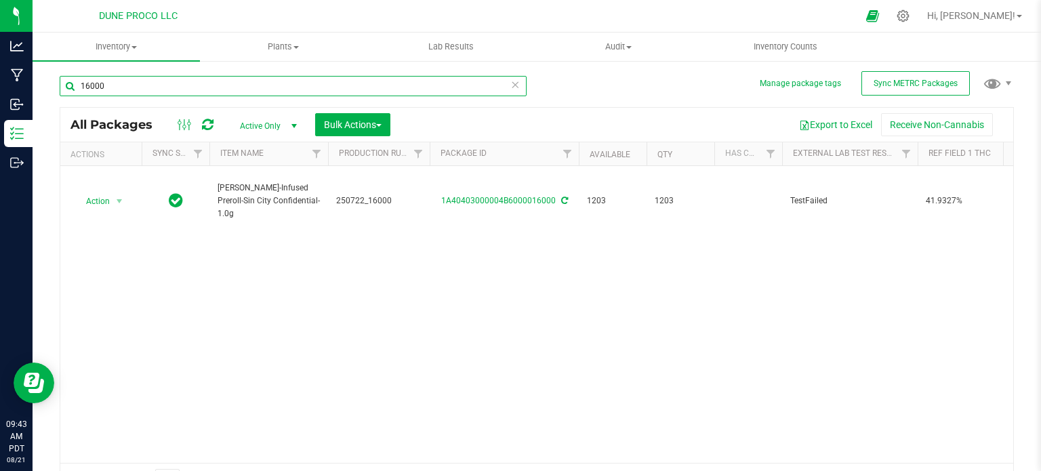
click at [159, 87] on input "16000" at bounding box center [293, 86] width 467 height 20
paste input "963"
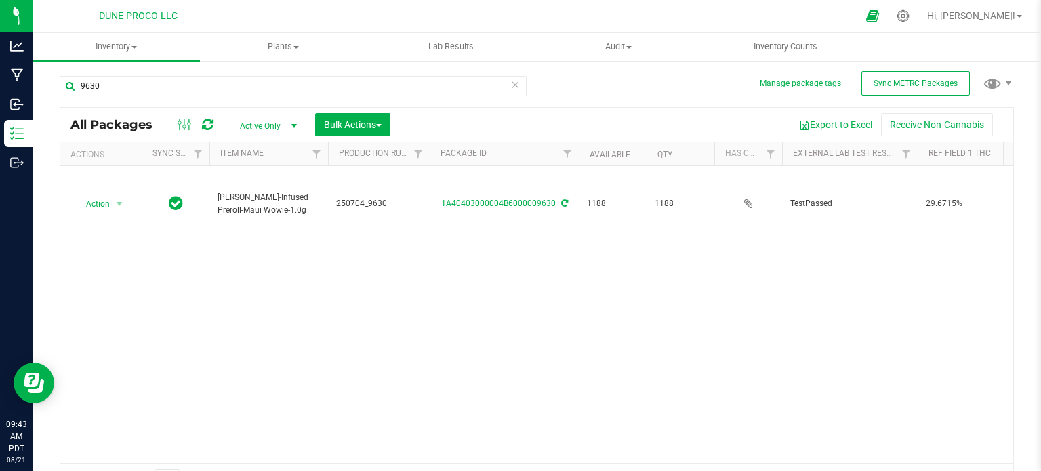
click at [245, 195] on span "[PERSON_NAME]-Infused Preroll-Maui Wowie-1.0g" at bounding box center [269, 204] width 102 height 26
copy tr "[PERSON_NAME]-Infused Preroll-Maui Wowie-1.0g"
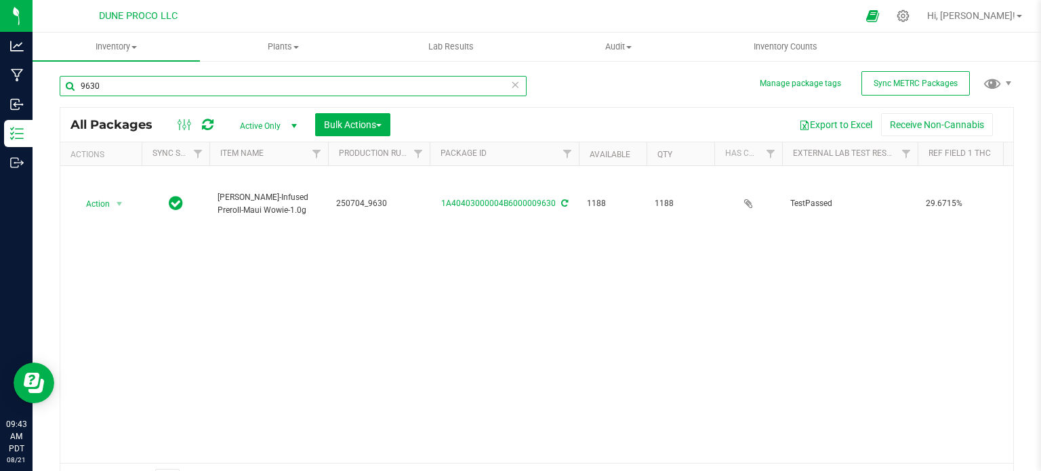
click at [183, 76] on input "9630" at bounding box center [293, 86] width 467 height 20
paste input "15007"
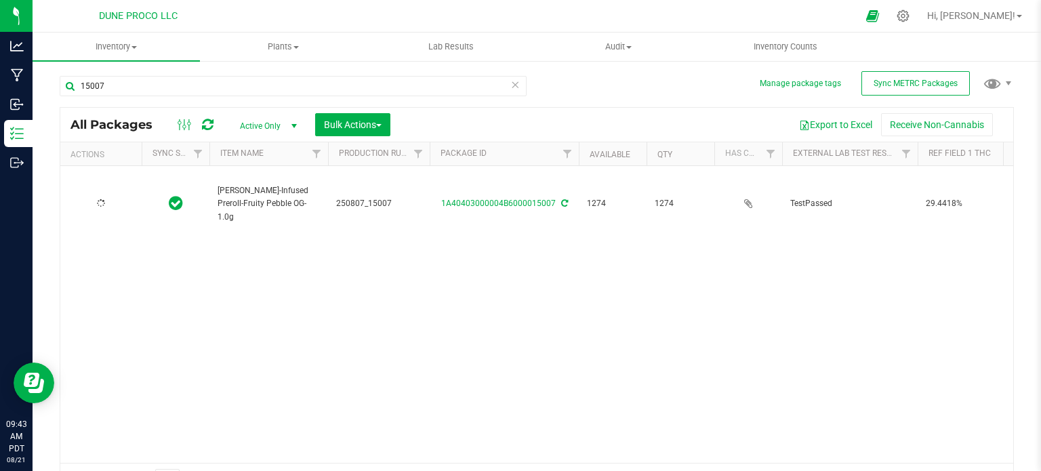
click at [243, 194] on span "[PERSON_NAME]-Infused Preroll-Fruity Pebble OG-1.0g" at bounding box center [269, 203] width 102 height 39
copy tr "[PERSON_NAME]-Infused Preroll-Fruity Pebble OG-1.0g"
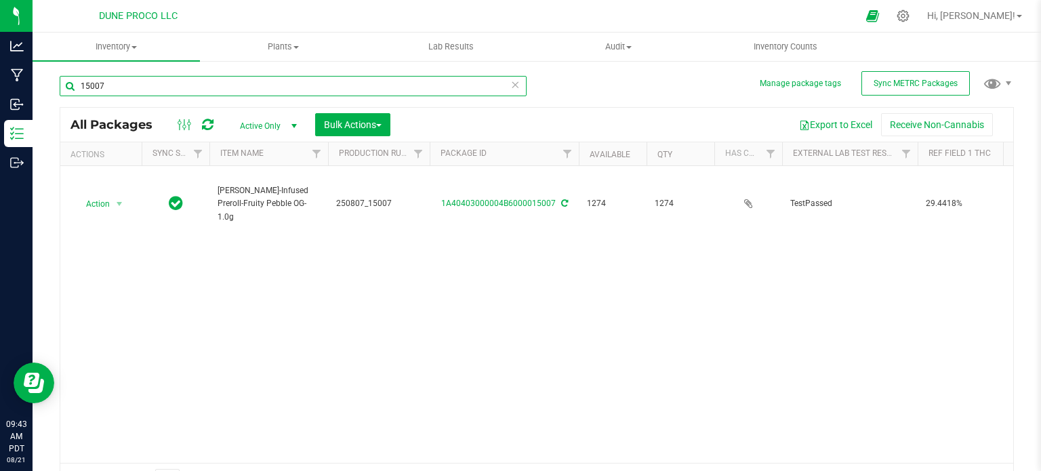
click at [137, 86] on input "15007" at bounding box center [293, 86] width 467 height 20
paste input "314"
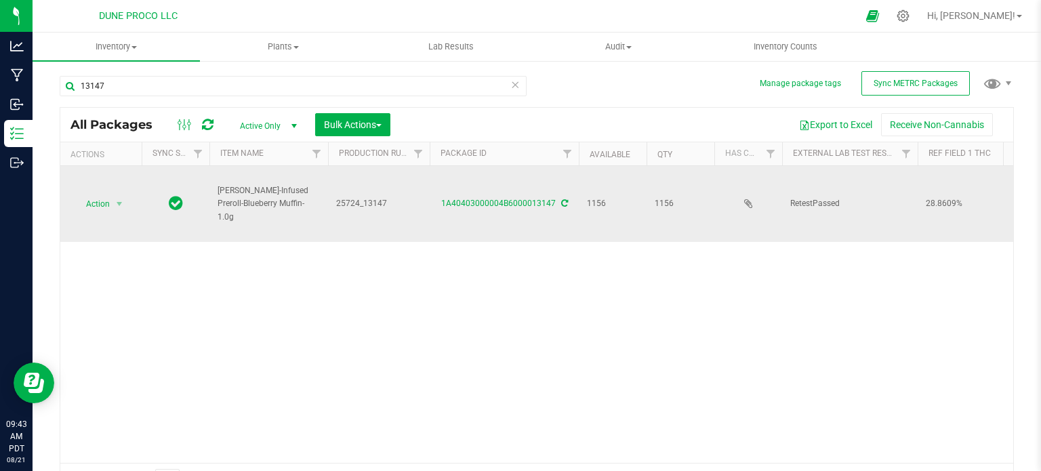
click at [255, 194] on span "[PERSON_NAME]-Infused Preroll-Blueberry Muffin-1.0g" at bounding box center [269, 203] width 102 height 39
copy tr "[PERSON_NAME]-Infused Preroll-Blueberry Muffin-1.0g"
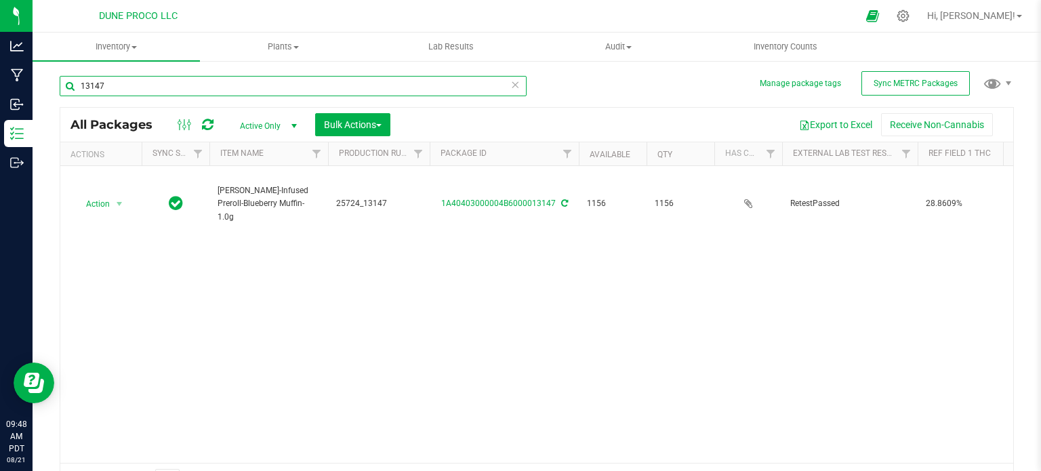
click at [137, 86] on input "13147" at bounding box center [293, 86] width 467 height 20
paste input "9630"
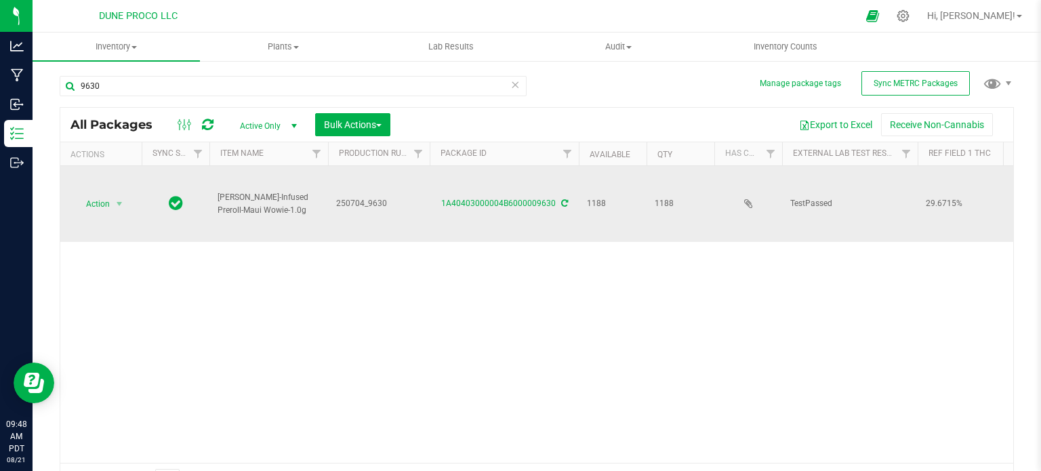
click at [231, 201] on span "[PERSON_NAME]-Infused Preroll-Maui Wowie-1.0g" at bounding box center [269, 204] width 102 height 26
copy tr "[PERSON_NAME]-Infused Preroll-Maui Wowie-1.0g"
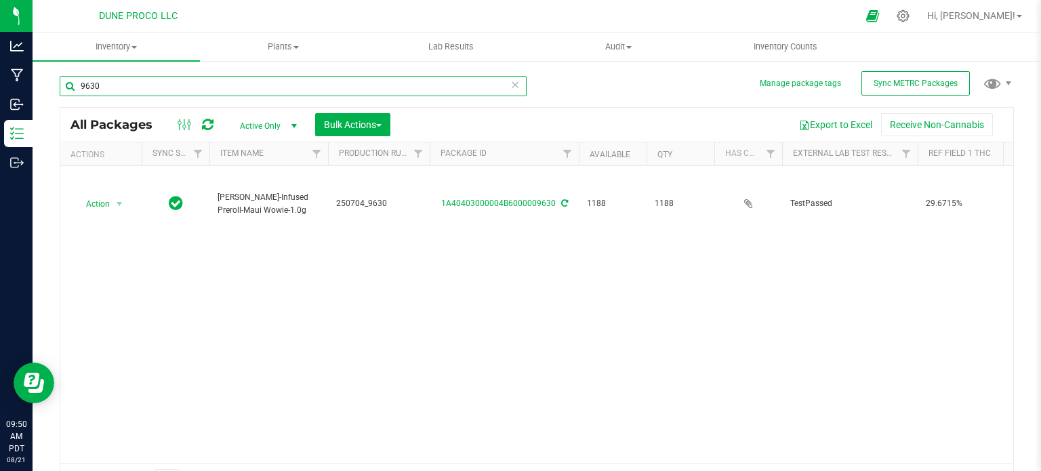
click at [180, 83] on input "9630" at bounding box center [293, 86] width 467 height 20
paste input "1315"
type input "13150"
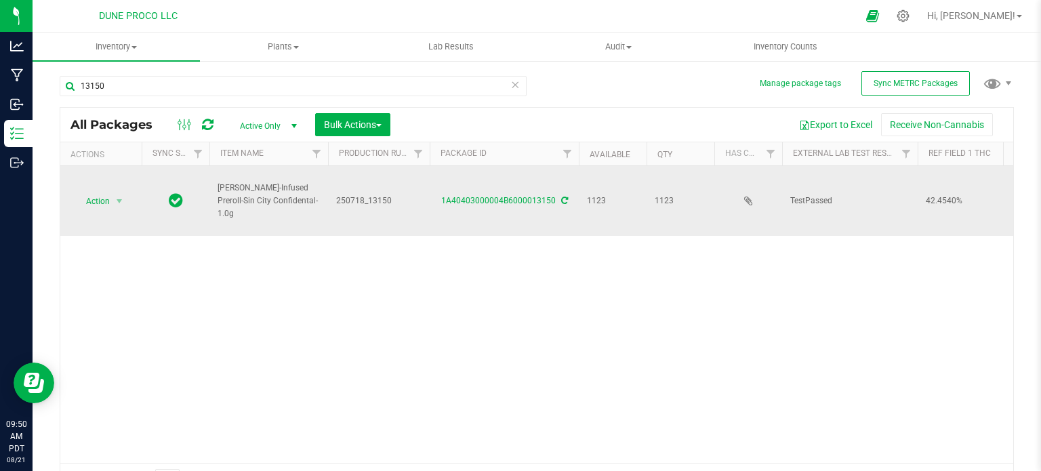
click at [248, 189] on span "[PERSON_NAME]-Infused Preroll-Sin City Confidental-1.0g" at bounding box center [269, 201] width 102 height 39
click at [264, 204] on span "[PERSON_NAME]-Infused Preroll-Sin City Confidental-1.0g" at bounding box center [269, 201] width 102 height 39
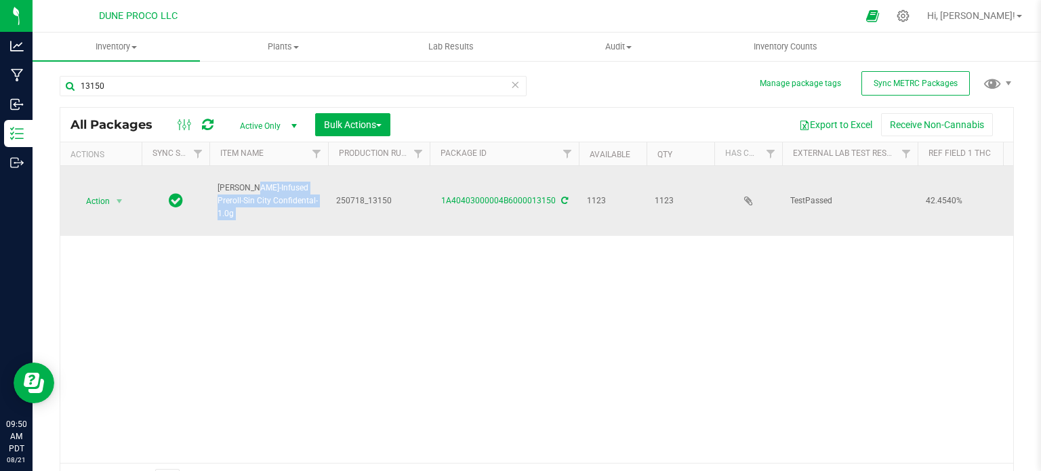
click at [264, 204] on span "[PERSON_NAME]-Infused Preroll-Sin City Confidental-1.0g" at bounding box center [269, 201] width 102 height 39
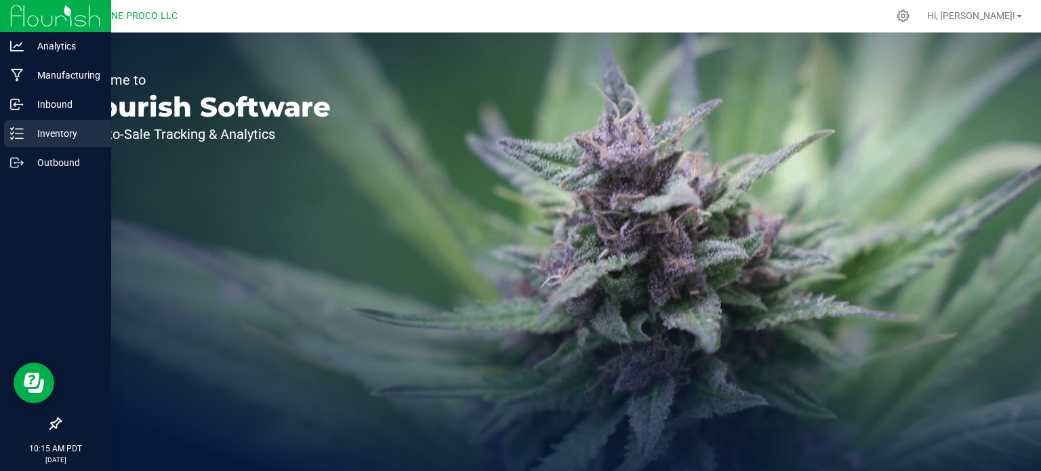
click at [33, 140] on p "Inventory" at bounding box center [64, 133] width 81 height 16
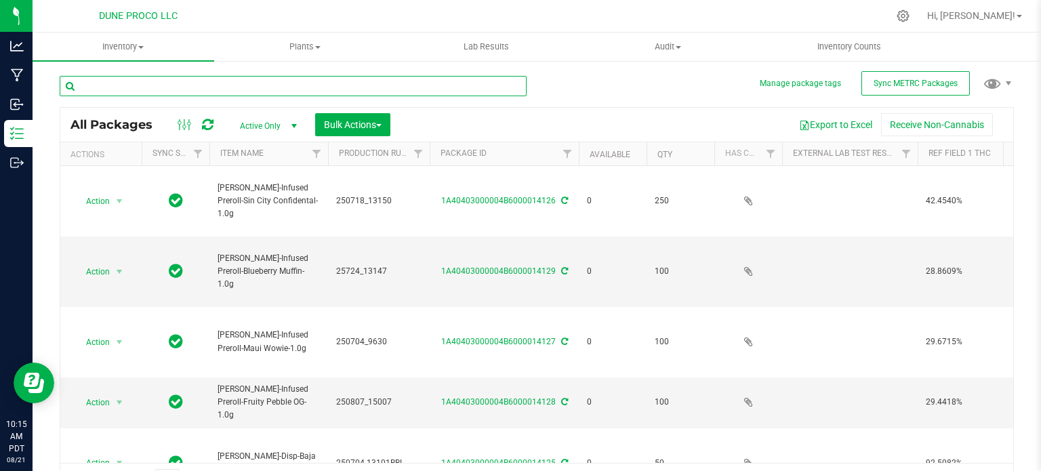
click at [182, 86] on input "text" at bounding box center [293, 86] width 467 height 20
type input "2.25"
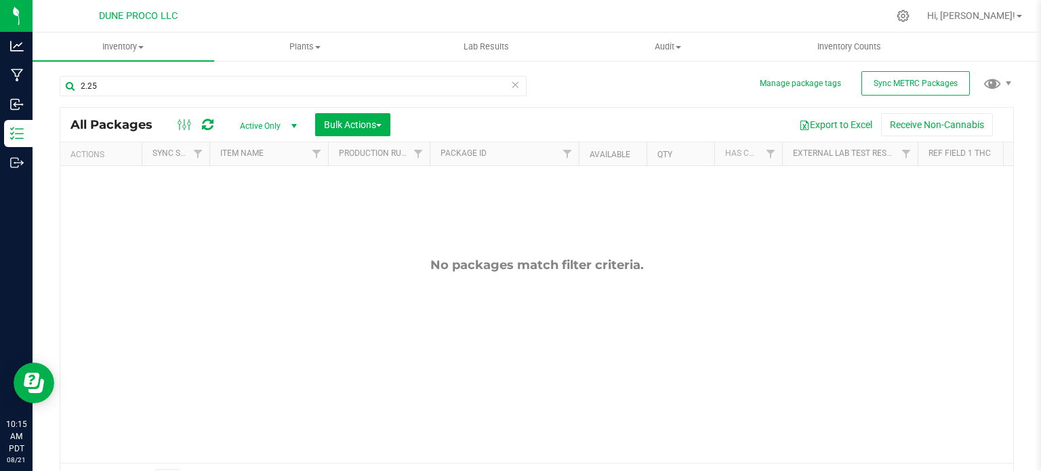
click at [250, 131] on span "Active Only" at bounding box center [265, 126] width 75 height 19
click at [245, 203] on li "All" at bounding box center [264, 209] width 73 height 20
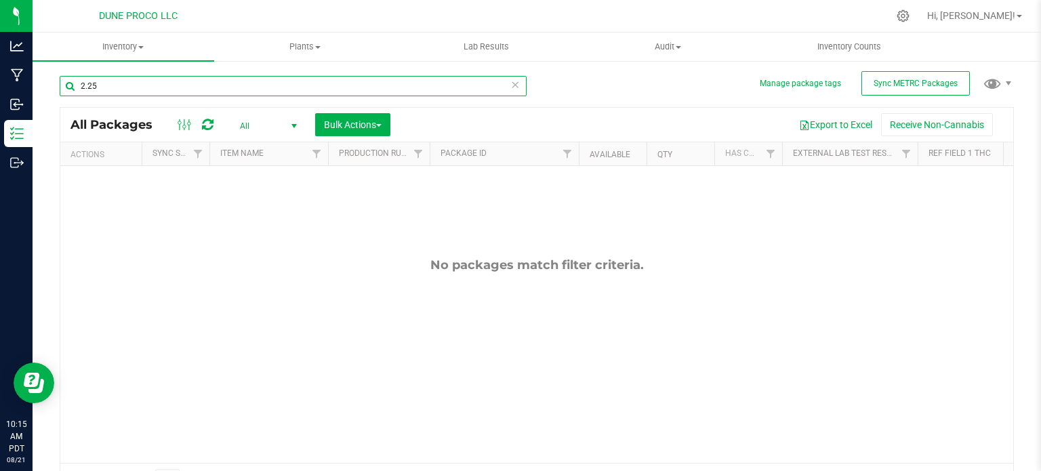
click at [159, 87] on input "2.25" at bounding box center [293, 86] width 467 height 20
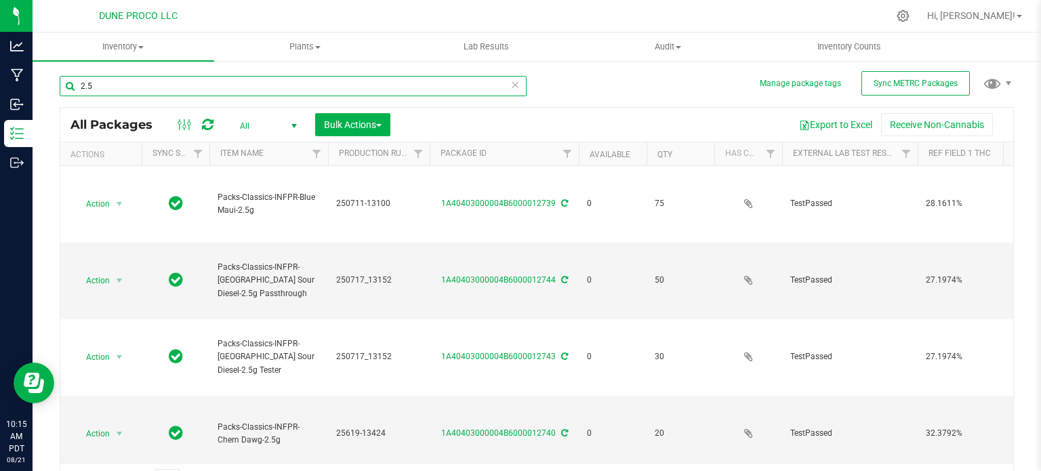
click at [79, 87] on input "2.5" at bounding box center [293, 86] width 467 height 20
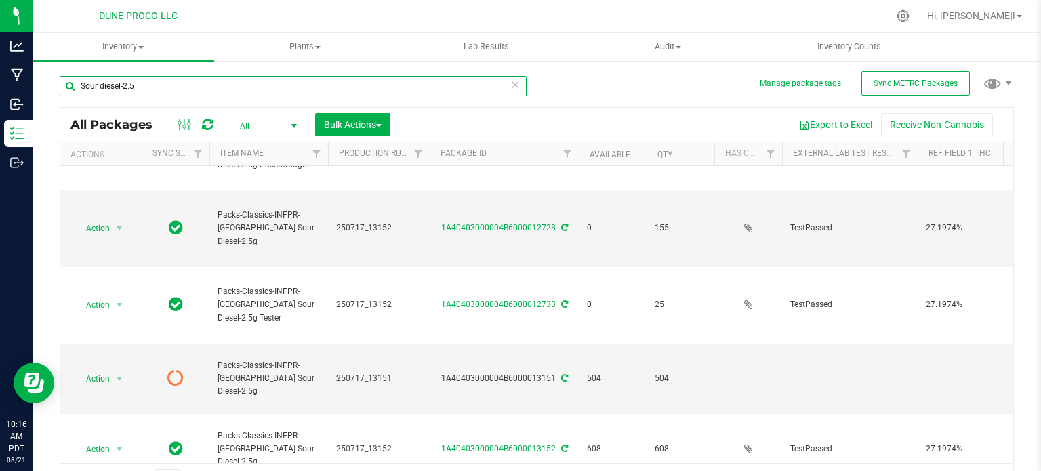
scroll to position [24, 0]
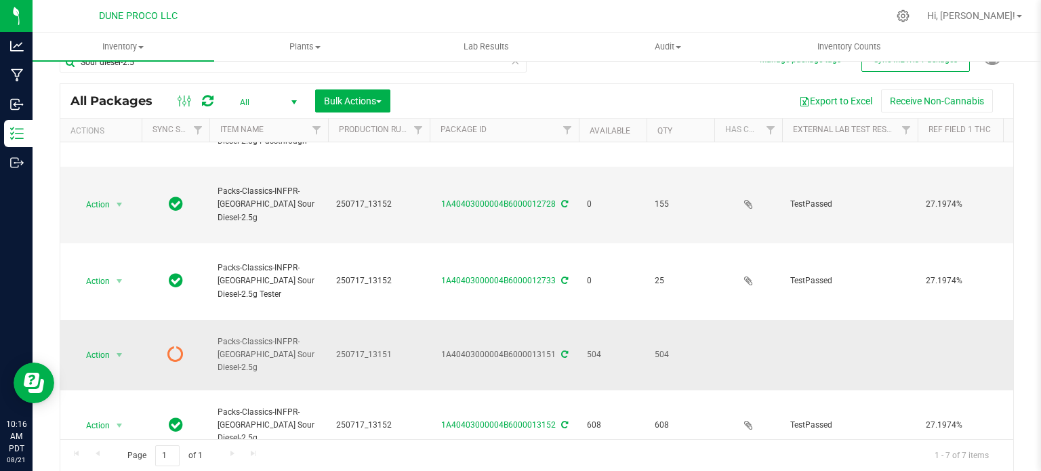
click at [561, 350] on icon at bounding box center [564, 354] width 7 height 8
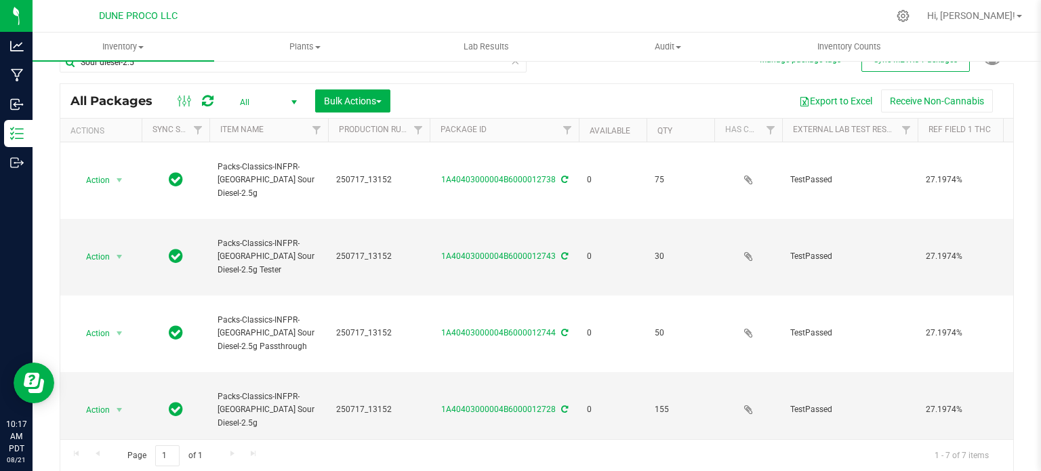
scroll to position [0, 0]
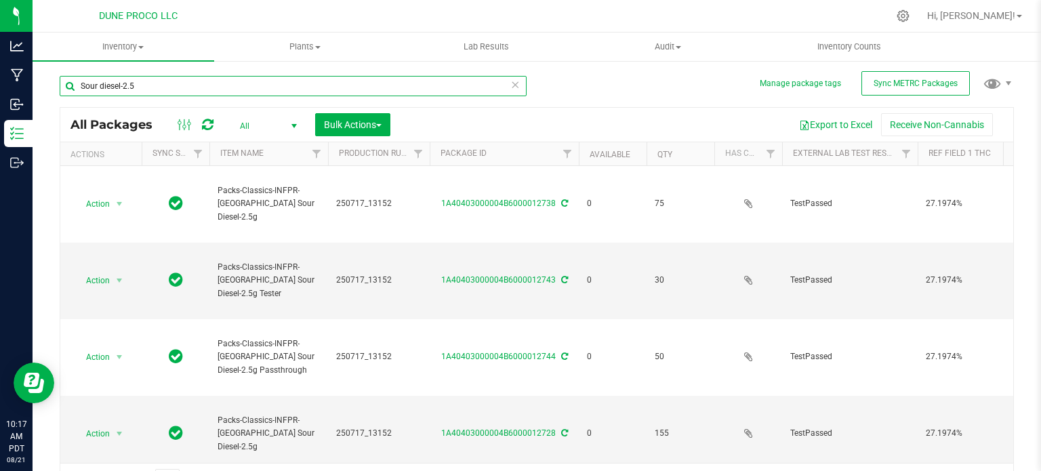
click at [155, 87] on input "Sour diesel-2.5" at bounding box center [293, 86] width 467 height 20
type input "12731"
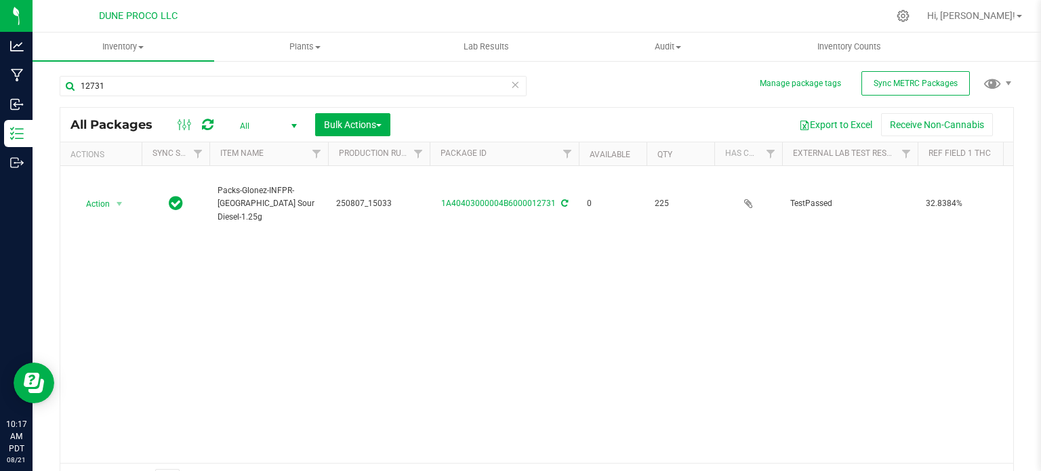
click at [142, 239] on div "Action Action Edit attributes Global inventory Locate package Package audit log…" at bounding box center [536, 314] width 953 height 297
click at [141, 364] on div "Action Action Edit attributes Global inventory Locate package Package audit log…" at bounding box center [536, 314] width 953 height 297
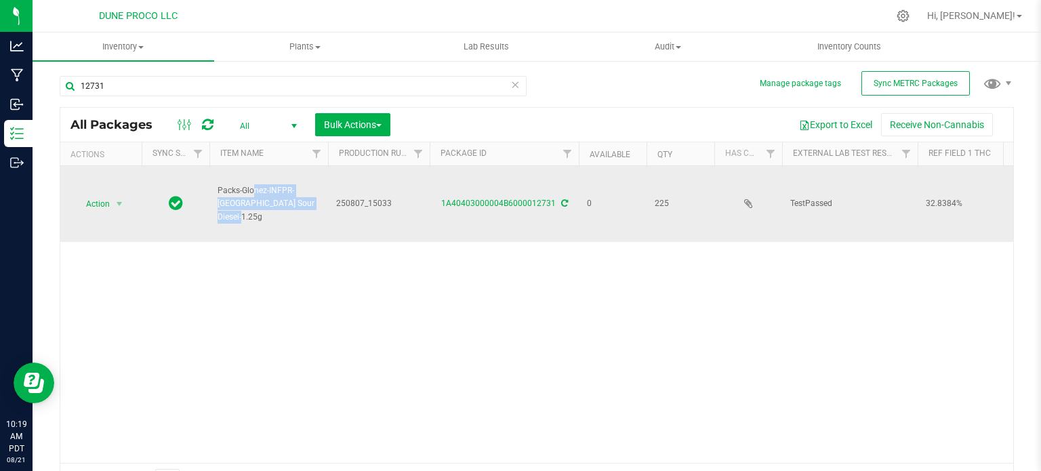
drag, startPoint x: 287, startPoint y: 207, endPoint x: 214, endPoint y: 190, distance: 75.0
click at [214, 190] on td "Packs-Glonez-INFPR-[GEOGRAPHIC_DATA] Sour Diesel-1.25g" at bounding box center [268, 204] width 119 height 76
copy span "Packs-Glonez-INFPR-[GEOGRAPHIC_DATA] Sour Diesel-1.25g"
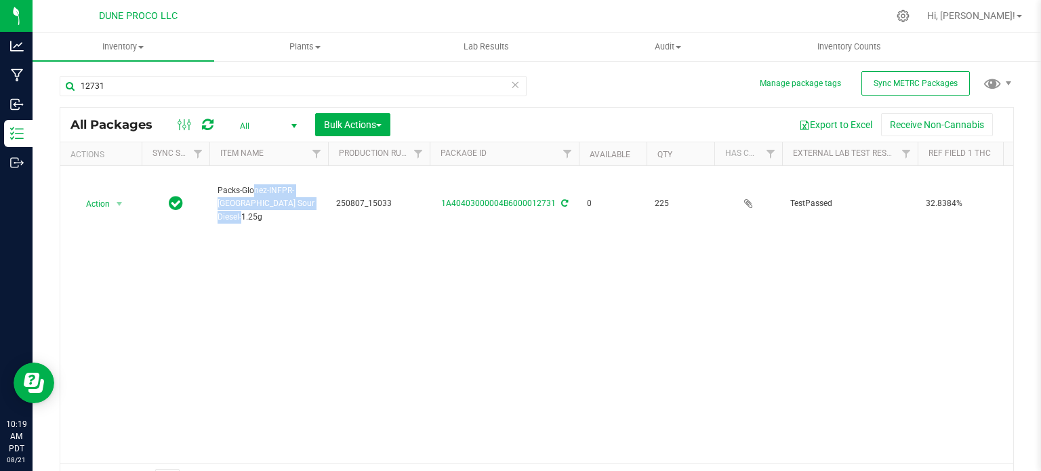
click at [159, 326] on div "Action Action Edit attributes Global inventory Locate package Package audit log…" at bounding box center [536, 314] width 953 height 297
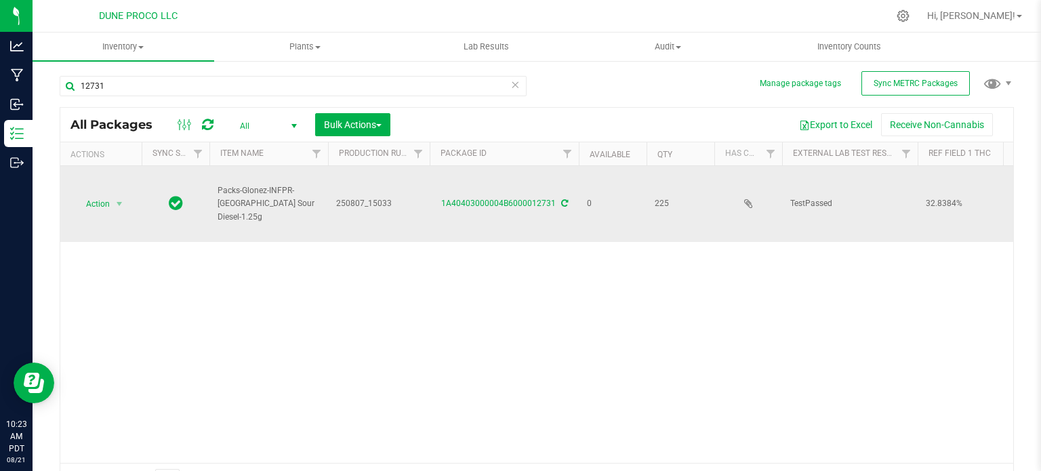
click at [249, 205] on span "Packs-Glonez-INFPR-[GEOGRAPHIC_DATA] Sour Diesel-1.25g" at bounding box center [269, 203] width 102 height 39
copy tr "Packs-Glonez-INFPR-[GEOGRAPHIC_DATA] Sour Diesel-1.25g"
click at [362, 203] on span "250807_15033" at bounding box center [378, 203] width 85 height 13
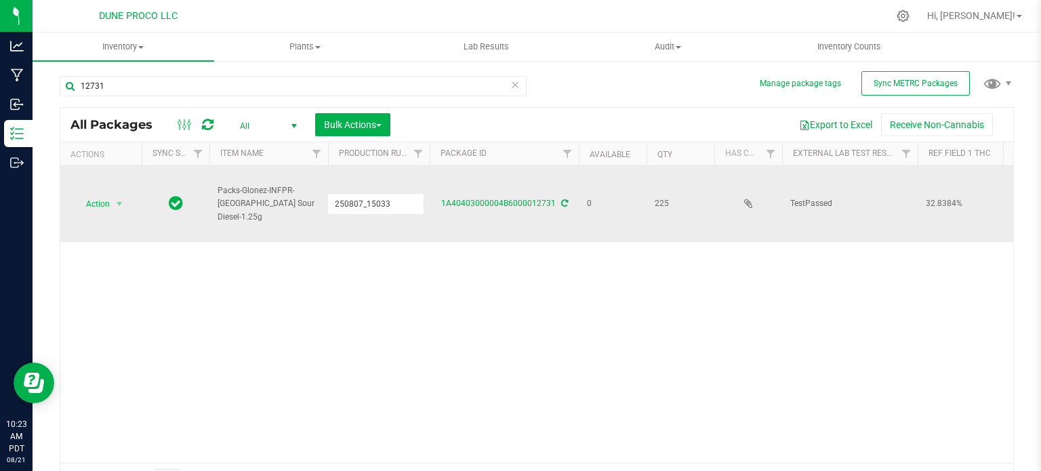
click at [362, 203] on input "250807_15033" at bounding box center [375, 203] width 97 height 21
type input "Packs-Glonez-INFPR-[GEOGRAPHIC_DATA] Sour Diesel-1.25g"
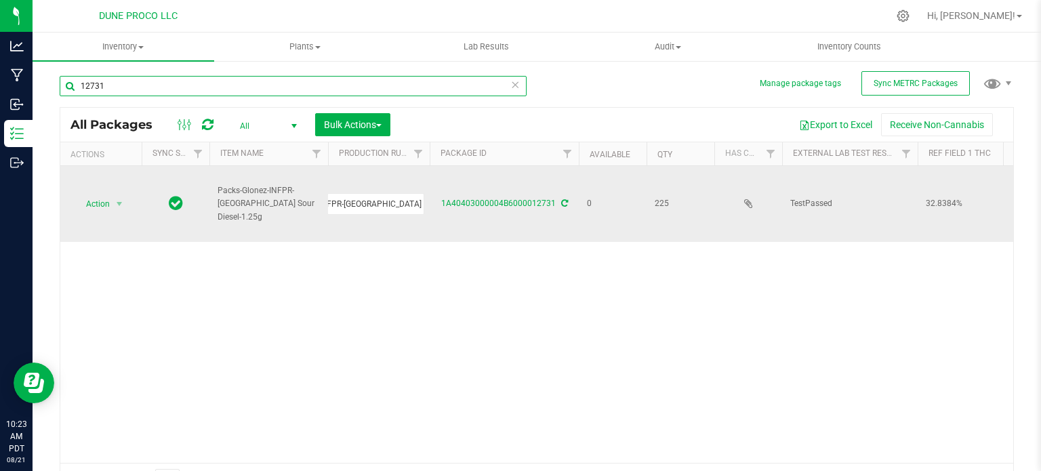
click at [176, 91] on input "12731" at bounding box center [293, 86] width 467 height 20
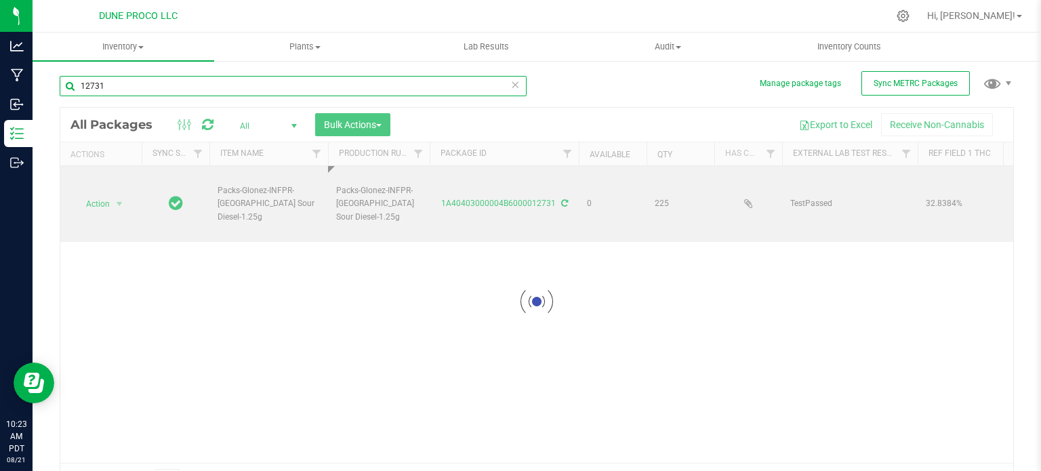
click at [176, 91] on input "12731" at bounding box center [293, 86] width 467 height 20
paste input "Packs-Glonez-INFPR-[GEOGRAPHIC_DATA] Sour Diesel-1.25g"
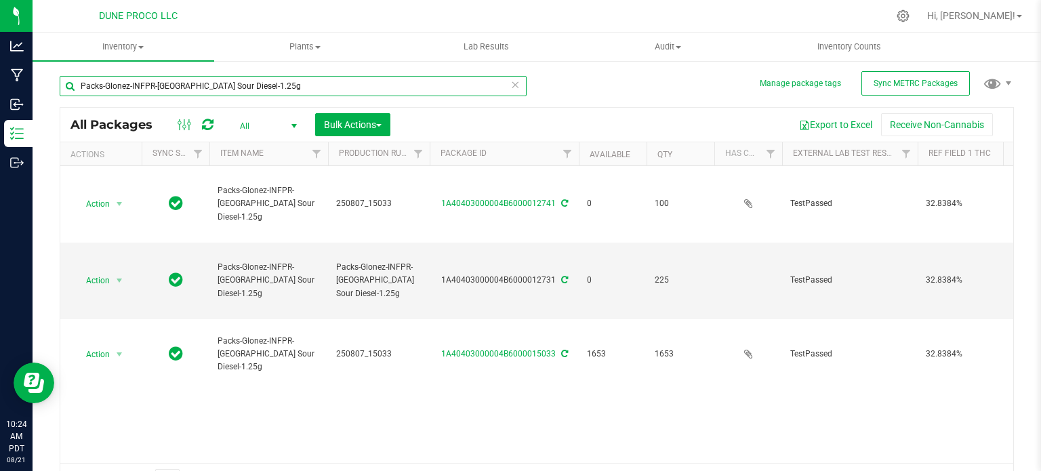
click at [152, 91] on input "Packs-Glonez-INFPR-[GEOGRAPHIC_DATA] Sour Diesel-1.25g" at bounding box center [293, 86] width 467 height 20
type input "classics"
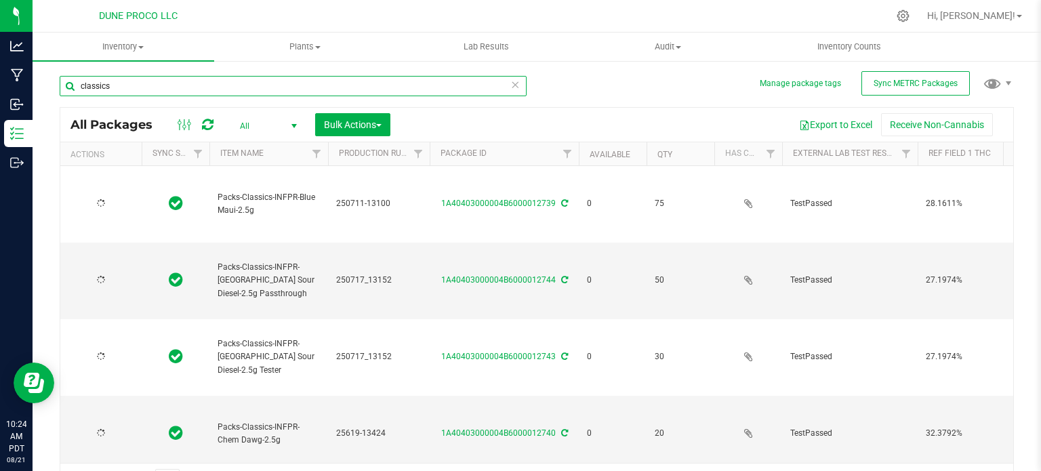
type input "[DATE]"
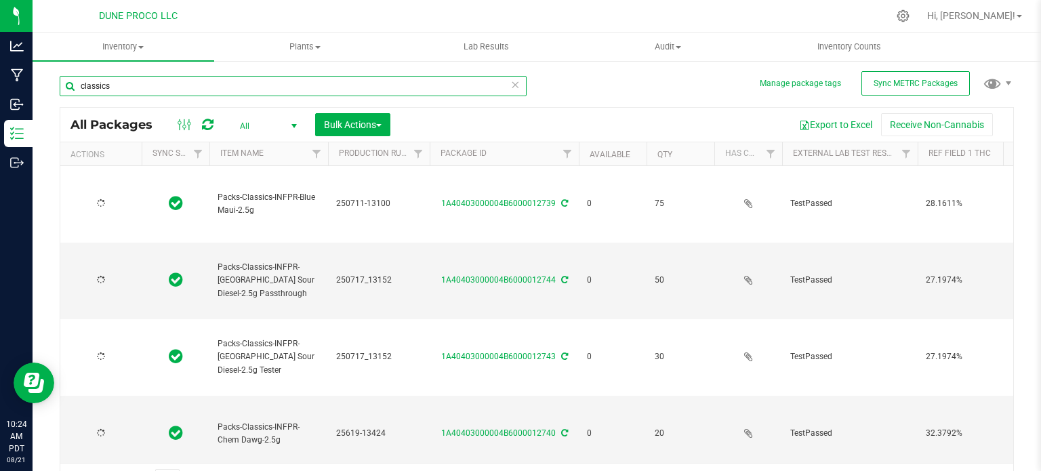
type input "[DATE]"
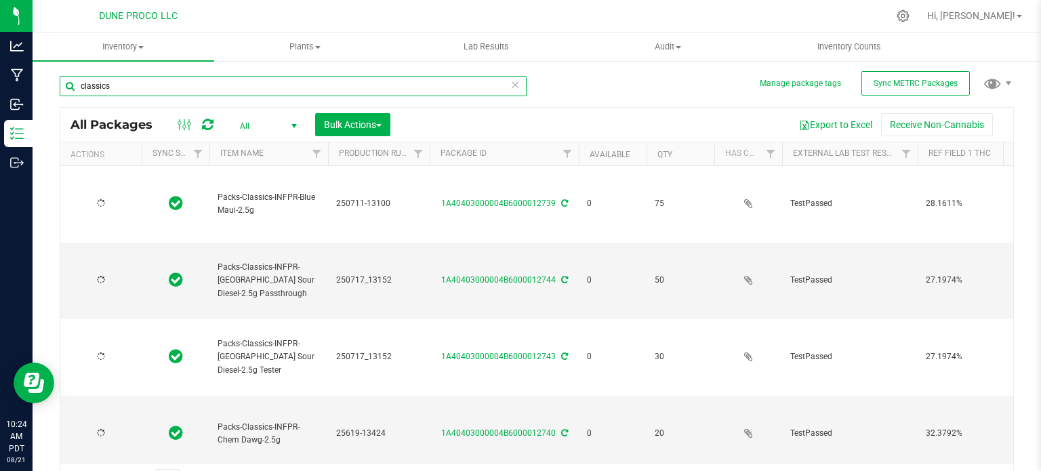
type input "[DATE]"
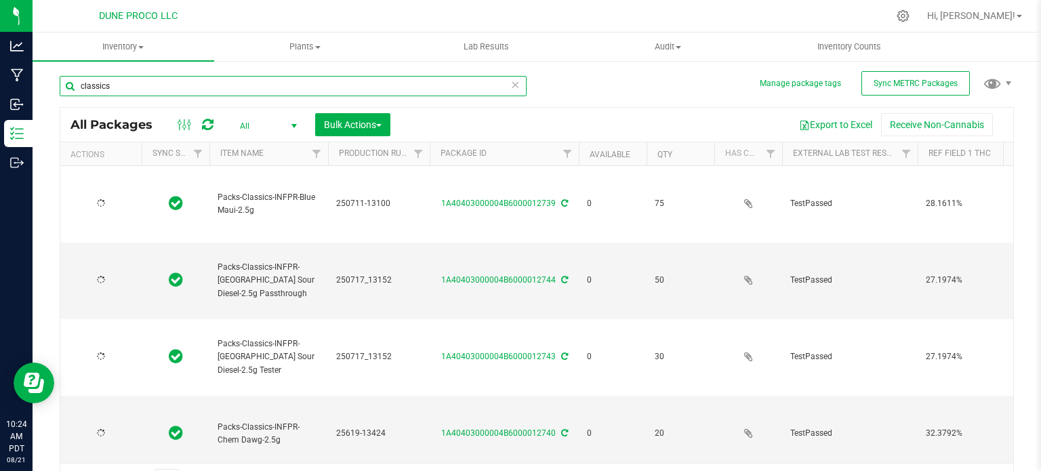
type input "[DATE]"
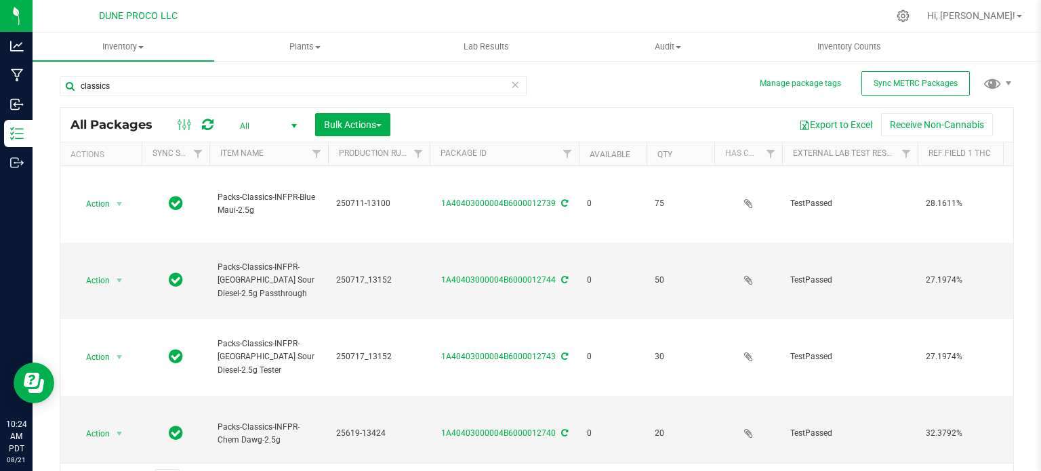
click at [266, 129] on span "All" at bounding box center [265, 126] width 75 height 19
click at [616, 152] on link "Available" at bounding box center [610, 154] width 41 height 9
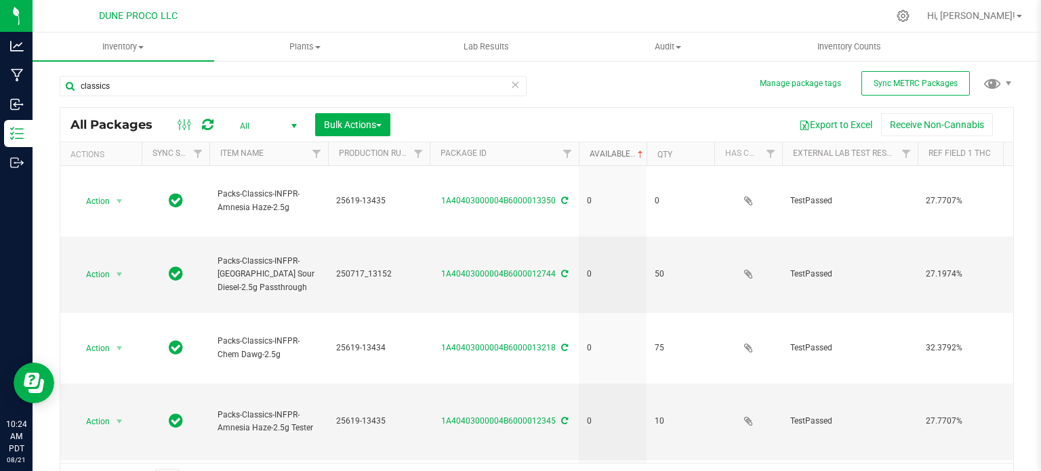
click at [617, 151] on link "Available" at bounding box center [618, 153] width 56 height 9
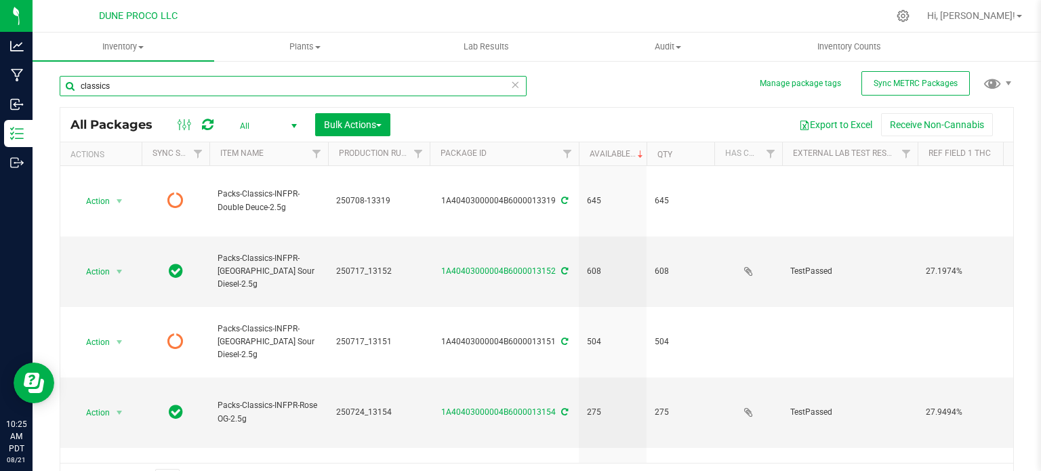
click at [133, 78] on input "classics" at bounding box center [293, 86] width 467 height 20
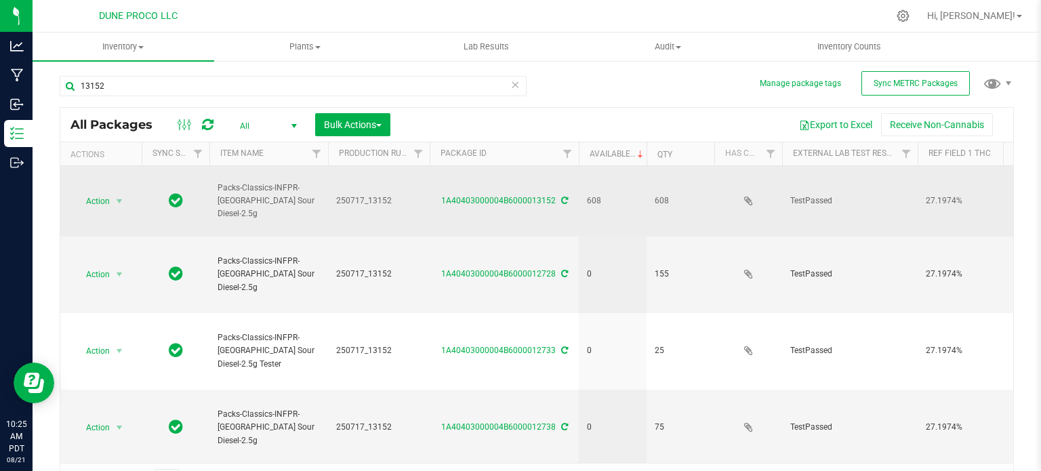
click at [356, 203] on span "250717_13152" at bounding box center [378, 200] width 85 height 13
click at [356, 203] on input "250717_13152" at bounding box center [375, 200] width 97 height 21
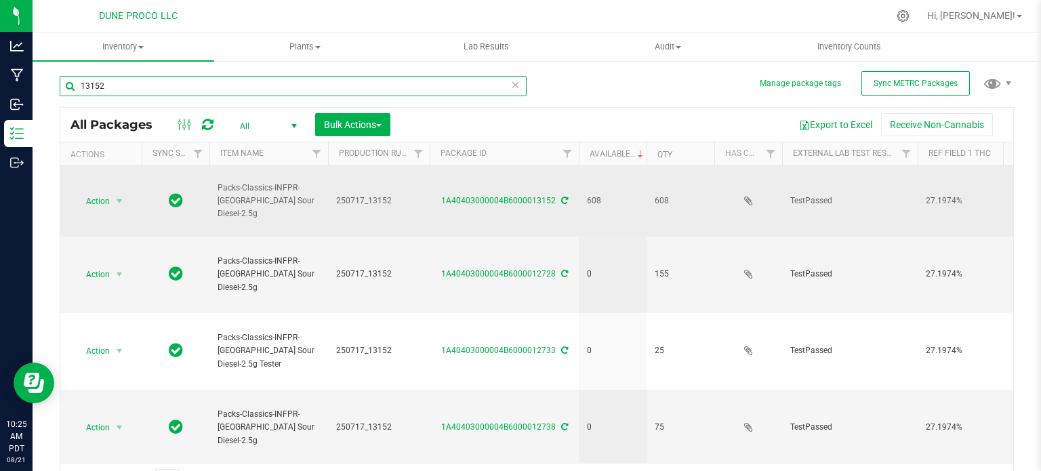
click at [288, 86] on input "13152" at bounding box center [293, 86] width 467 height 20
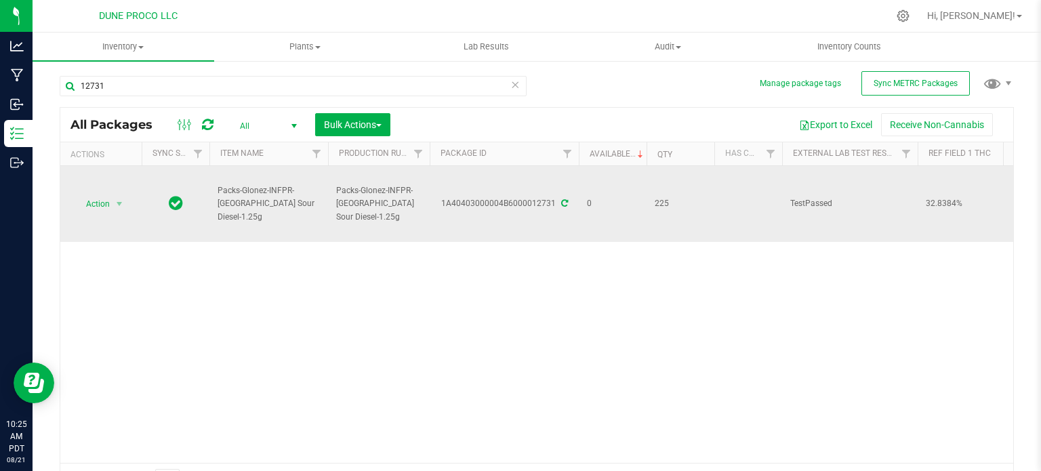
click at [270, 197] on span "Packs-Glonez-INFPR-[GEOGRAPHIC_DATA] Sour Diesel-1.25g" at bounding box center [269, 203] width 102 height 39
copy tr "Packs-Glonez-INFPR-[GEOGRAPHIC_DATA] Sour Diesel-1.25g"
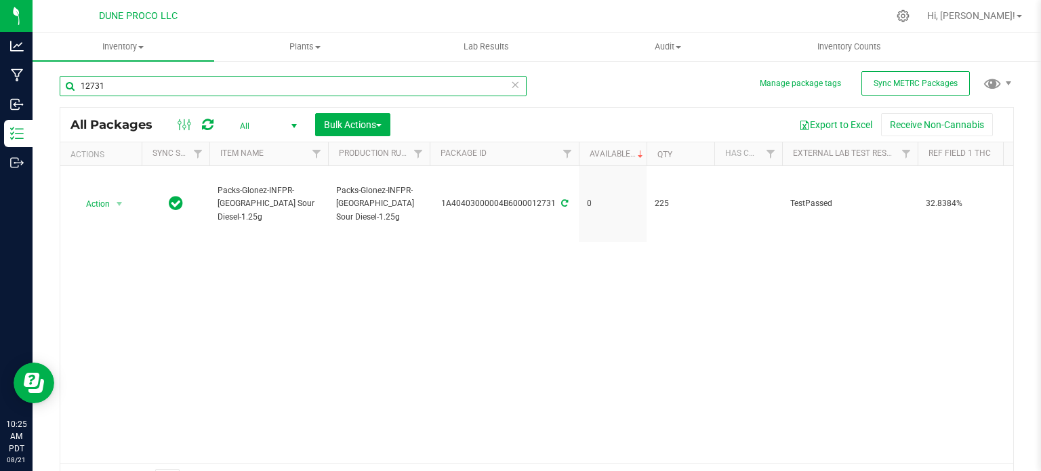
click at [173, 86] on input "12731" at bounding box center [293, 86] width 467 height 20
paste input "Packs-Glonez-INFPR-[GEOGRAPHIC_DATA] Sour Diesel-1.25g"
type input "Packs-Glonez-INFPR-[GEOGRAPHIC_DATA] Sour Diesel-1.25g"
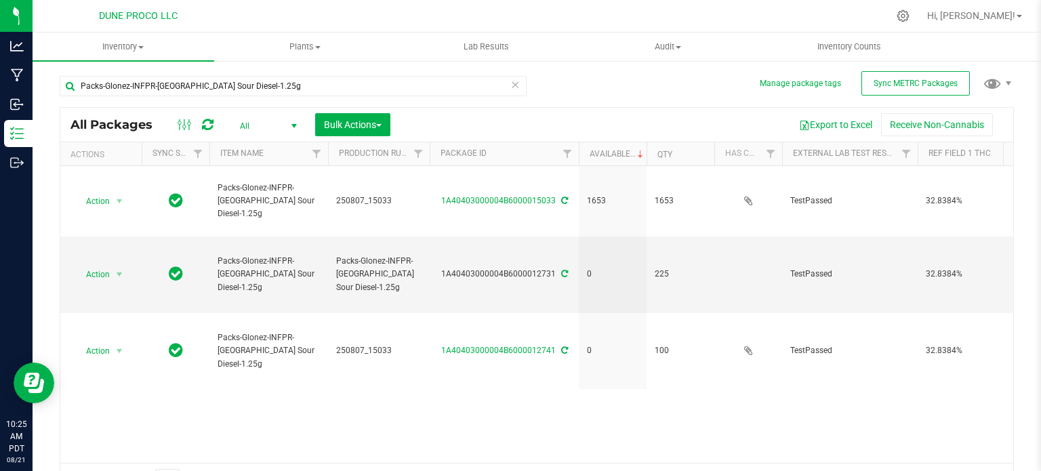
click at [207, 407] on div "Action Action Adjust qty Create package Edit attributes Global inventory Locate…" at bounding box center [536, 314] width 953 height 297
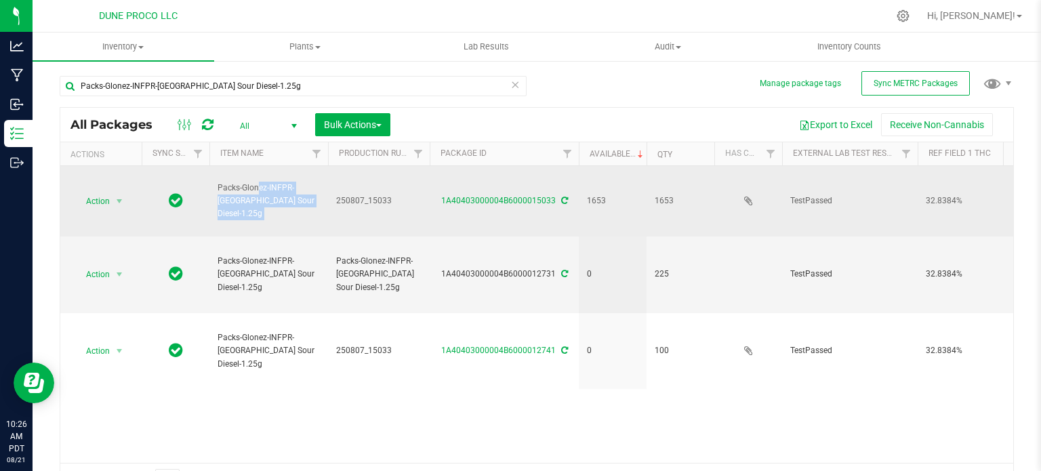
drag, startPoint x: 221, startPoint y: 192, endPoint x: 336, endPoint y: 215, distance: 117.5
click at [272, 202] on span "Packs-Glonez-INFPR-[GEOGRAPHIC_DATA] Sour Diesel-1.25g" at bounding box center [269, 201] width 102 height 39
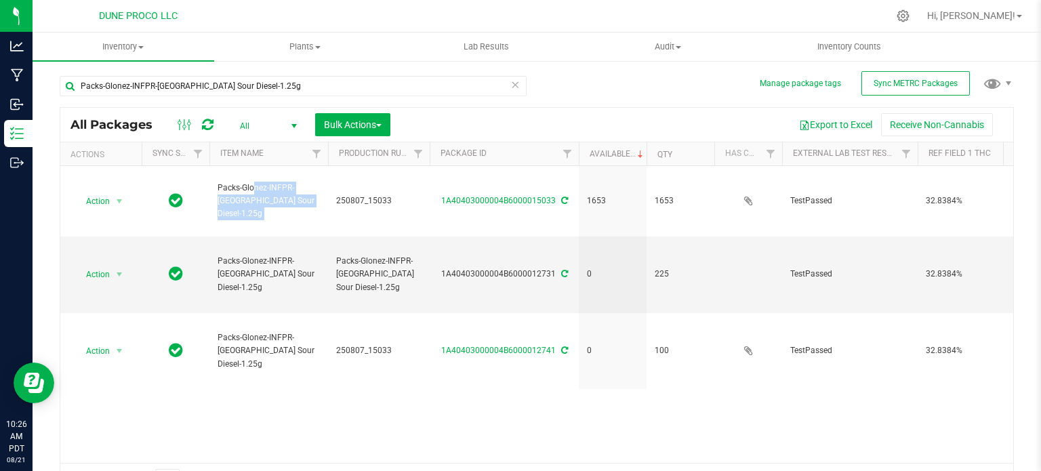
click at [283, 406] on div "Action Action Adjust qty Create package Edit attributes Global inventory Locate…" at bounding box center [536, 314] width 953 height 297
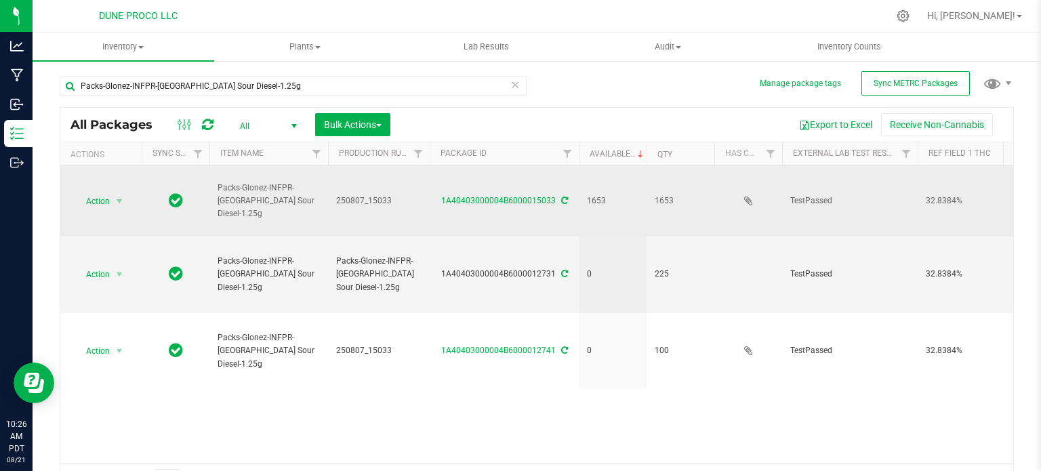
click at [382, 203] on span "250807_15033" at bounding box center [378, 200] width 85 height 13
click at [382, 203] on input "250807_15033" at bounding box center [375, 200] width 97 height 21
click at [260, 395] on div "Action Action Adjust qty Create package Edit attributes Global inventory Locate…" at bounding box center [536, 314] width 953 height 297
click at [261, 407] on div "Action Action Adjust qty Create package Edit attributes Global inventory Locate…" at bounding box center [536, 314] width 953 height 297
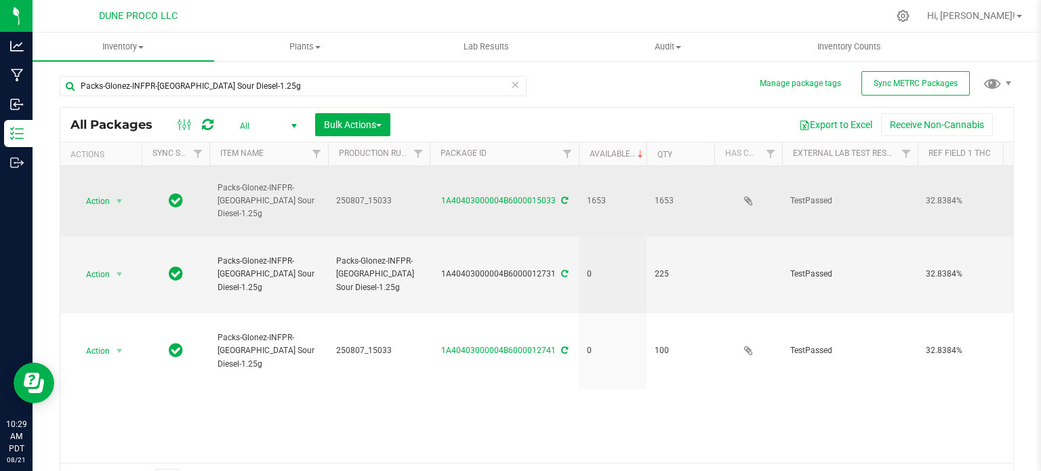
click at [285, 423] on div "Action Action Adjust qty Create package Edit attributes Global inventory Locate…" at bounding box center [536, 314] width 953 height 297
click at [264, 192] on span "Packs-Glonez-INFPR-[GEOGRAPHIC_DATA] Sour Diesel-1.25g" at bounding box center [269, 201] width 102 height 39
copy tr "Packs-Glonez-INFPR-[GEOGRAPHIC_DATA] Sour Diesel-1.25g"
